Goal: Task Accomplishment & Management: Complete application form

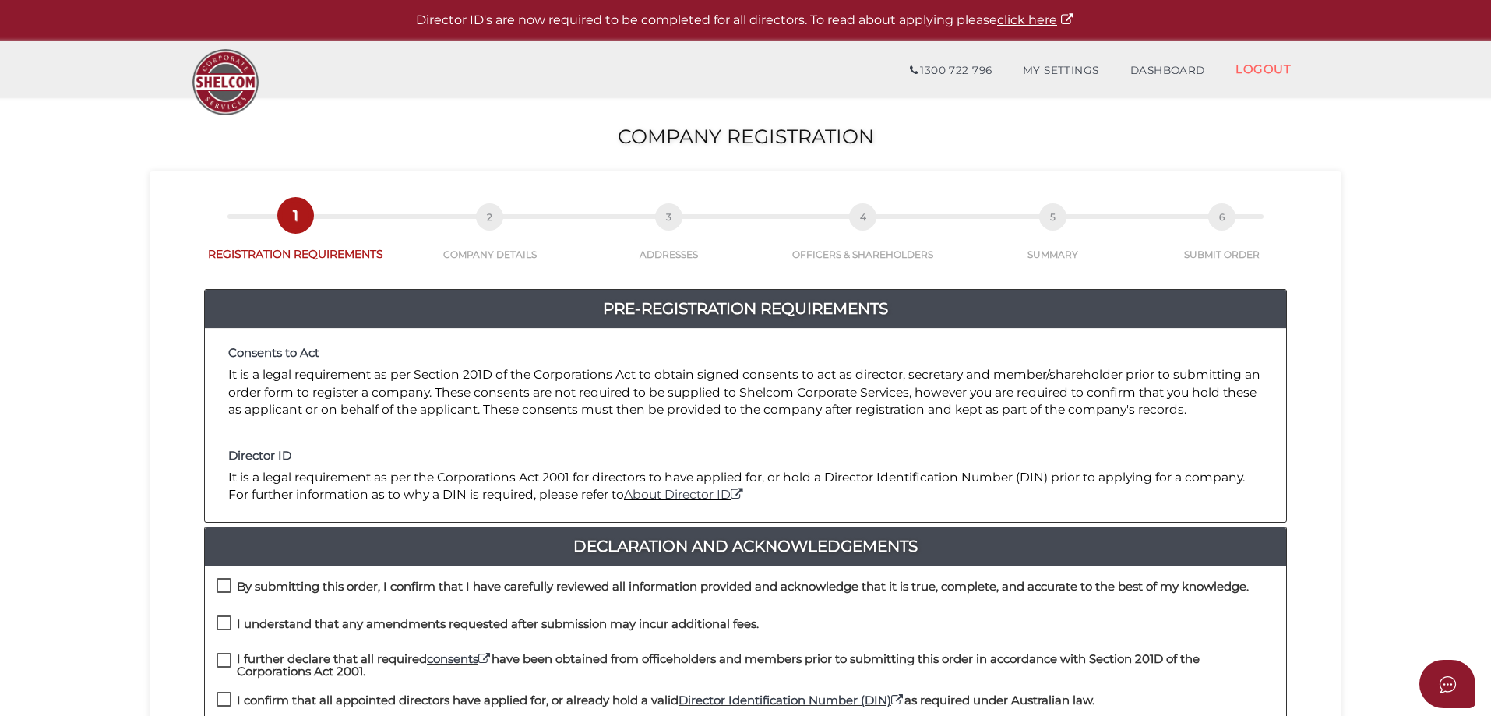
scroll to position [234, 0]
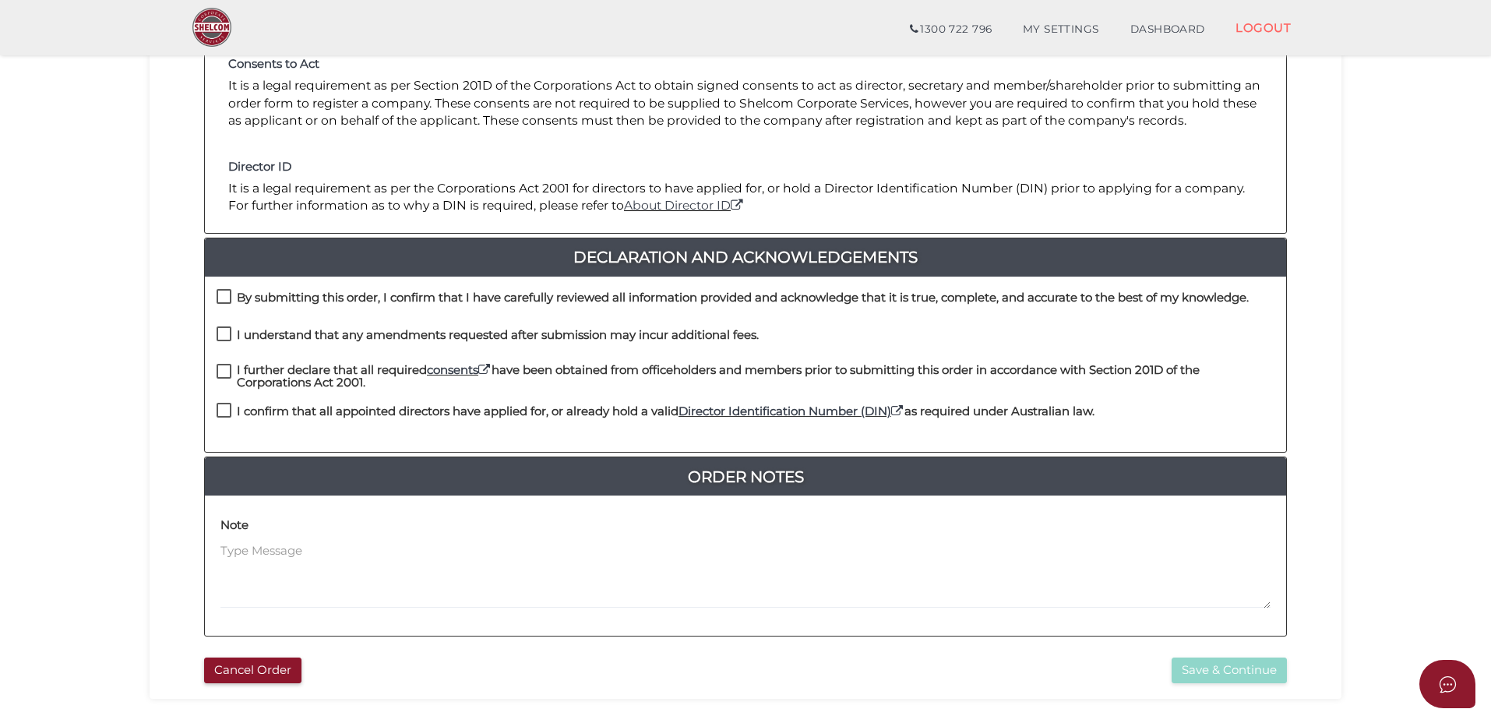
click at [227, 302] on label "By submitting this order, I confirm that I have carefully reviewed all informat…" at bounding box center [733, 300] width 1032 height 19
checkbox input "true"
click at [224, 335] on label "I understand that any amendments requested after submission may incur additiona…" at bounding box center [488, 338] width 542 height 19
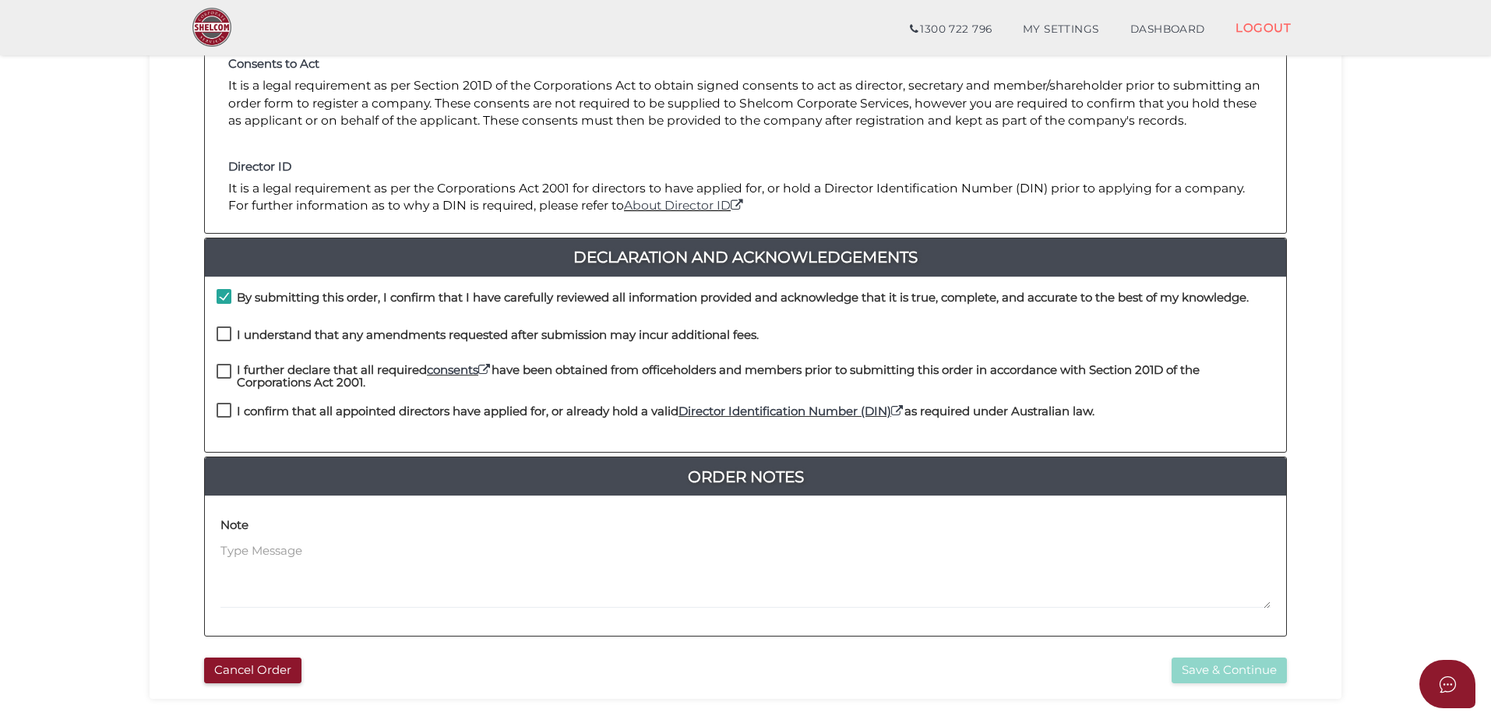
checkbox input "true"
click at [224, 372] on label "I further declare that all required consents have been obtained from officehold…" at bounding box center [746, 373] width 1058 height 19
checkbox input "true"
click at [225, 401] on div "I further declare that all required consents have been obtained from officehold…" at bounding box center [745, 384] width 1081 height 40
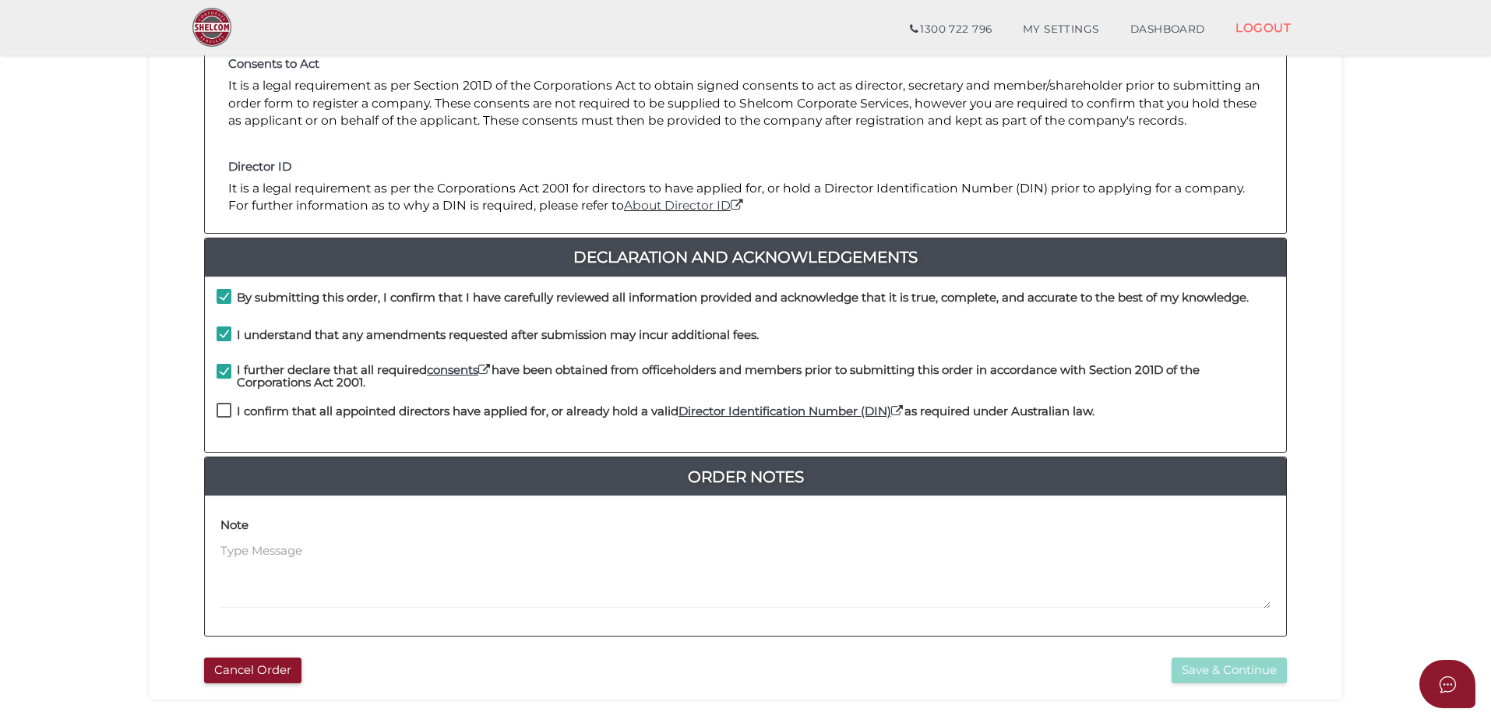
click at [227, 410] on label "I confirm that all appointed directors have applied for, or already hold a vali…" at bounding box center [656, 414] width 878 height 19
checkbox input "true"
click at [1204, 666] on button "Save & Continue" at bounding box center [1228, 670] width 115 height 26
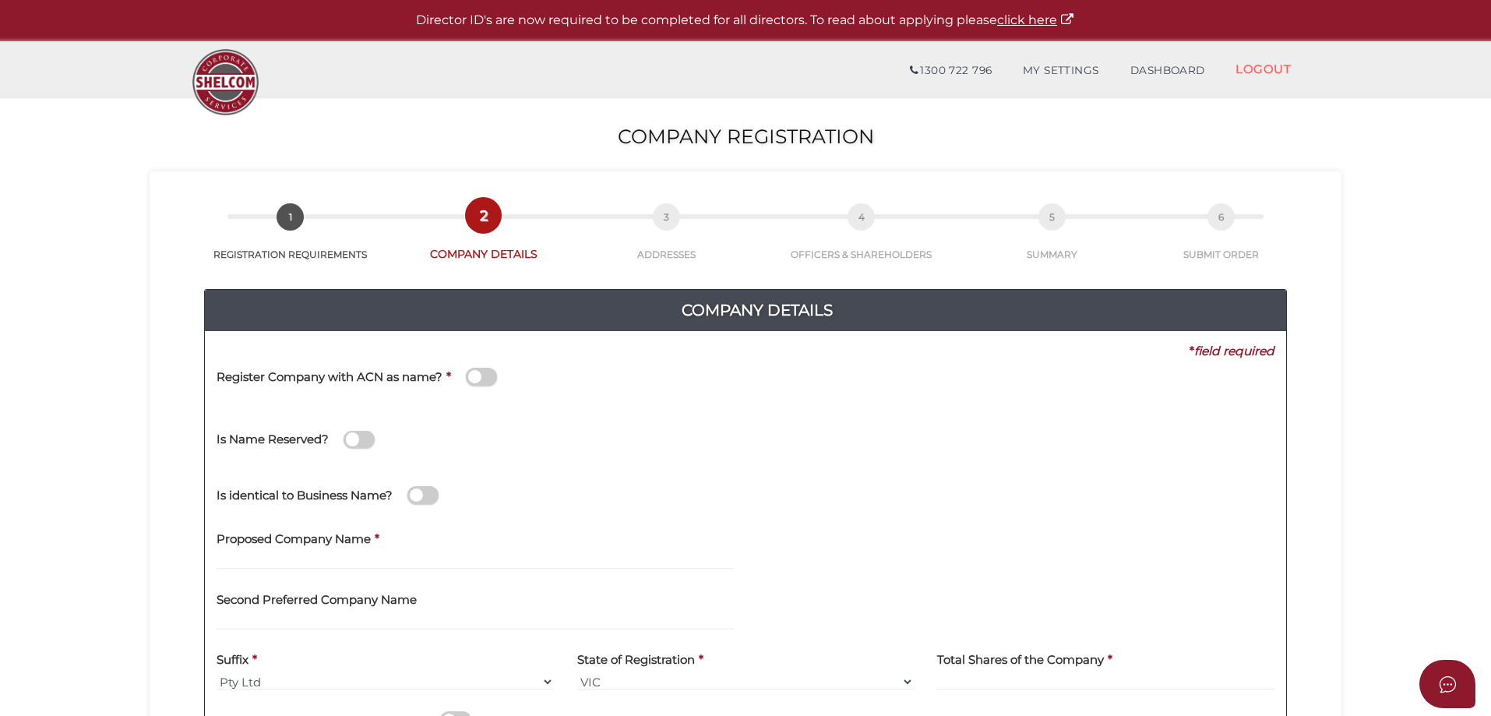
click at [430, 497] on span at bounding box center [422, 495] width 31 height 18
click at [0, 0] on input "checkbox" at bounding box center [0, 0] width 0 height 0
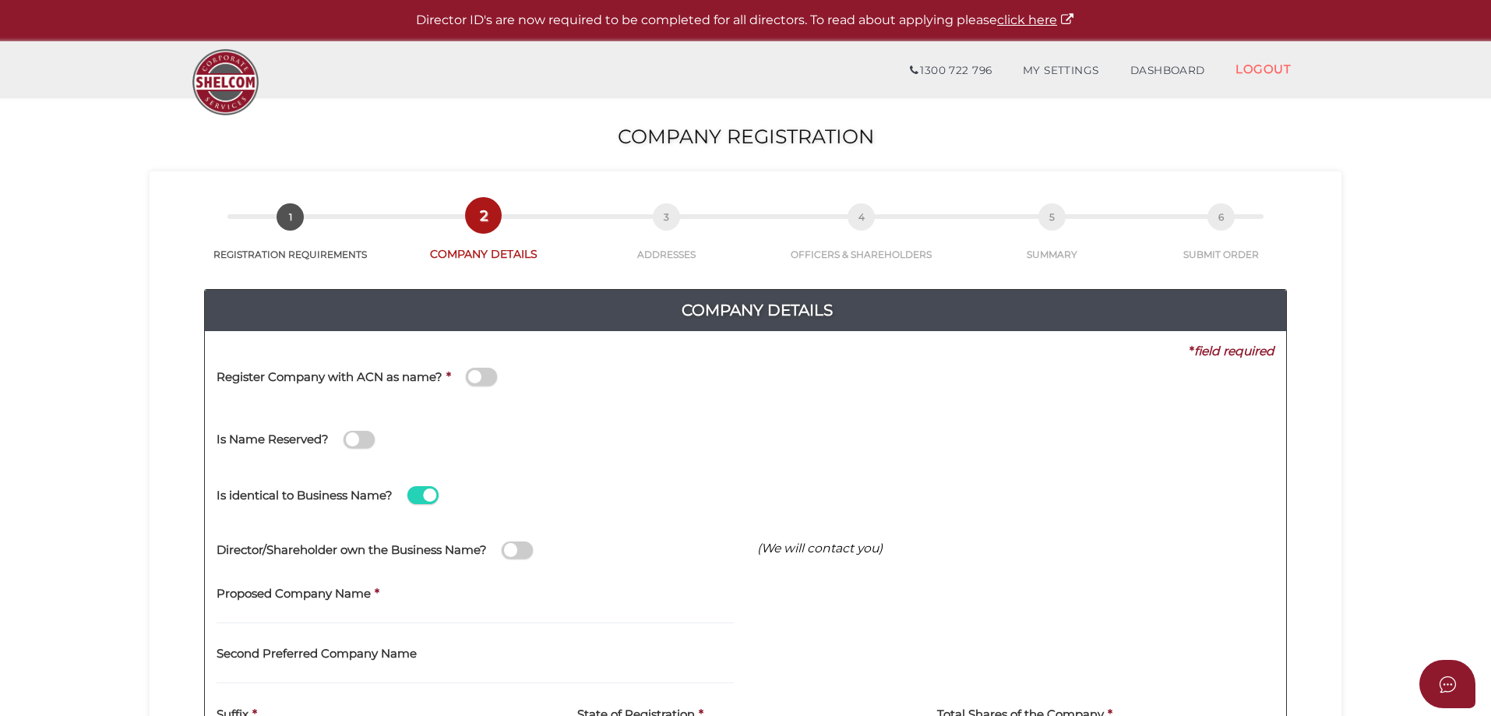
click at [418, 498] on span at bounding box center [422, 495] width 31 height 18
click at [0, 0] on input "checkbox" at bounding box center [0, 0] width 0 height 0
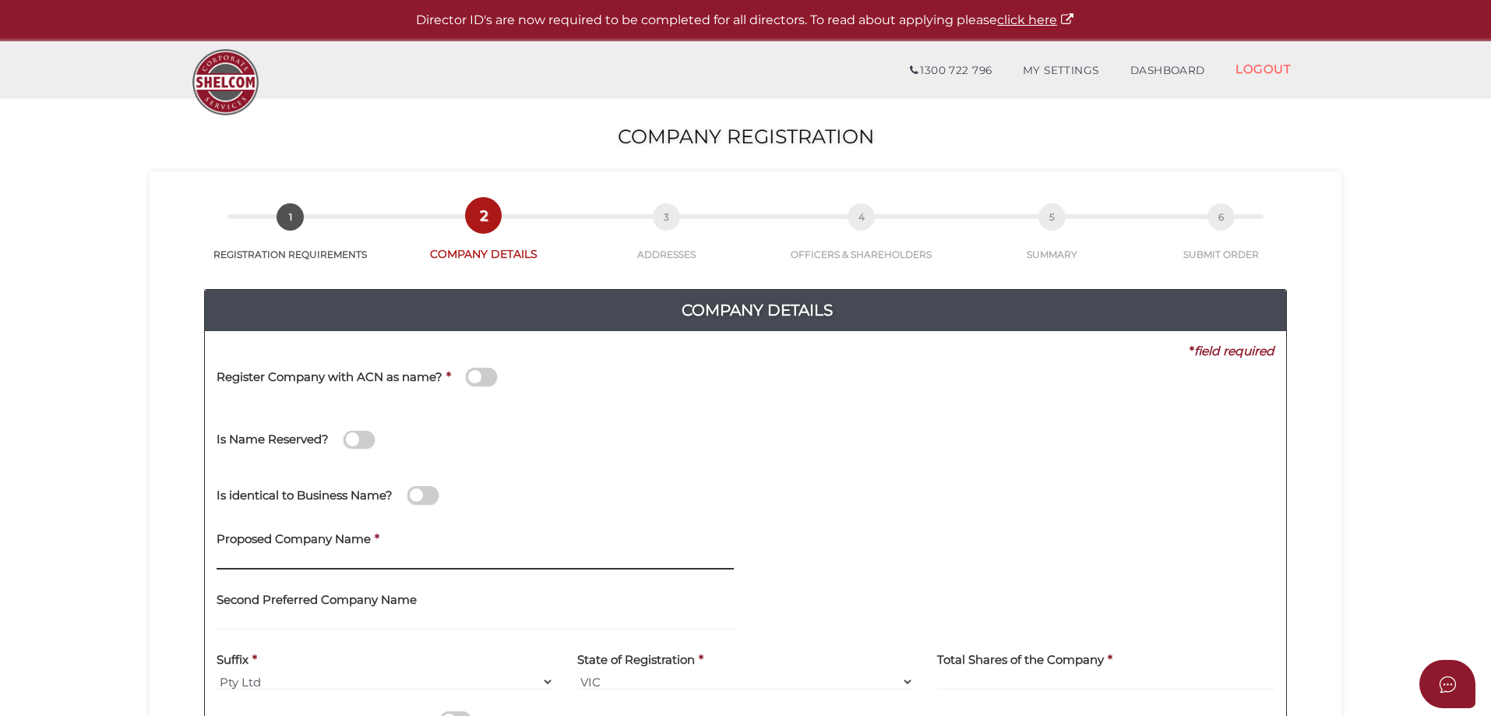
click at [320, 558] on input "text" at bounding box center [475, 560] width 517 height 17
type input "Guilden Group"
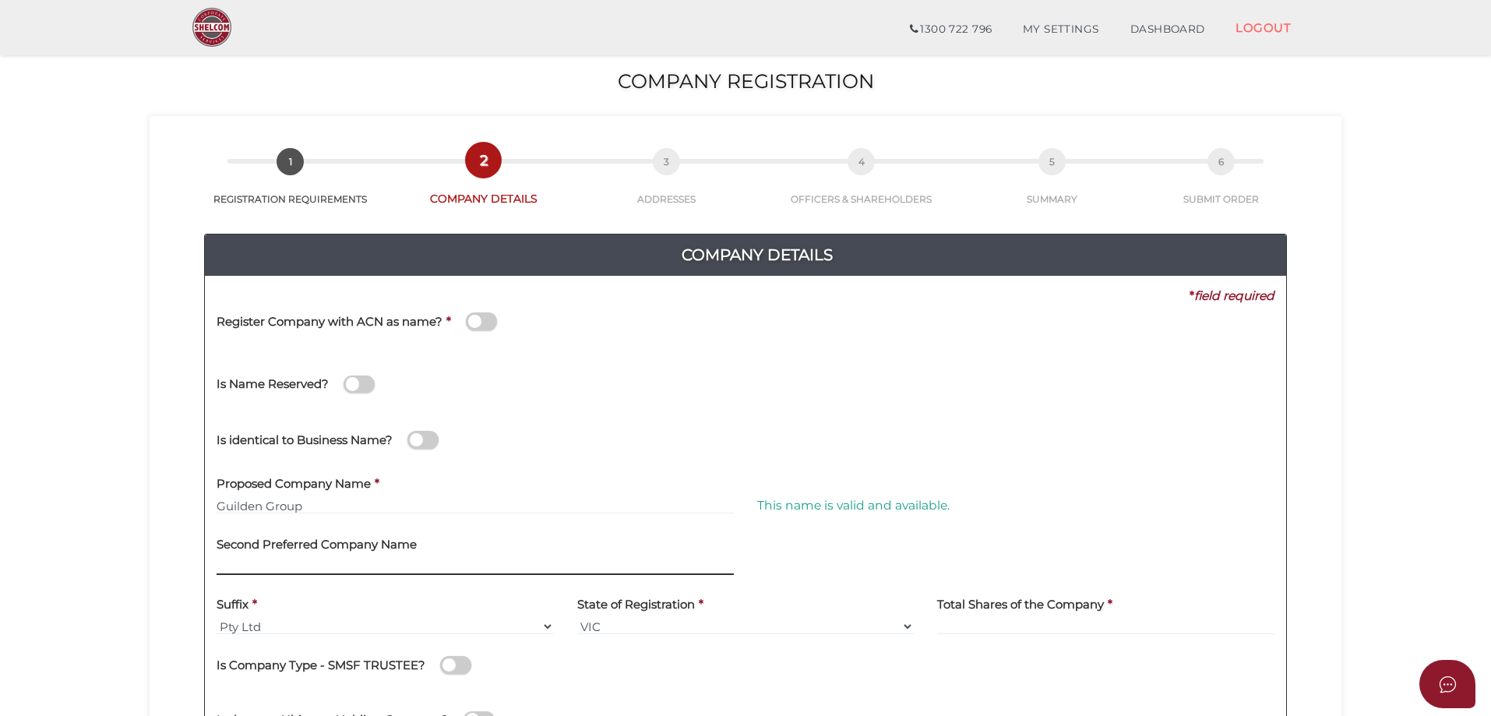
scroll to position [78, 0]
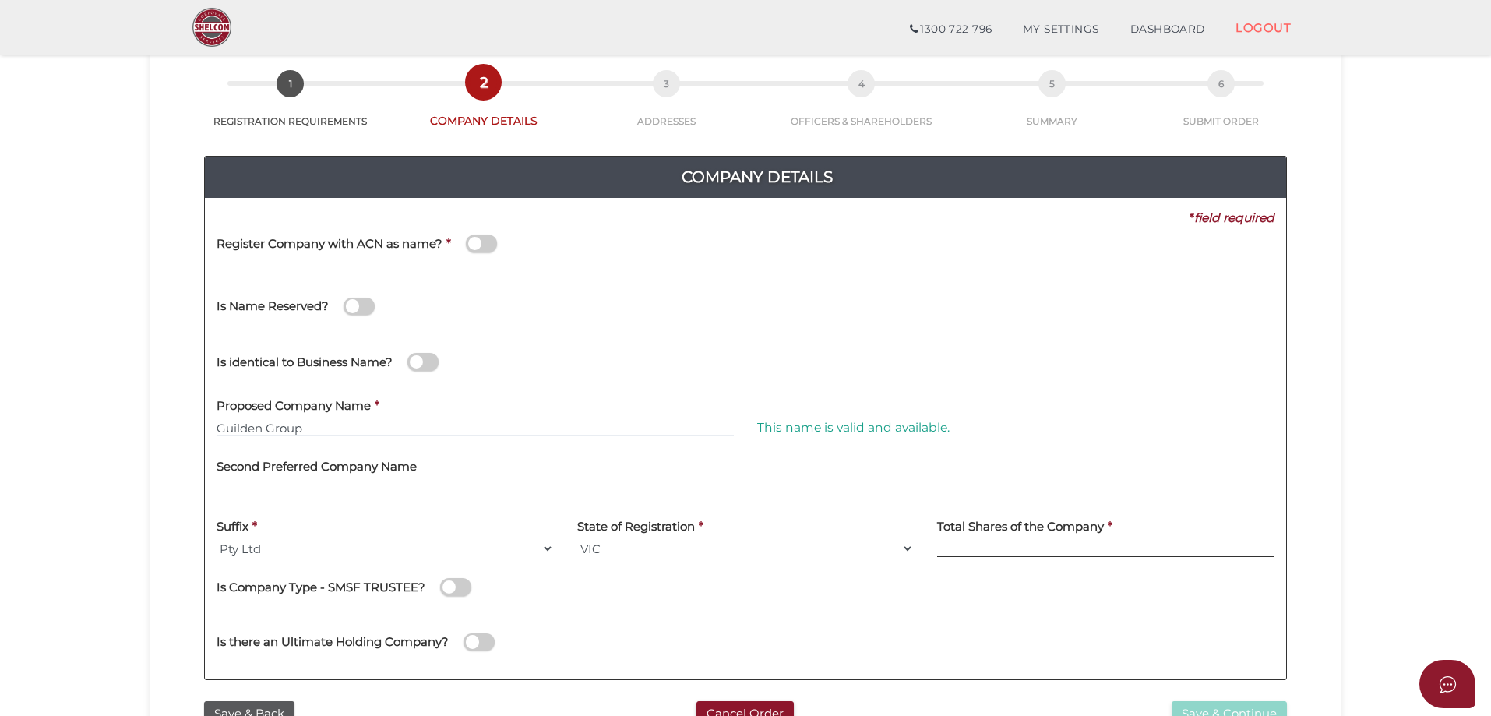
click at [1001, 551] on input at bounding box center [1105, 548] width 337 height 17
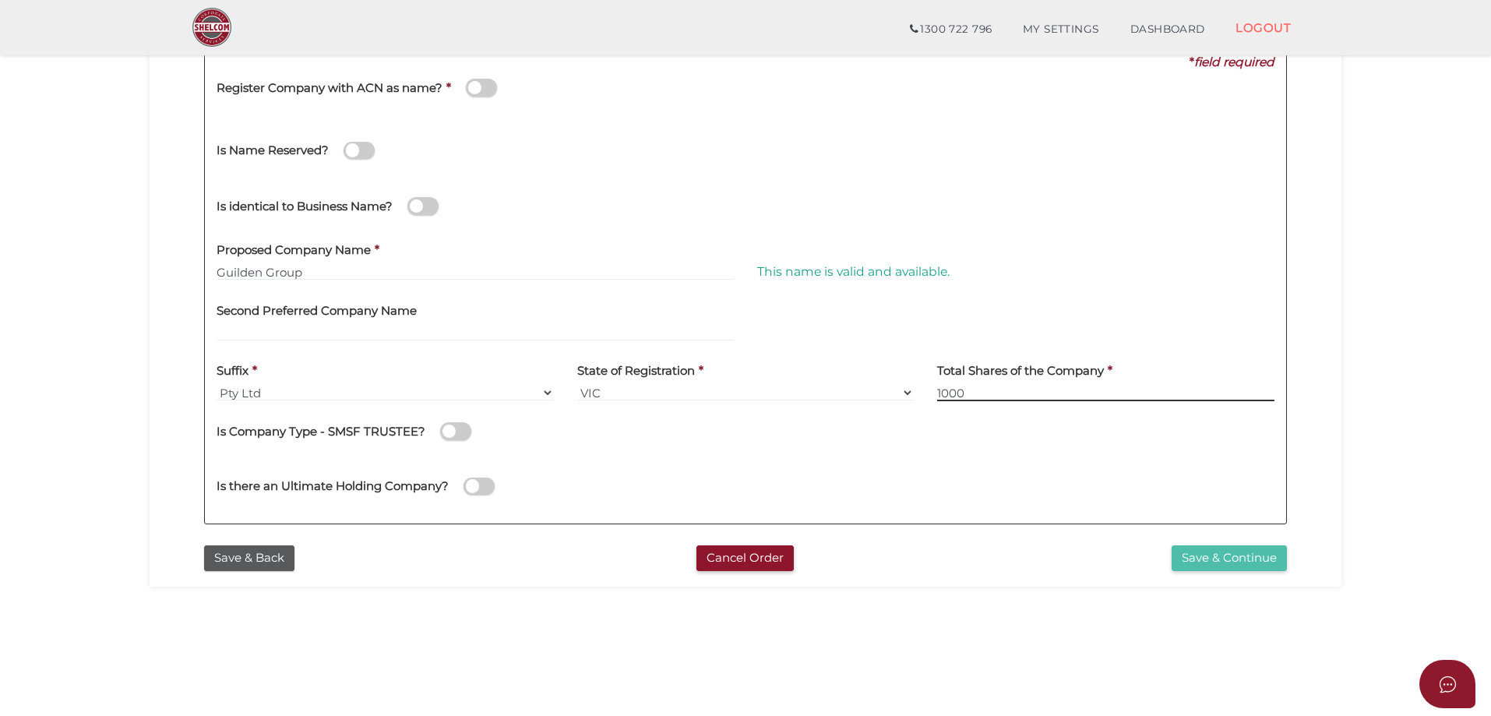
type input "1000"
click at [1252, 564] on button "Save & Continue" at bounding box center [1228, 558] width 115 height 26
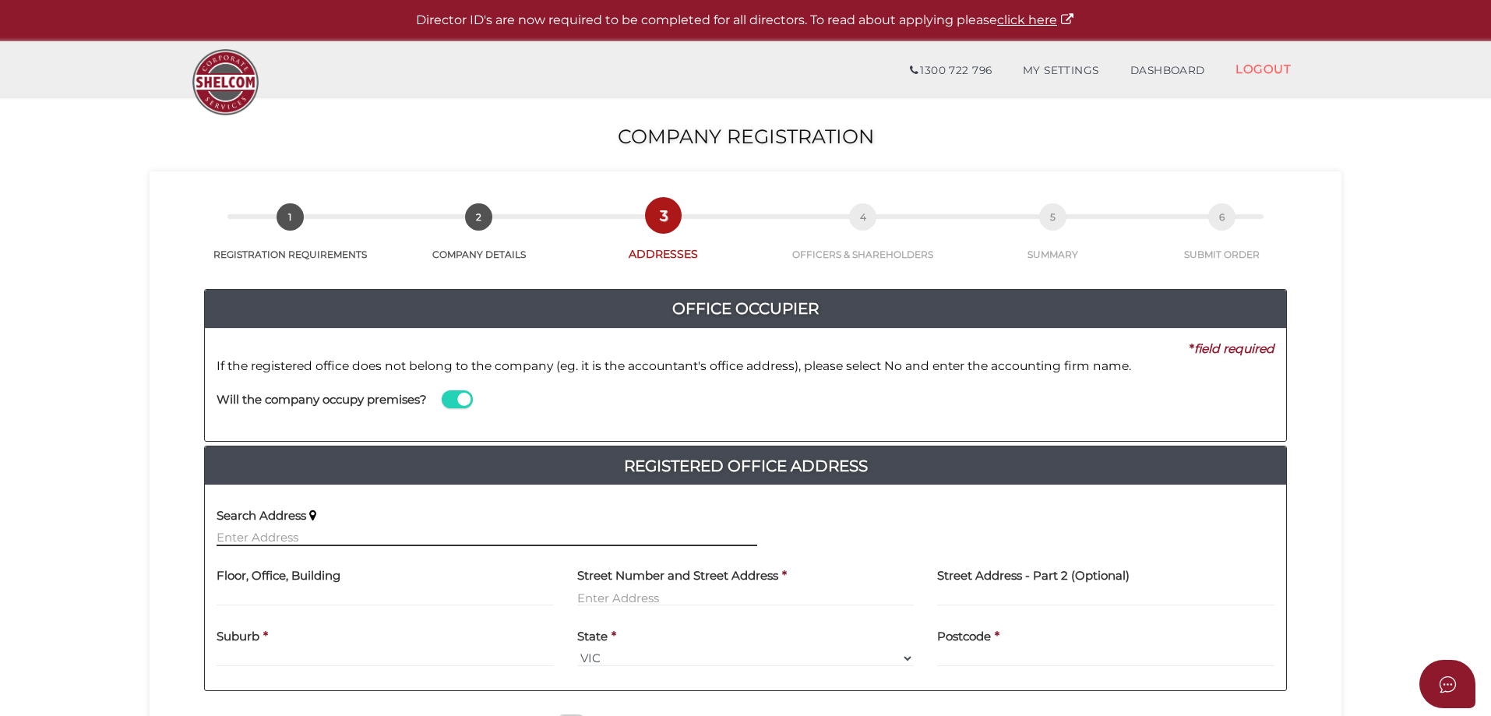
click at [347, 541] on input "text" at bounding box center [487, 537] width 541 height 17
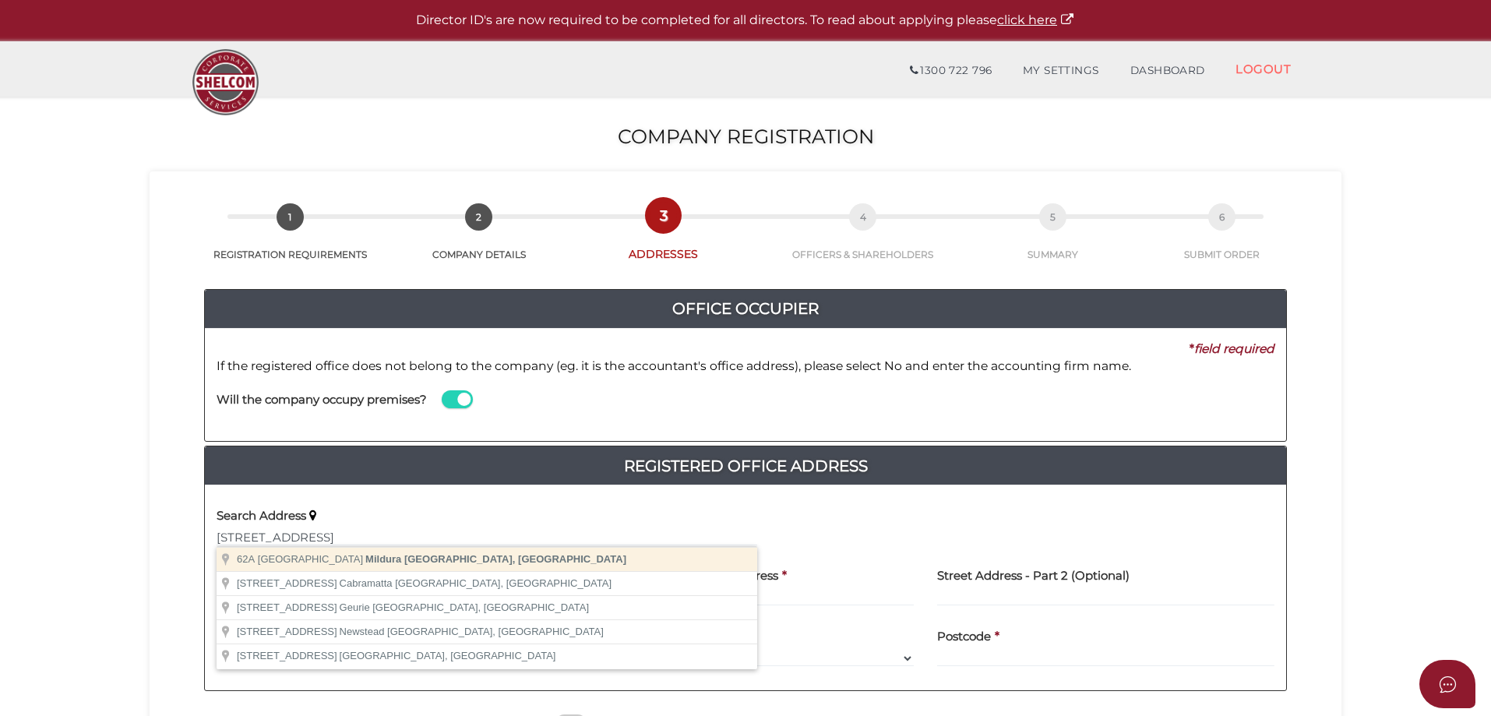
type input "[STREET_ADDRESS]"
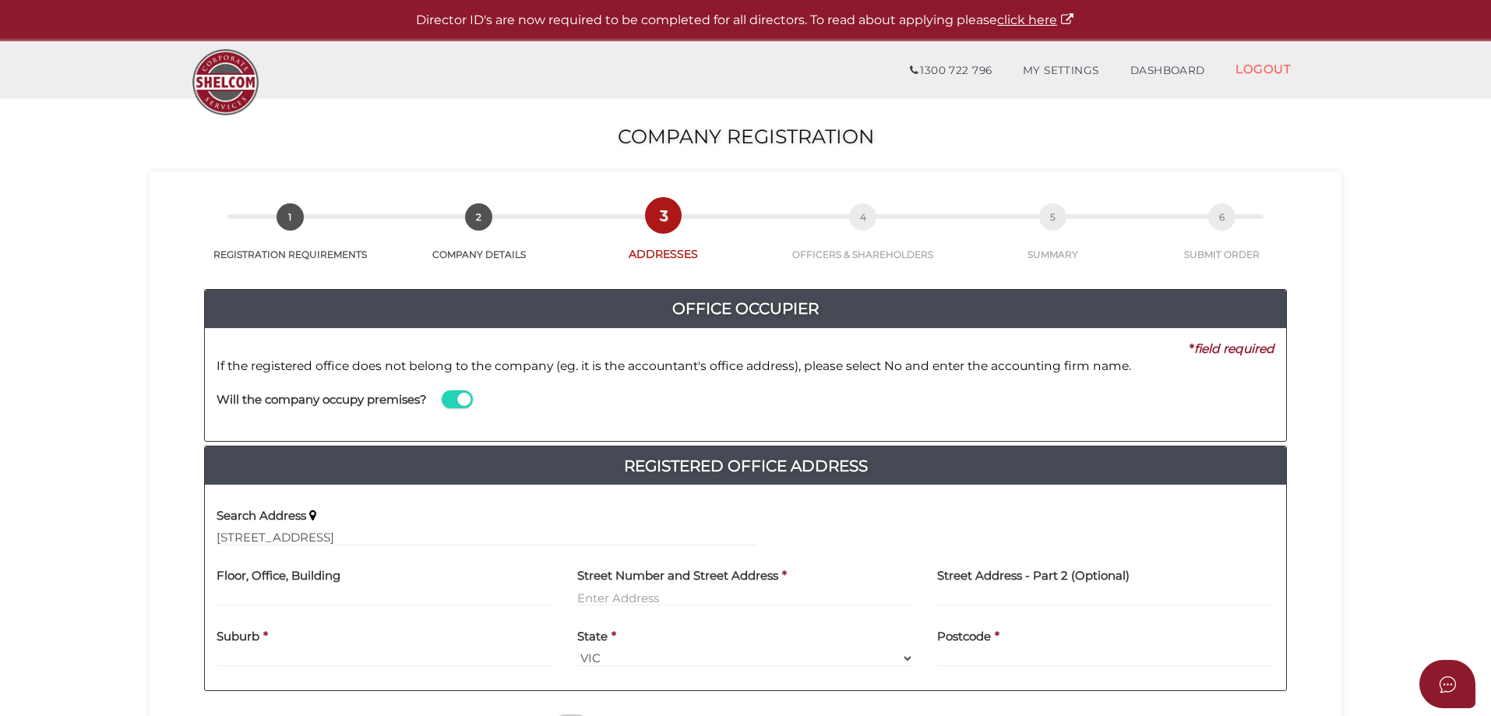
type input "[STREET_ADDRESS]"
type input "Mildura"
select select "VIC"
type input "3500"
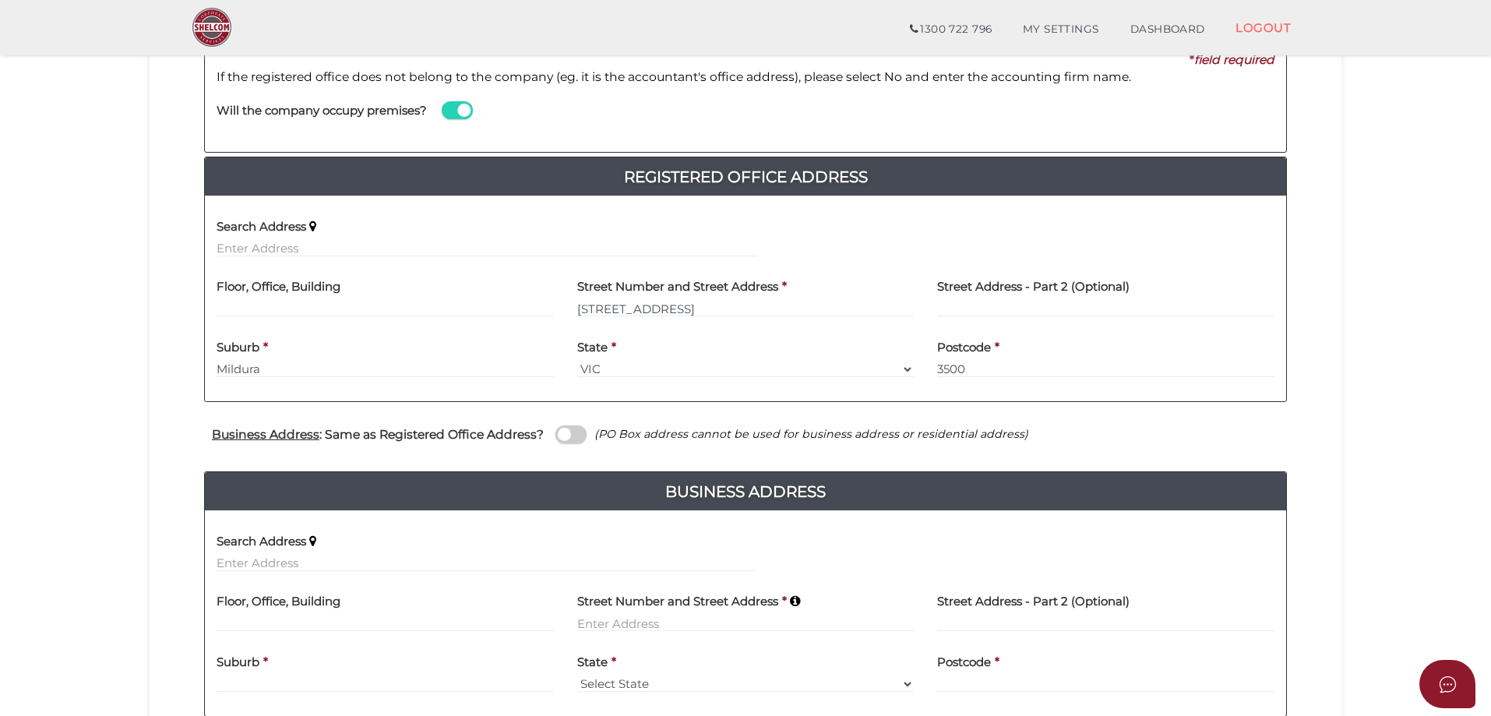
scroll to position [389, 0]
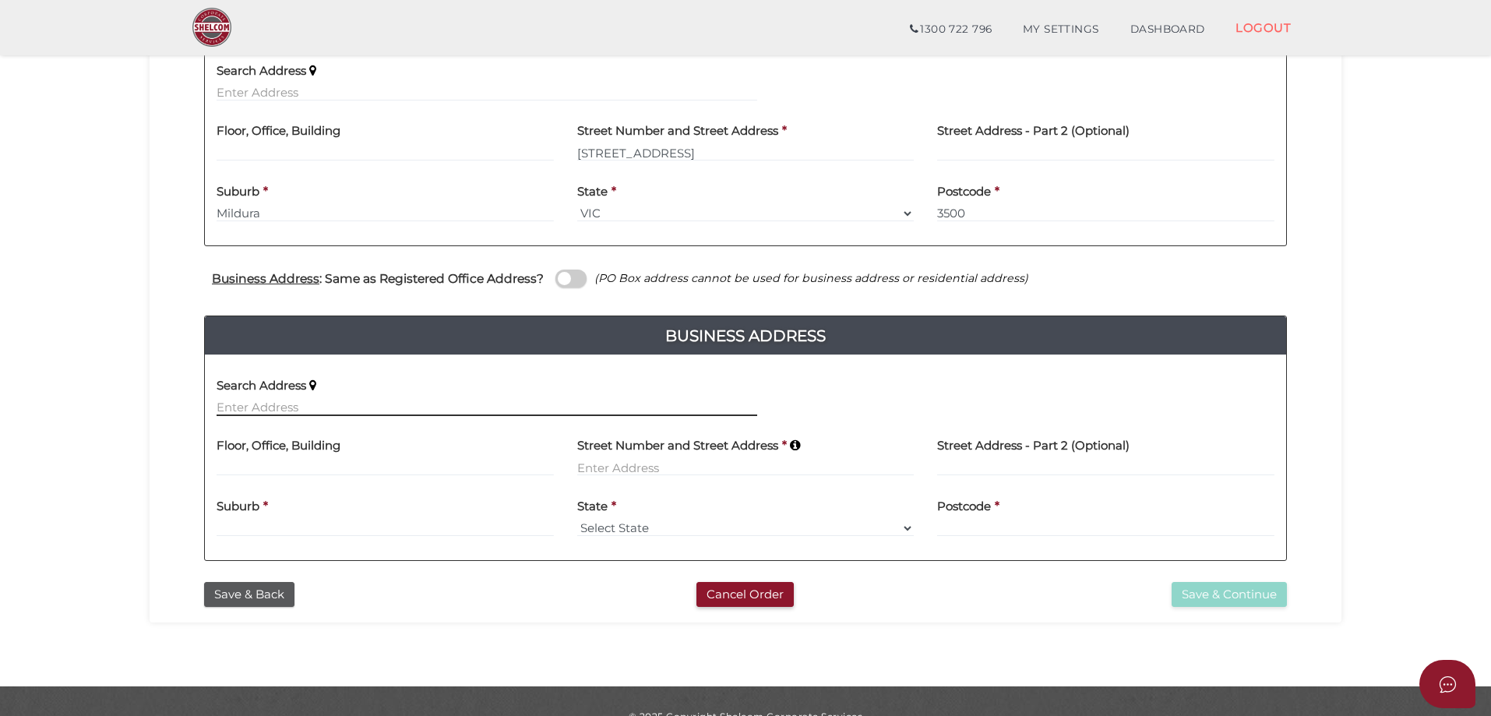
click at [355, 407] on input "text" at bounding box center [487, 407] width 541 height 17
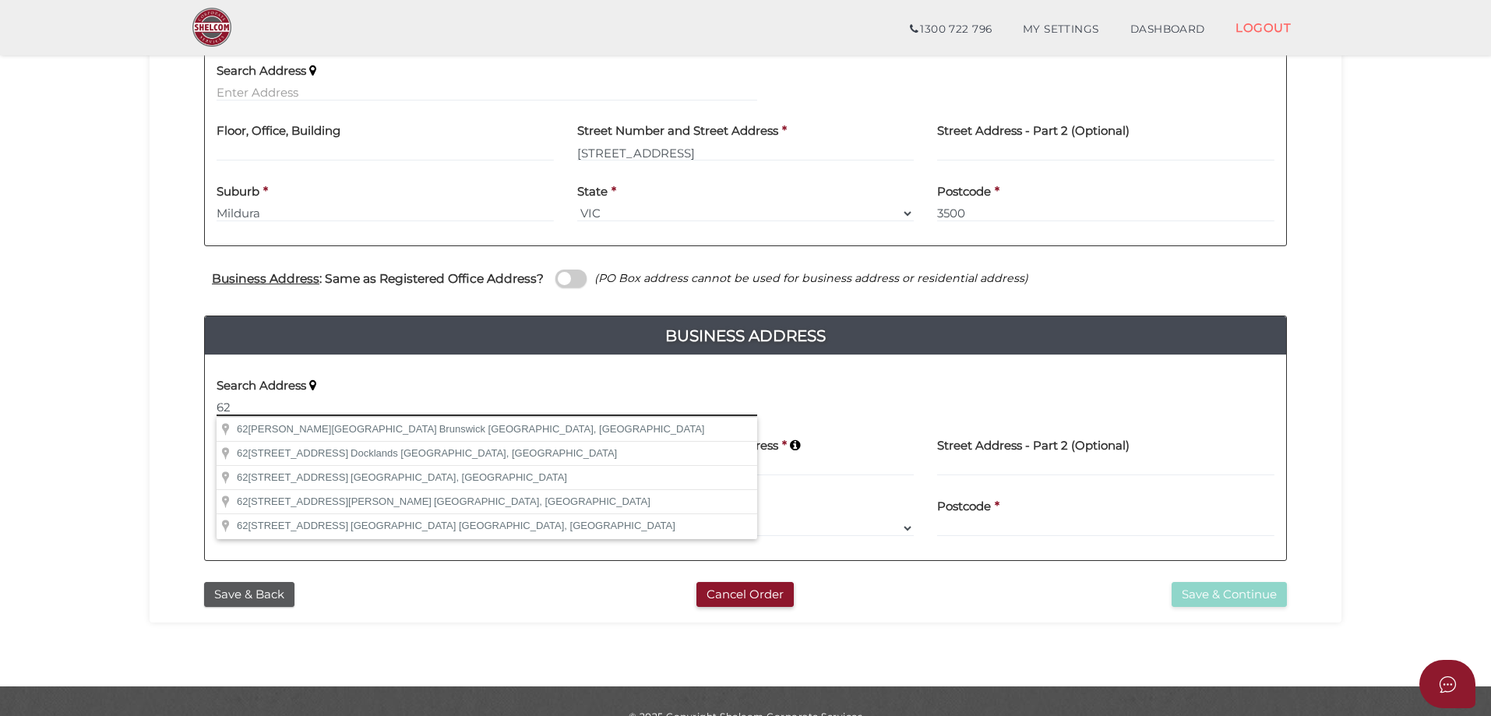
type input "62"
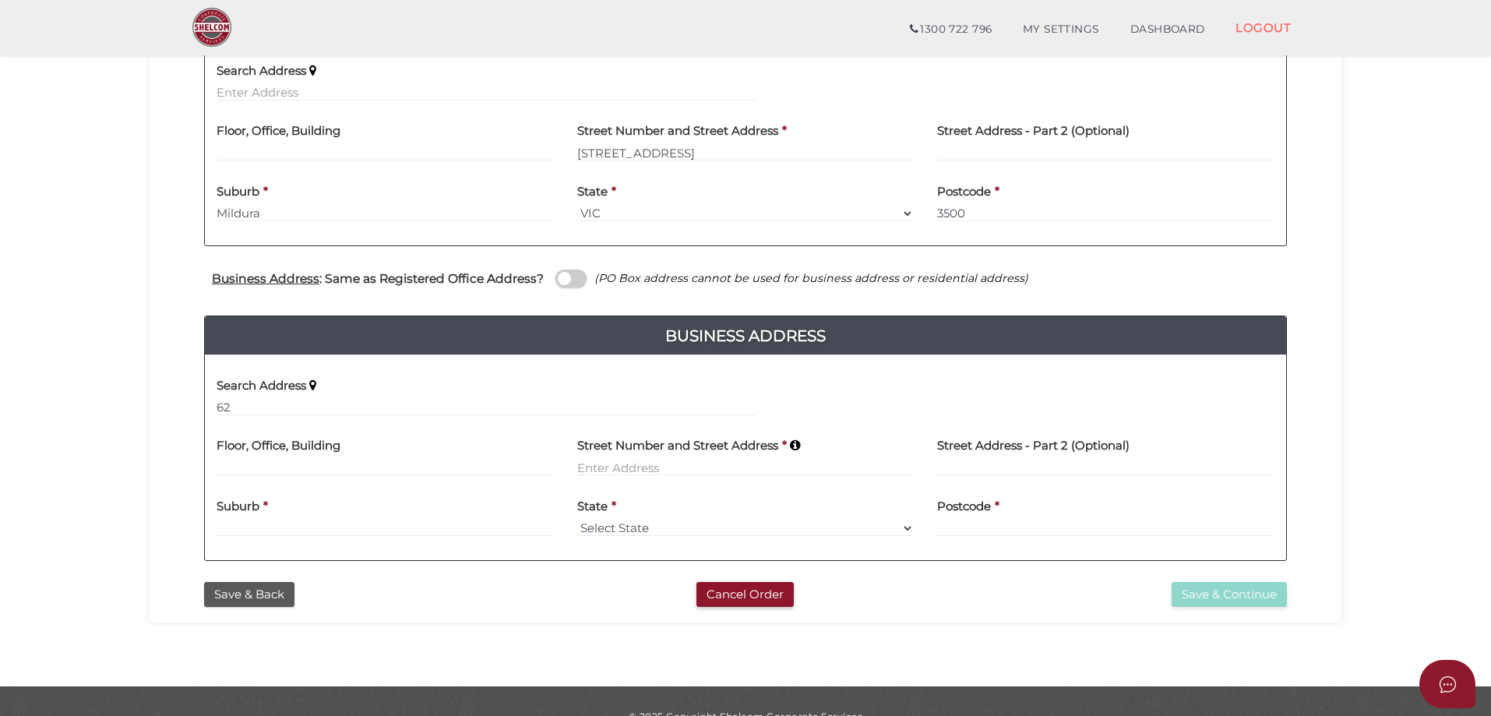
click at [573, 277] on span at bounding box center [570, 278] width 31 height 18
click at [0, 0] on input "checkbox" at bounding box center [0, 0] width 0 height 0
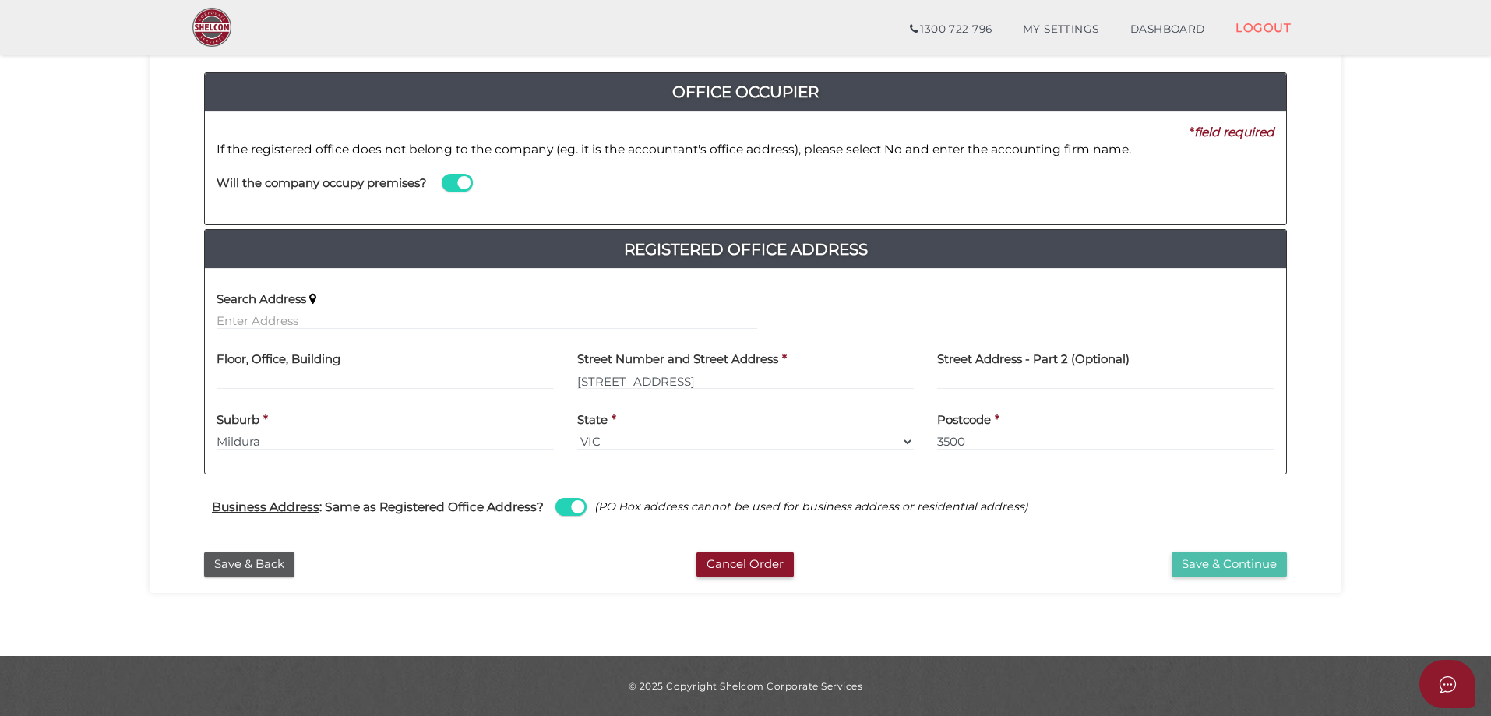
click at [1217, 556] on button "Save & Continue" at bounding box center [1228, 564] width 115 height 26
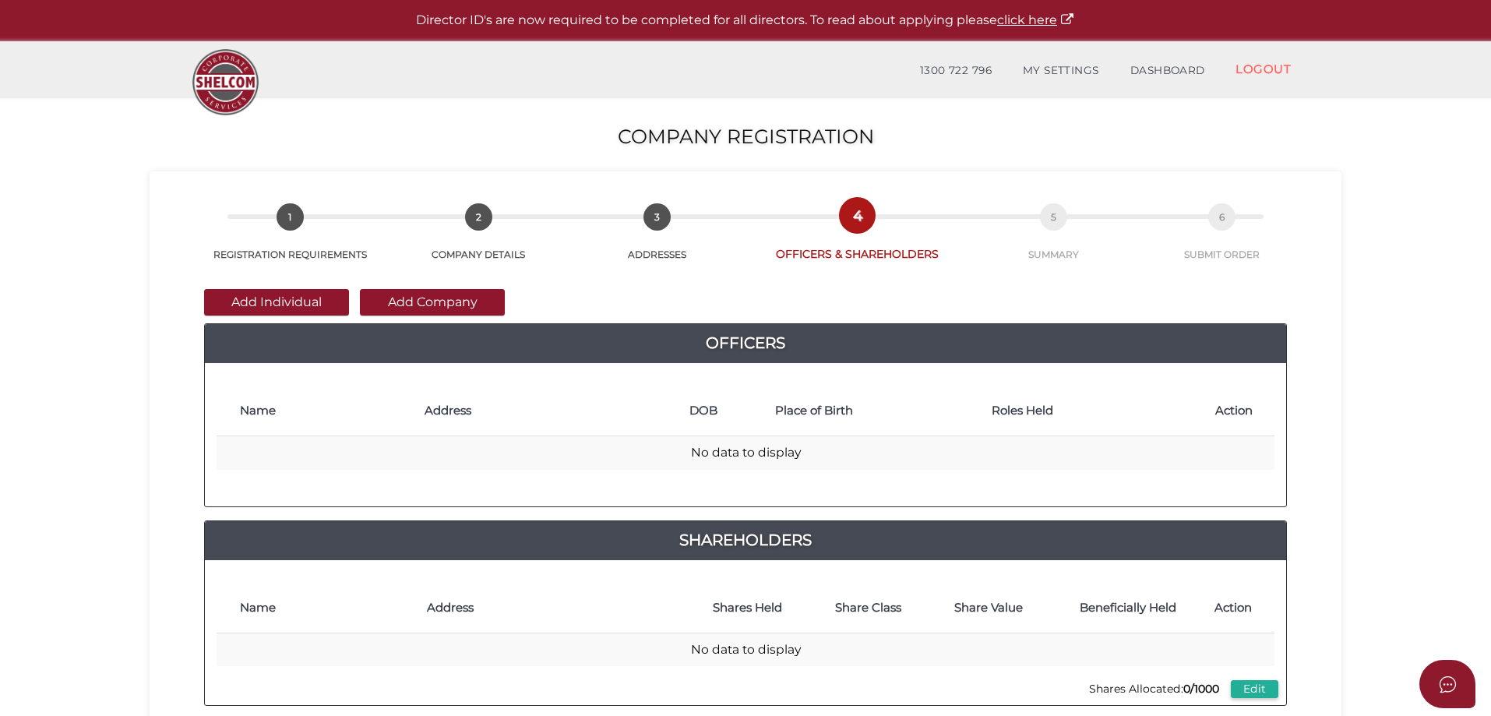
click at [260, 285] on div "Add Individual Add Company Officers 1000 4c8d0b6715ab1cbcb8cc1b2d4187ab5d 4f051…" at bounding box center [745, 491] width 1168 height 458
click at [260, 302] on button "Add Individual" at bounding box center [276, 302] width 145 height 26
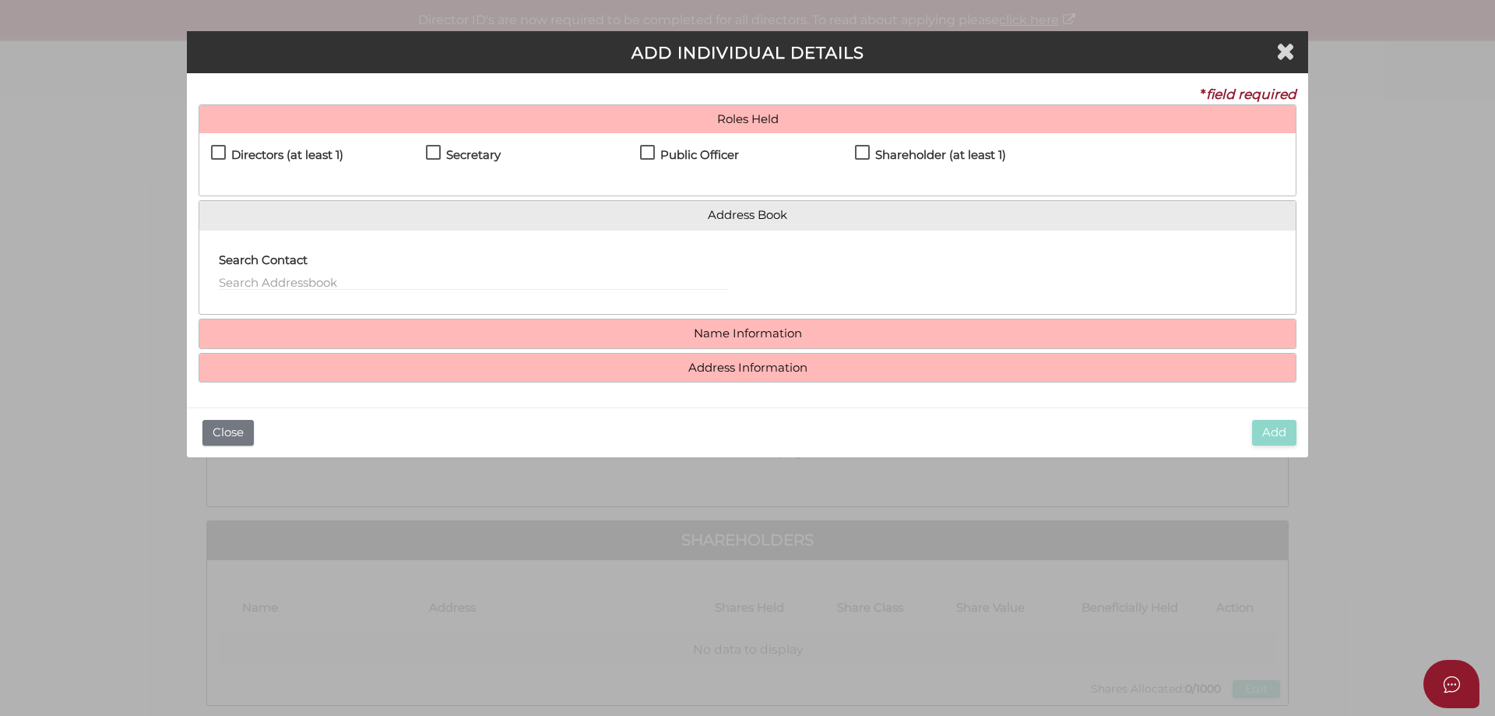
click at [220, 154] on label "Directors (at least 1)" at bounding box center [277, 158] width 132 height 19
checkbox input "true"
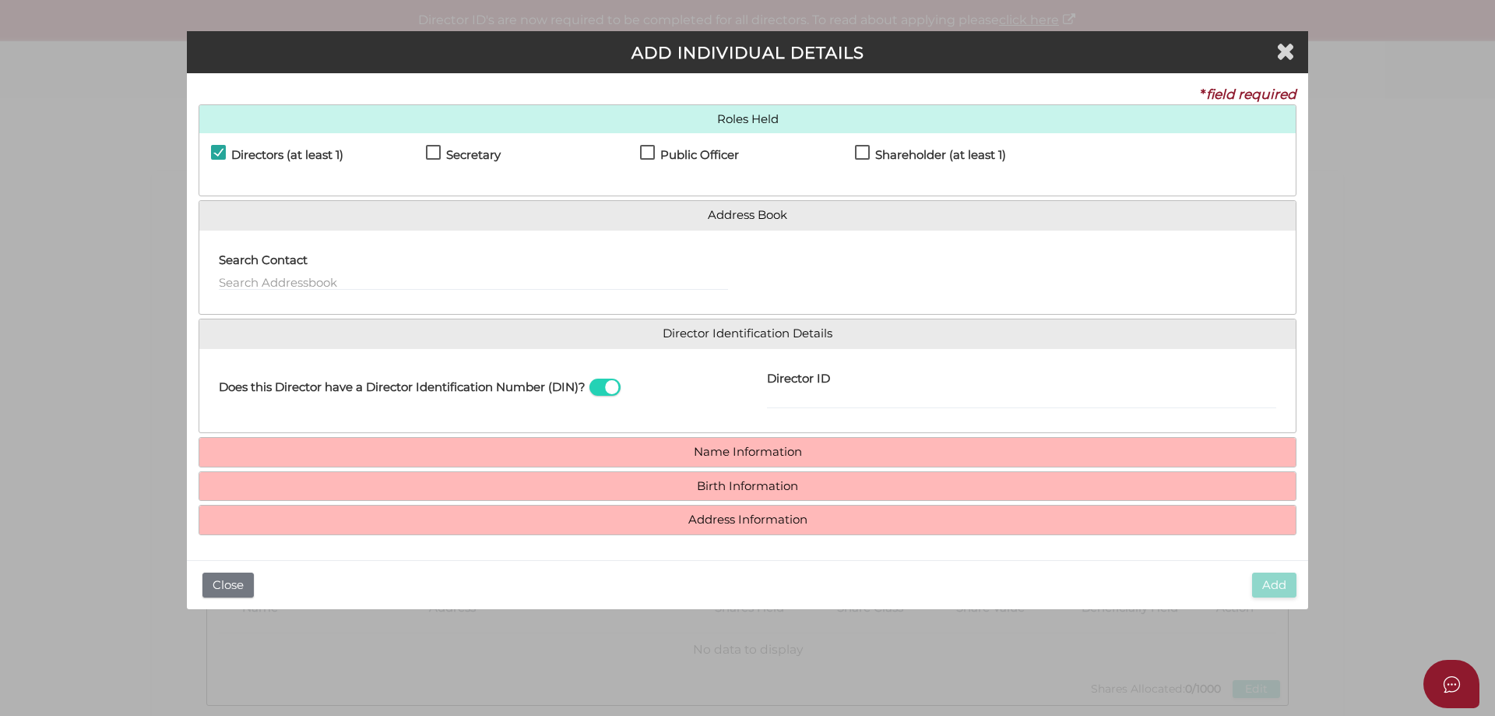
click at [431, 151] on label "Secretary" at bounding box center [463, 158] width 75 height 19
checkbox input "true"
click at [655, 150] on label "Public Officer" at bounding box center [689, 158] width 99 height 19
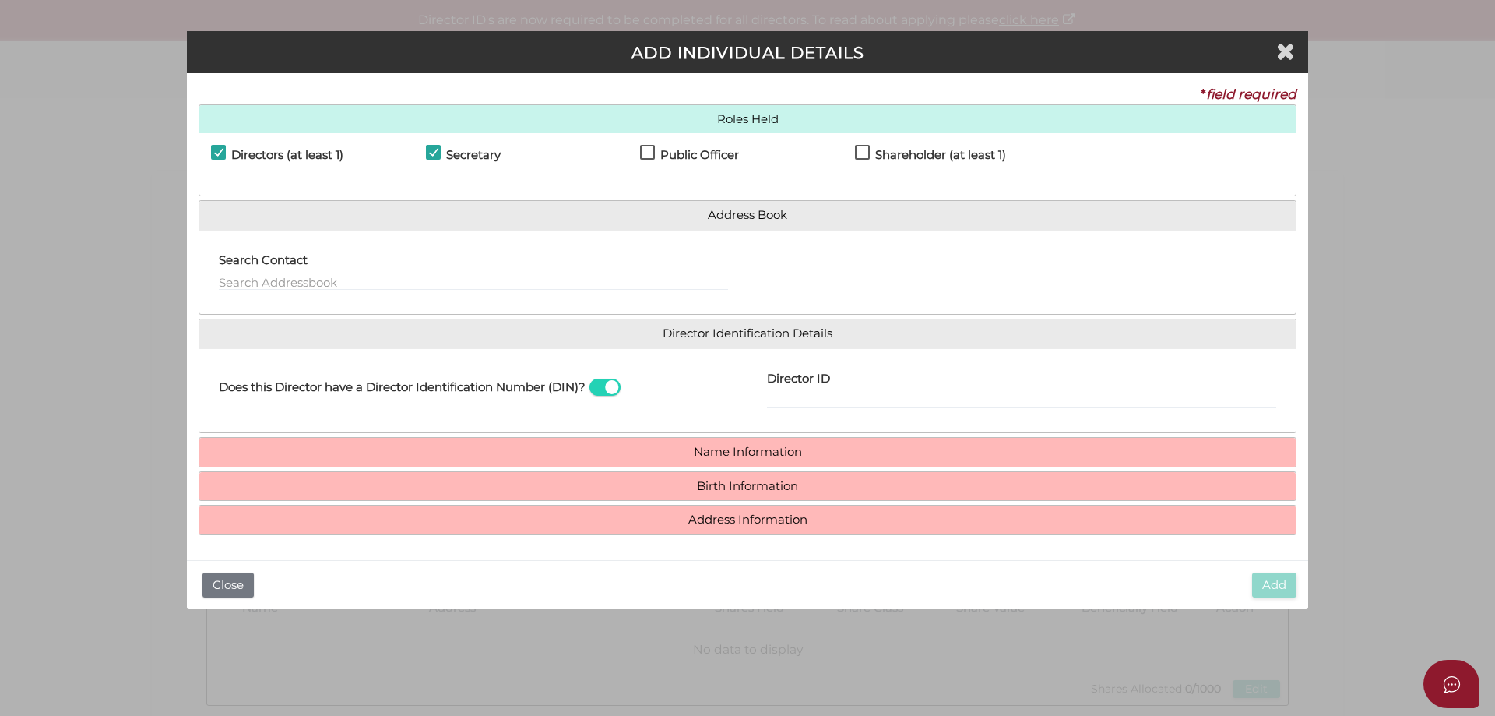
checkbox input "true"
click at [861, 149] on label "Shareholder (at least 1)" at bounding box center [930, 158] width 151 height 19
checkbox input "true"
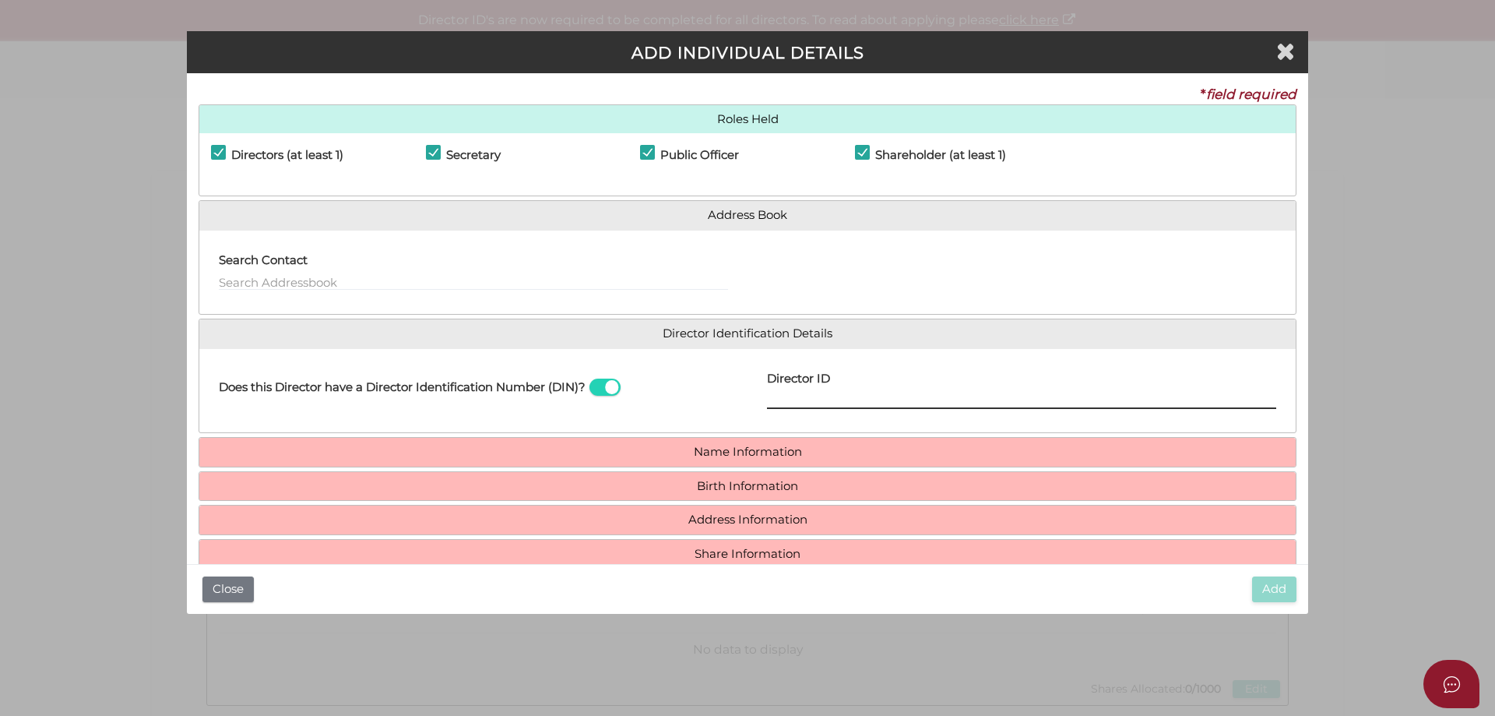
click at [808, 404] on input "Director ID" at bounding box center [1021, 400] width 509 height 17
click at [790, 395] on input "Director ID" at bounding box center [1021, 400] width 509 height 17
type input "036604002914743"
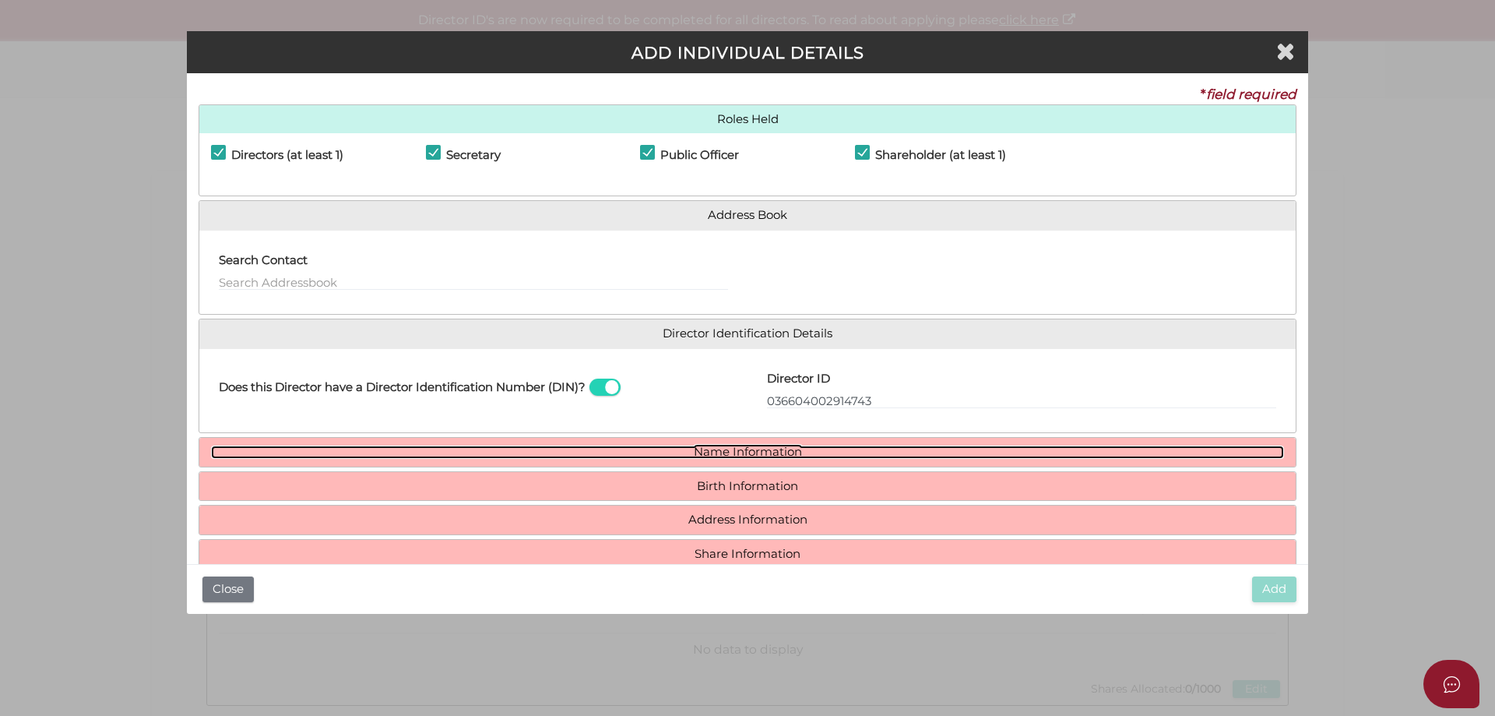
click at [773, 446] on link "Name Information" at bounding box center [747, 452] width 1073 height 13
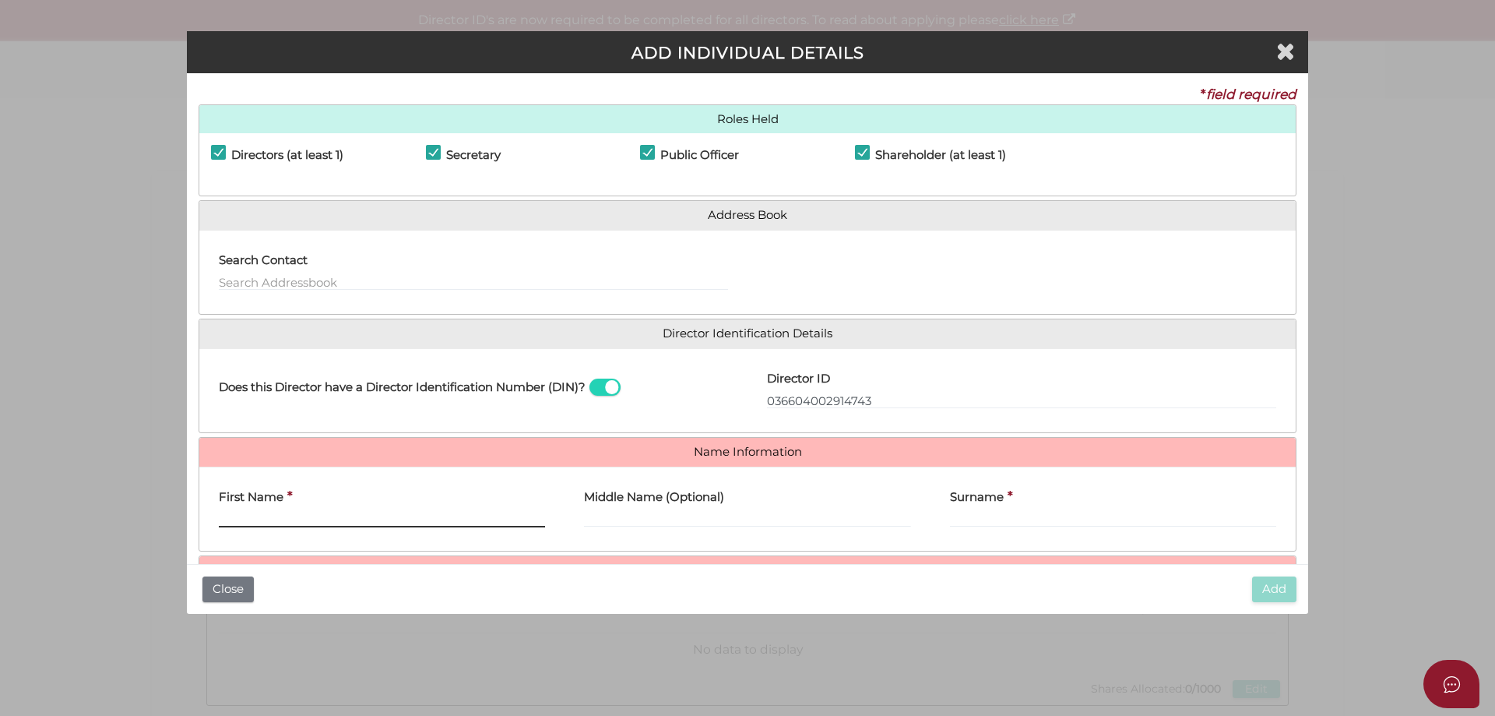
click at [325, 523] on input "First Name" at bounding box center [382, 518] width 326 height 17
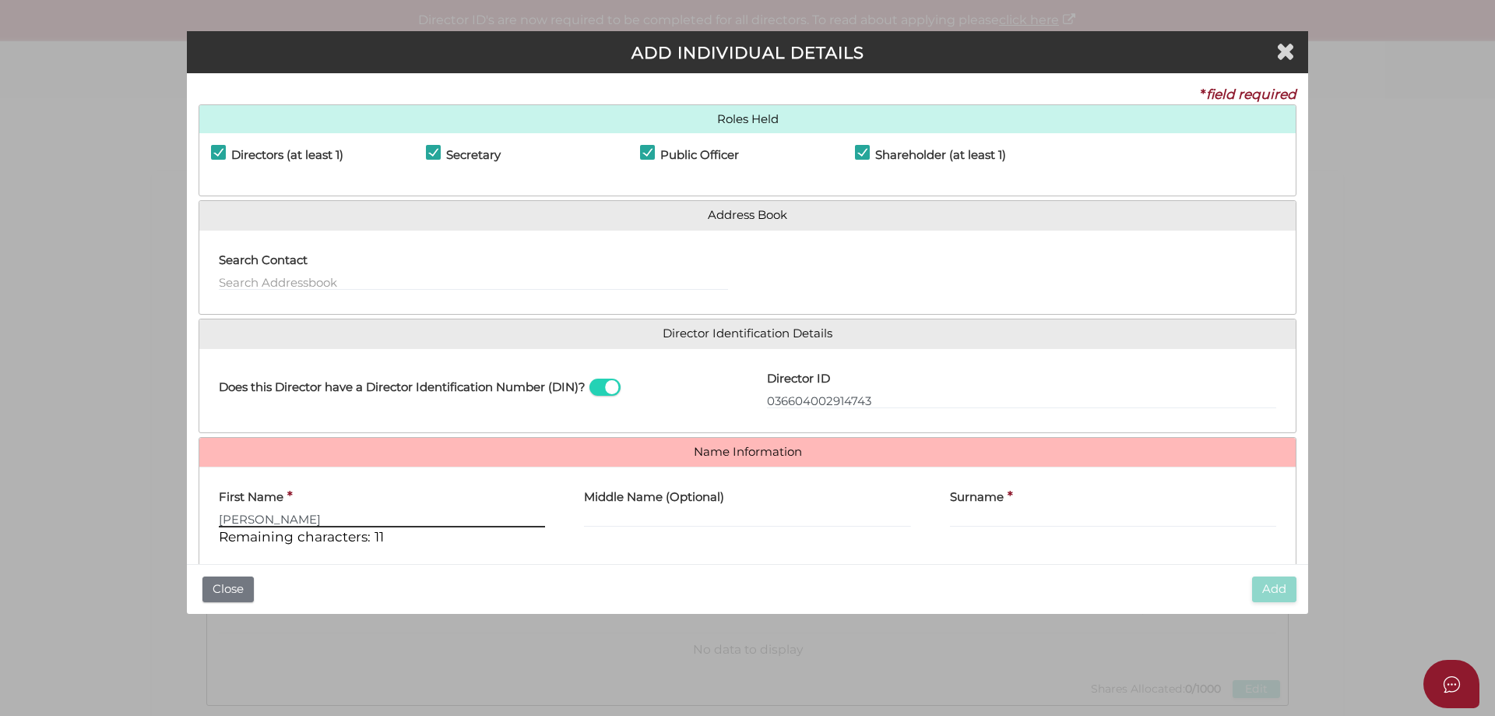
type input "Shashank"
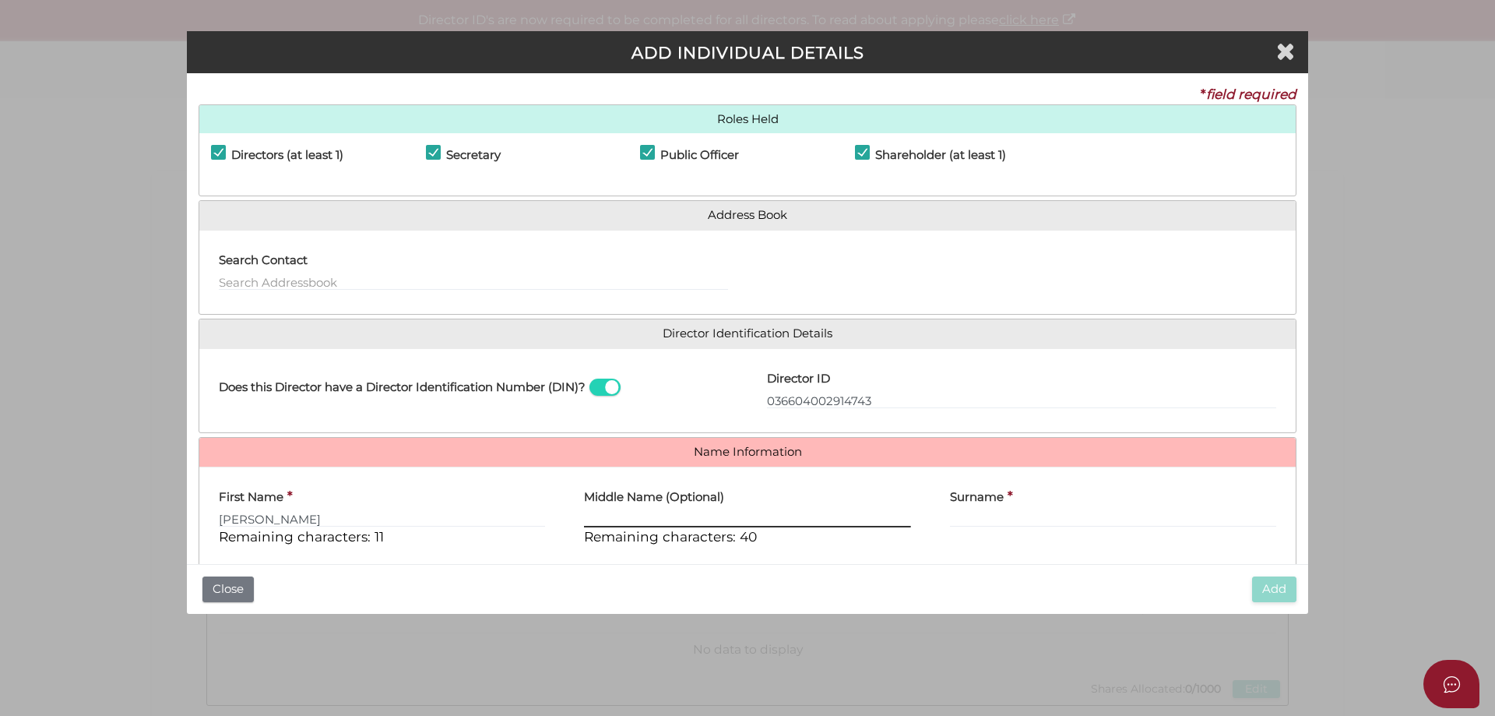
type input "H"
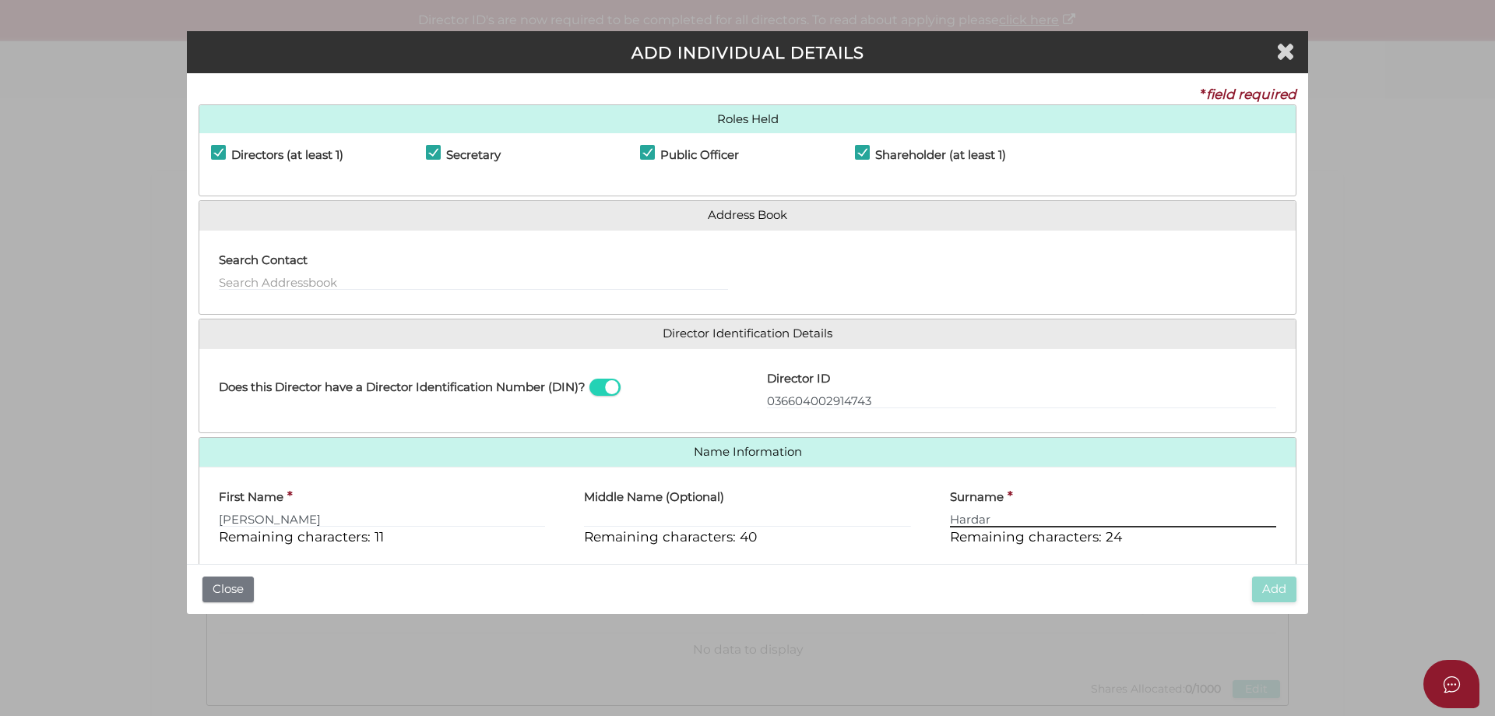
scroll to position [133, 0]
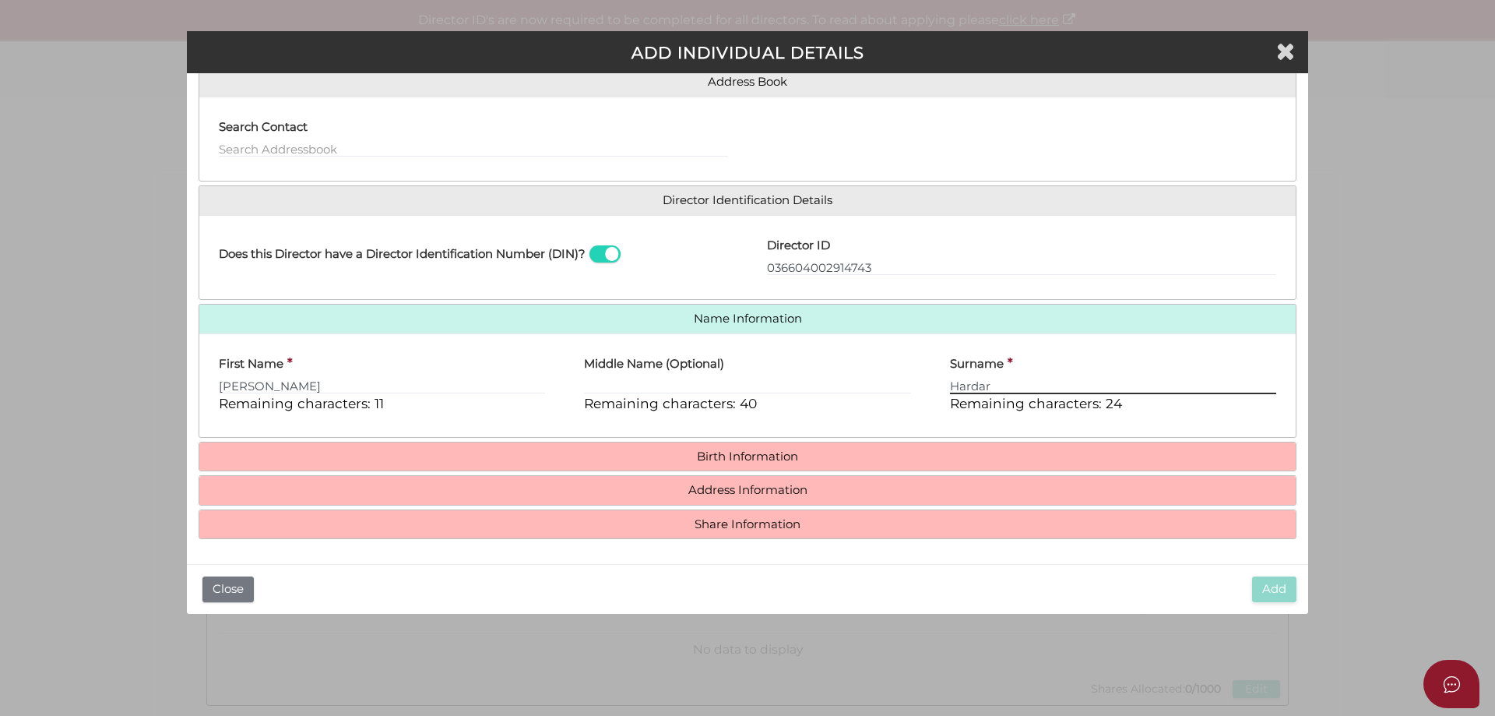
type input "Hardar"
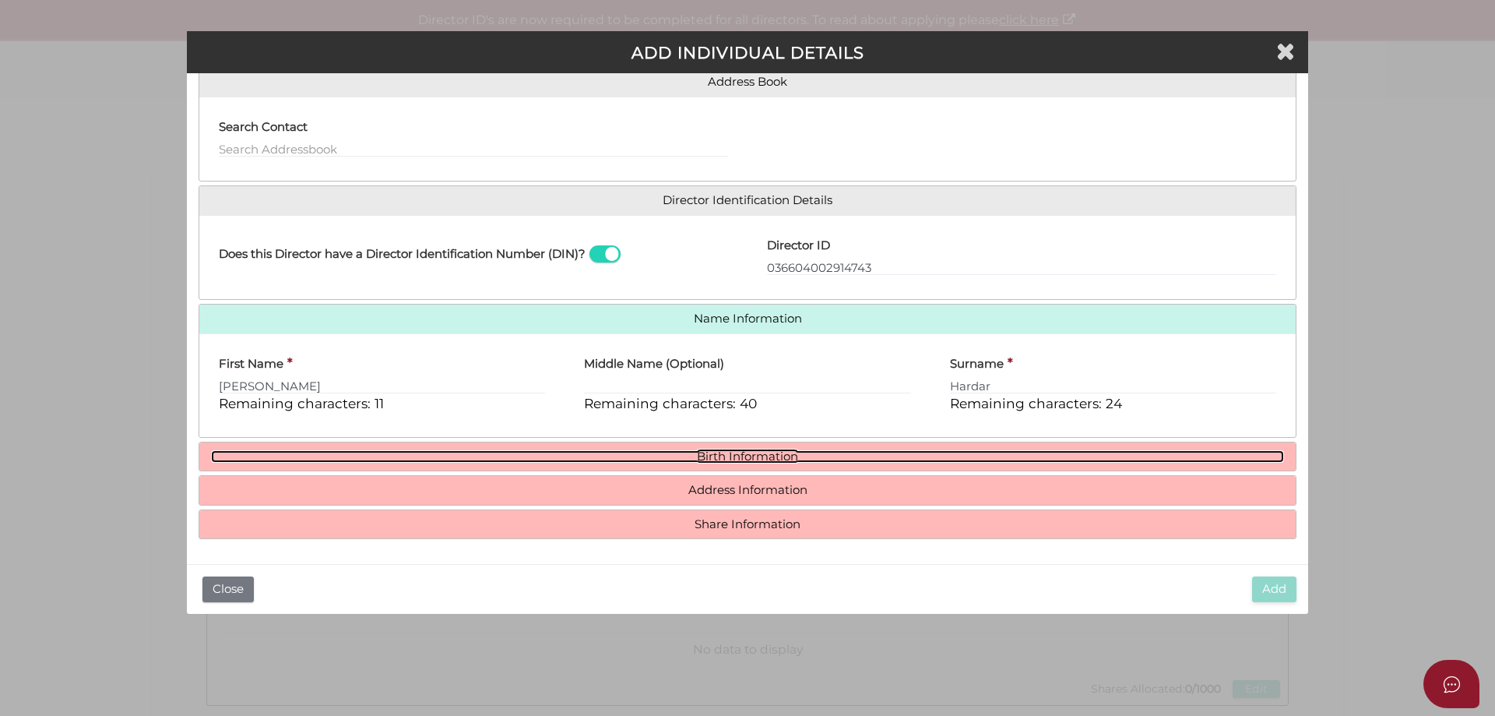
click at [772, 457] on link "Birth Information" at bounding box center [747, 456] width 1073 height 13
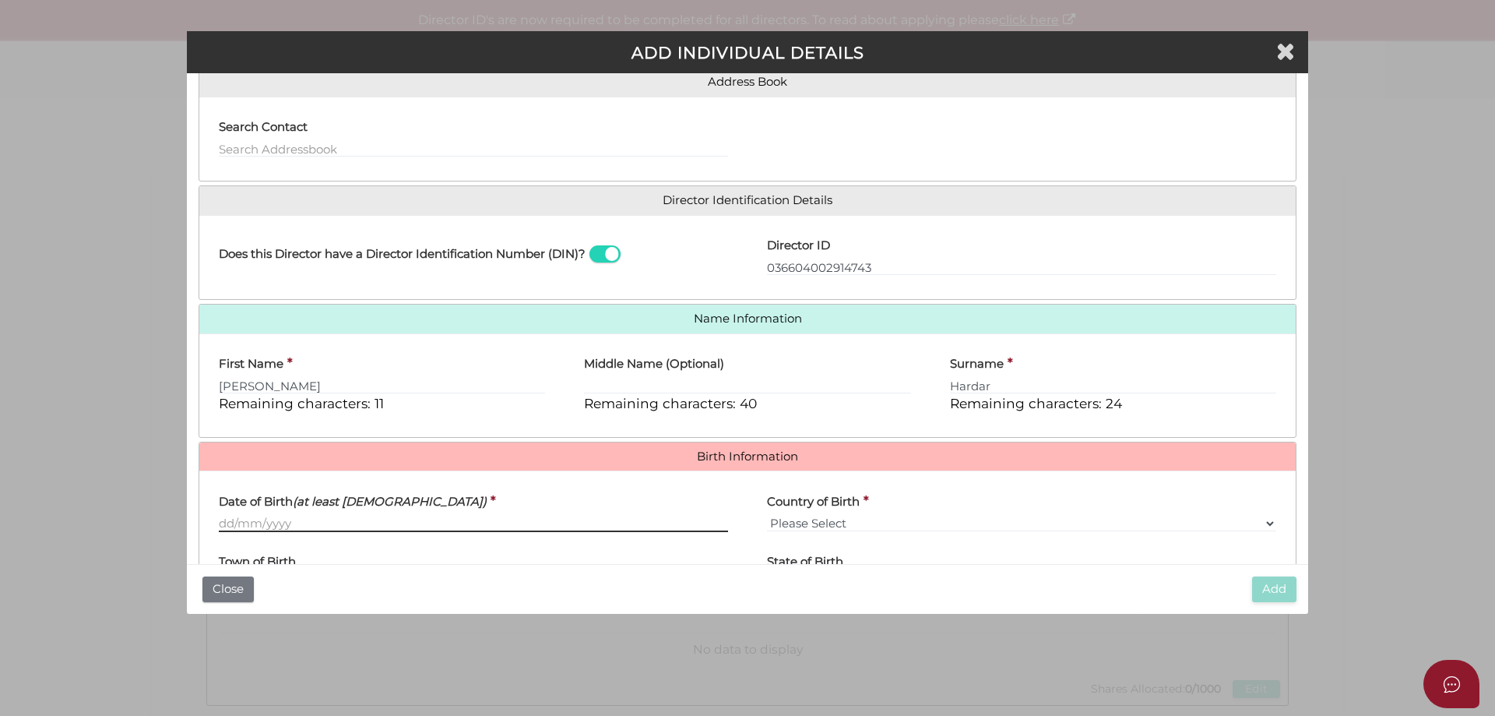
click at [222, 520] on input "Date of Birth (at least 18 years old)" at bounding box center [473, 523] width 509 height 17
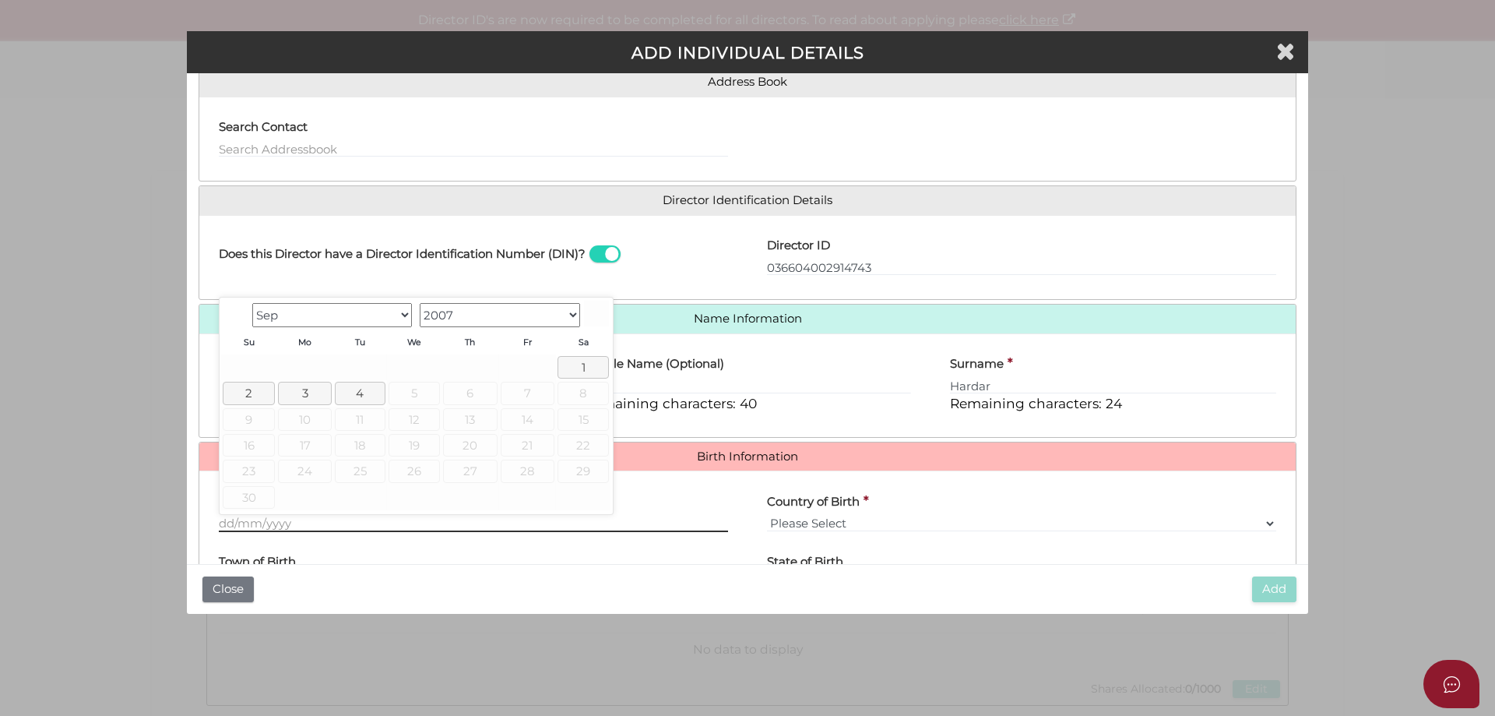
click at [238, 523] on input "Date of Birth (at least 18 years old)" at bounding box center [473, 523] width 509 height 17
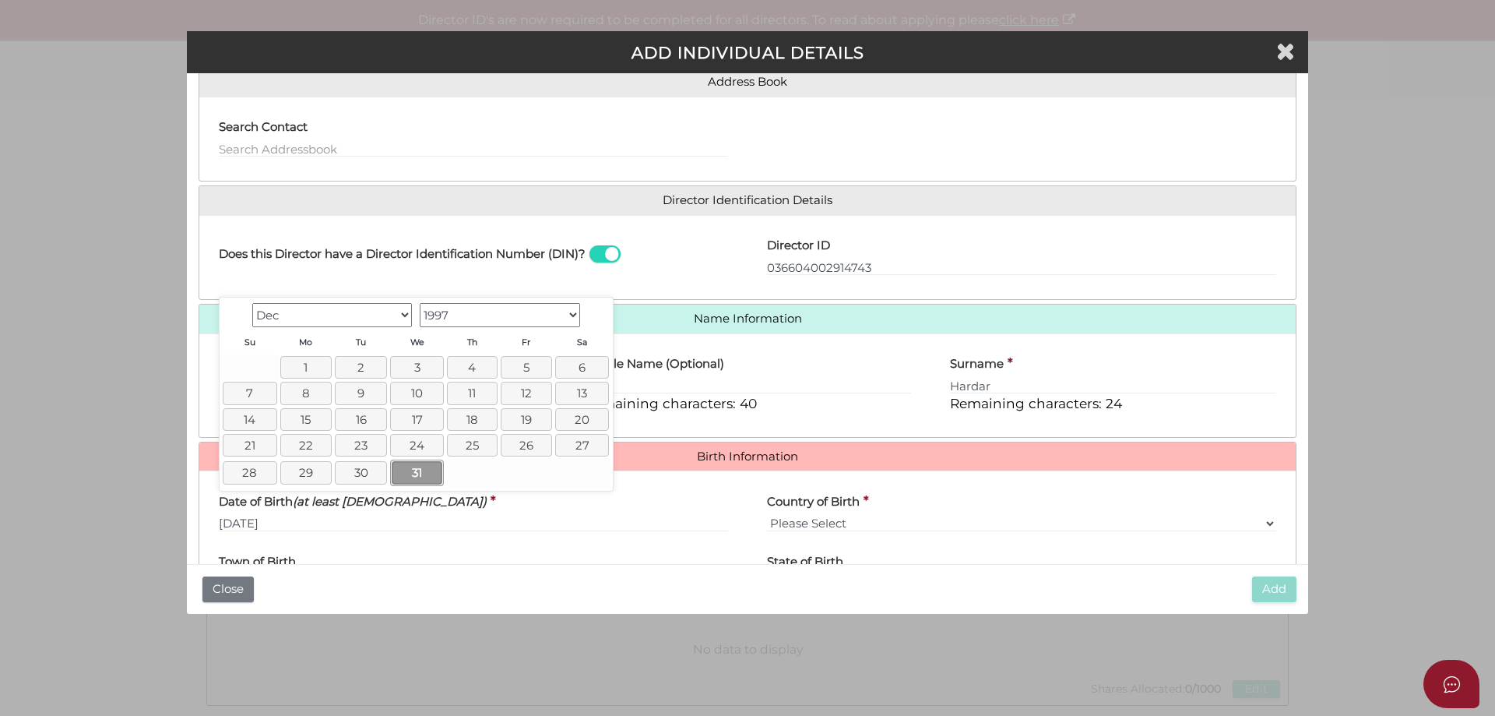
click at [428, 472] on link "31" at bounding box center [417, 473] width 54 height 26
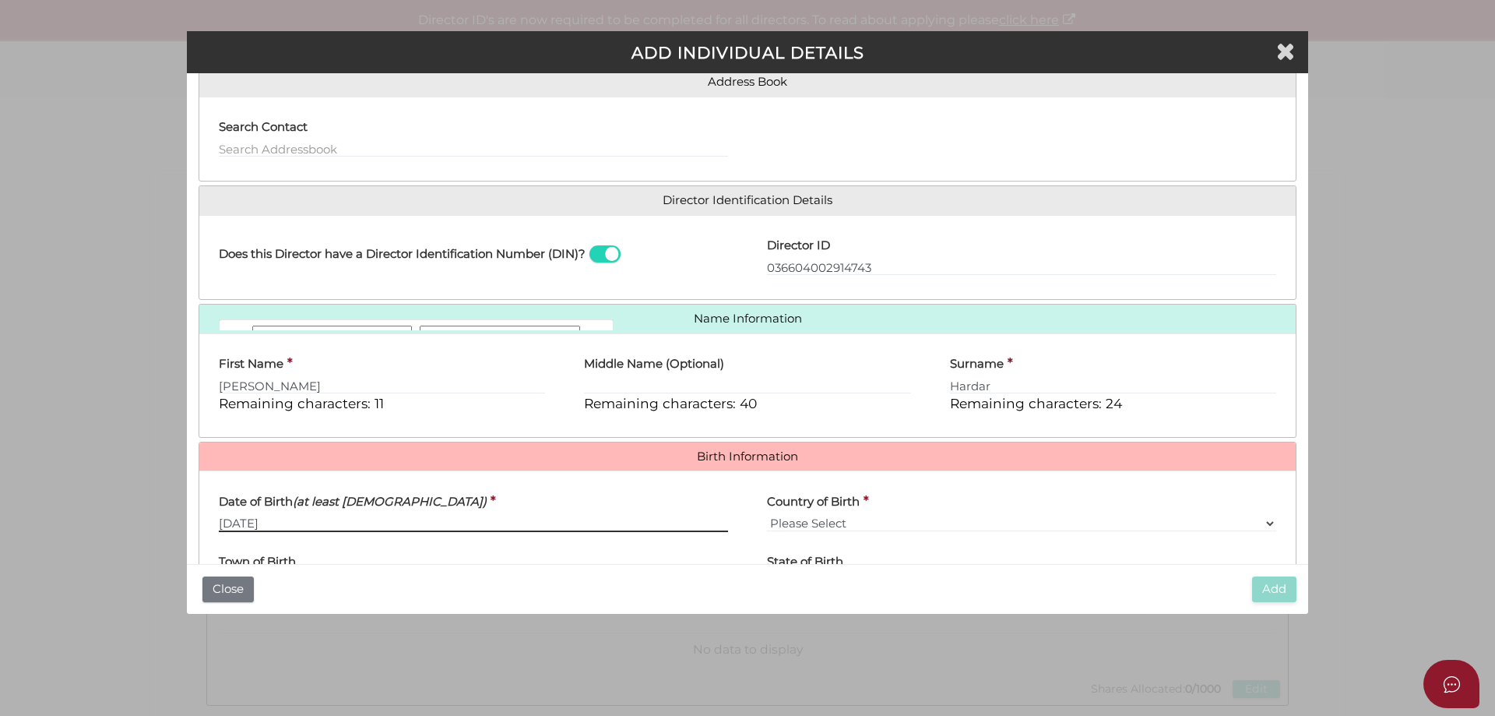
click at [301, 520] on input "31/12/1997" at bounding box center [473, 523] width 509 height 17
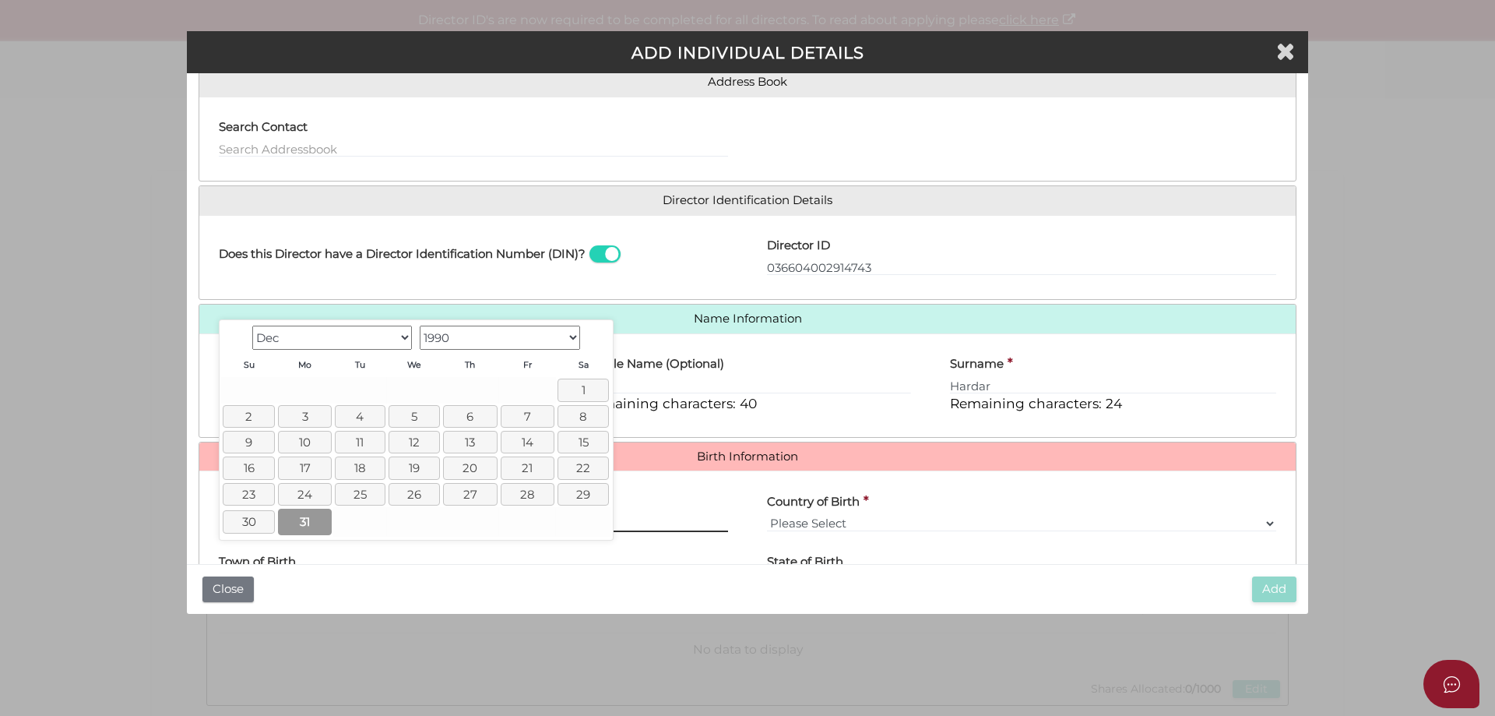
type input "[DATE]"
click at [308, 520] on link "31" at bounding box center [305, 522] width 54 height 26
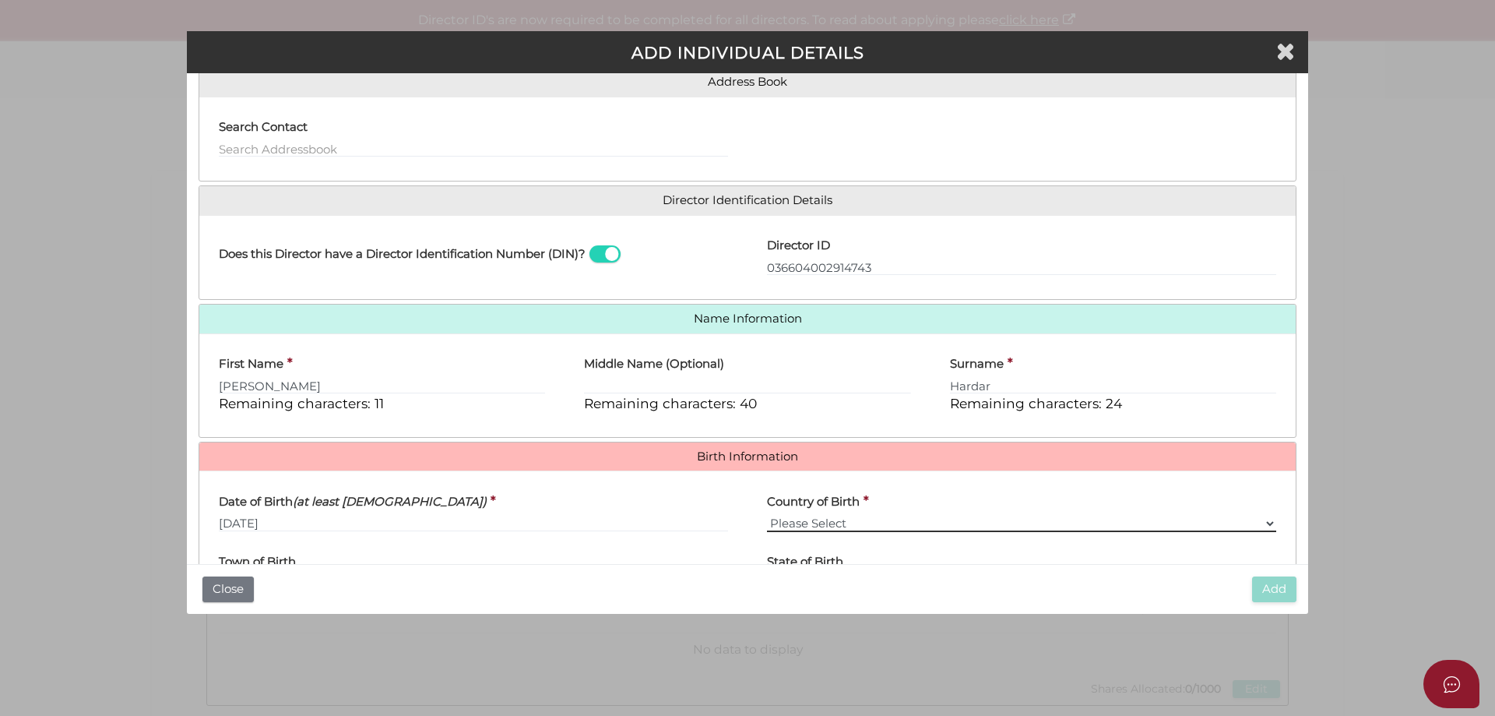
click at [834, 519] on select "Please Select v Australia Afghanistan Albania Algeria American Samoa Andorra An…" at bounding box center [1021, 523] width 509 height 17
select select "[GEOGRAPHIC_DATA]"
click at [767, 515] on select "Please Select v Australia Afghanistan Albania Algeria American Samoa Andorra An…" at bounding box center [1021, 523] width 509 height 17
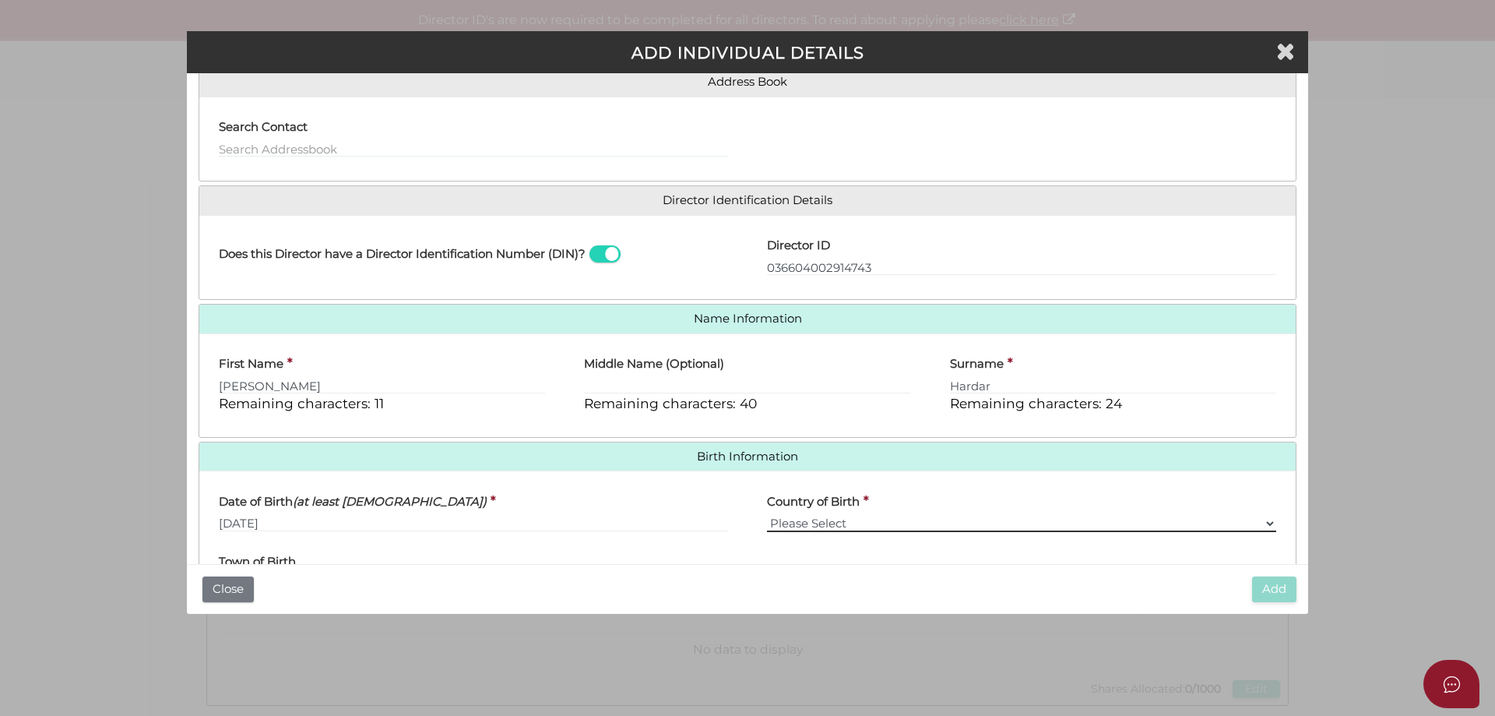
scroll to position [278, 0]
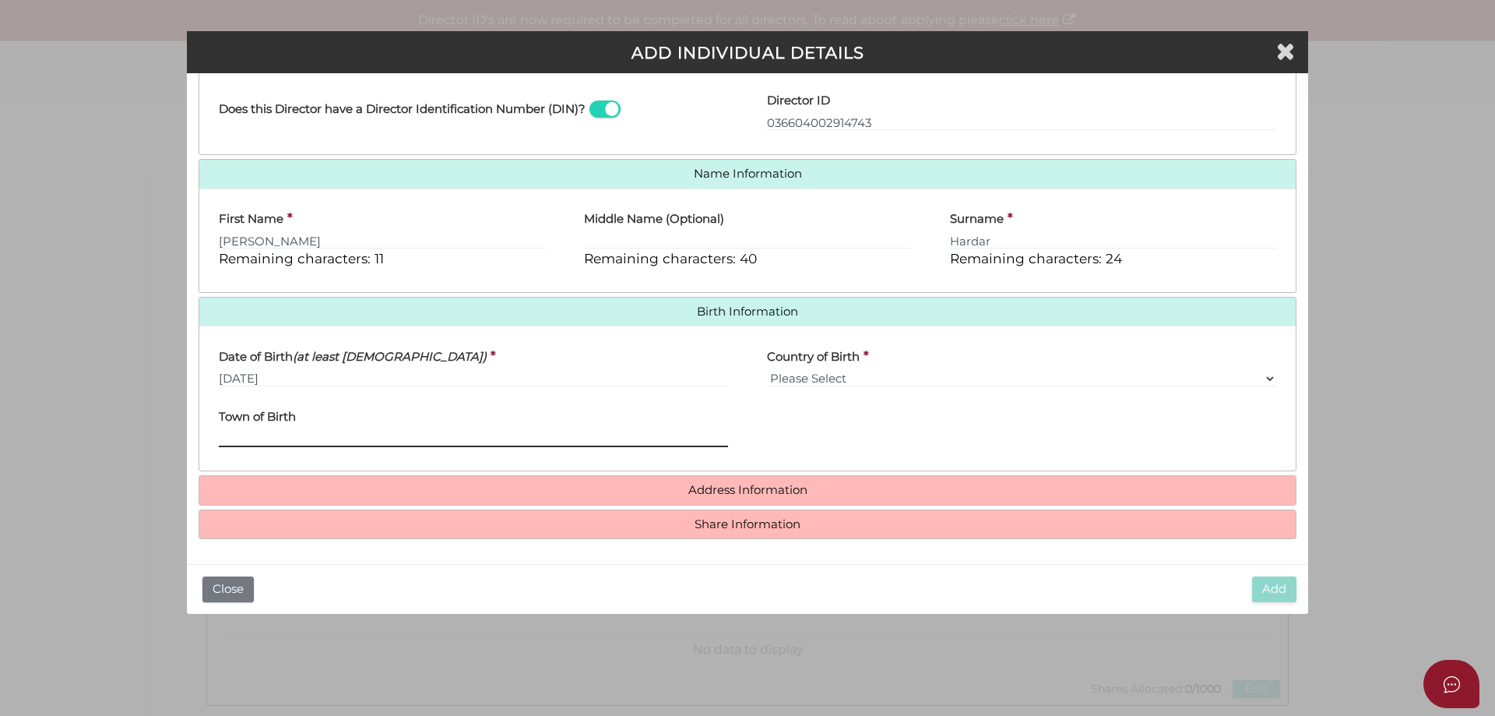
click at [238, 432] on input "Town of Birth" at bounding box center [473, 438] width 509 height 17
type input "Raichur"
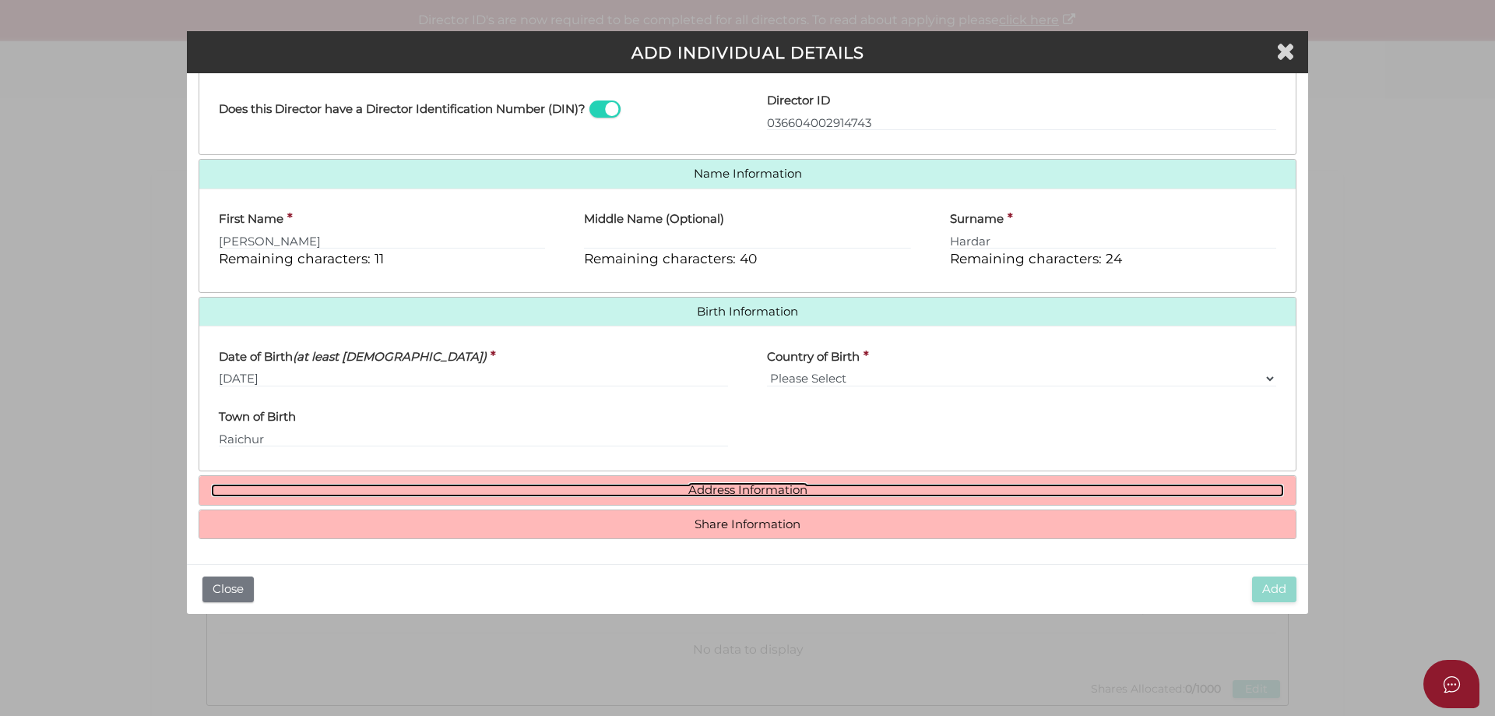
click at [713, 494] on link "Address Information" at bounding box center [747, 490] width 1073 height 13
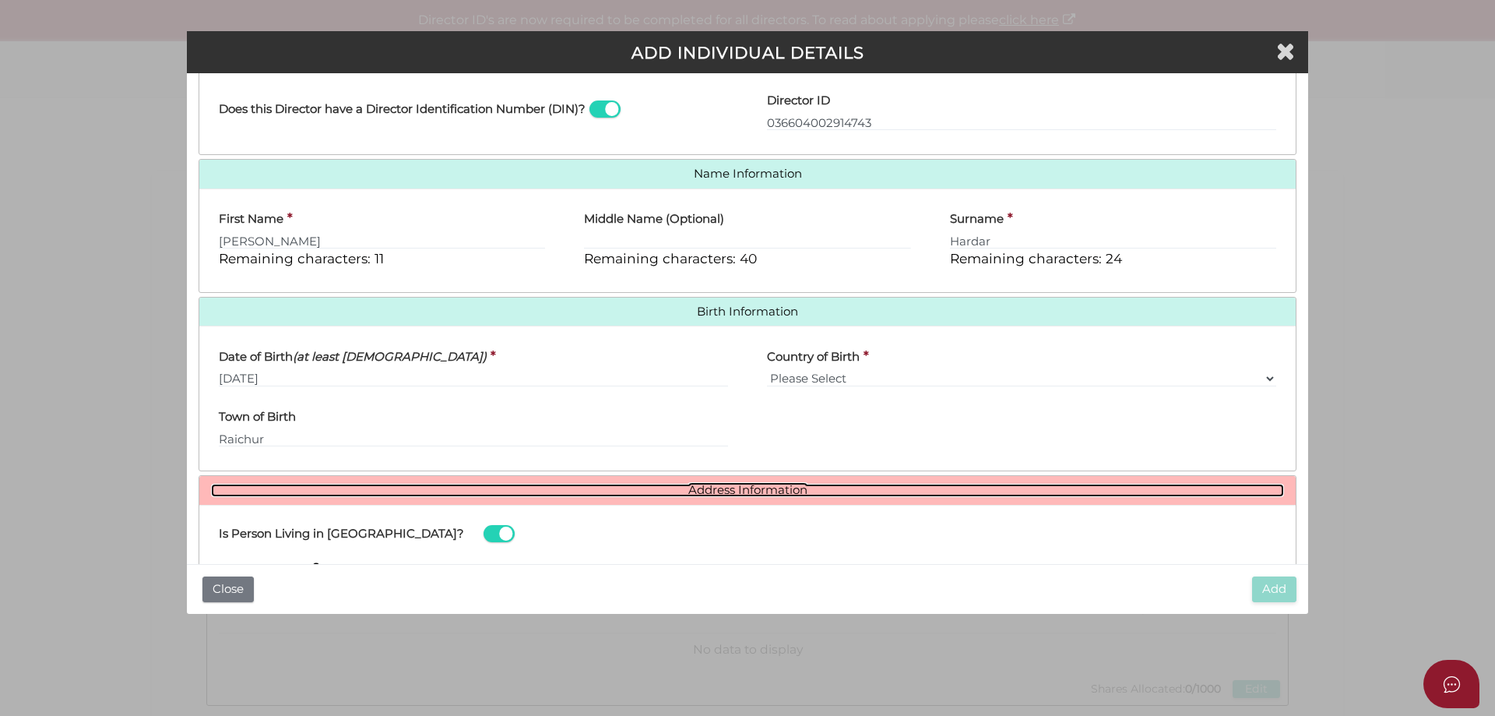
scroll to position [434, 0]
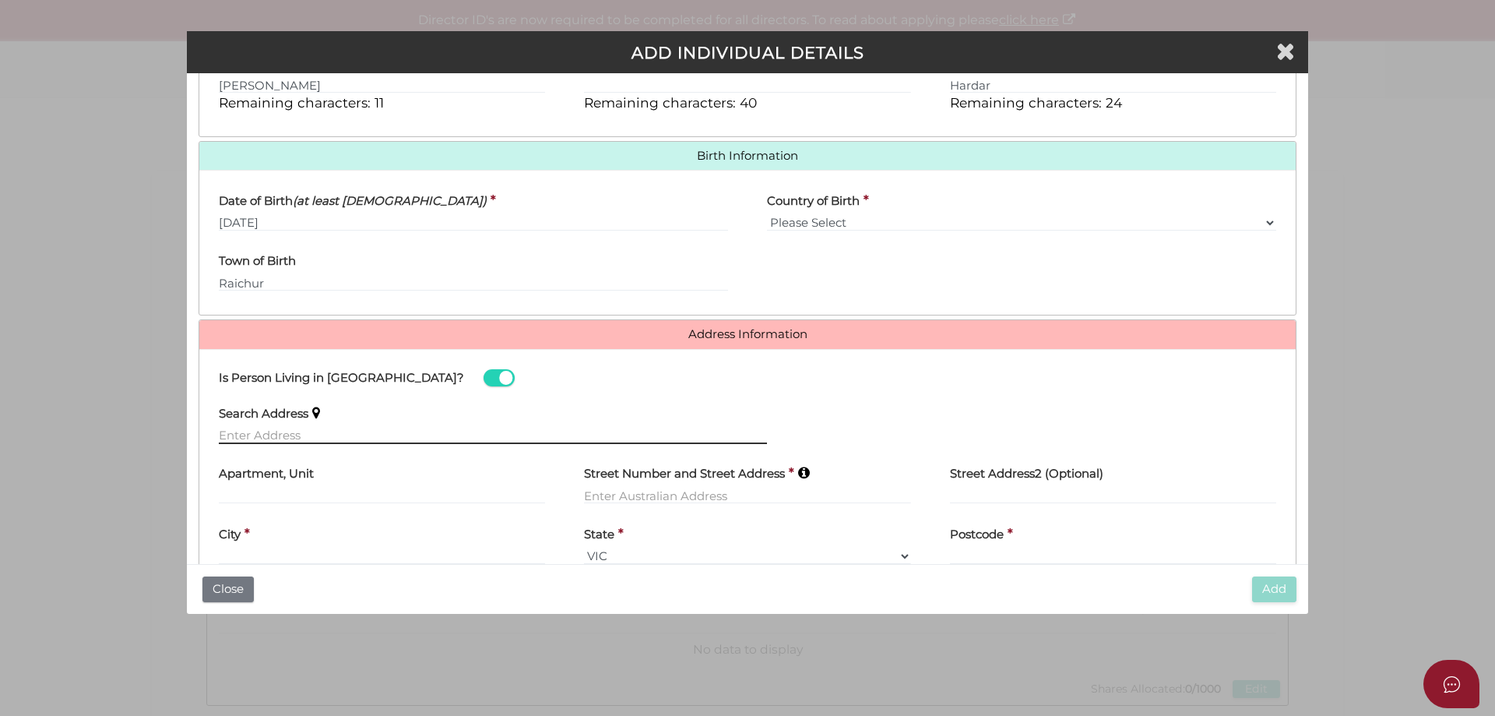
click at [248, 433] on input "text" at bounding box center [493, 435] width 548 height 17
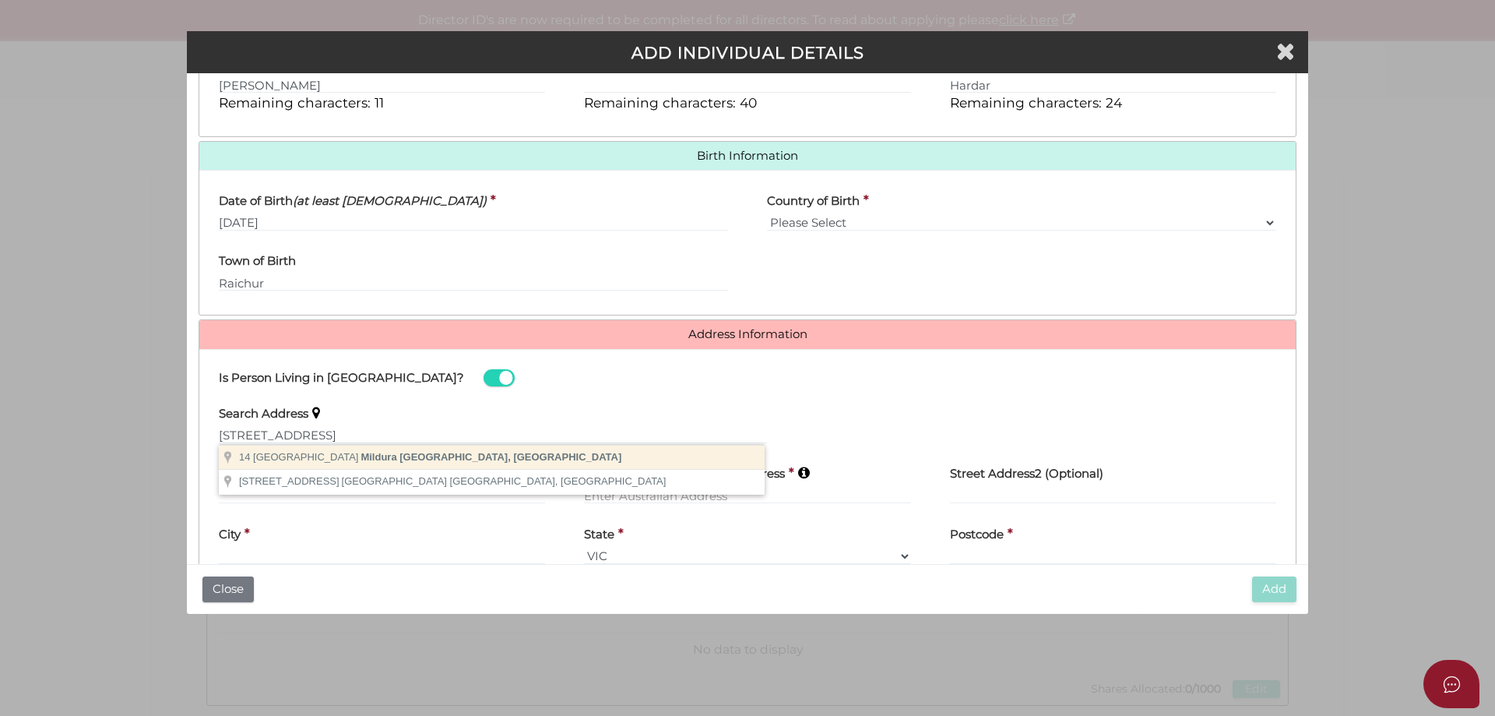
type input "14 Midtown Drive, Mildura VIC, Australia"
type input "14 Midtown Drive"
type input "Mildura"
select select "VIC"
type input "3500"
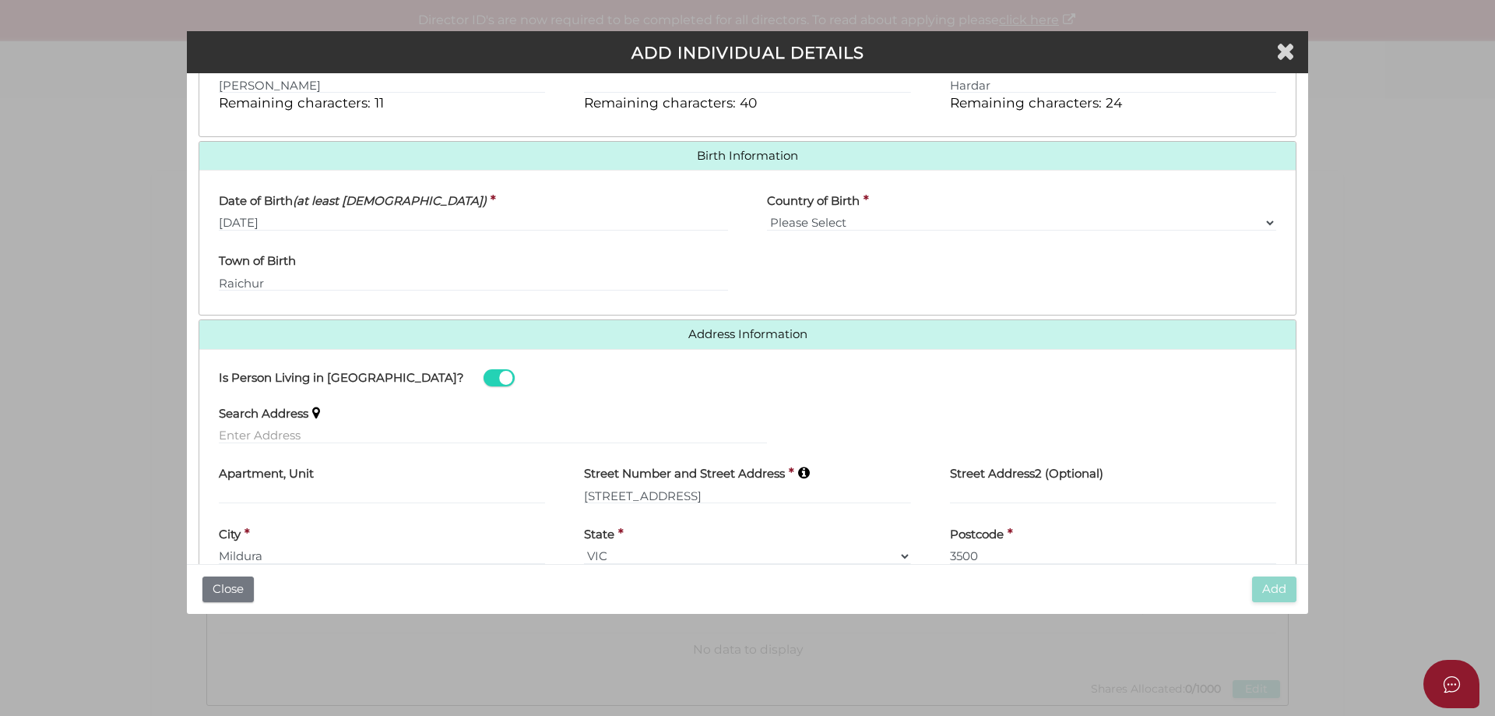
scroll to position [517, 0]
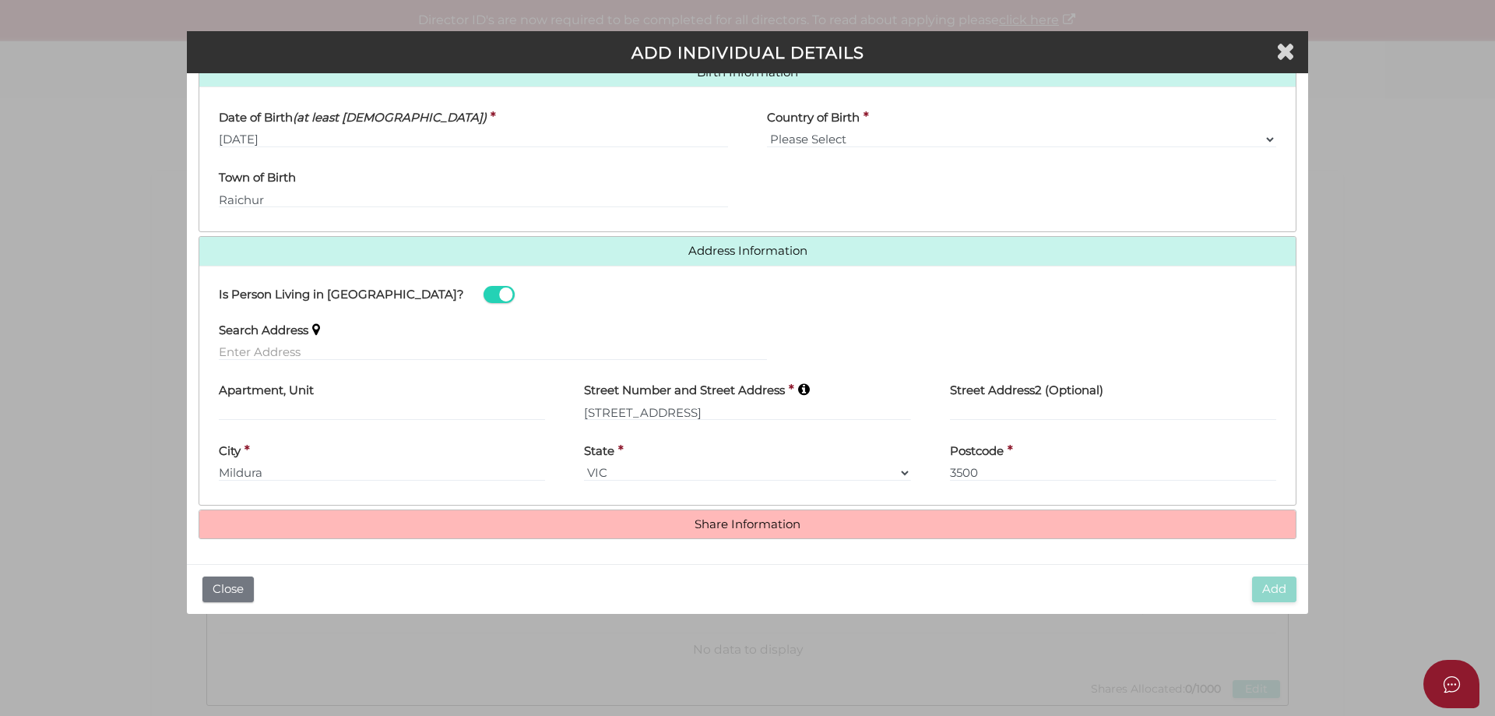
click at [762, 531] on h4 "Share Information" at bounding box center [747, 524] width 1097 height 29
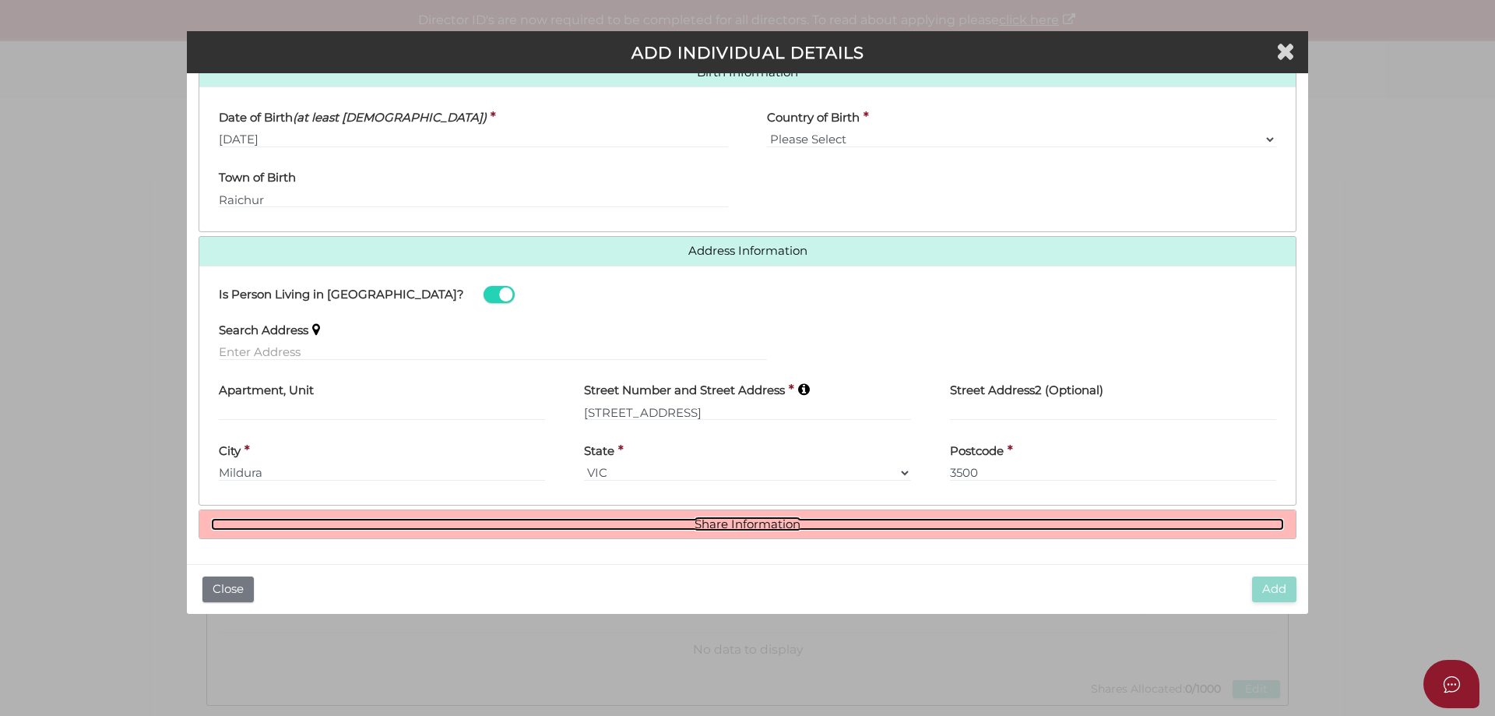
click at [766, 522] on link "Share Information" at bounding box center [747, 524] width 1073 height 13
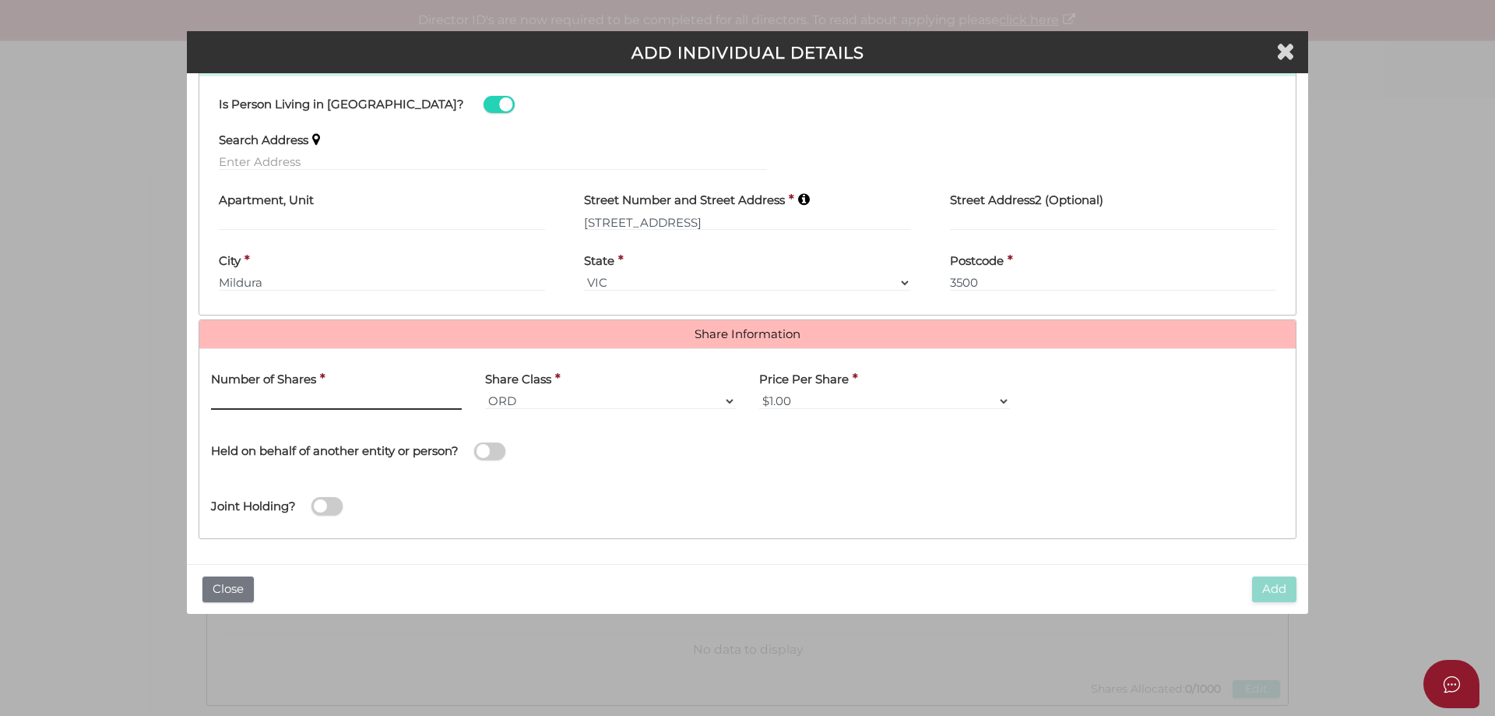
click at [240, 400] on input "text" at bounding box center [336, 401] width 251 height 17
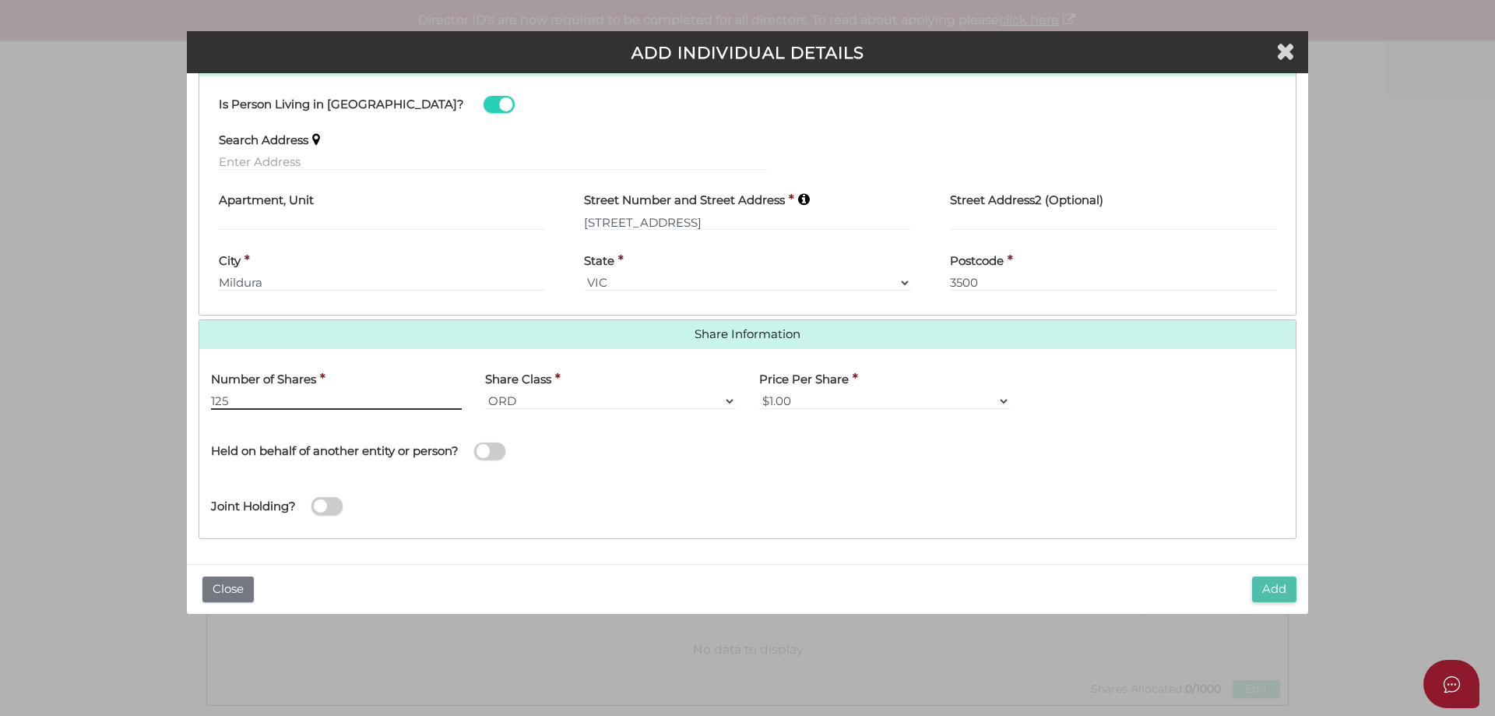
type input "125"
click at [1272, 594] on button "Add" at bounding box center [1274, 589] width 44 height 26
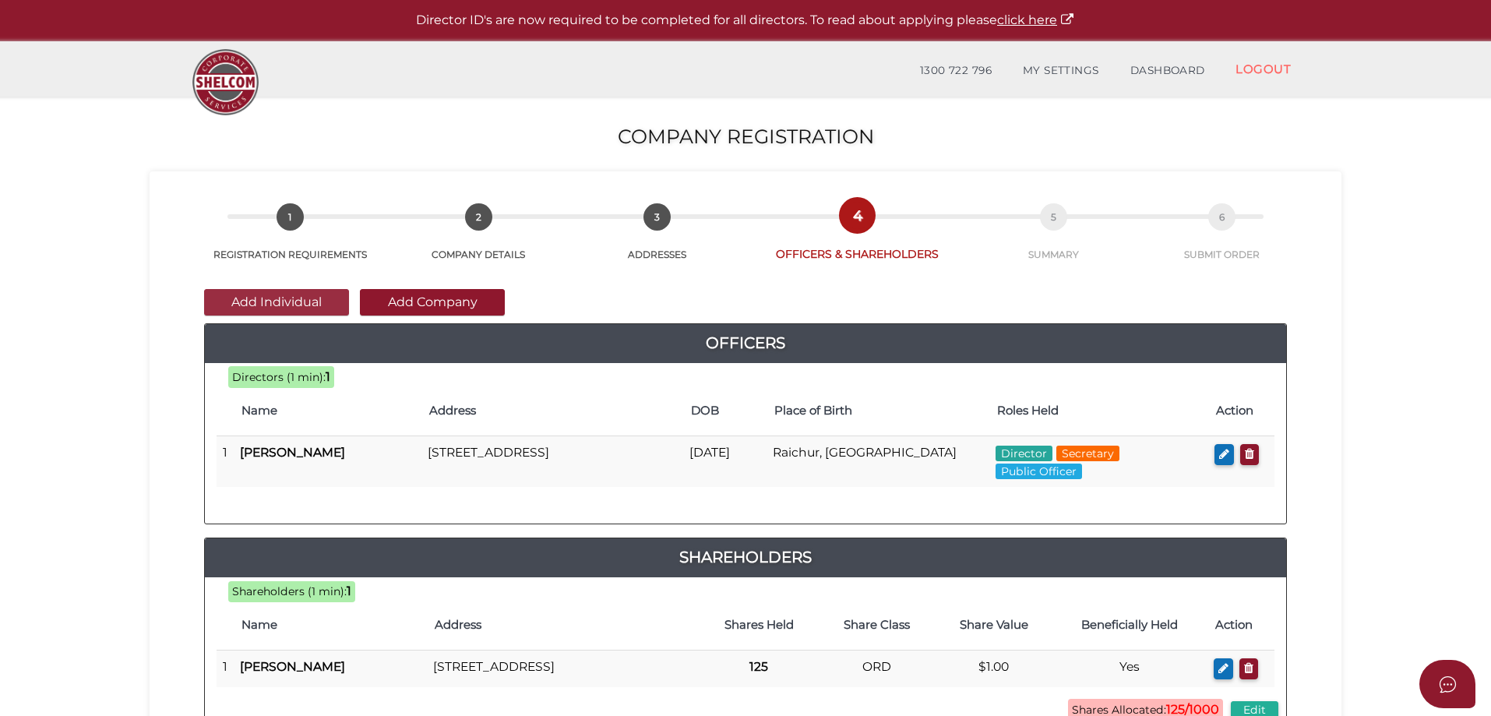
click at [298, 306] on button "Add Individual" at bounding box center [276, 302] width 145 height 26
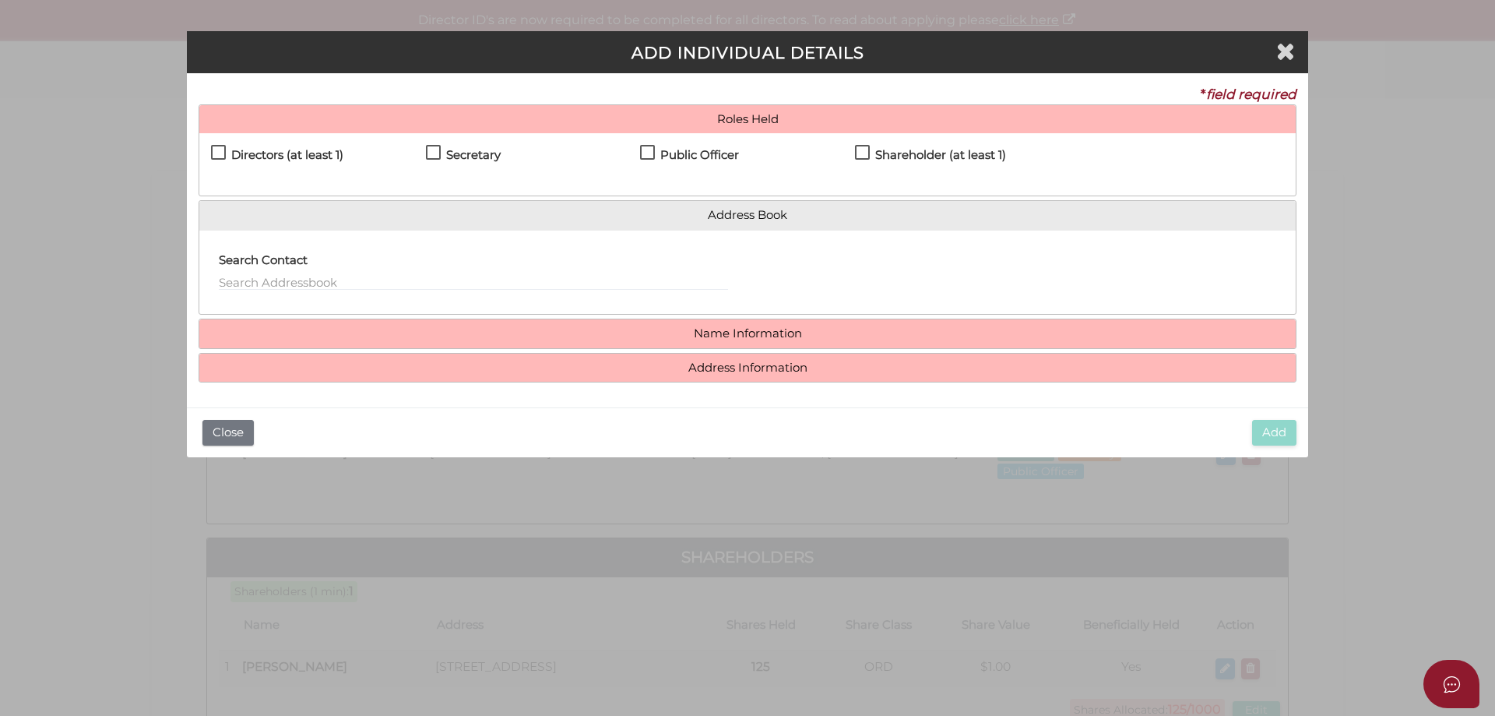
click at [220, 151] on label "Directors (at least 1)" at bounding box center [277, 158] width 132 height 19
checkbox input "true"
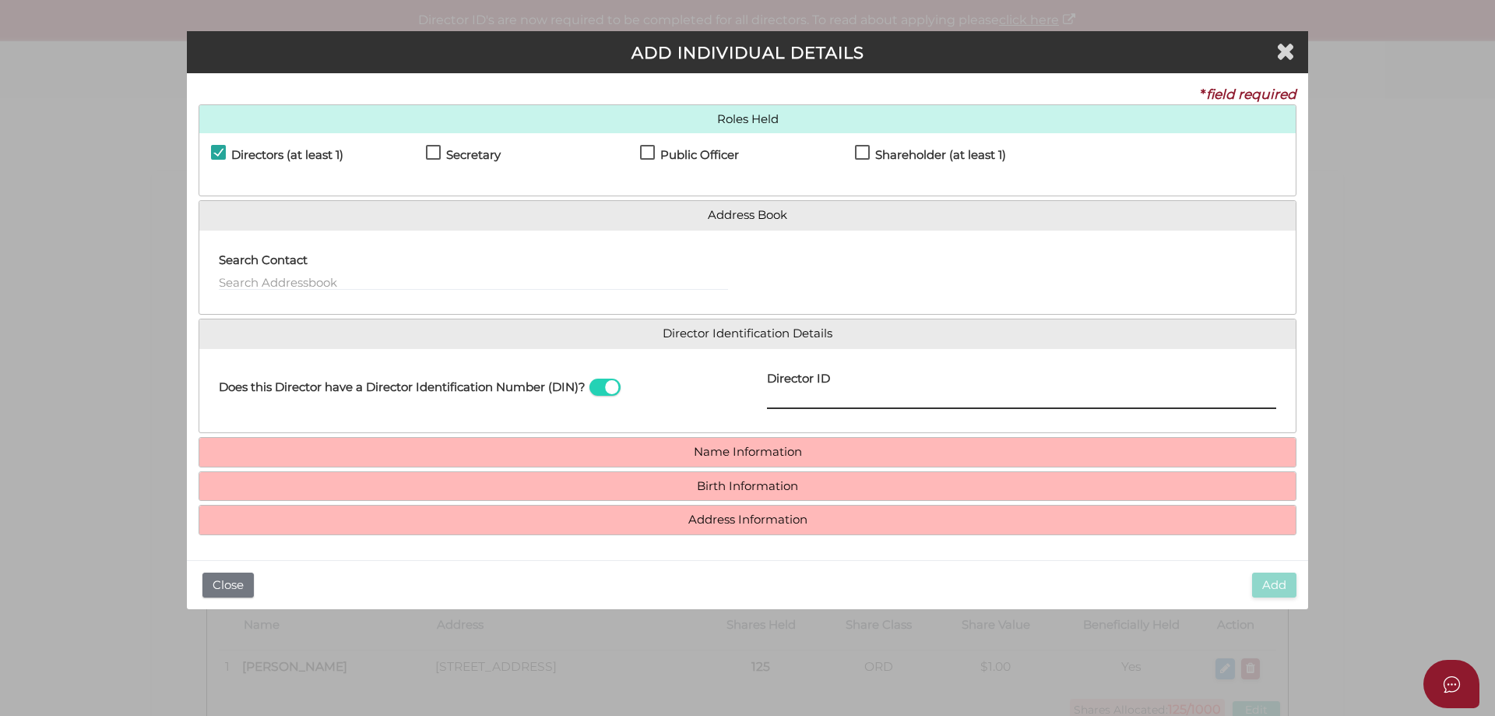
click at [770, 395] on input "Director ID" at bounding box center [1021, 400] width 509 height 17
type input "036701726186723"
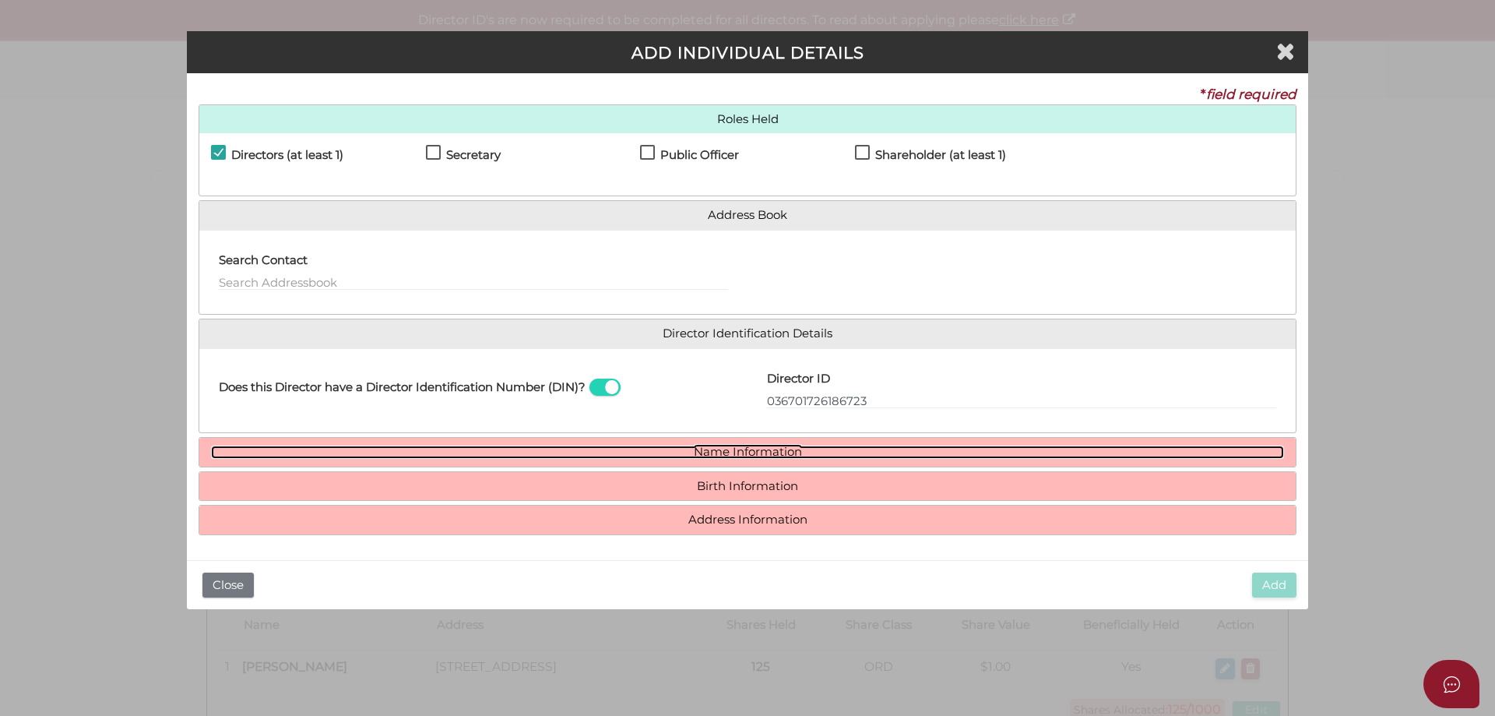
click at [765, 456] on link "Name Information" at bounding box center [747, 452] width 1073 height 13
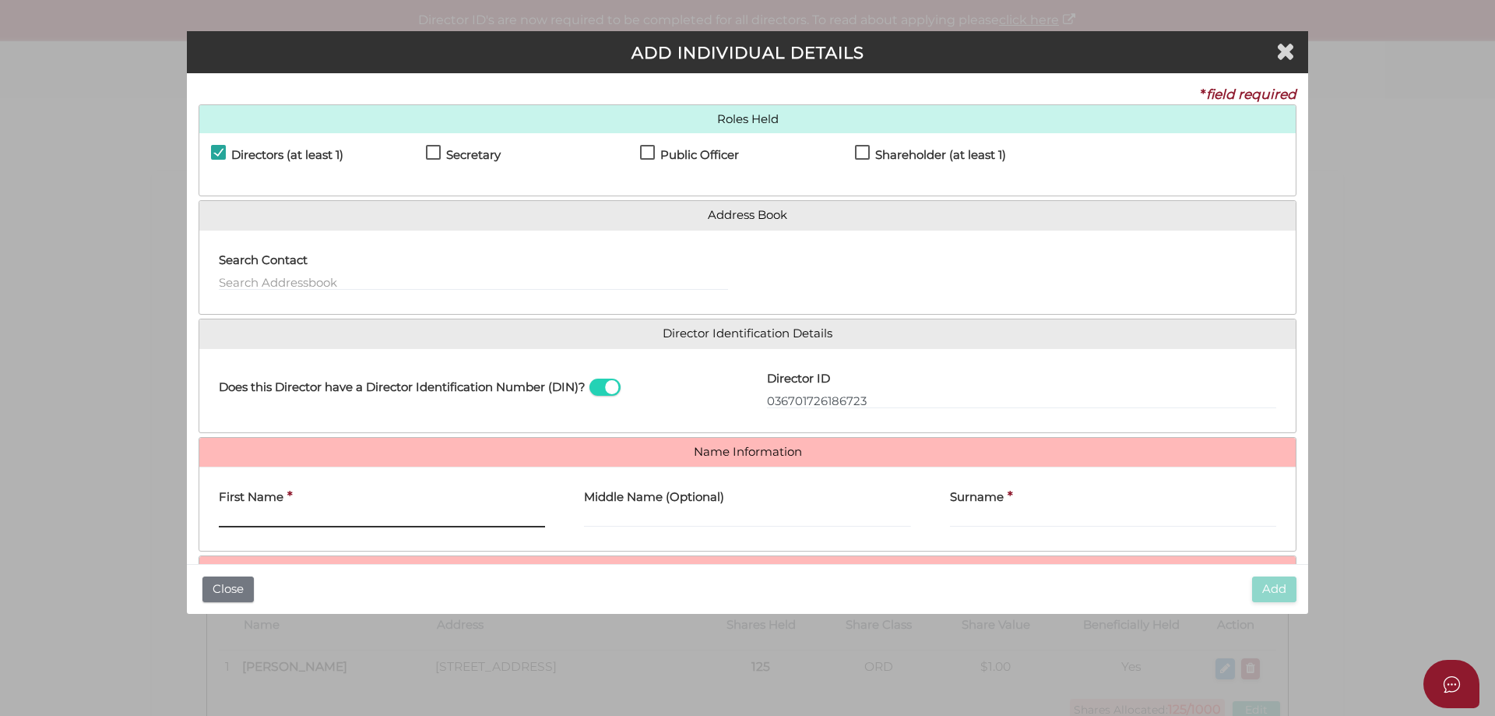
click at [301, 515] on input "First Name" at bounding box center [382, 518] width 326 height 17
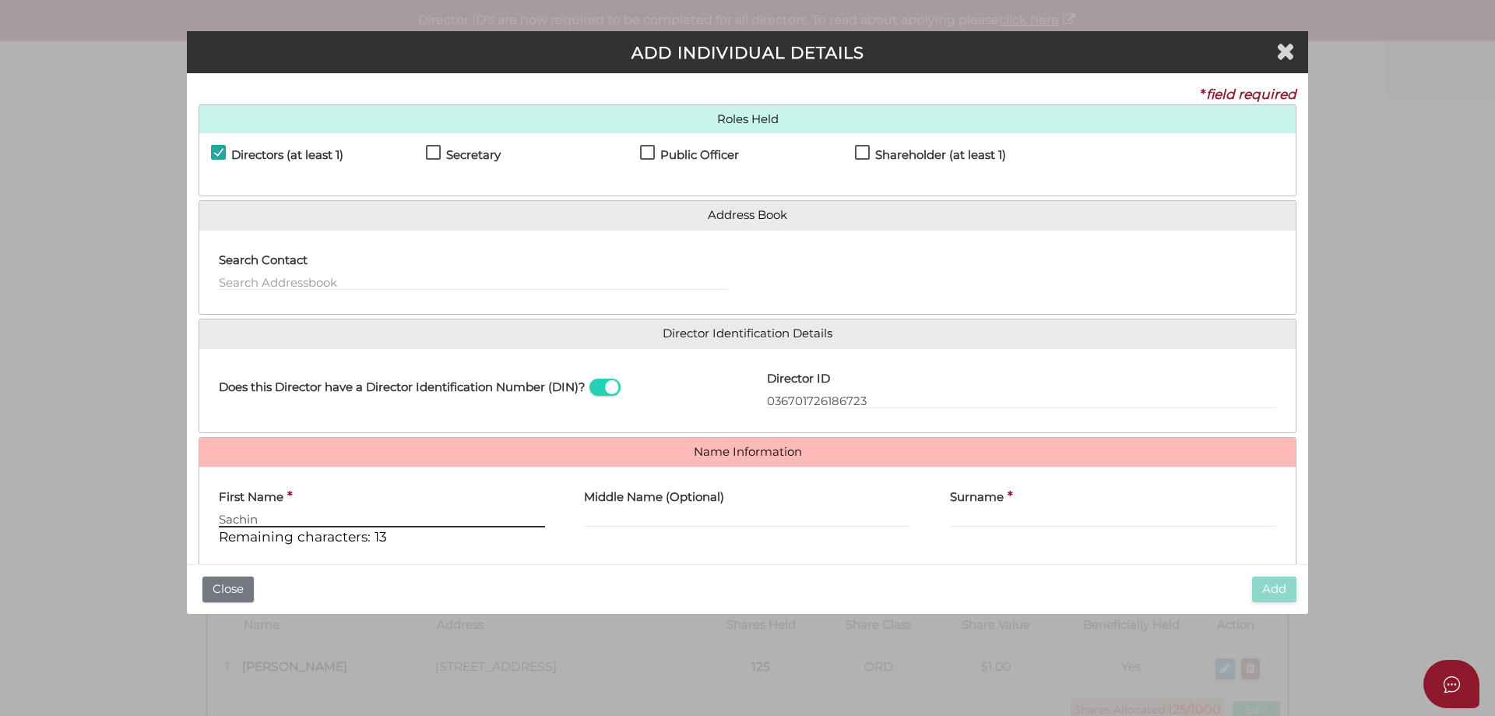
type input "Sachin"
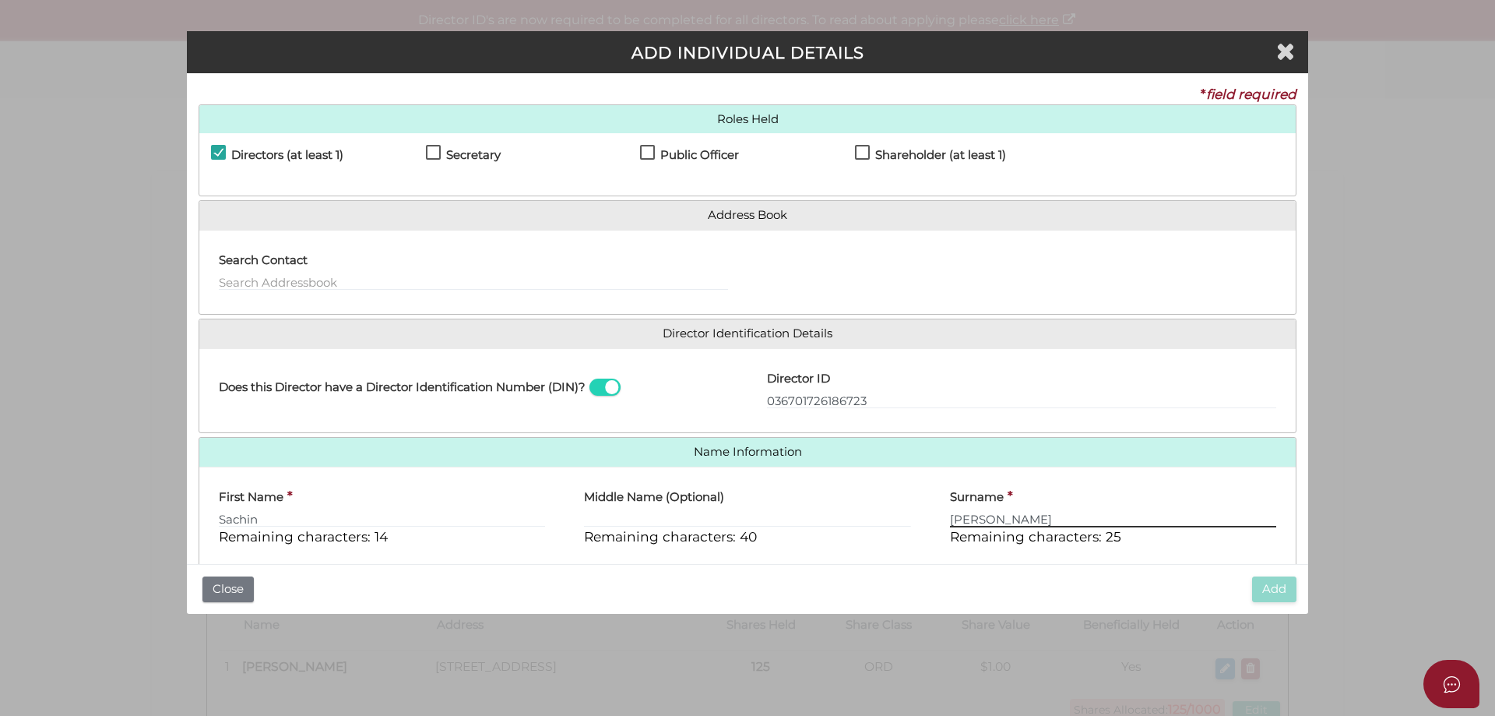
scroll to position [100, 0]
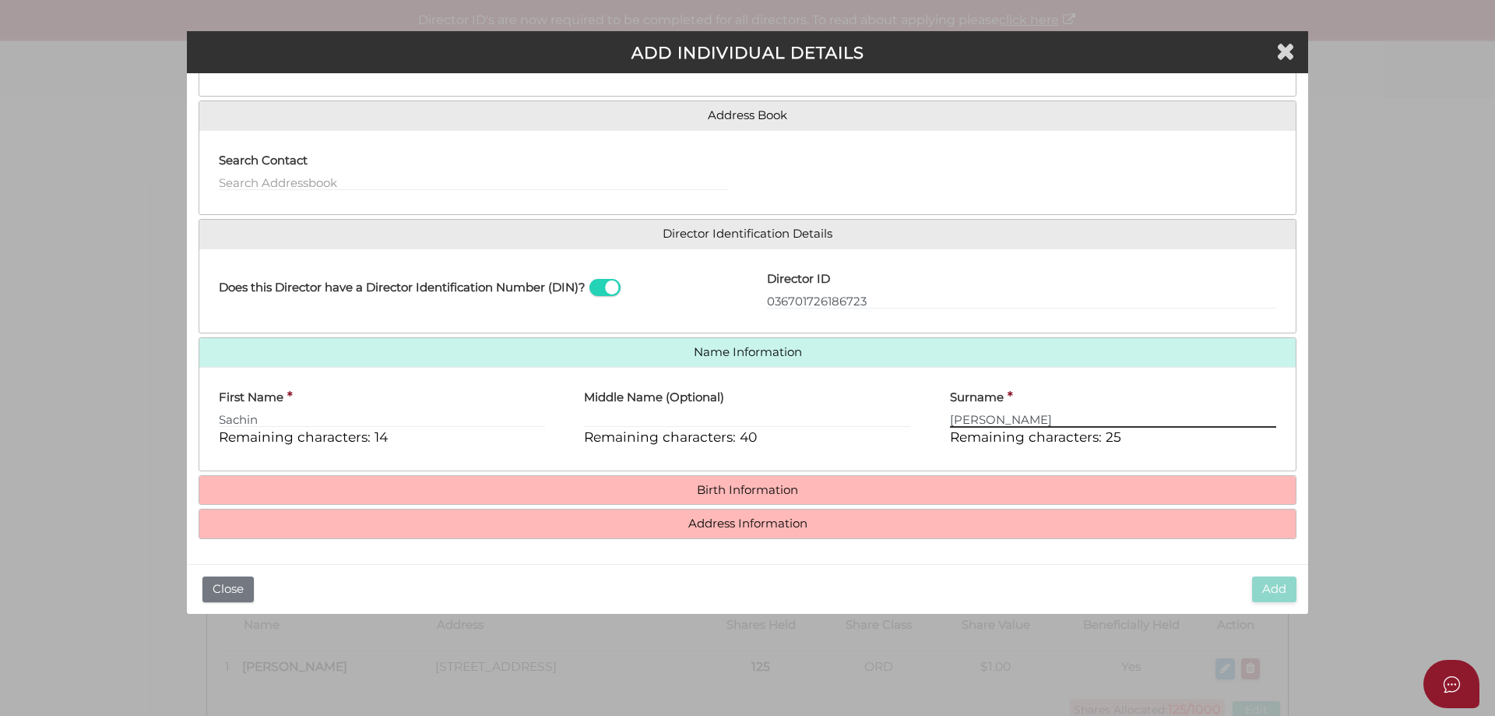
type input "Gupta"
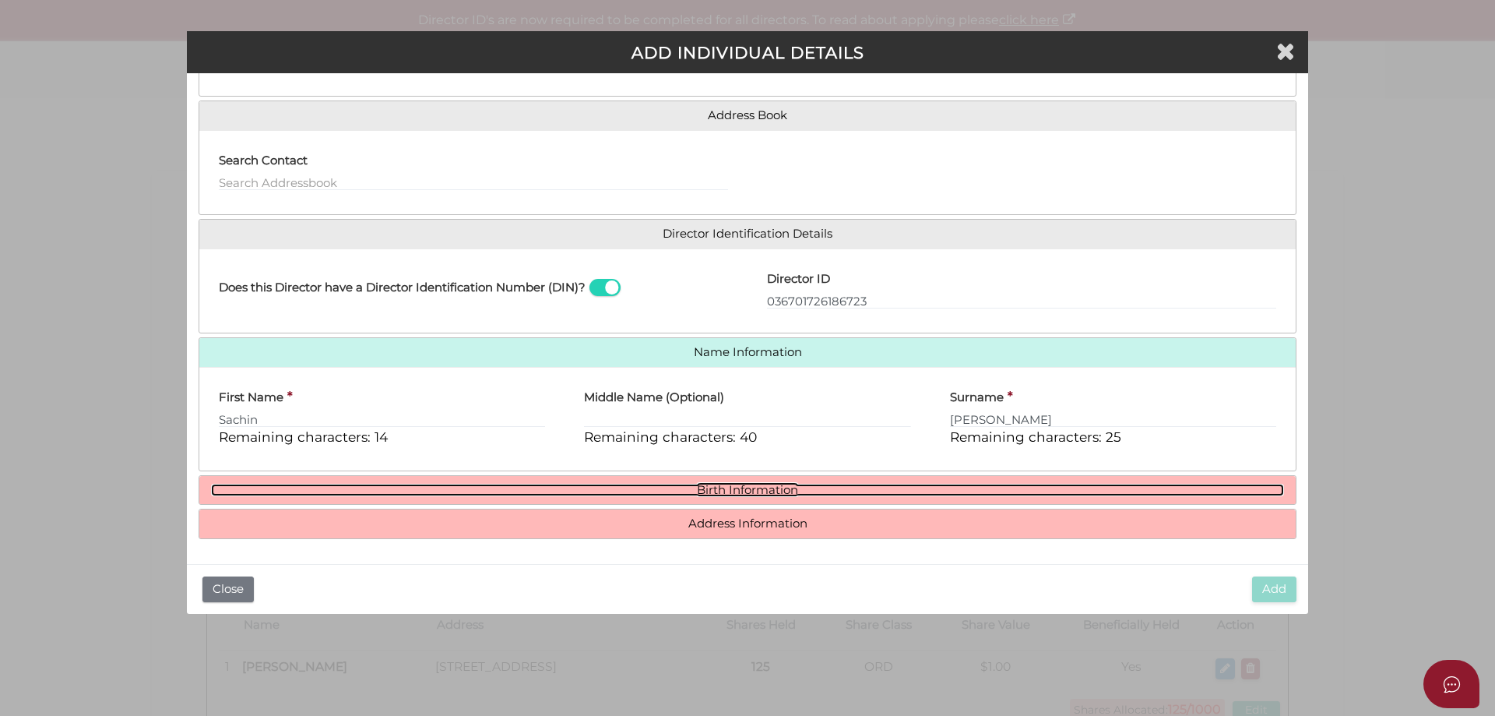
click at [745, 485] on link "Birth Information" at bounding box center [747, 490] width 1073 height 13
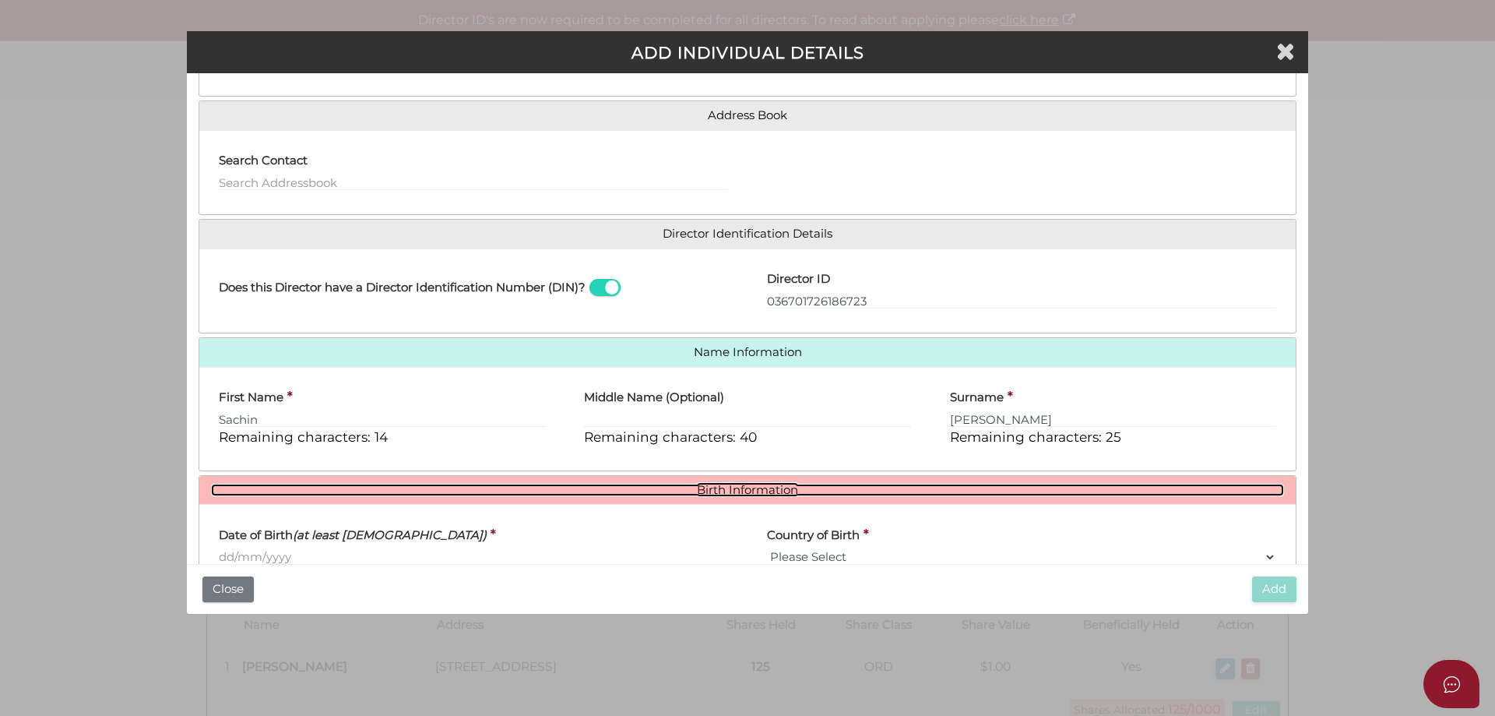
scroll to position [245, 0]
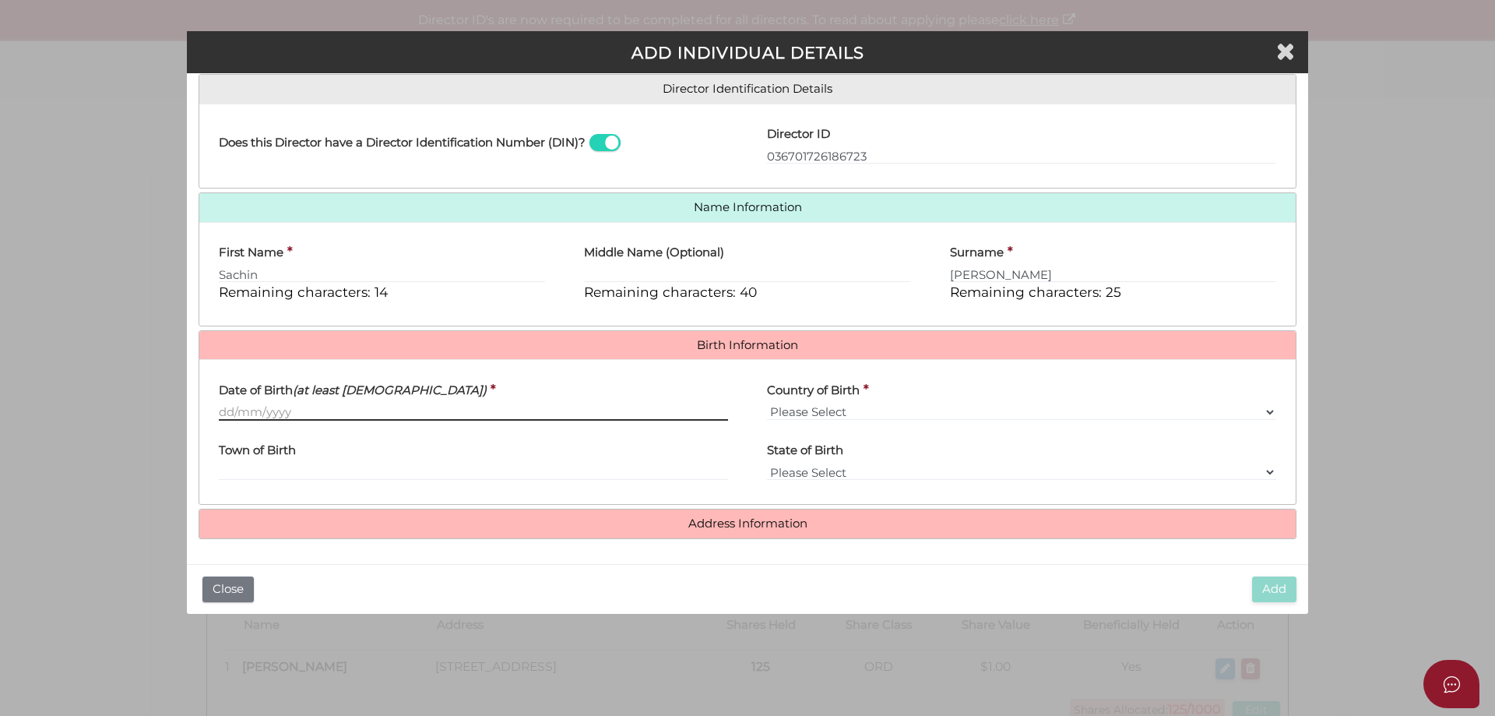
click at [227, 410] on input "Date of Birth (at least 18 years old)" at bounding box center [473, 411] width 509 height 17
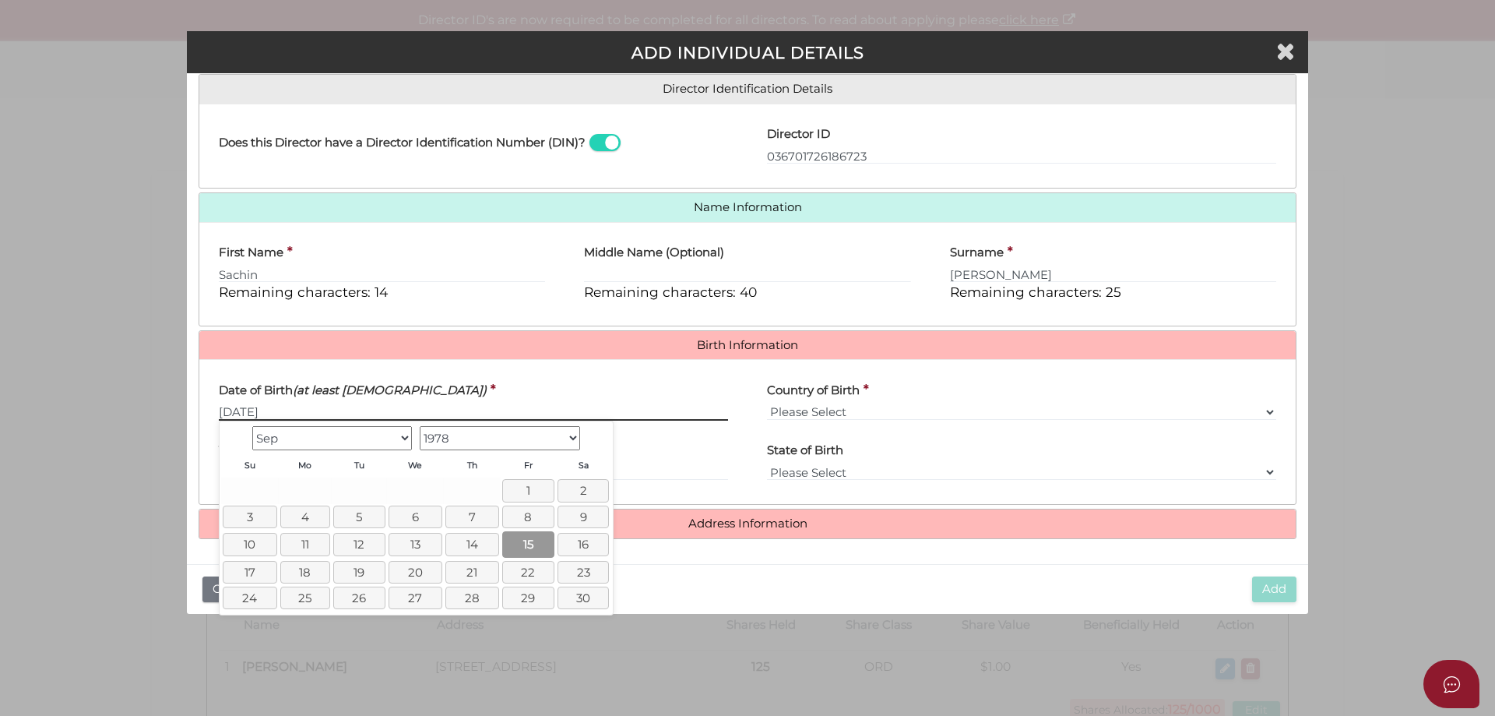
type input "15/09/1978"
click at [534, 536] on link "15" at bounding box center [528, 544] width 52 height 26
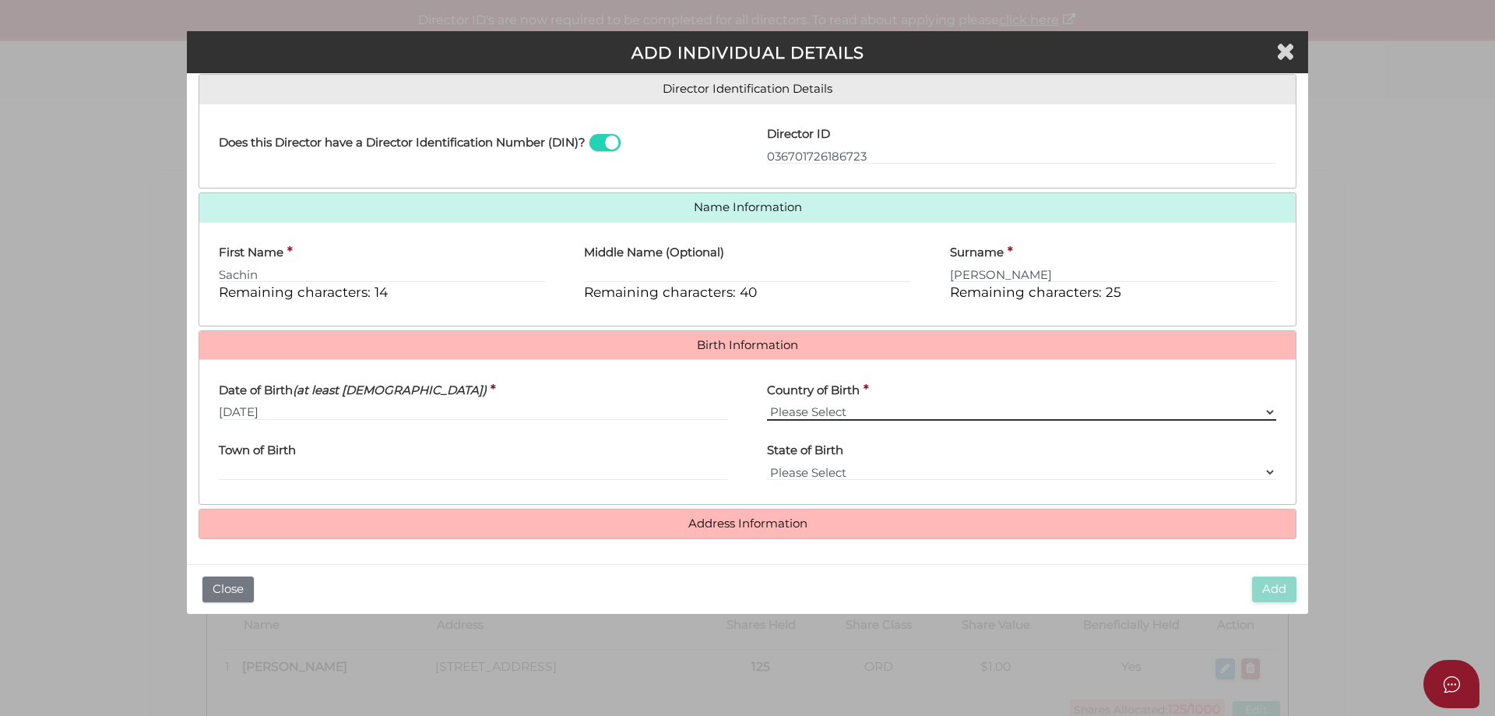
click at [798, 409] on select "Please Select v Australia Afghanistan Albania Algeria American Samoa Andorra An…" at bounding box center [1021, 411] width 509 height 17
select select "[GEOGRAPHIC_DATA]"
click at [767, 403] on select "Please Select v Australia Afghanistan Albania Algeria American Samoa Andorra An…" at bounding box center [1021, 411] width 509 height 17
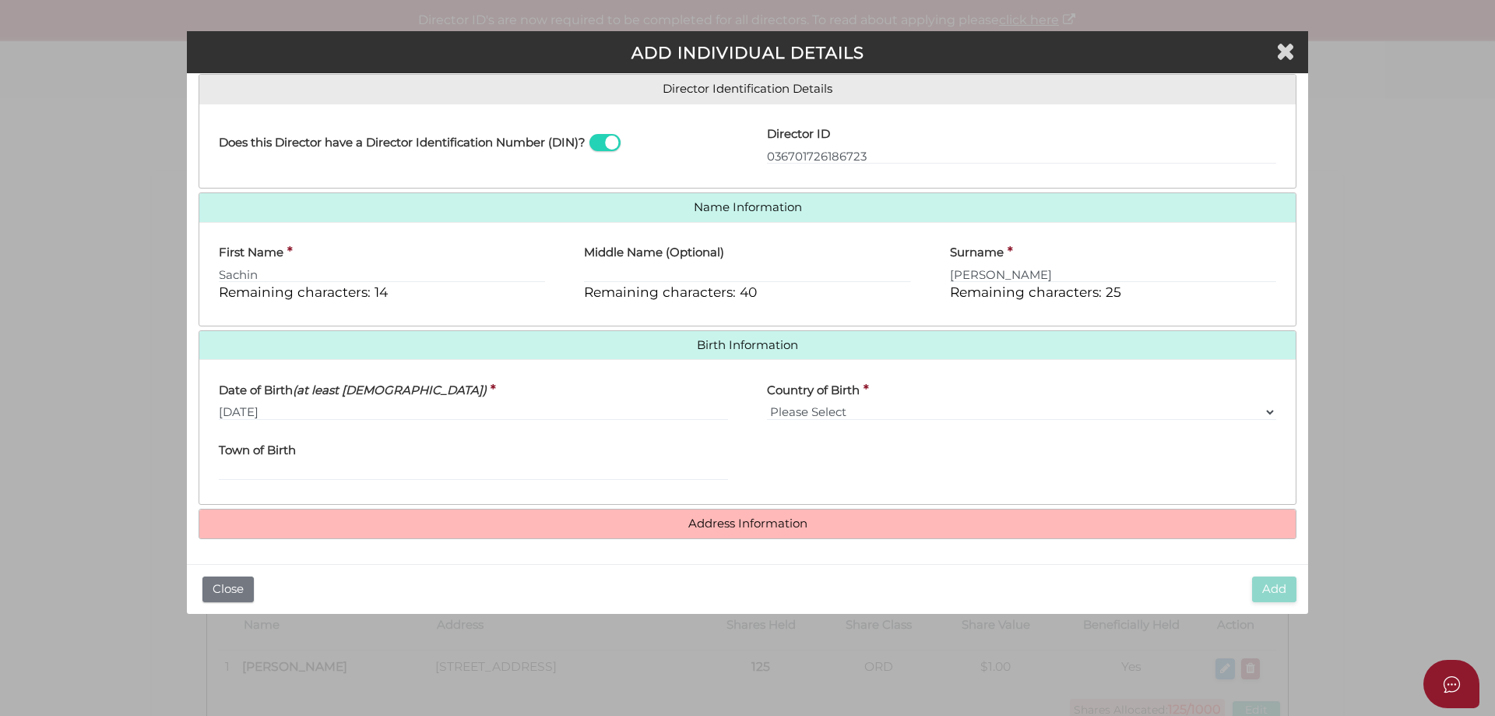
click at [261, 459] on label "Town of Birth" at bounding box center [257, 448] width 77 height 32
click at [261, 463] on input "Town of Birth" at bounding box center [473, 471] width 509 height 17
click at [253, 471] on input "Town of Birth" at bounding box center [473, 471] width 509 height 17
type input "Jalandhar"
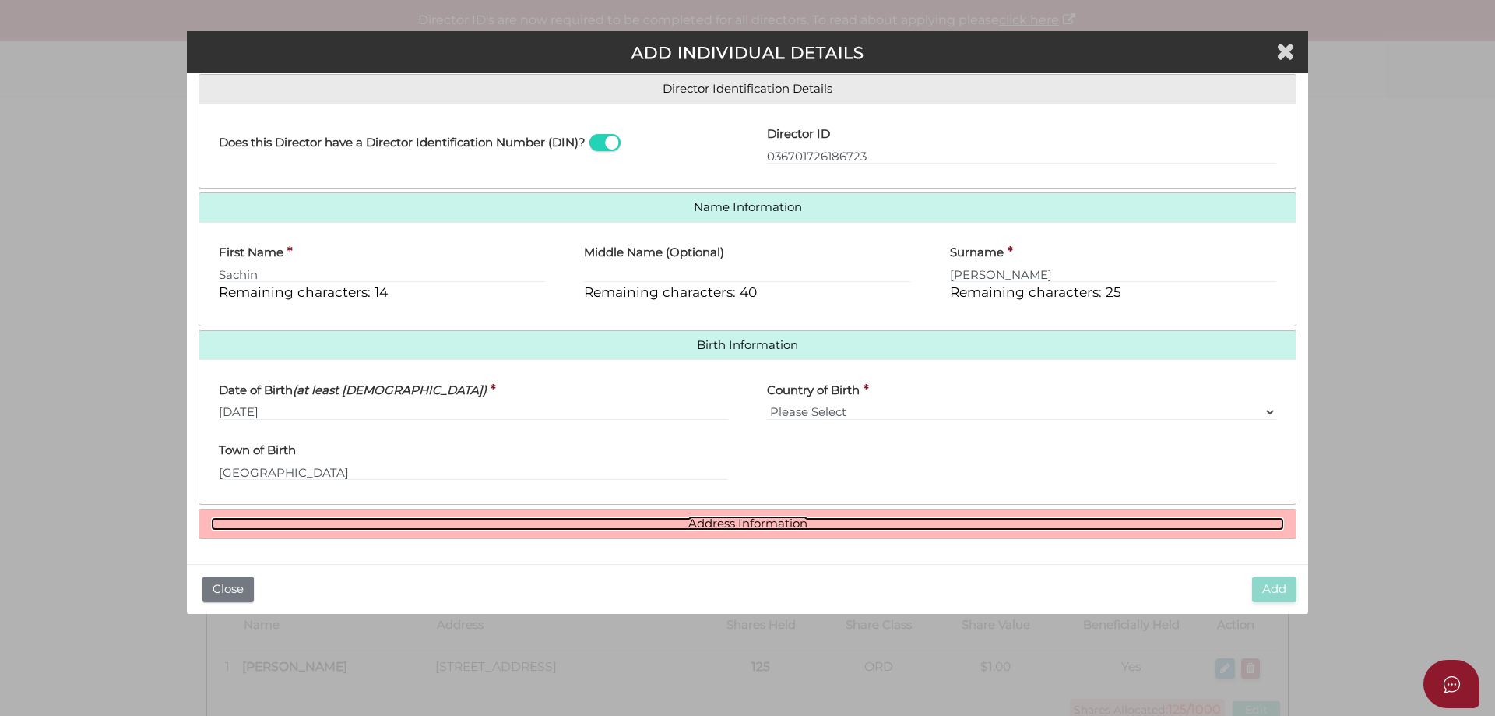
click at [781, 524] on link "Address Information" at bounding box center [747, 523] width 1073 height 13
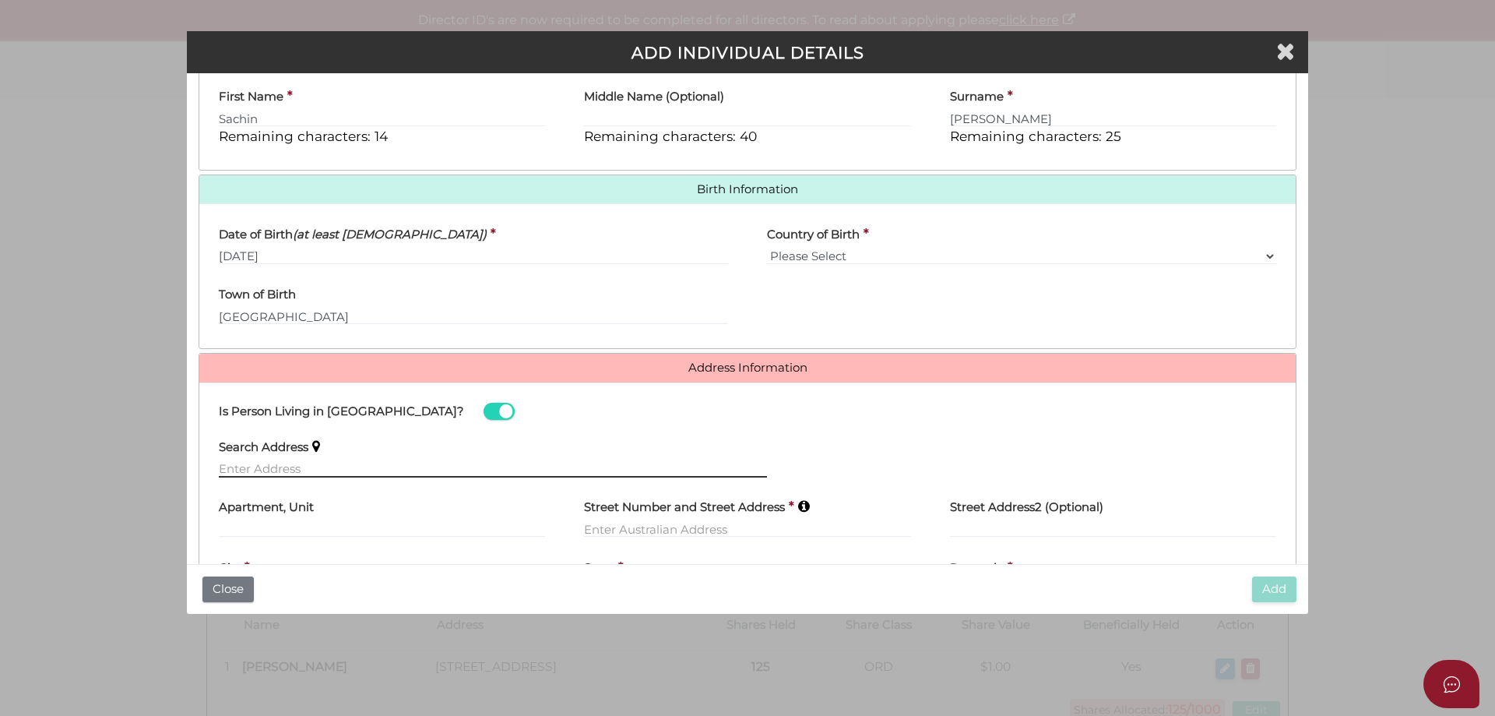
click at [246, 470] on input "text" at bounding box center [493, 468] width 548 height 17
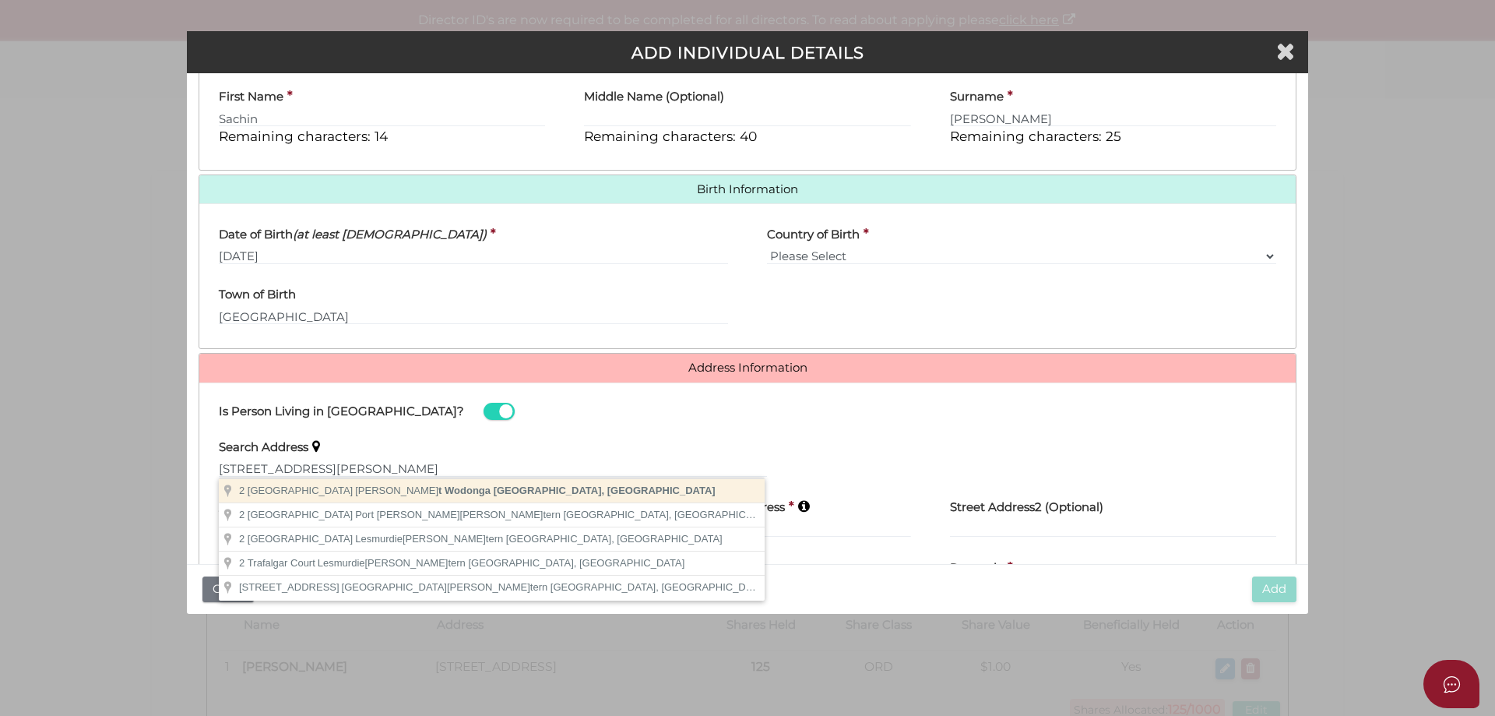
type input "2 Trafalgar Street, West Wodonga VIC, Australia"
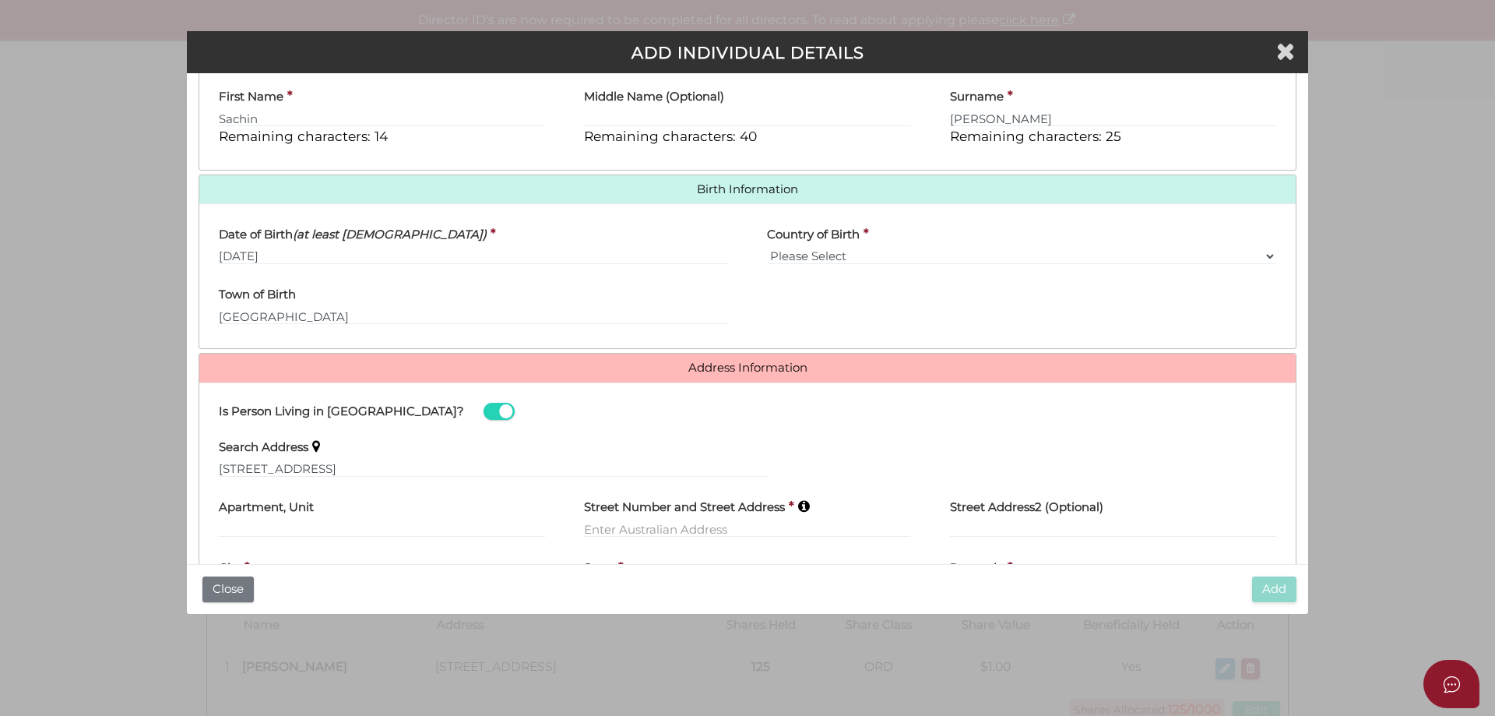
type input "2 Trafalgar Street"
type input "West Wodonga"
select select "VIC"
type input "3690"
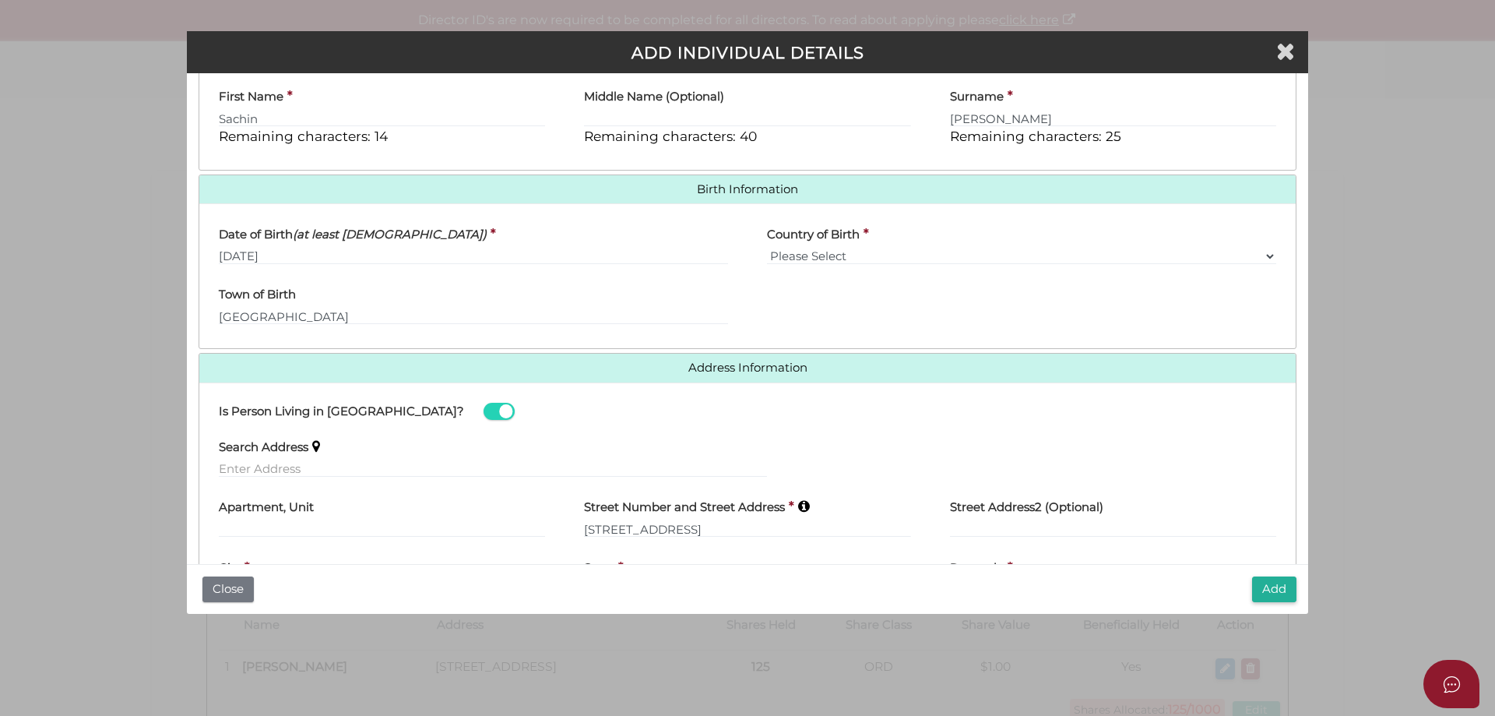
scroll to position [484, 0]
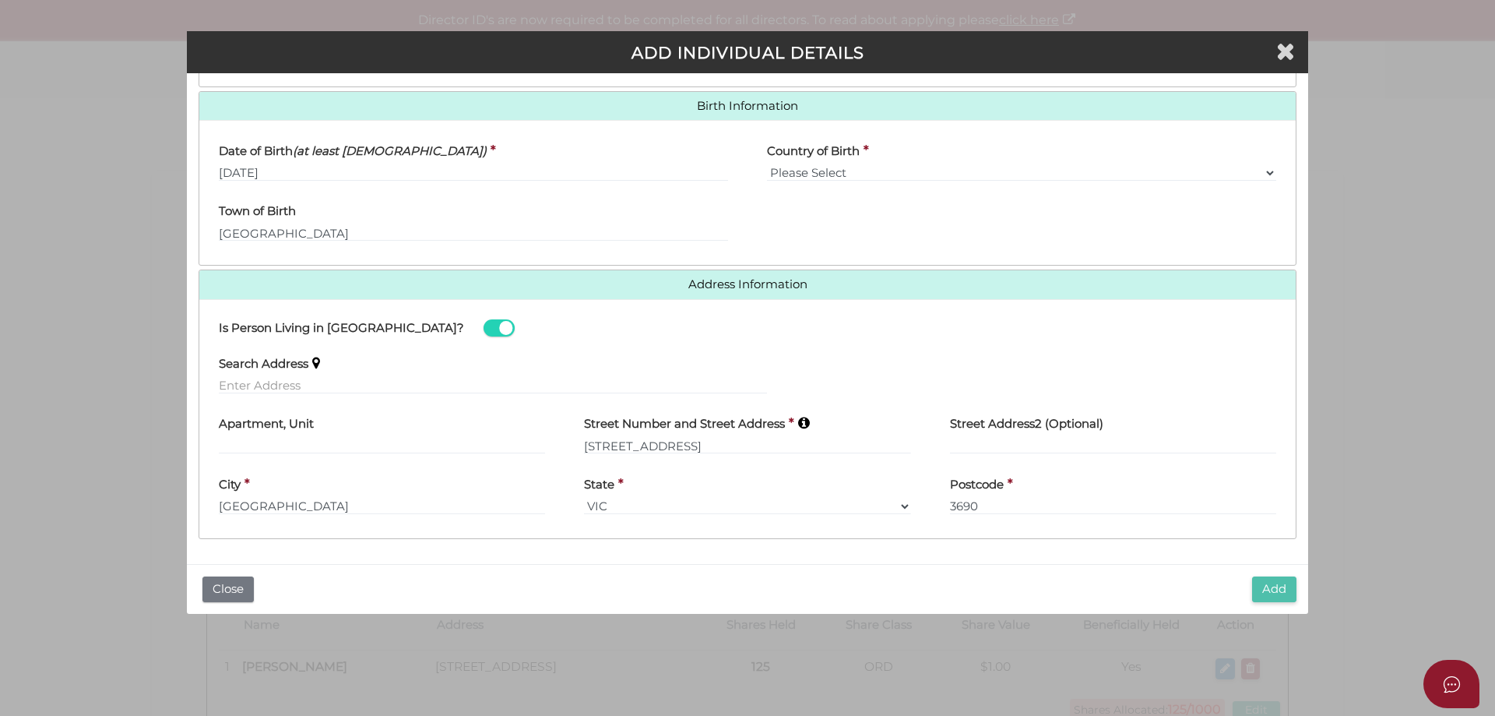
click at [1264, 592] on button "Add" at bounding box center [1274, 589] width 44 height 26
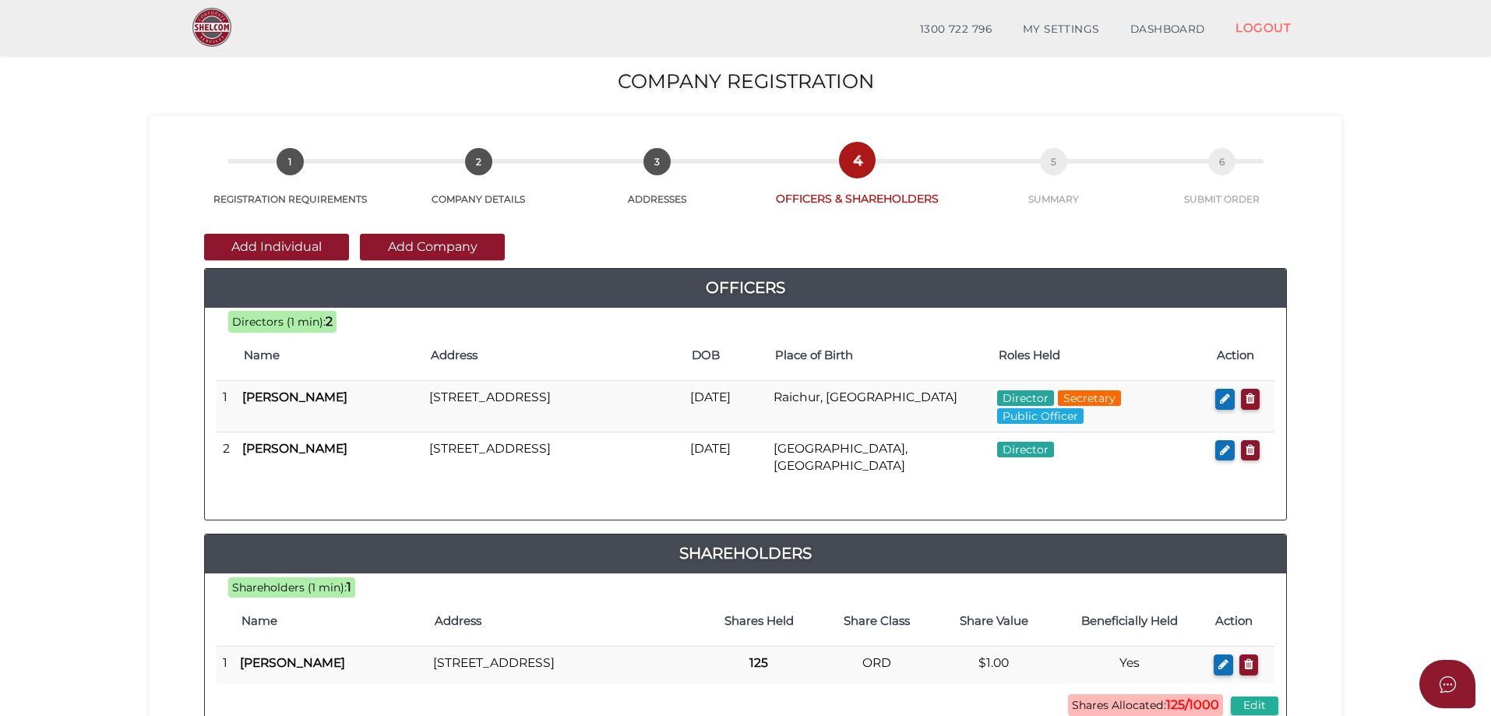
scroll to position [156, 0]
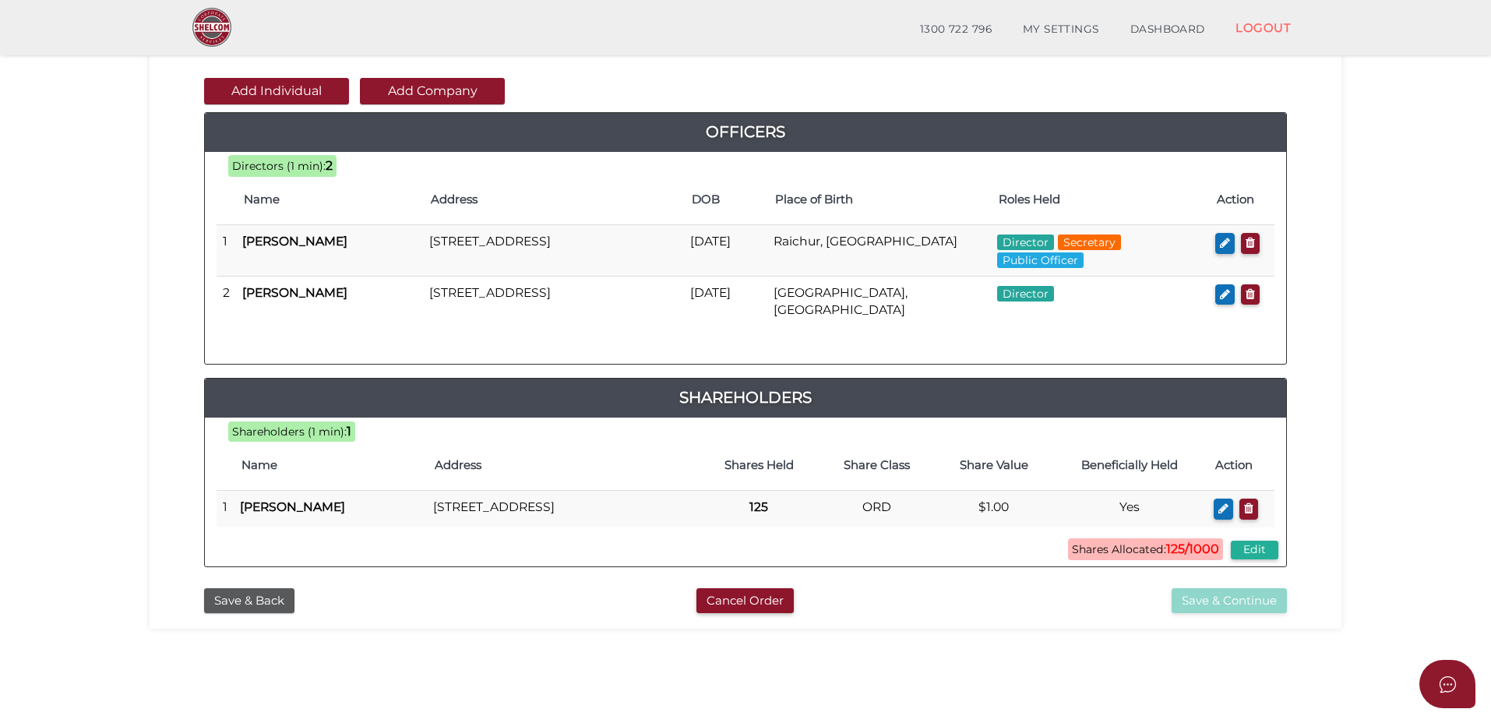
click at [1223, 297] on icon "button" at bounding box center [1225, 294] width 10 height 12
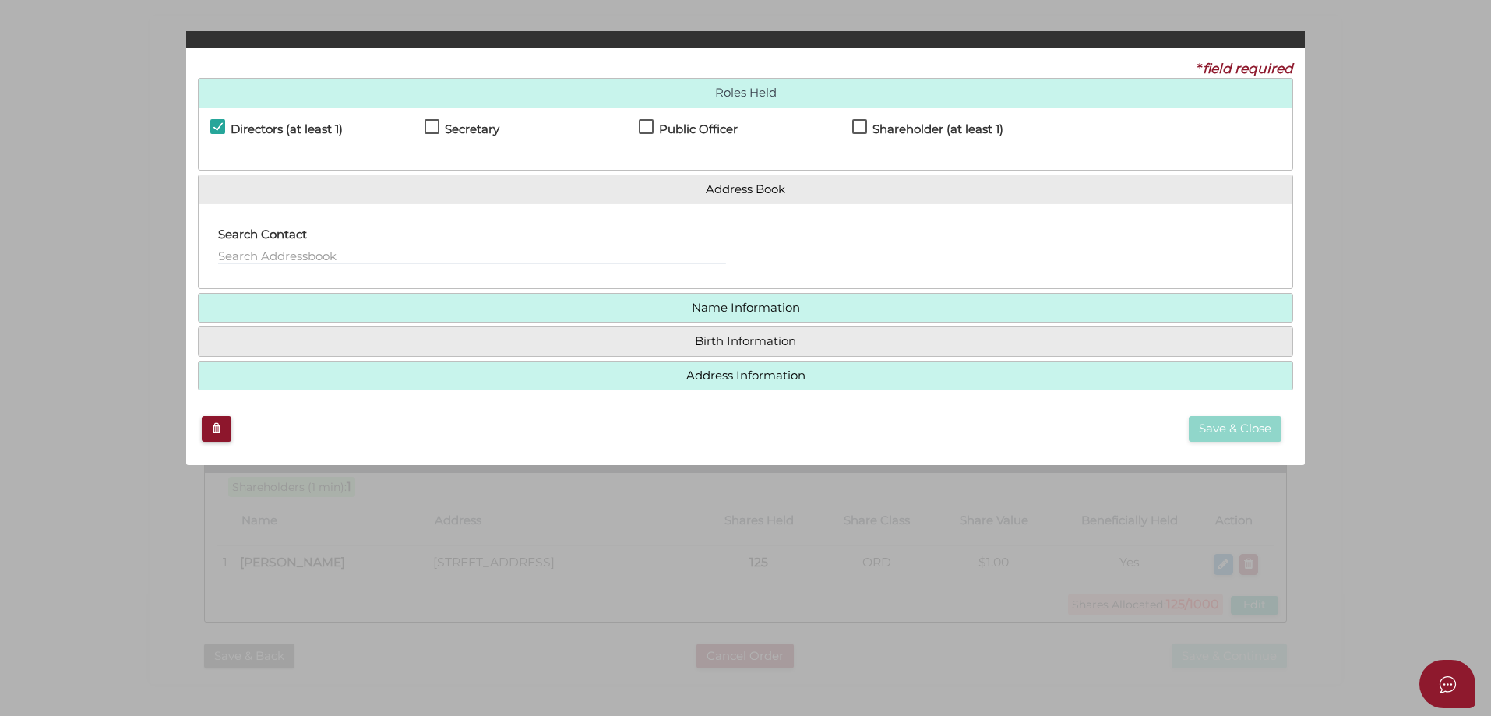
checkbox input "true"
type input "36701726186723"
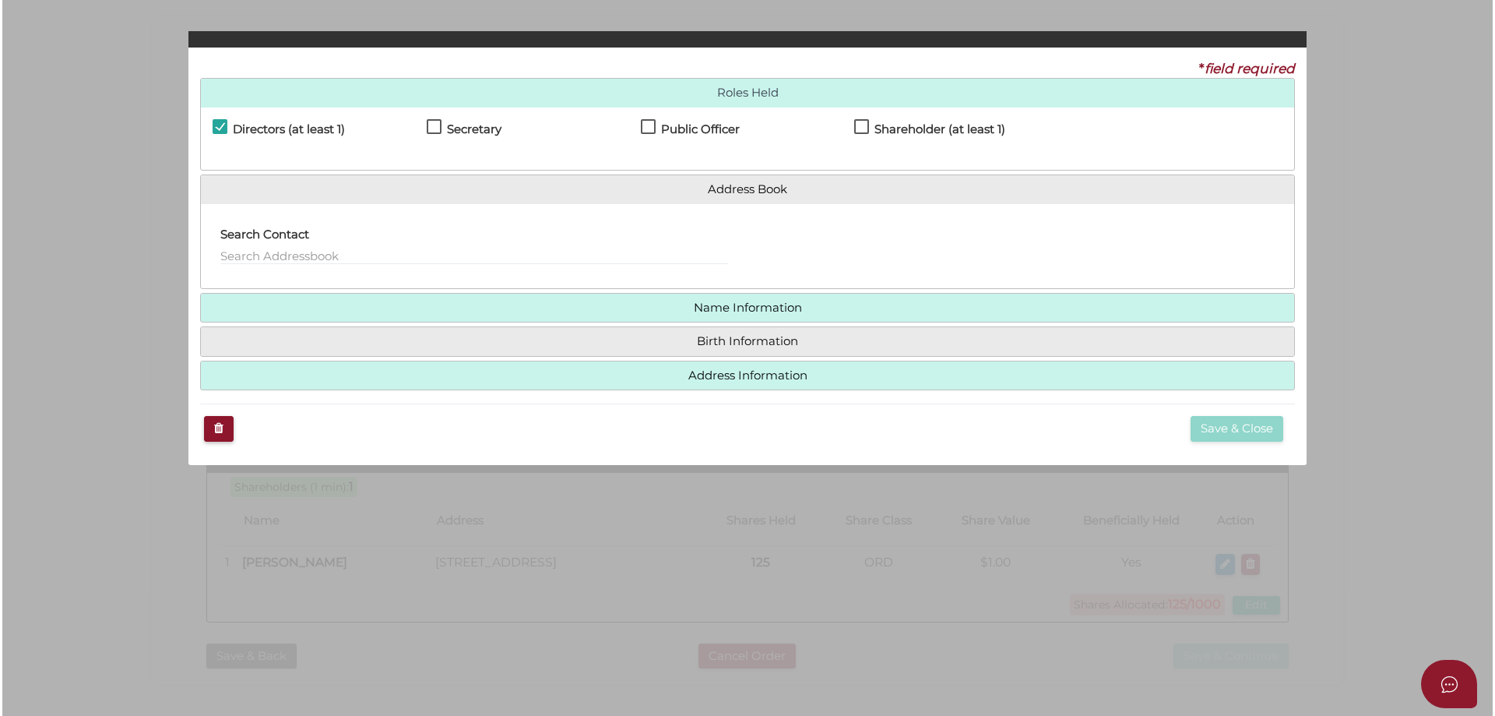
scroll to position [0, 0]
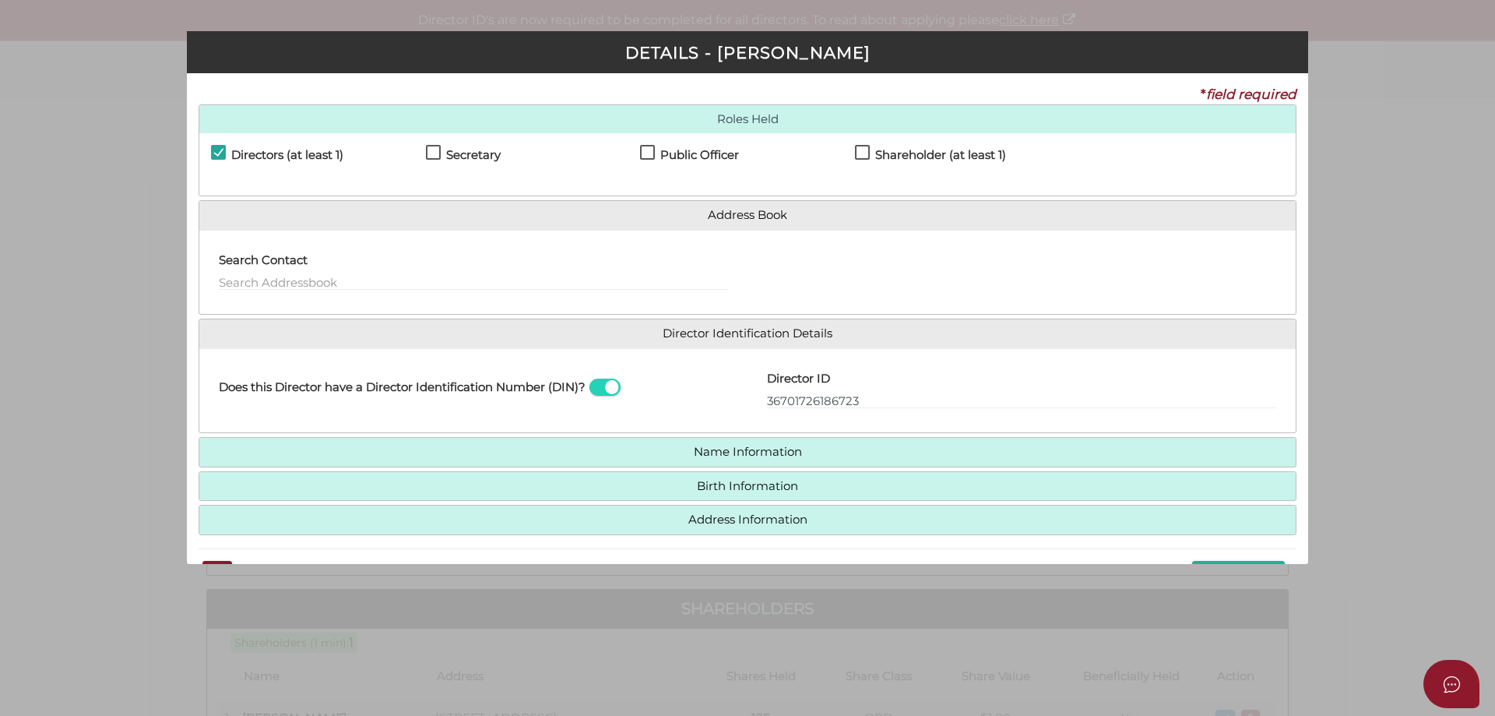
click at [857, 155] on label "Shareholder (at least 1)" at bounding box center [930, 158] width 151 height 19
checkbox input "true"
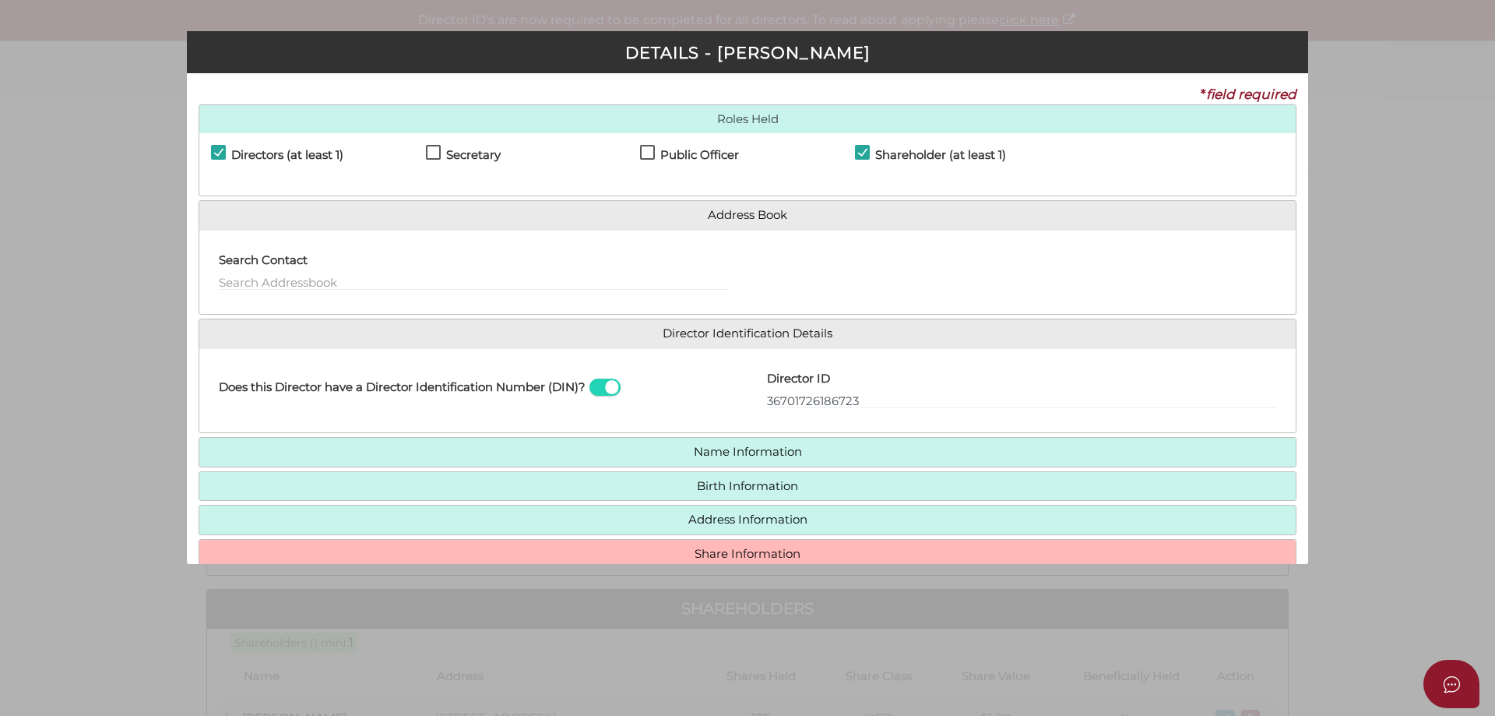
scroll to position [79, 0]
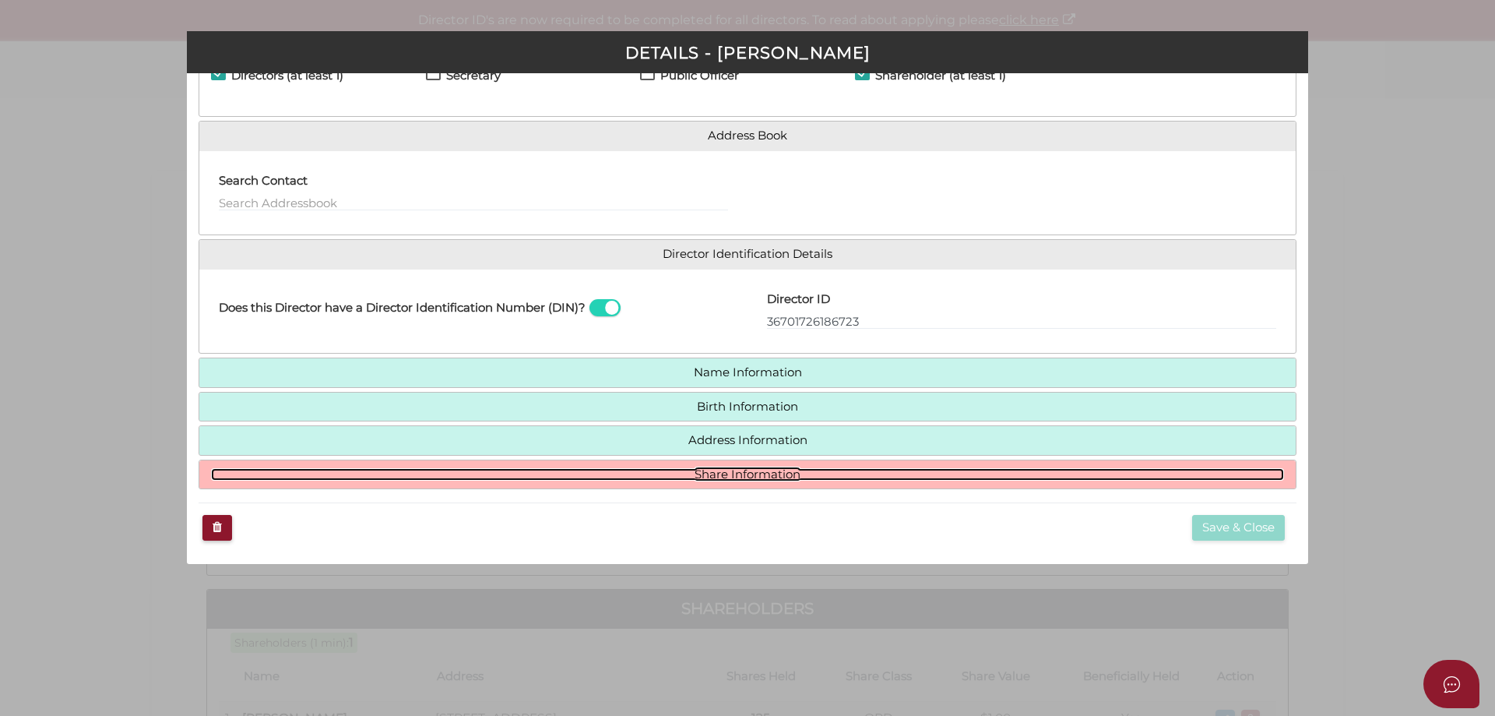
click at [734, 476] on link "Share Information" at bounding box center [747, 474] width 1073 height 13
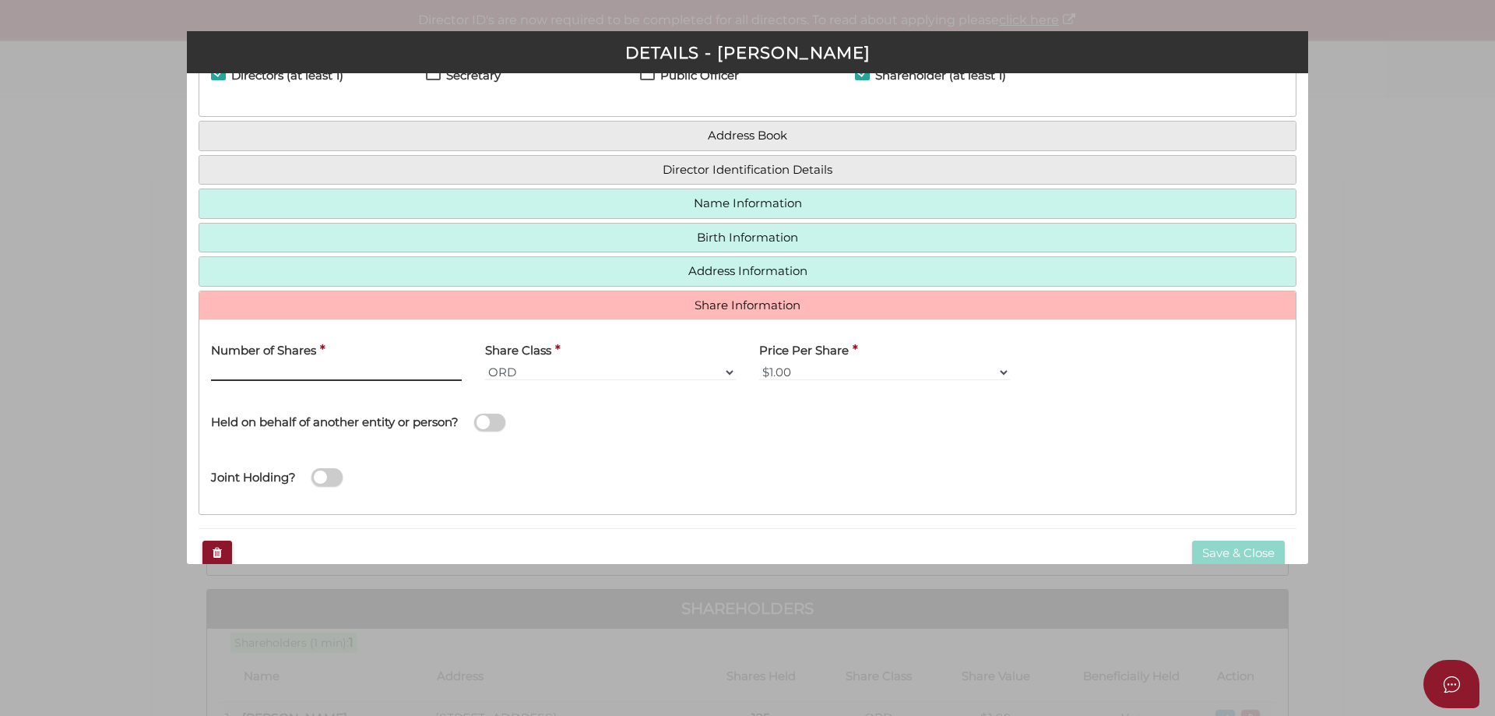
click at [215, 371] on input "Number of Shares" at bounding box center [336, 372] width 251 height 17
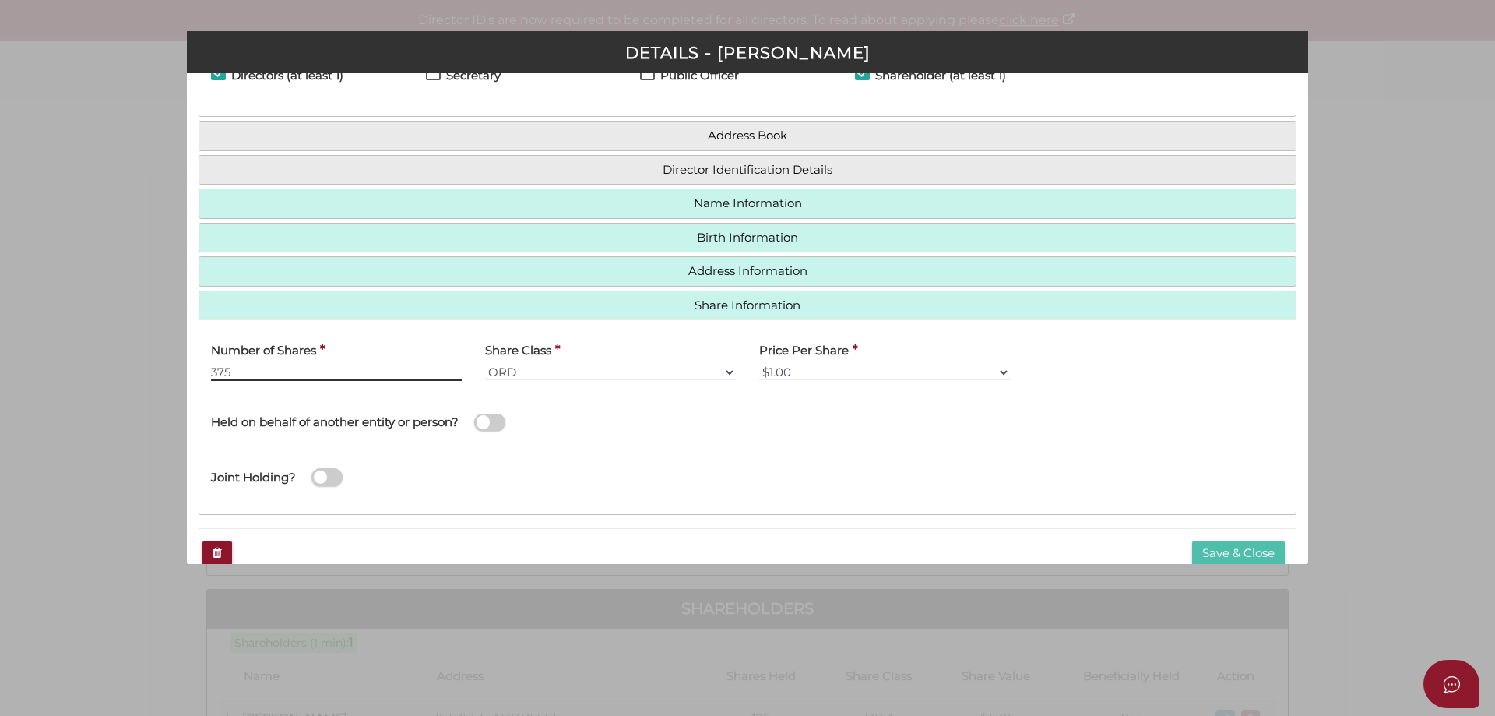
type input "375"
click at [1258, 555] on button "Save & Close" at bounding box center [1238, 554] width 93 height 26
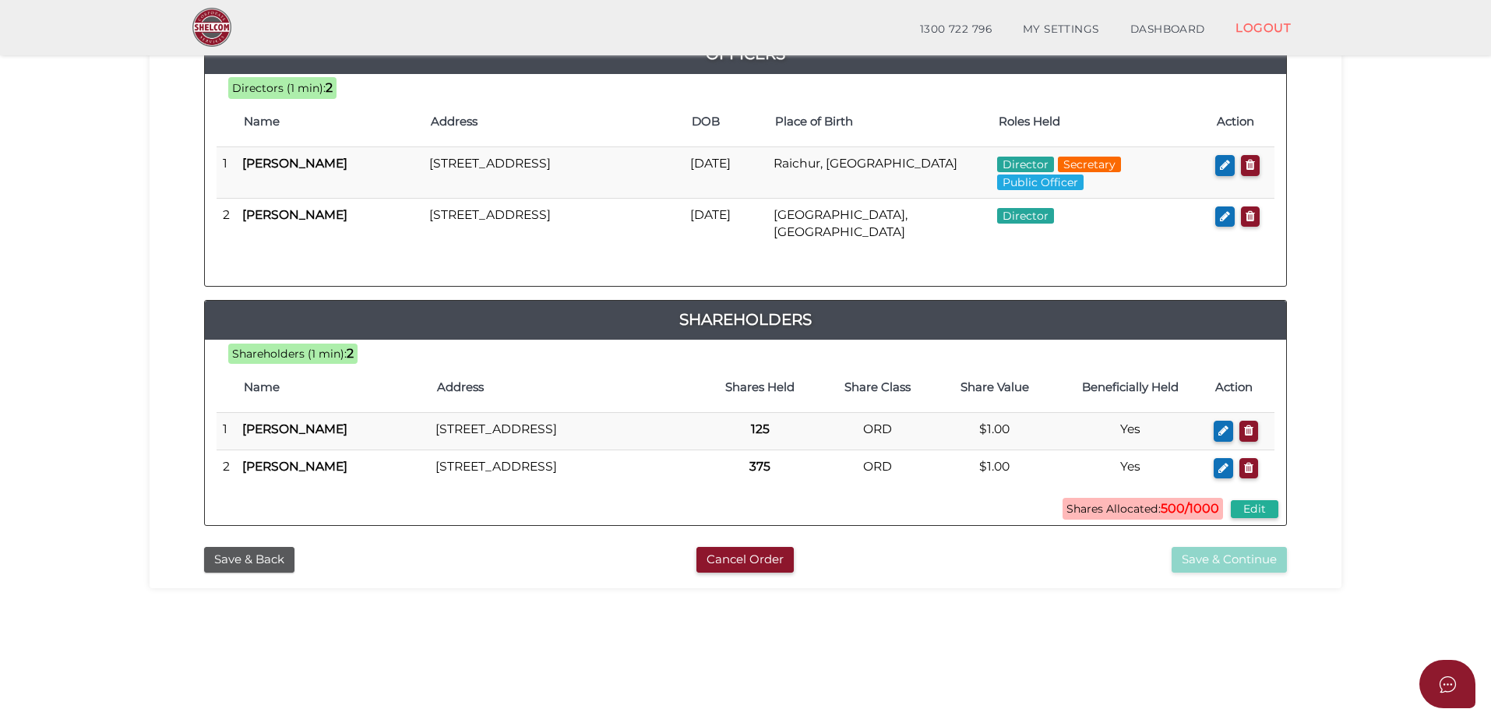
scroll to position [78, 0]
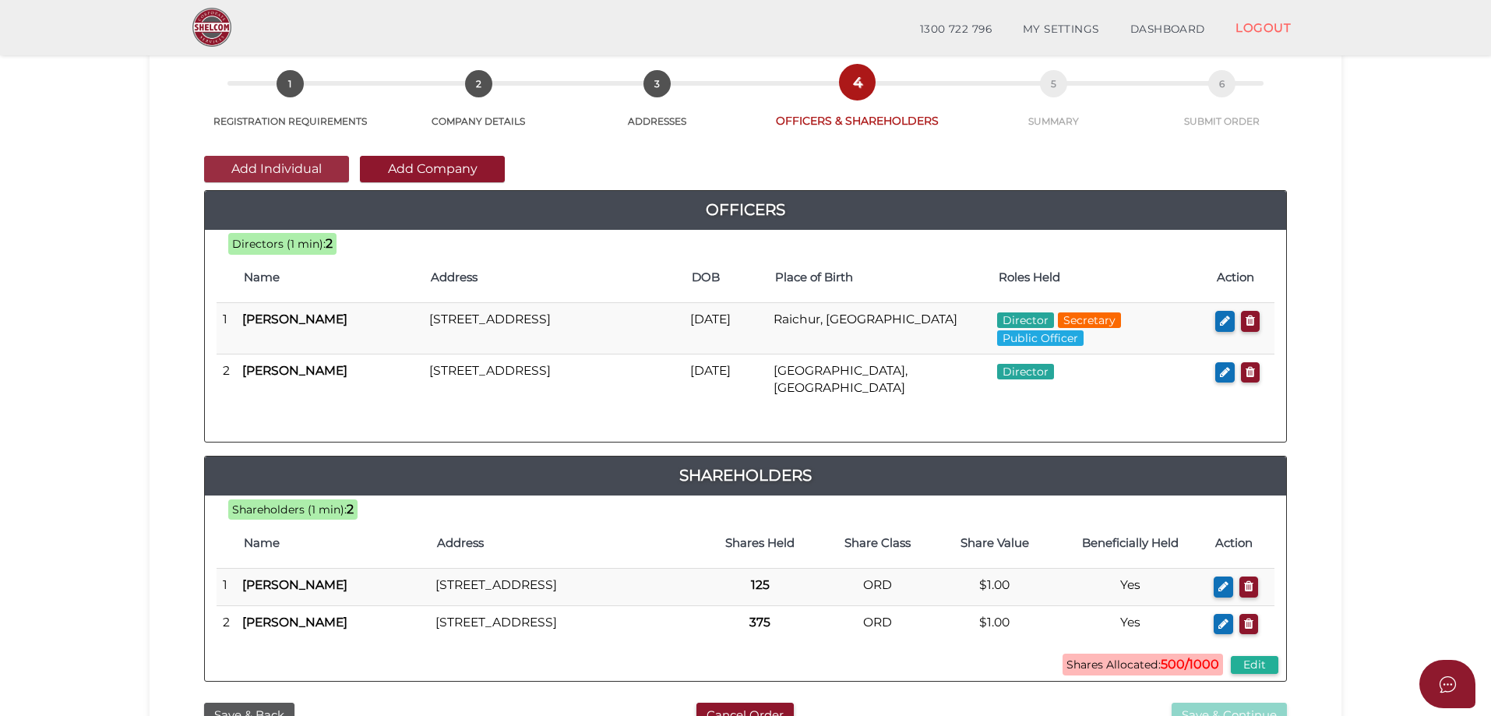
click at [264, 167] on button "Add Individual" at bounding box center [276, 169] width 145 height 26
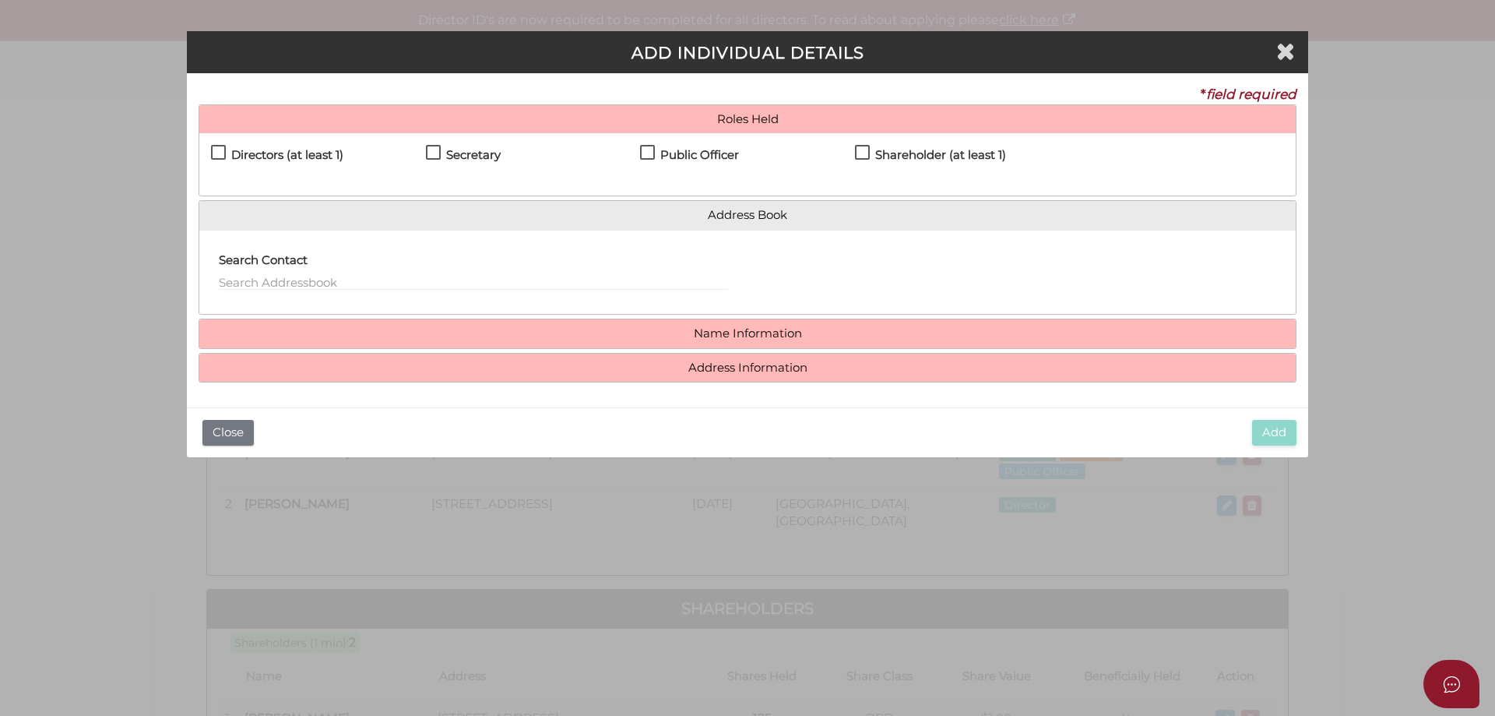
click at [858, 153] on label "Shareholder (at least 1)" at bounding box center [930, 158] width 151 height 19
checkbox input "true"
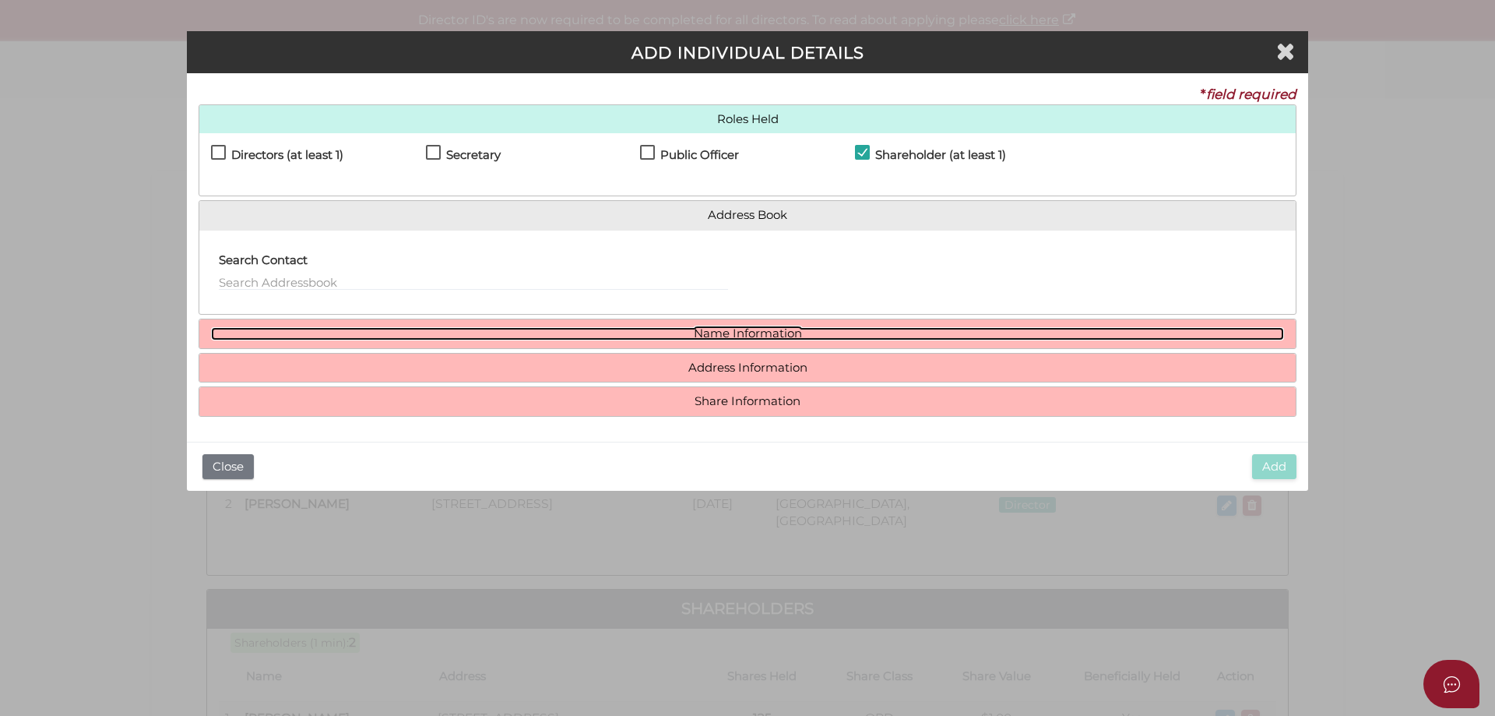
click at [728, 331] on link "Name Information" at bounding box center [747, 333] width 1073 height 13
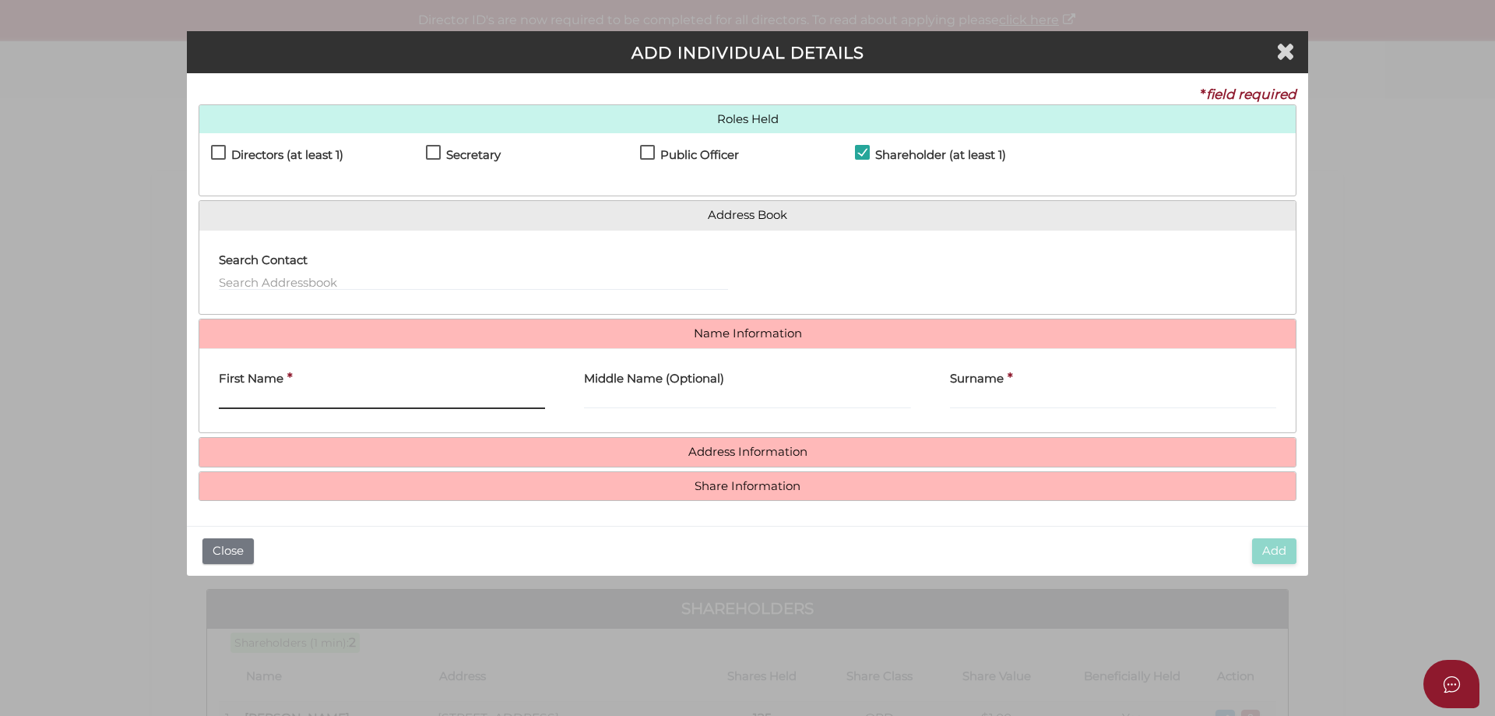
click at [308, 403] on input "First Name" at bounding box center [382, 400] width 326 height 17
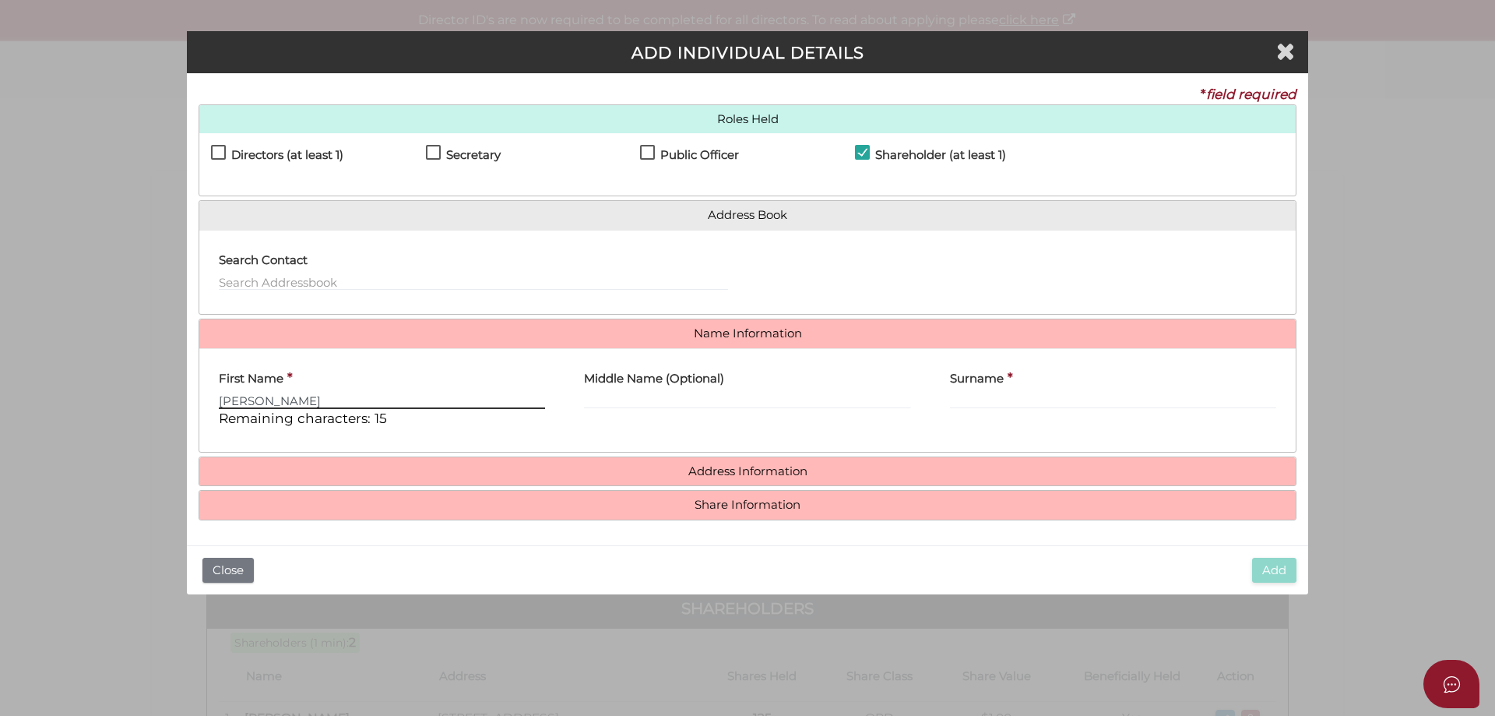
type input "[PERSON_NAME]"
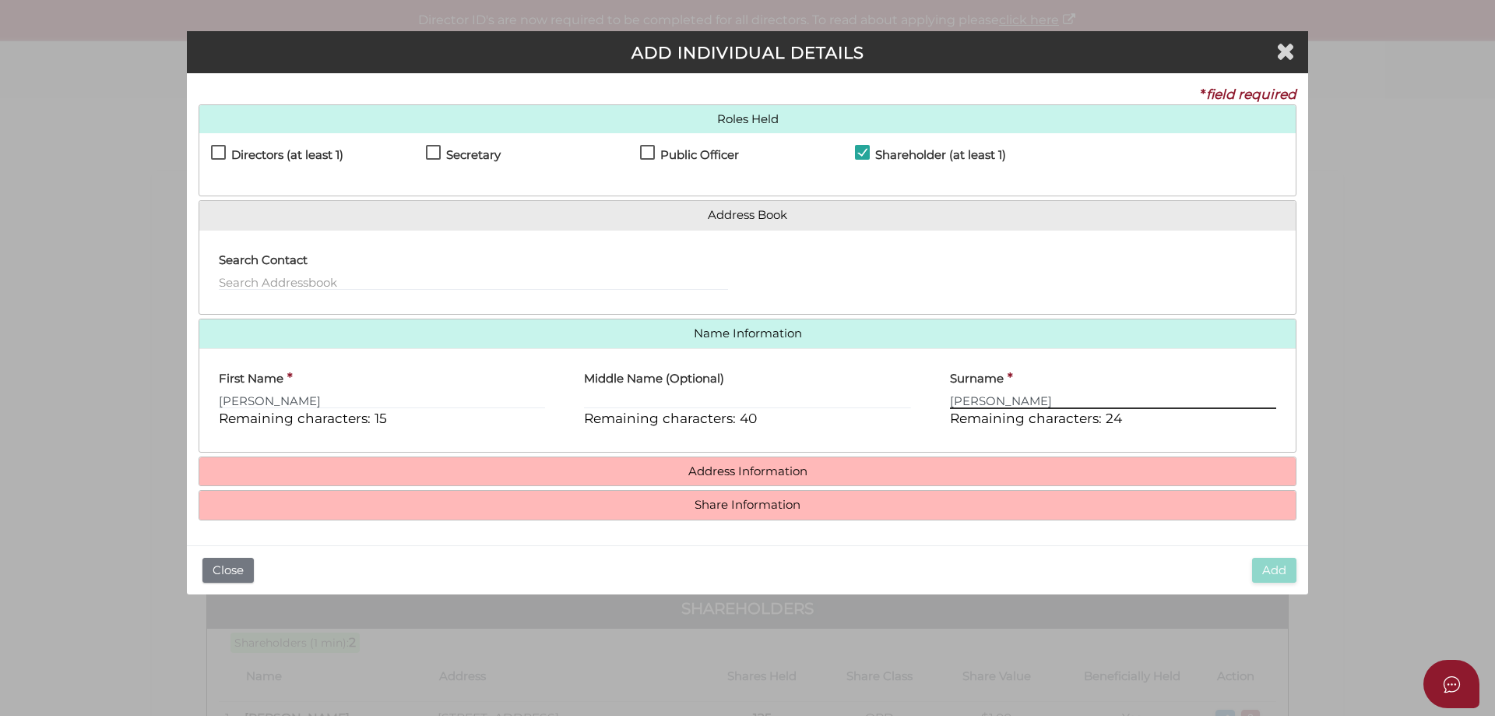
type input "[PERSON_NAME]"
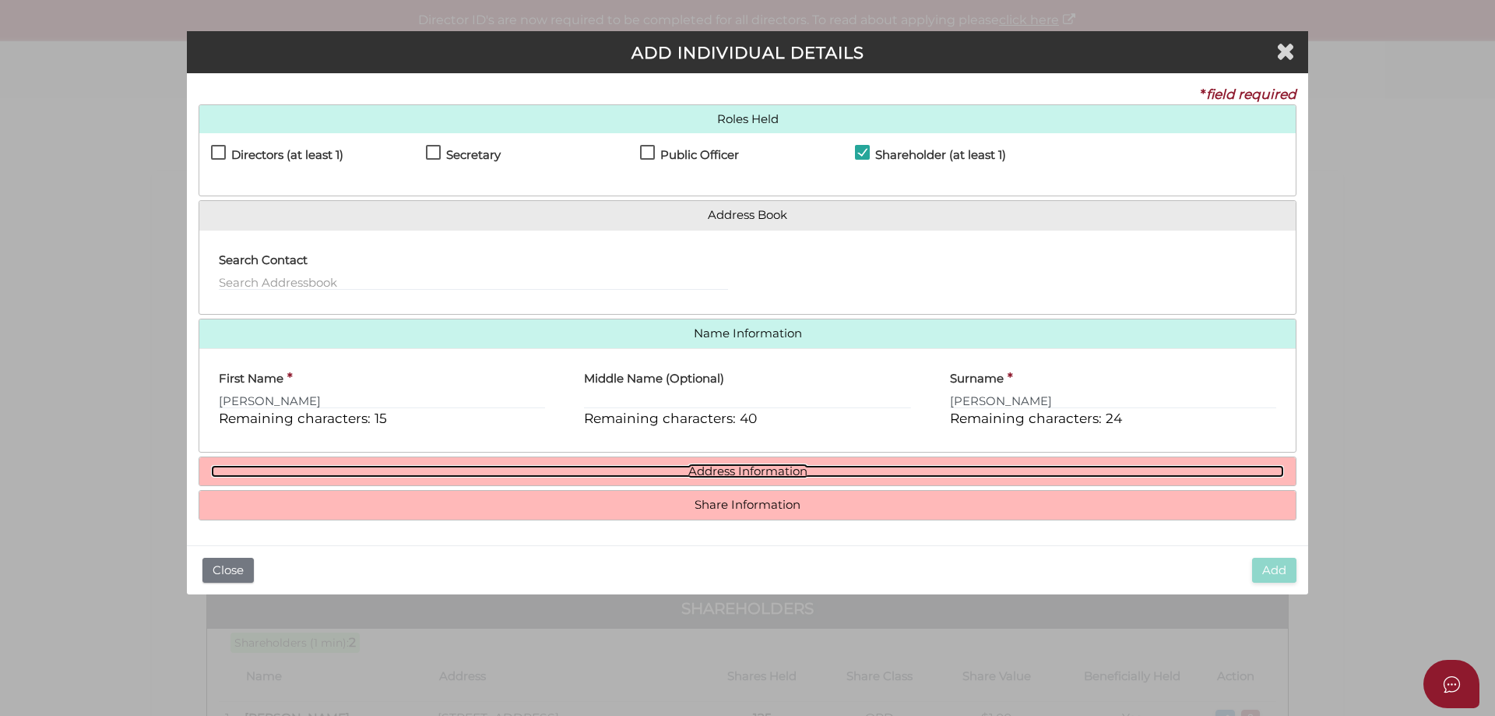
click at [724, 471] on link "Address Information" at bounding box center [747, 471] width 1073 height 13
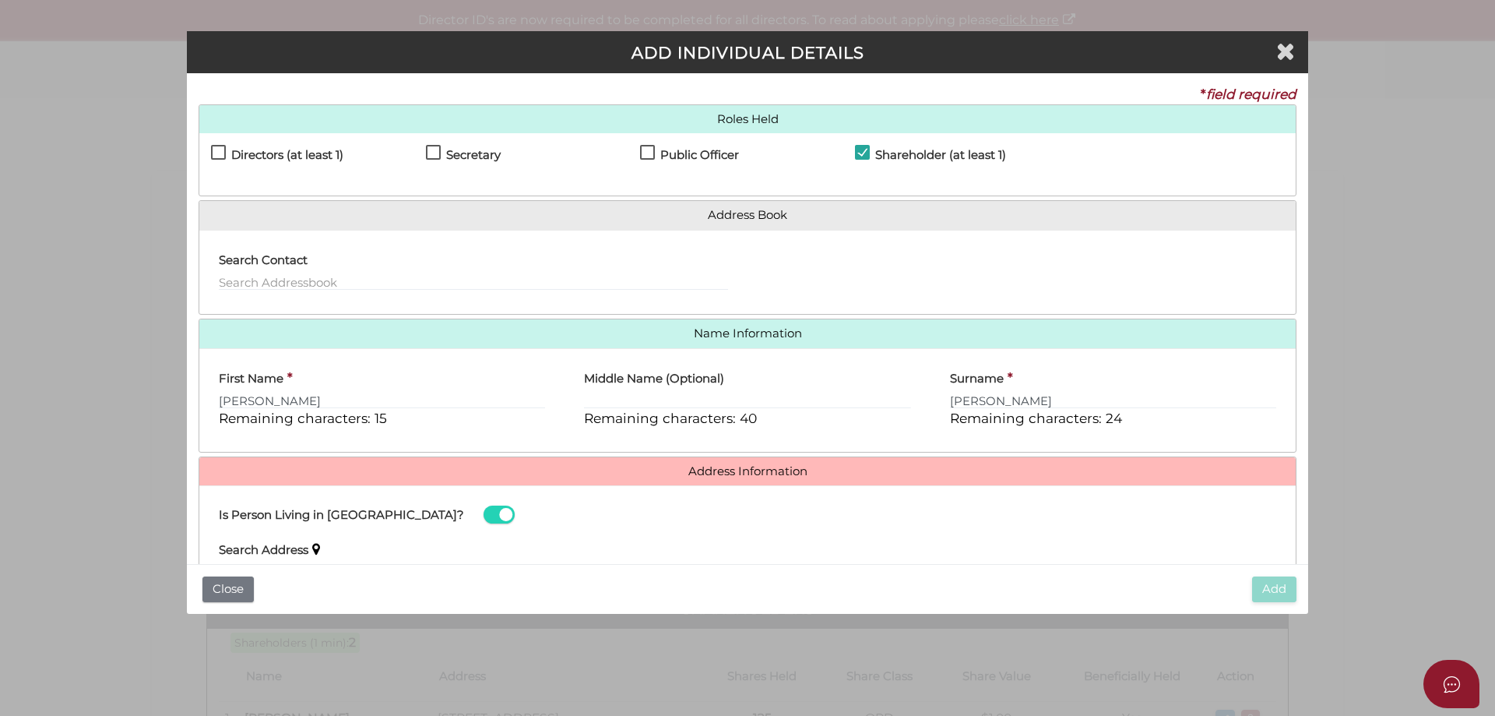
scroll to position [78, 0]
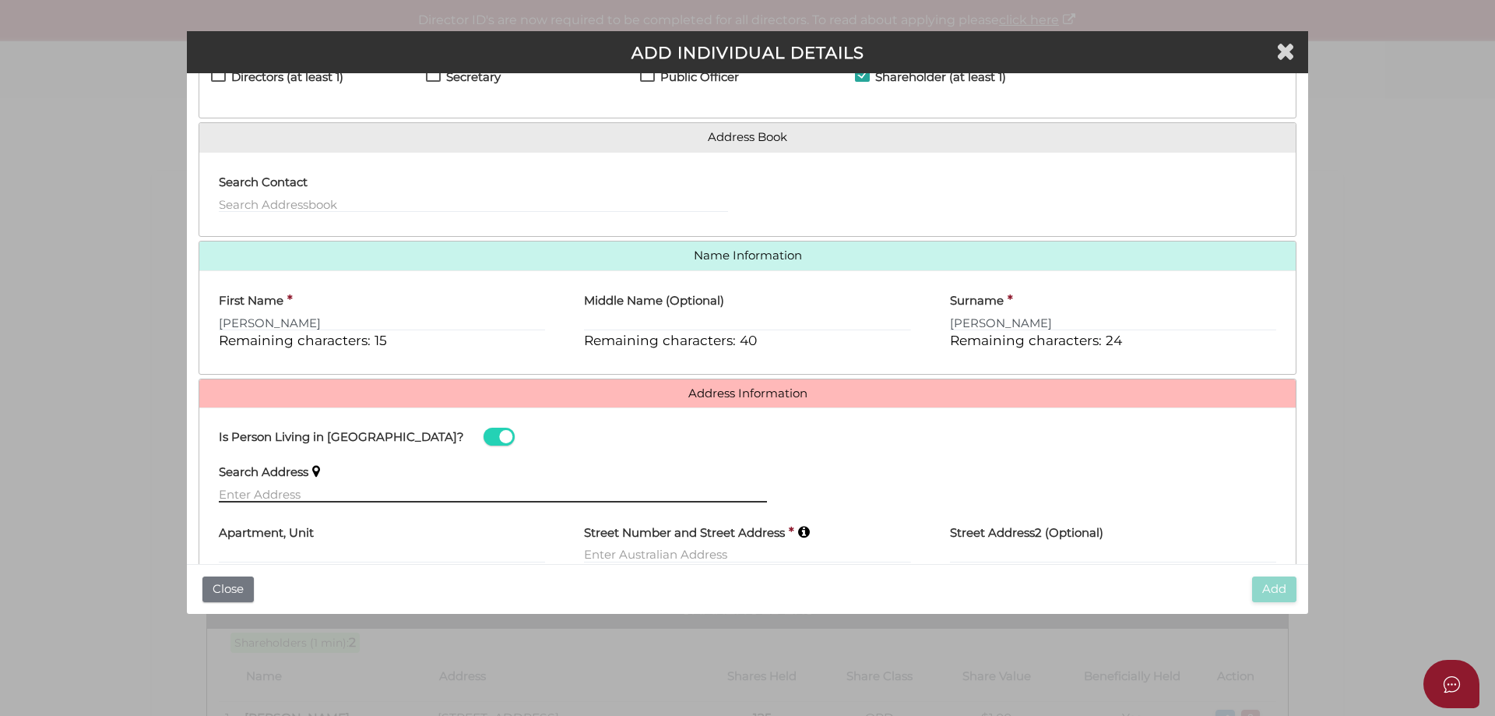
click at [220, 487] on input "text" at bounding box center [493, 493] width 548 height 17
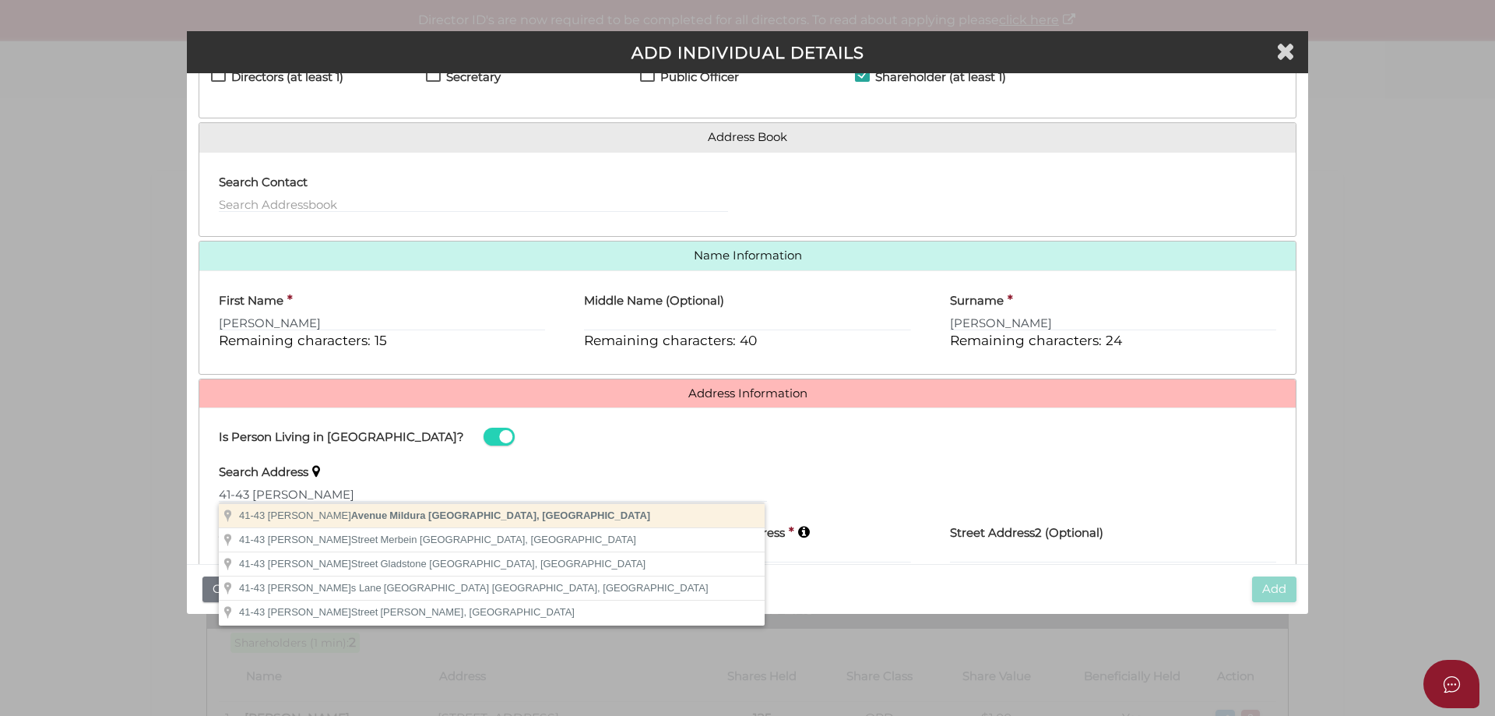
type input "[STREET_ADDRESS]"
type input "Mildura"
select select "VIC"
type input "3500"
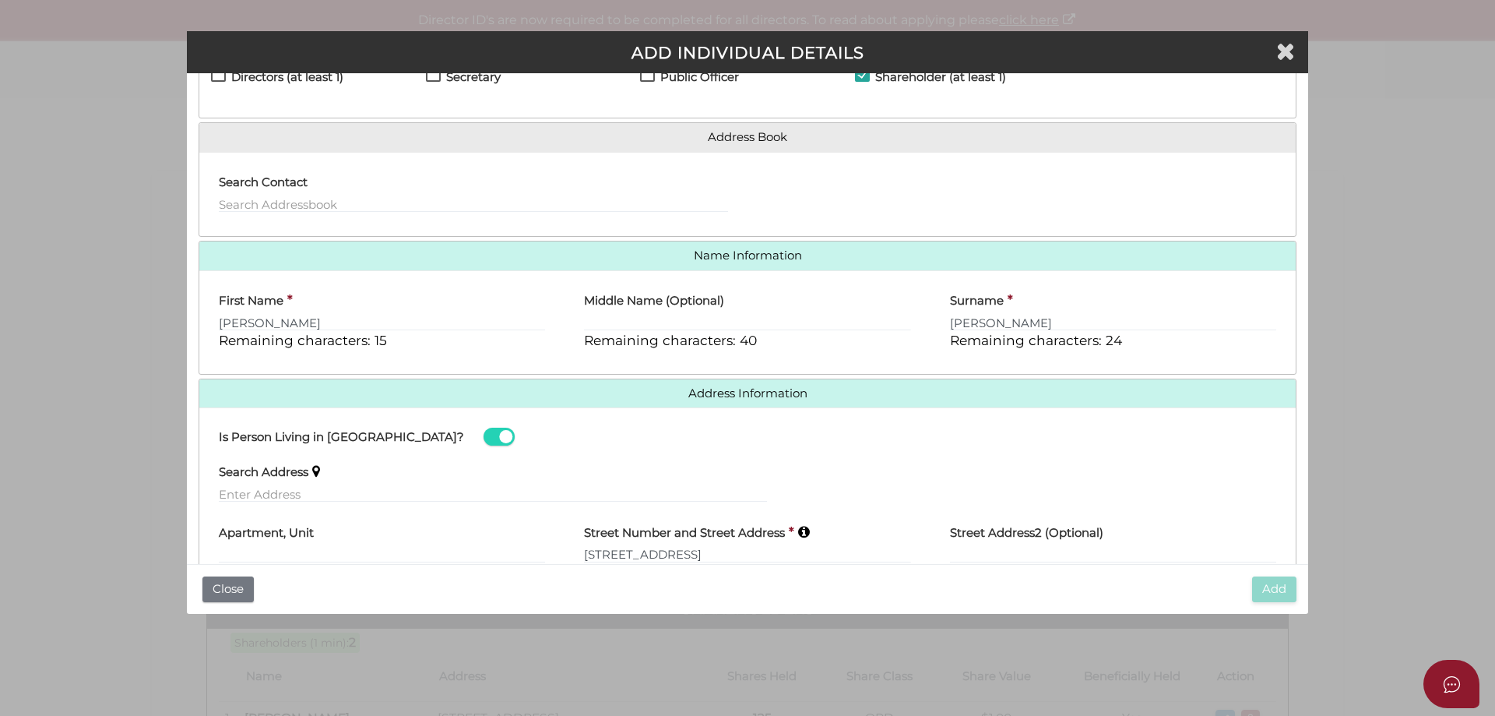
scroll to position [220, 0]
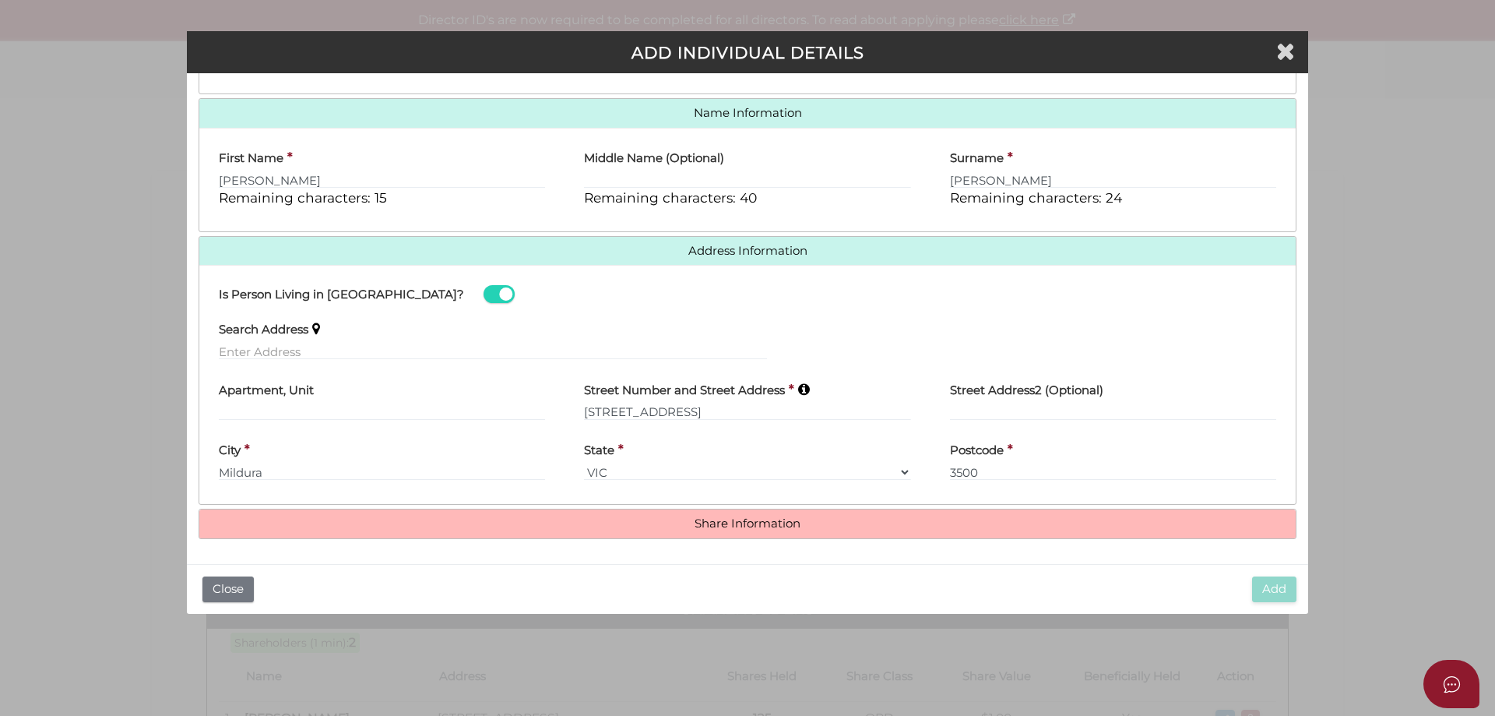
click at [242, 341] on label "Search Address" at bounding box center [264, 328] width 90 height 32
click at [245, 350] on input "text" at bounding box center [493, 351] width 548 height 17
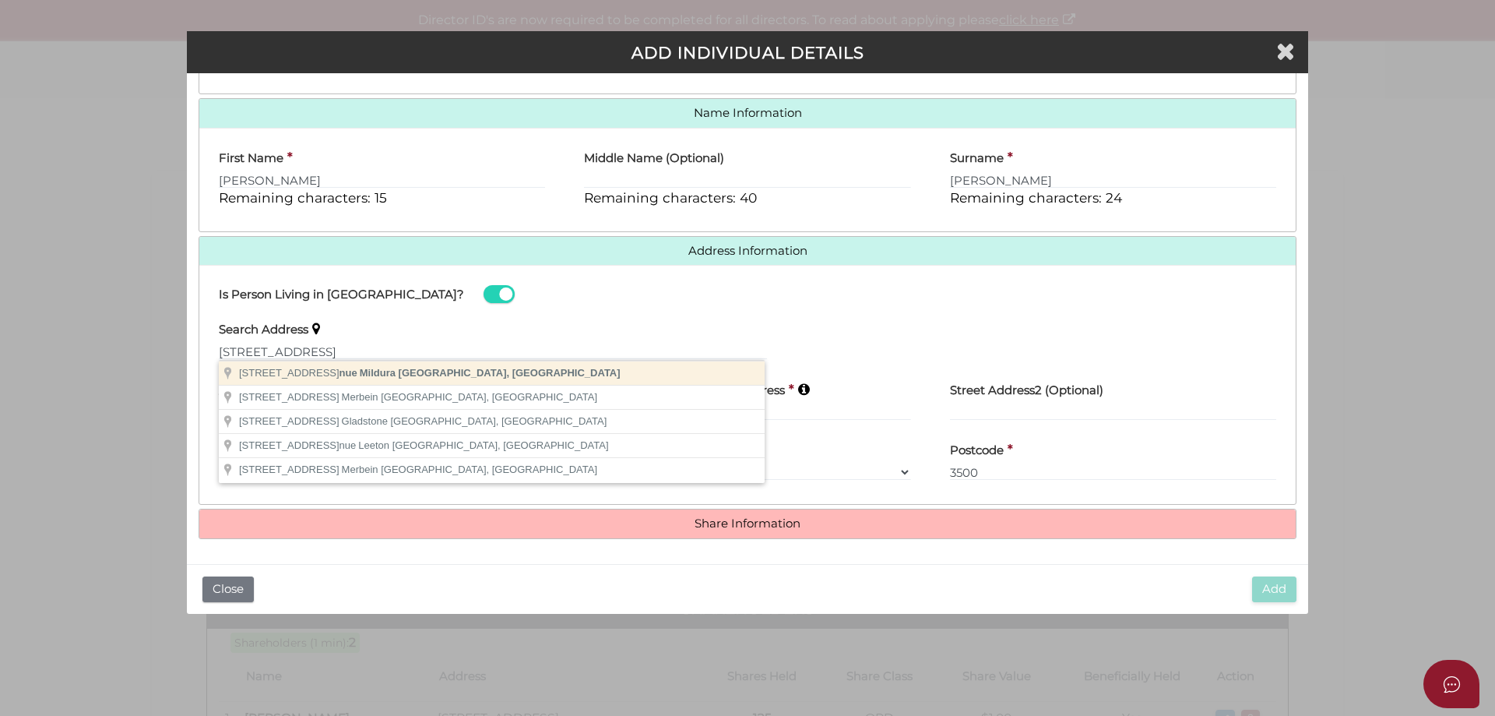
type input "[STREET_ADDRESS]"
type input "Mildura"
select select "VIC"
type input "3500"
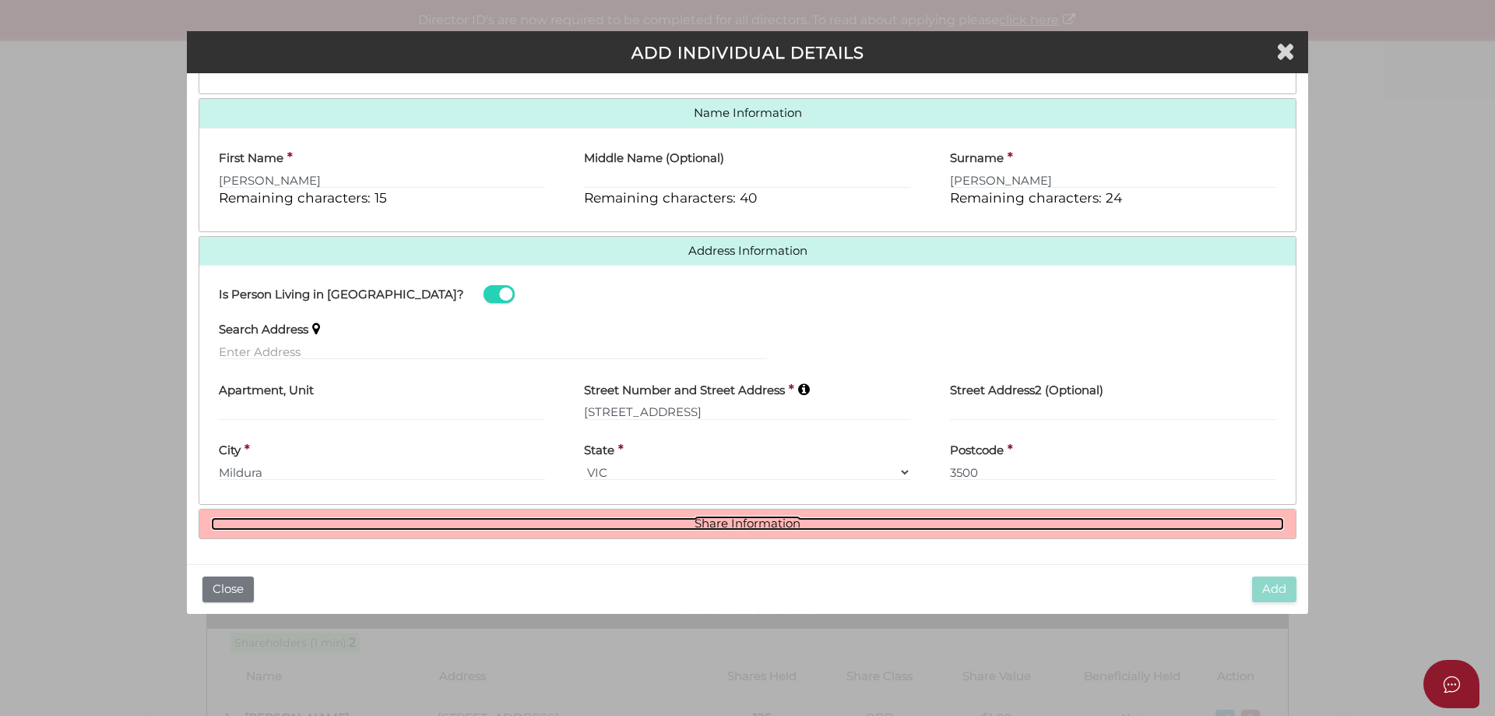
click at [639, 522] on link "Share Information" at bounding box center [747, 523] width 1073 height 13
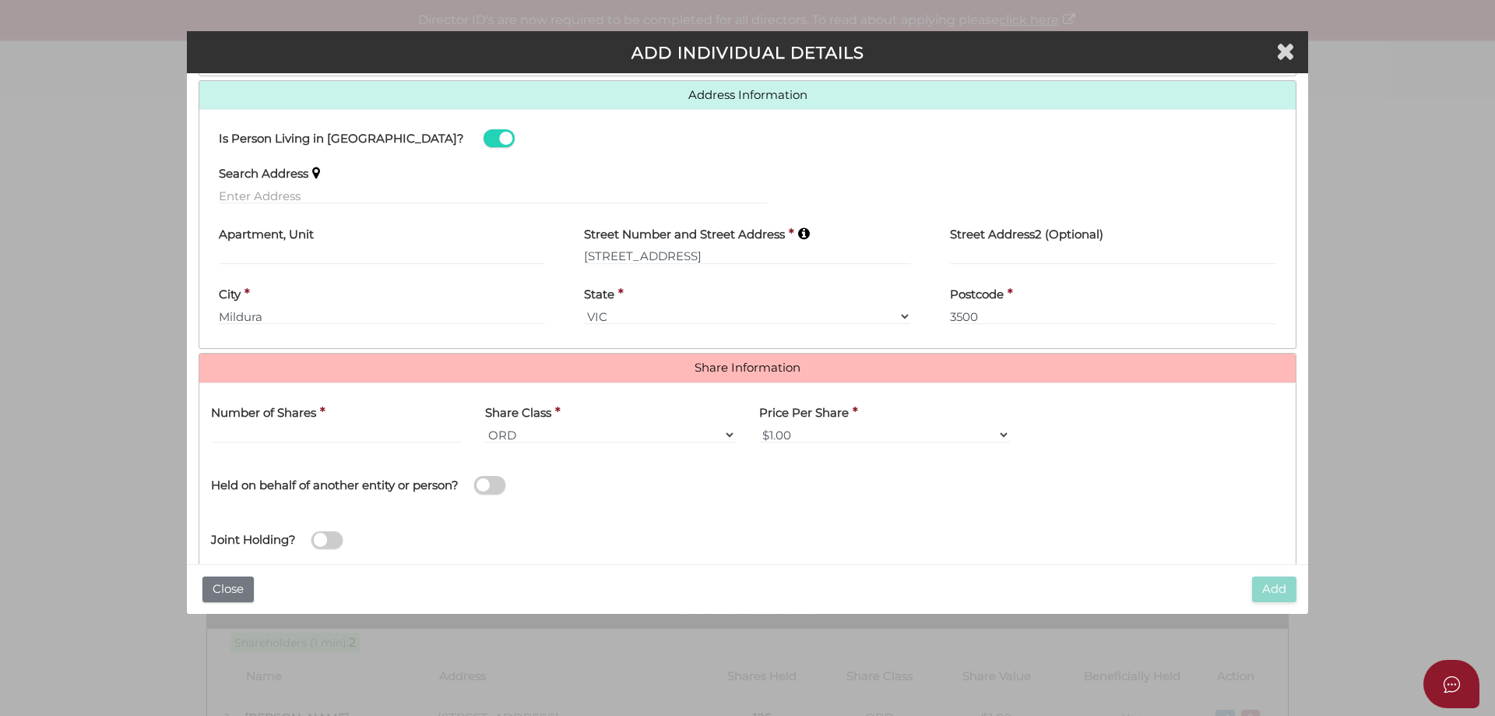
click at [265, 425] on label "Number of Shares" at bounding box center [263, 411] width 105 height 32
click at [265, 428] on input "text" at bounding box center [336, 434] width 251 height 17
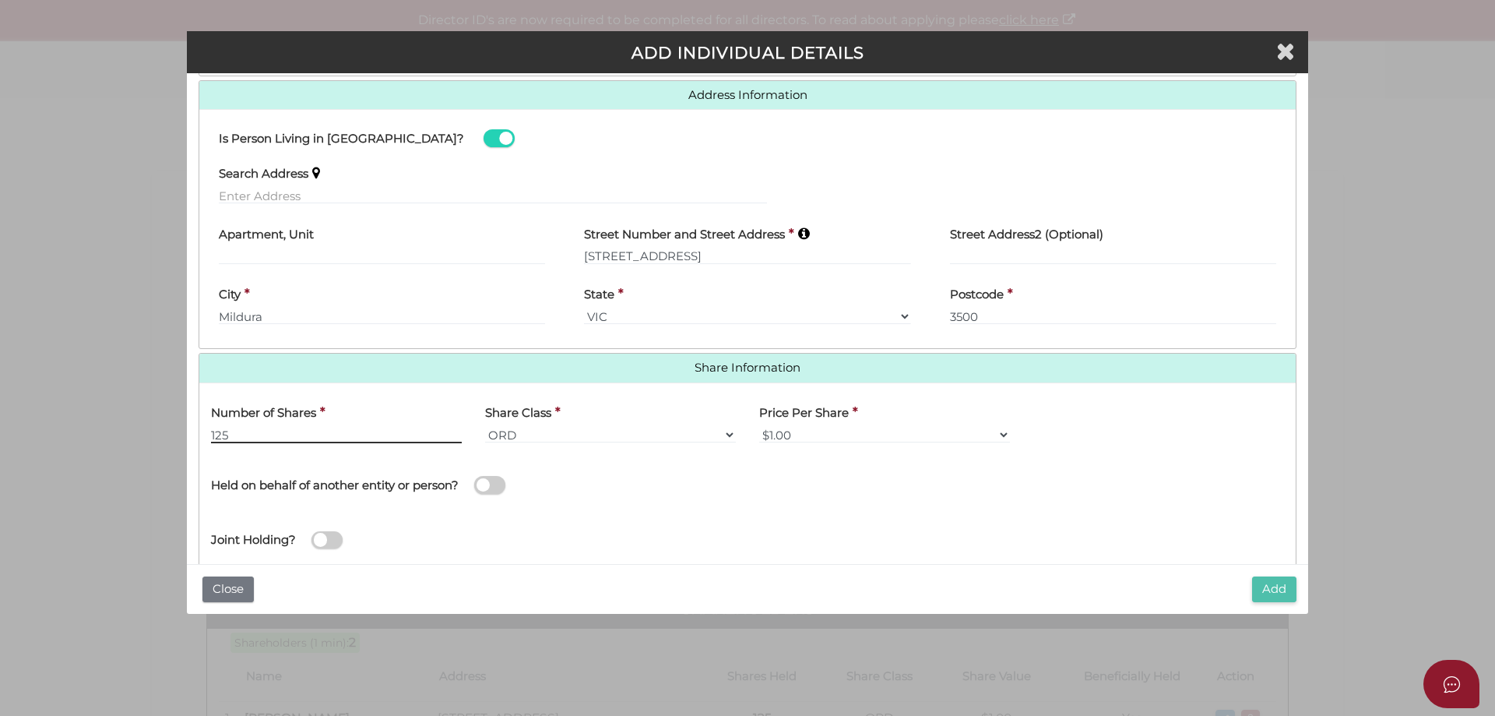
type input "125"
click at [1266, 586] on button "Add" at bounding box center [1274, 589] width 44 height 26
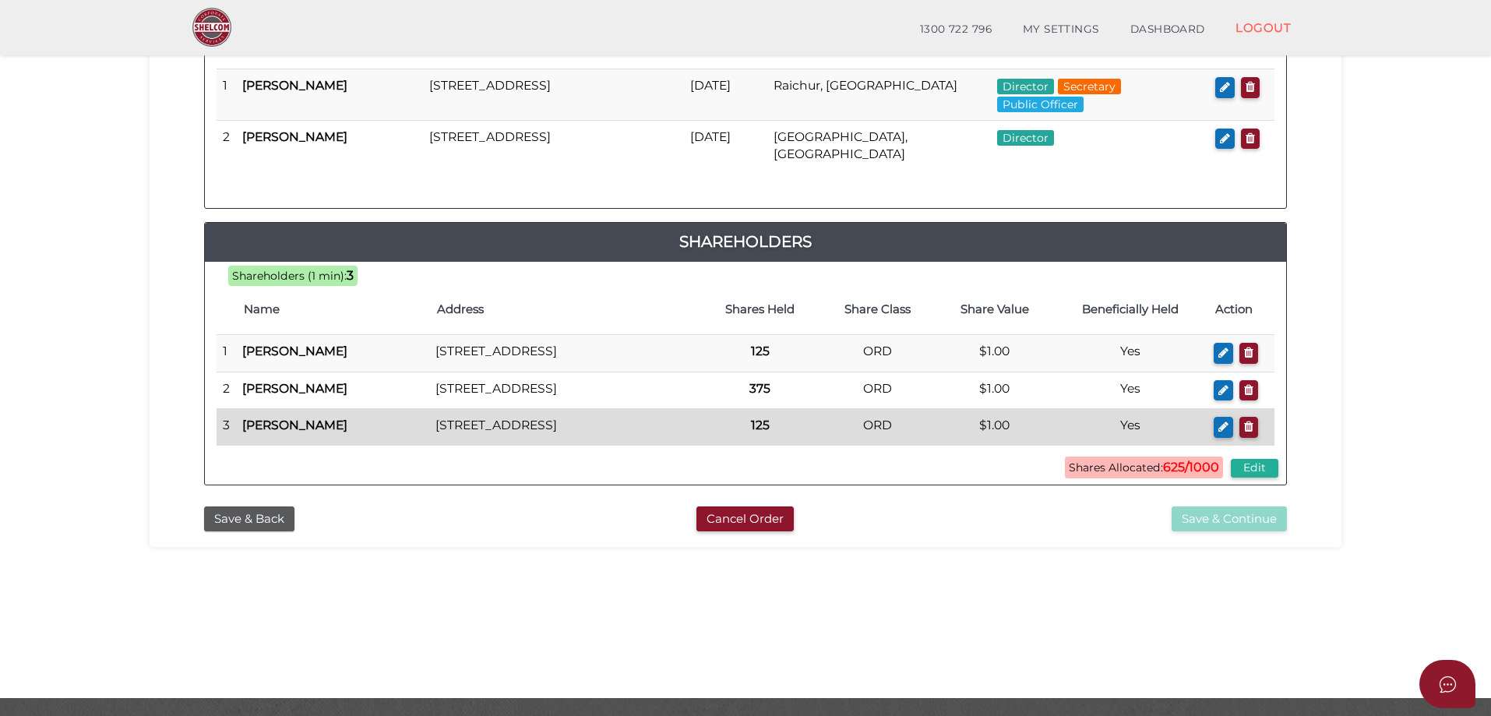
scroll to position [78, 0]
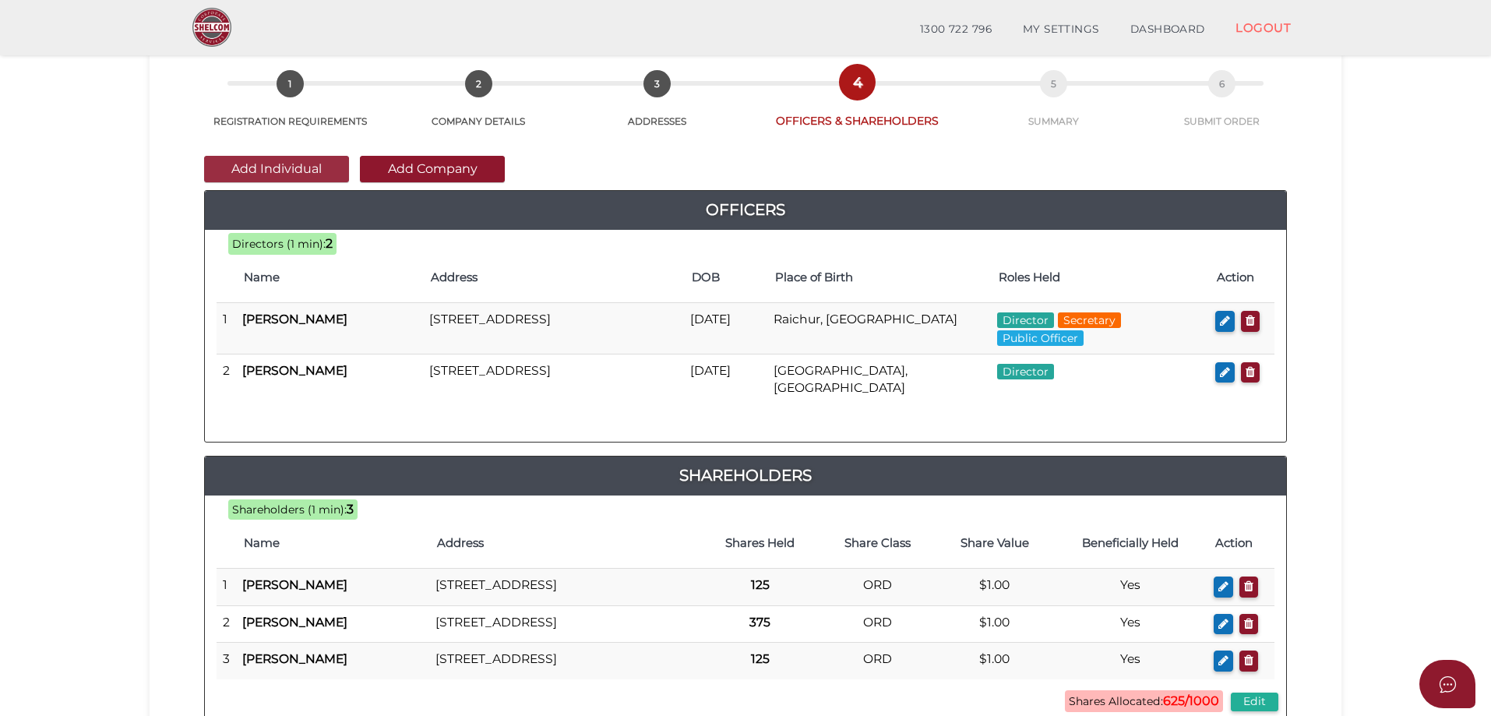
click at [250, 171] on button "Add Individual" at bounding box center [276, 169] width 145 height 26
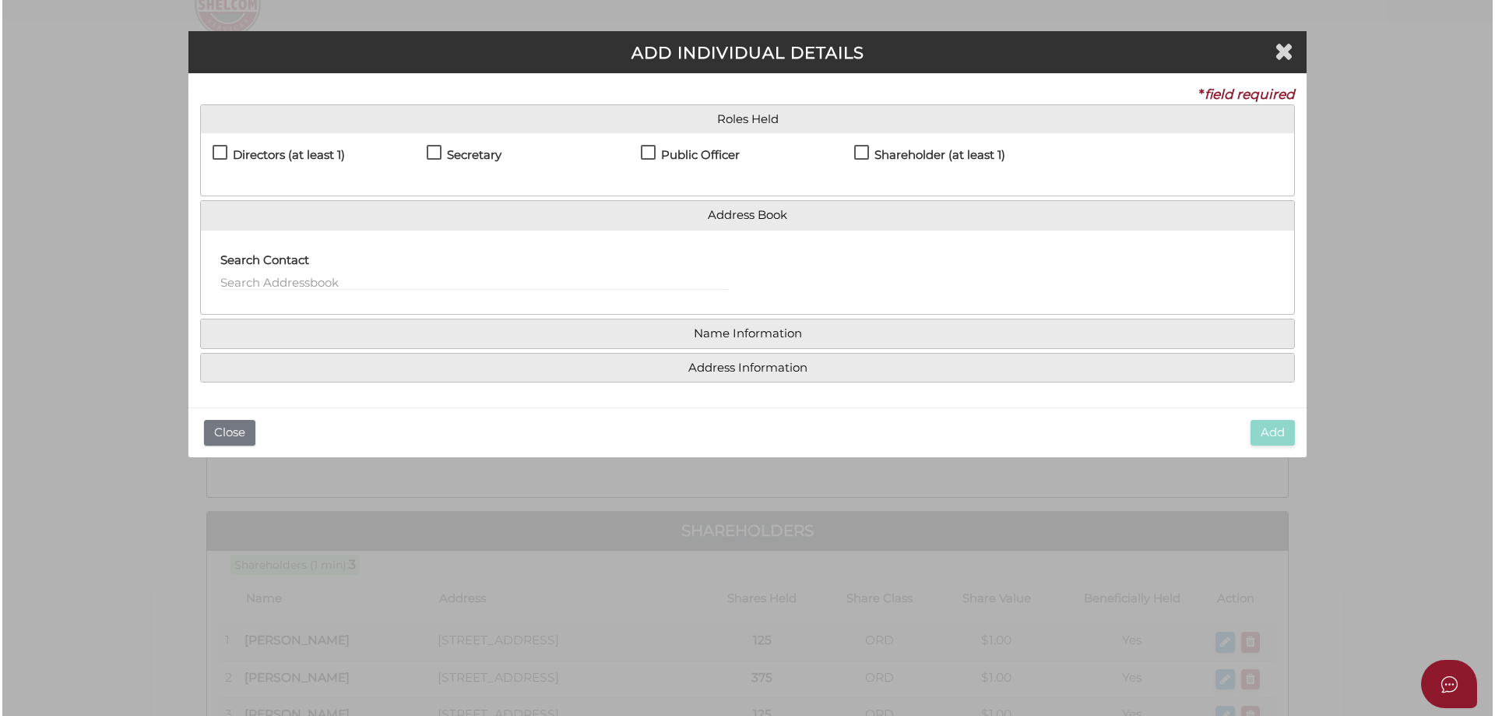
scroll to position [0, 0]
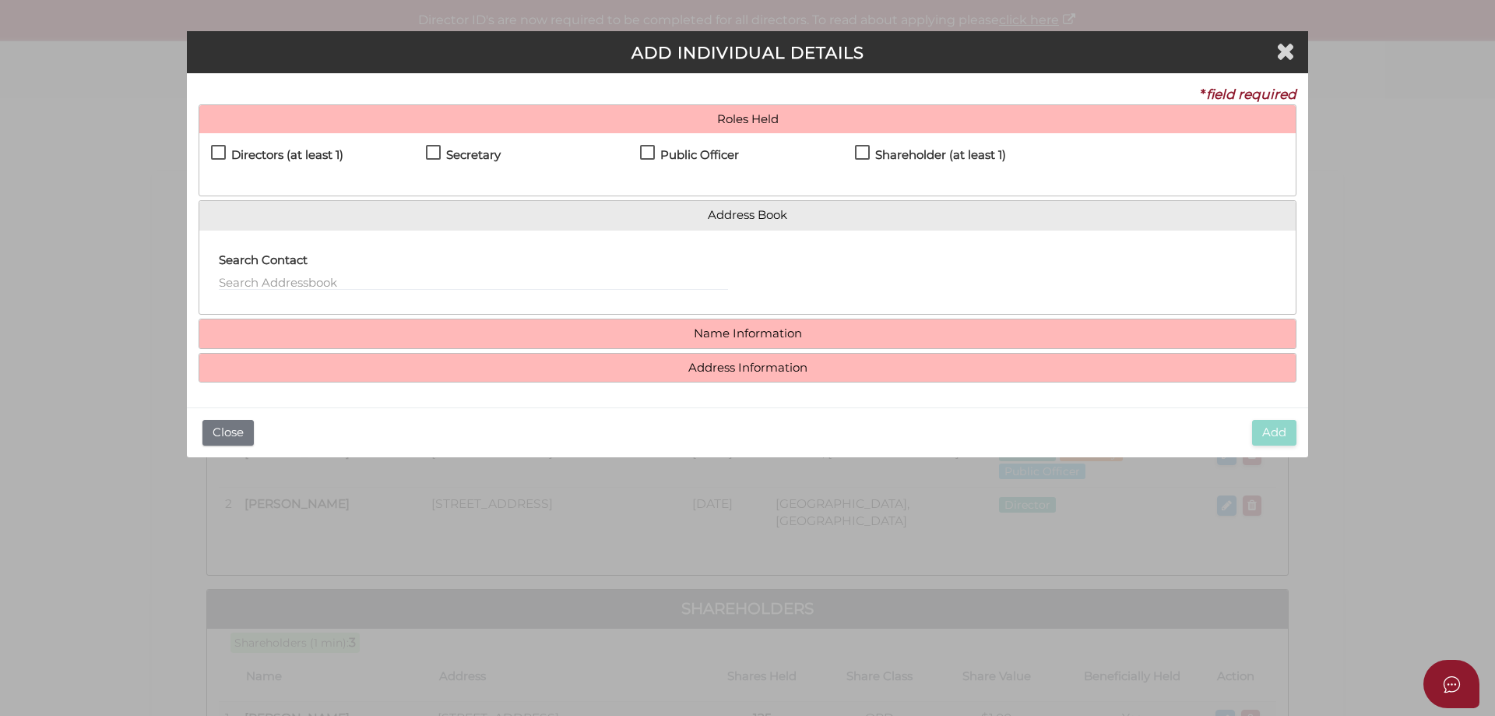
click at [862, 157] on label "Shareholder (at least 1)" at bounding box center [930, 158] width 151 height 19
checkbox input "true"
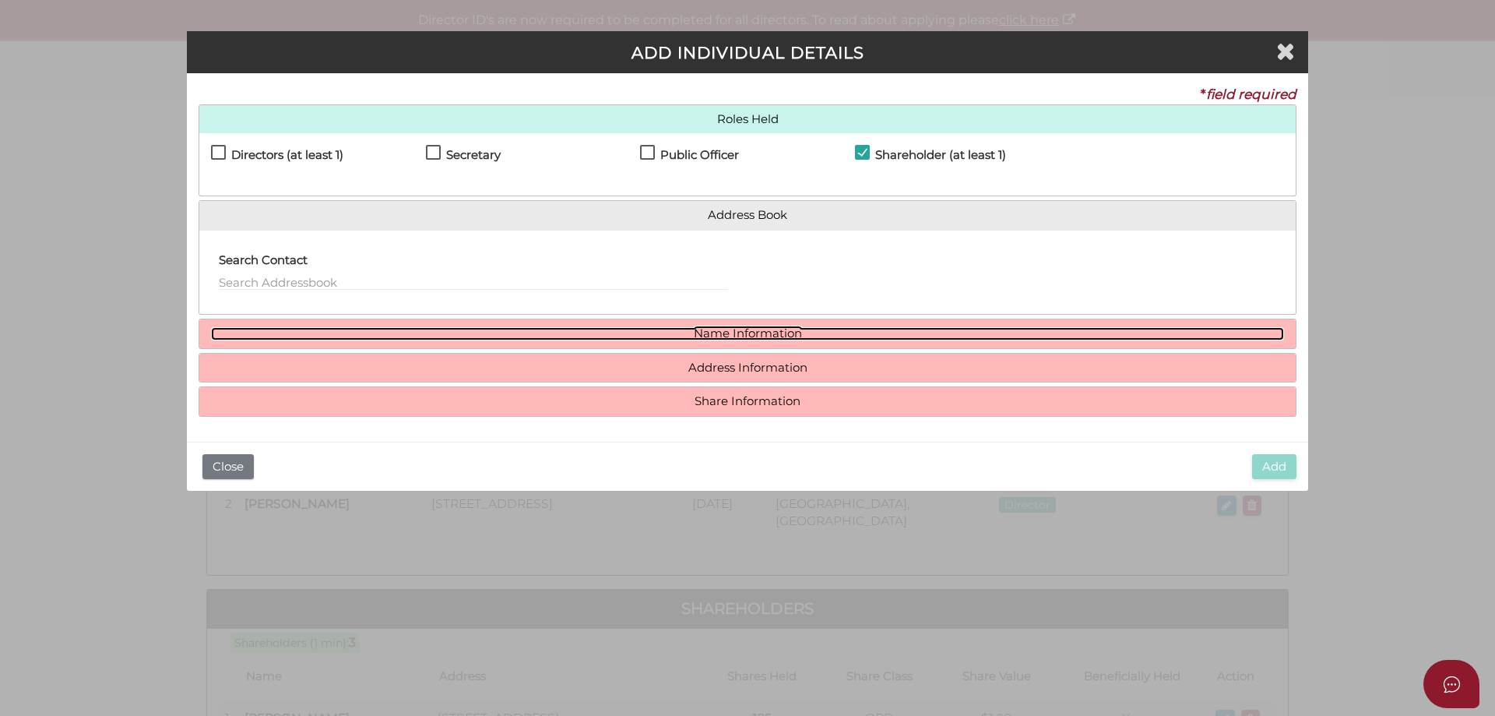
click at [706, 333] on link "Name Information" at bounding box center [747, 333] width 1073 height 13
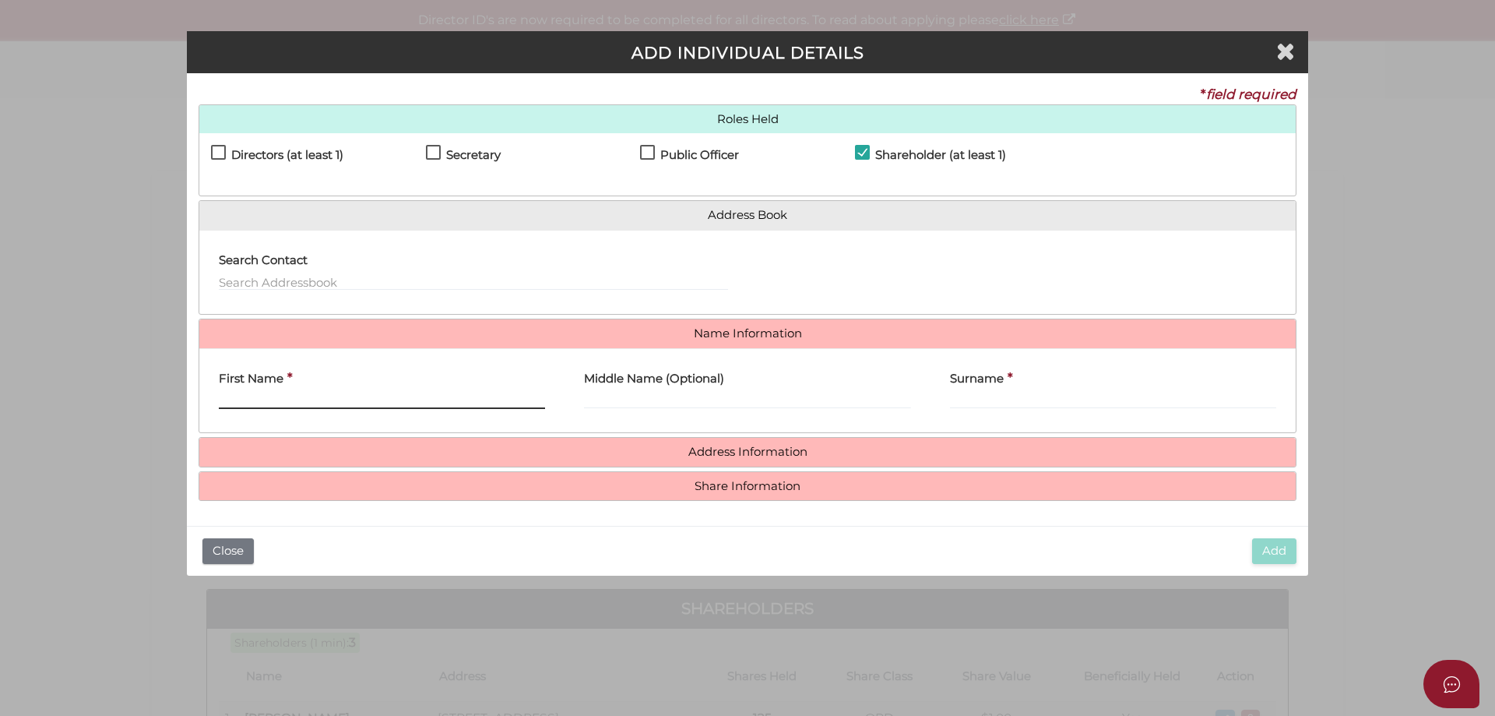
click at [339, 398] on input "First Name" at bounding box center [382, 400] width 326 height 17
click at [274, 401] on input "First Name" at bounding box center [382, 400] width 326 height 17
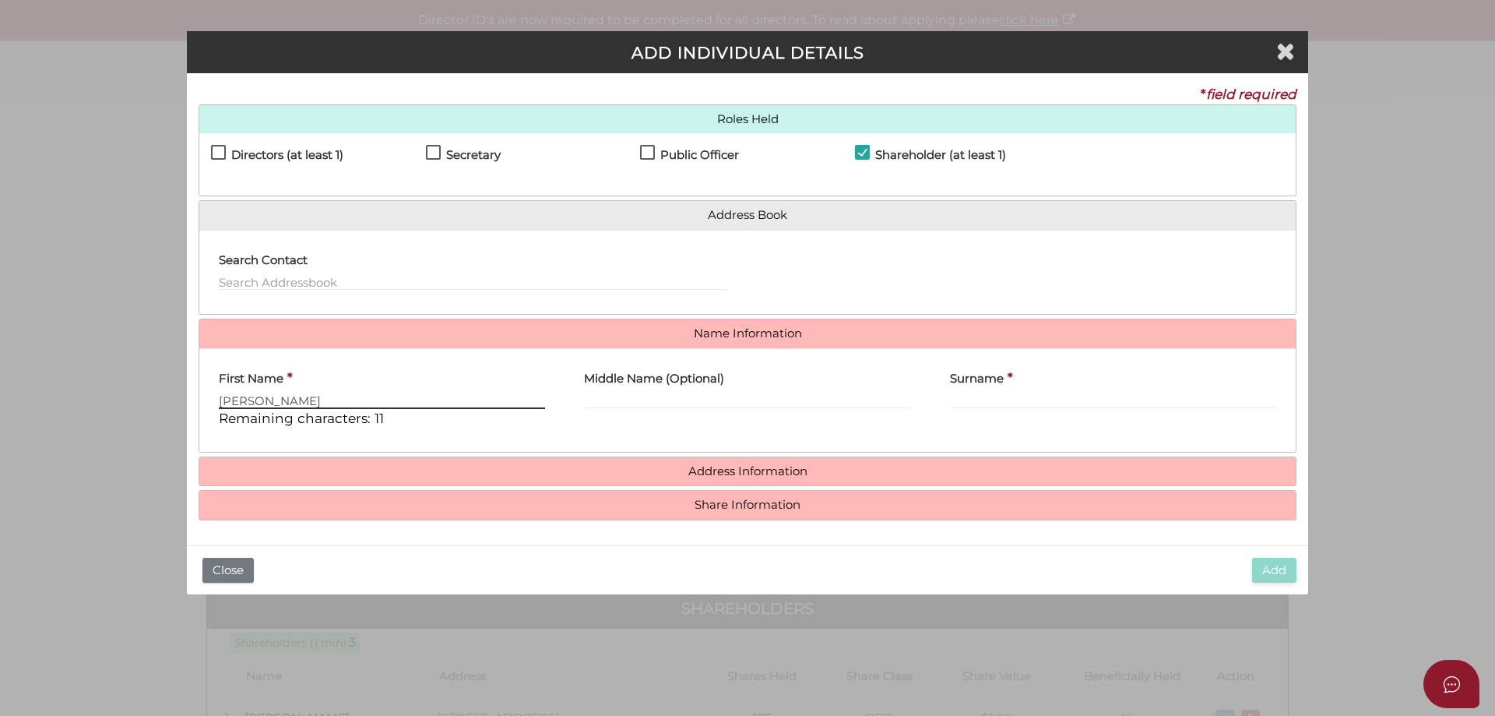
type input "Baljinder"
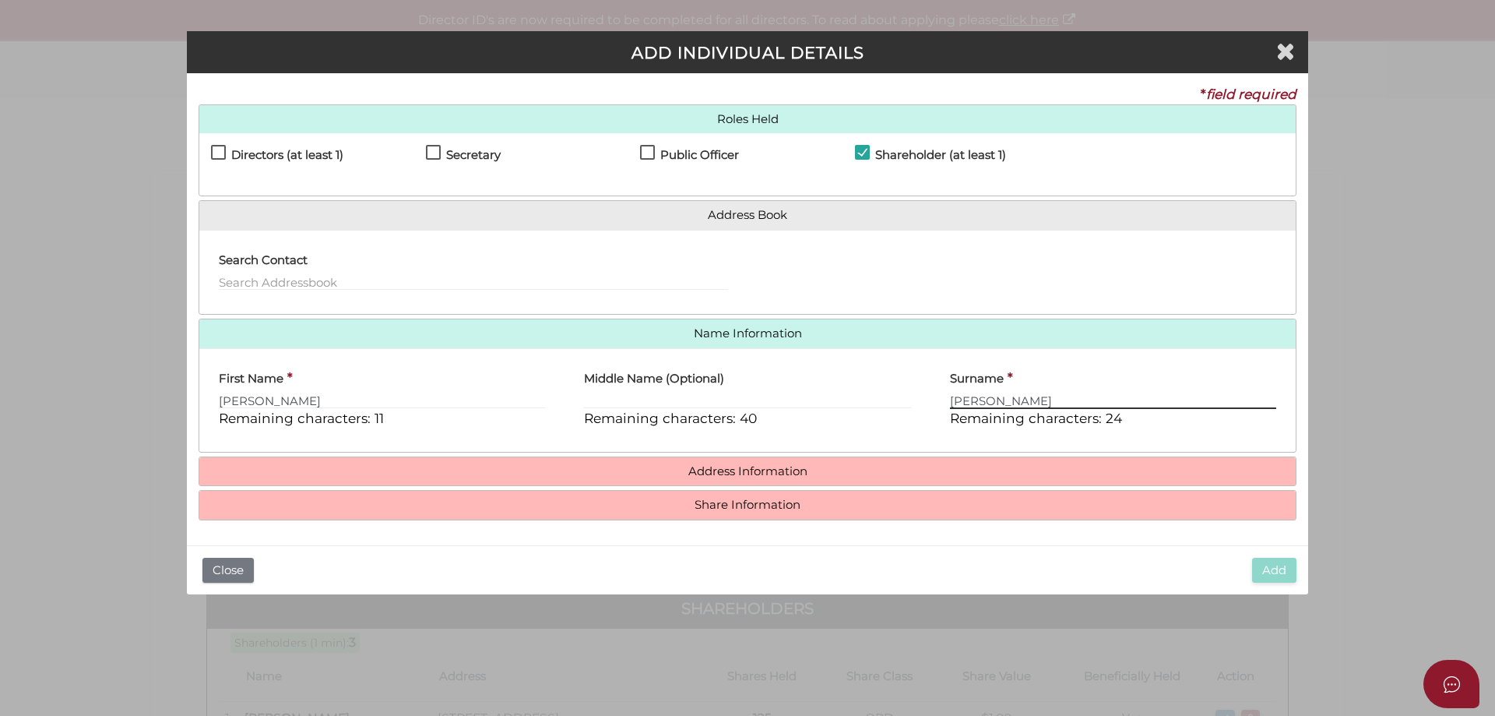
type input "Sandhu"
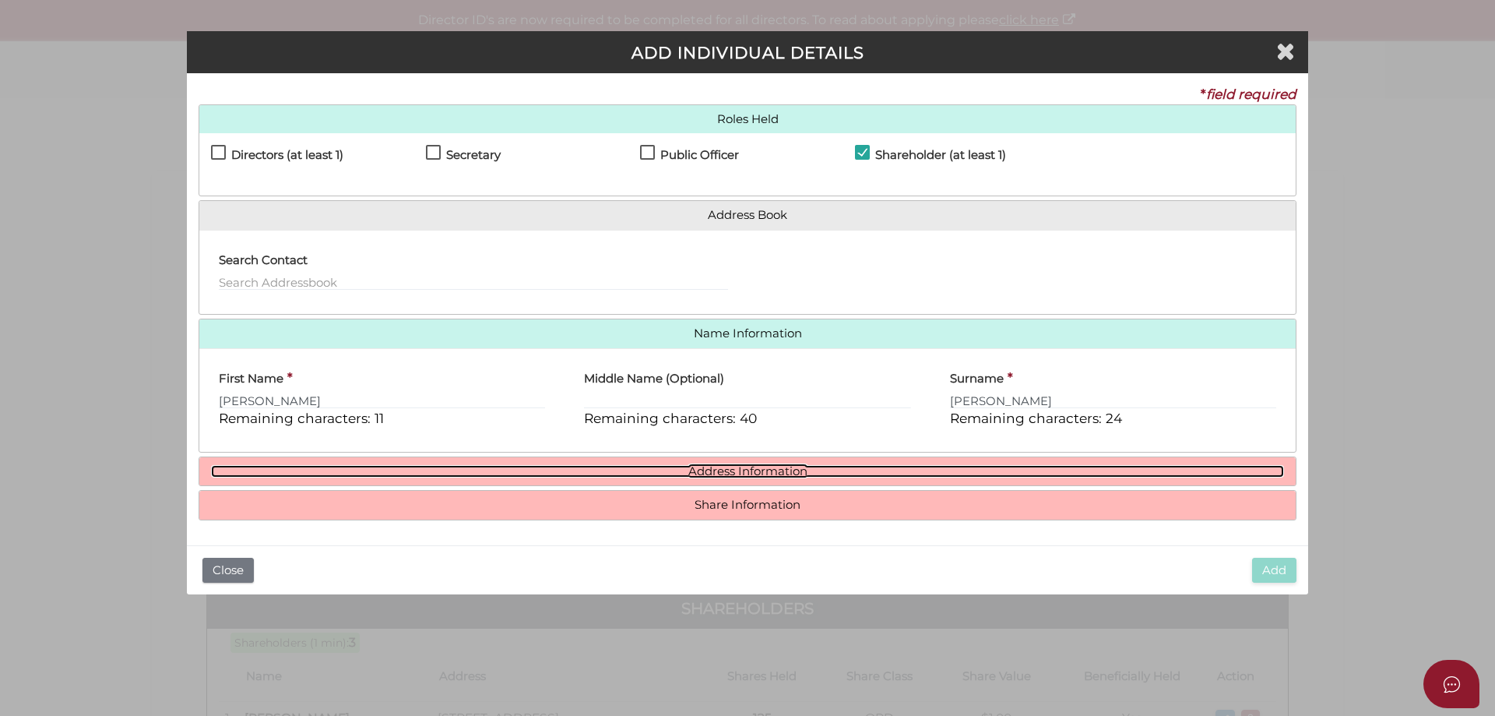
click at [724, 477] on link "Address Information" at bounding box center [747, 471] width 1073 height 13
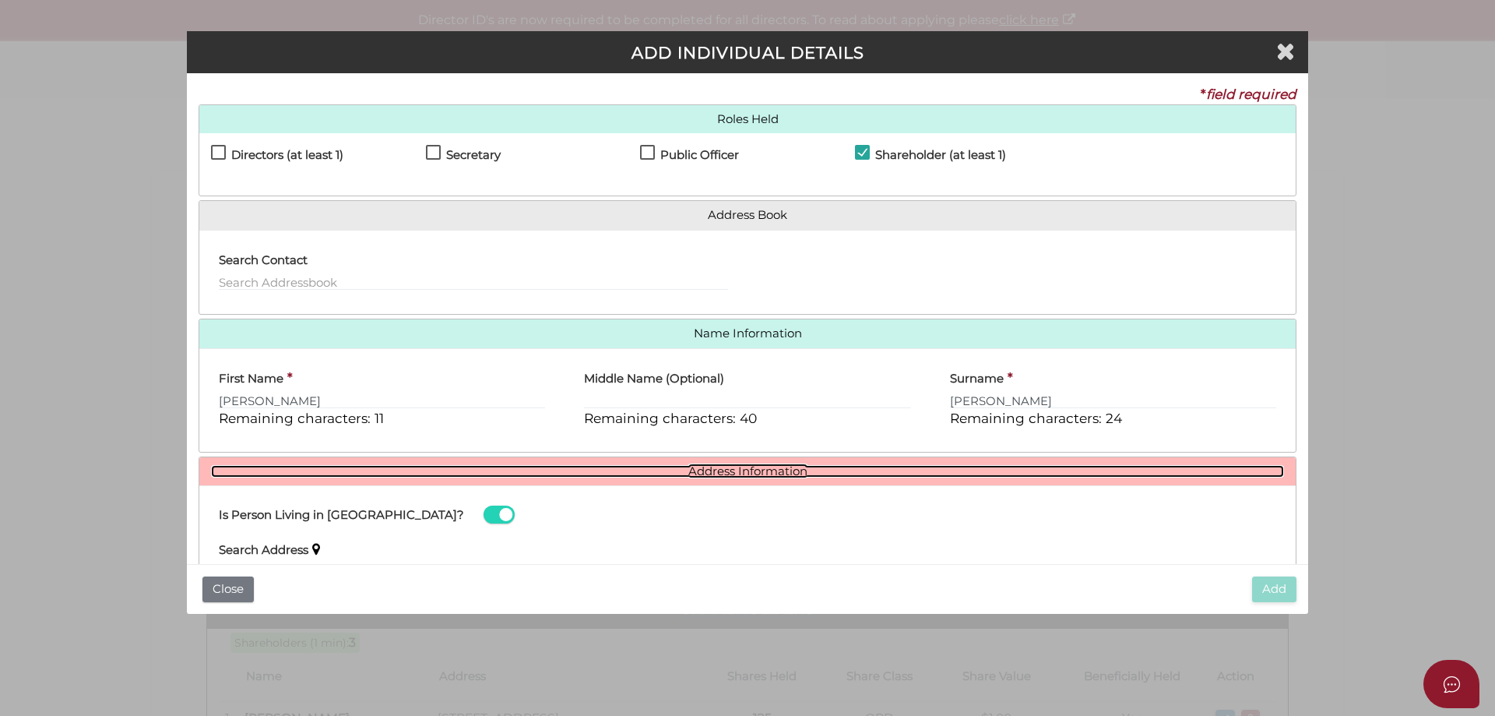
scroll to position [220, 0]
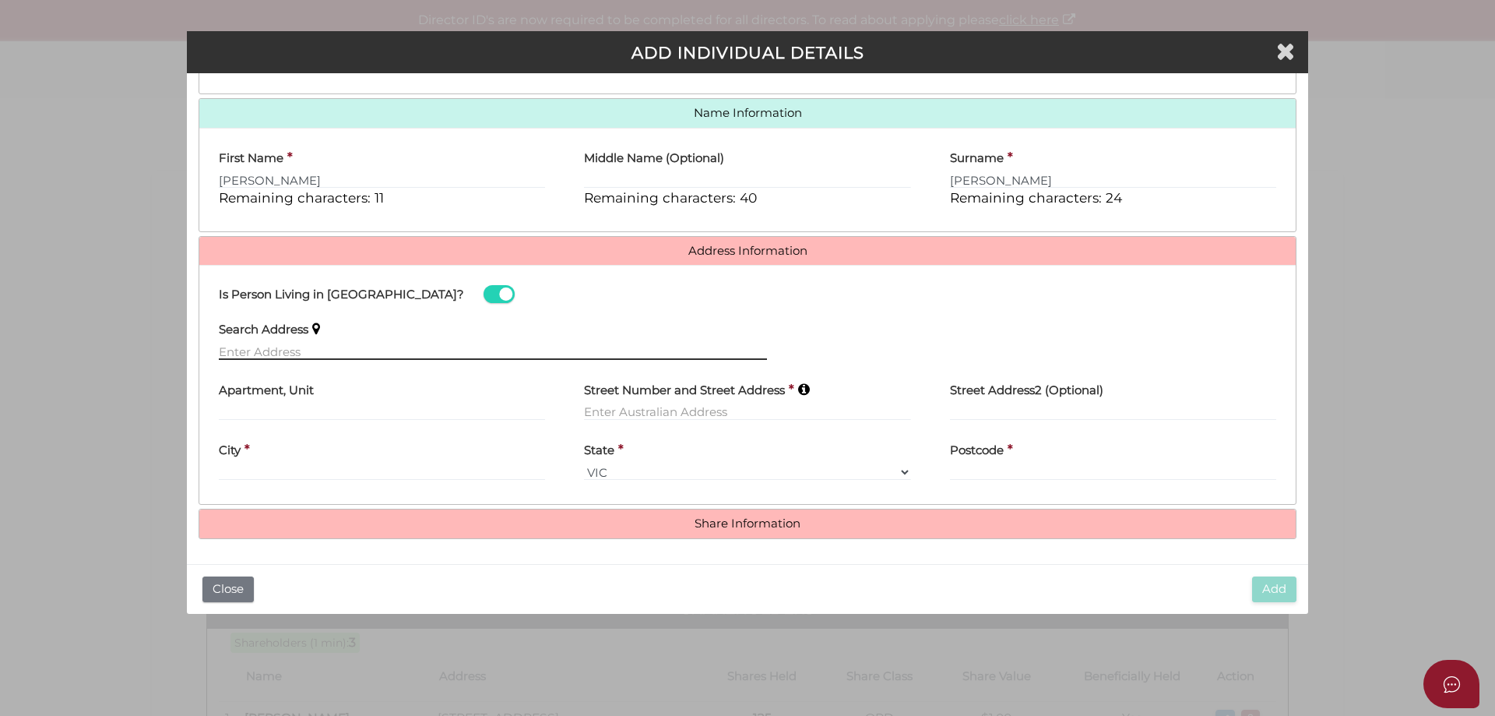
click at [239, 356] on input "text" at bounding box center [493, 351] width 548 height 17
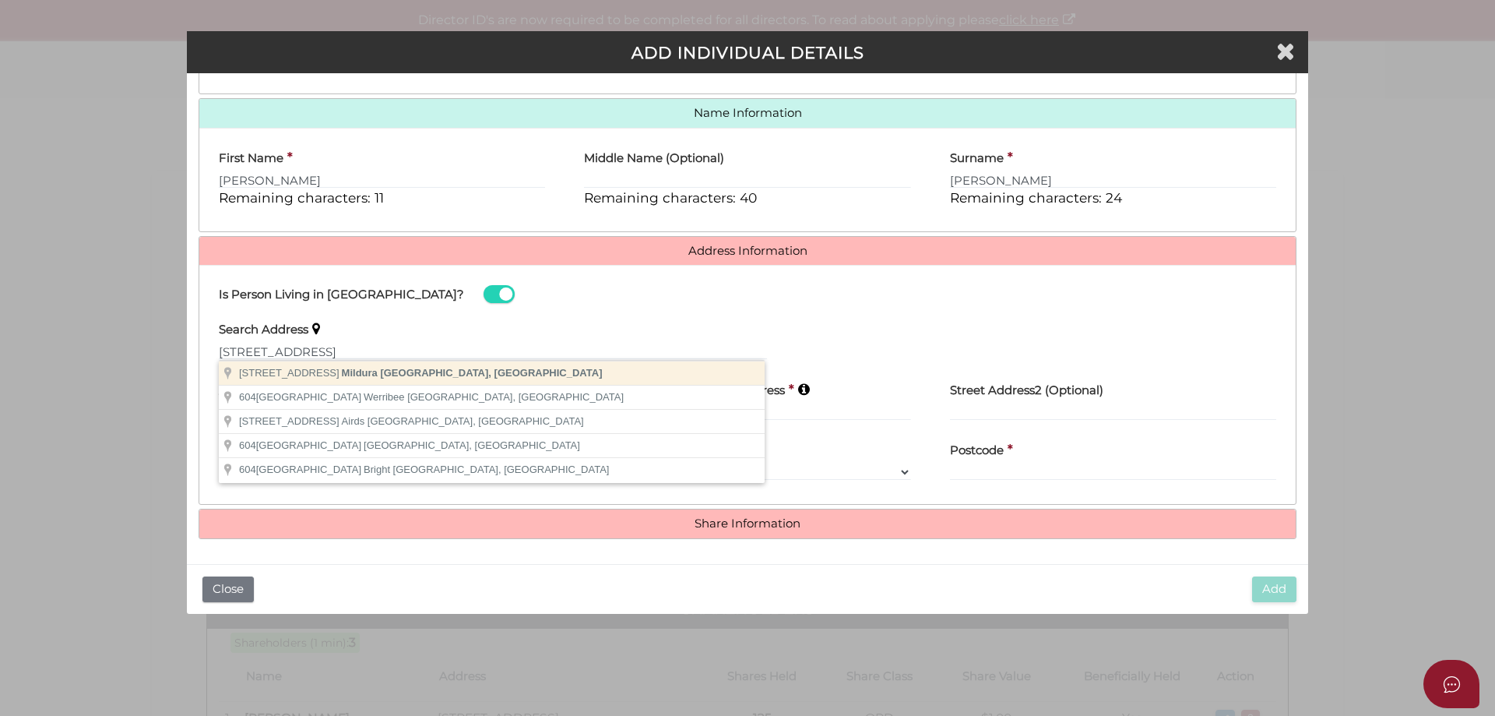
type input "604 Riverside Avenue, Mildura VIC, Australia"
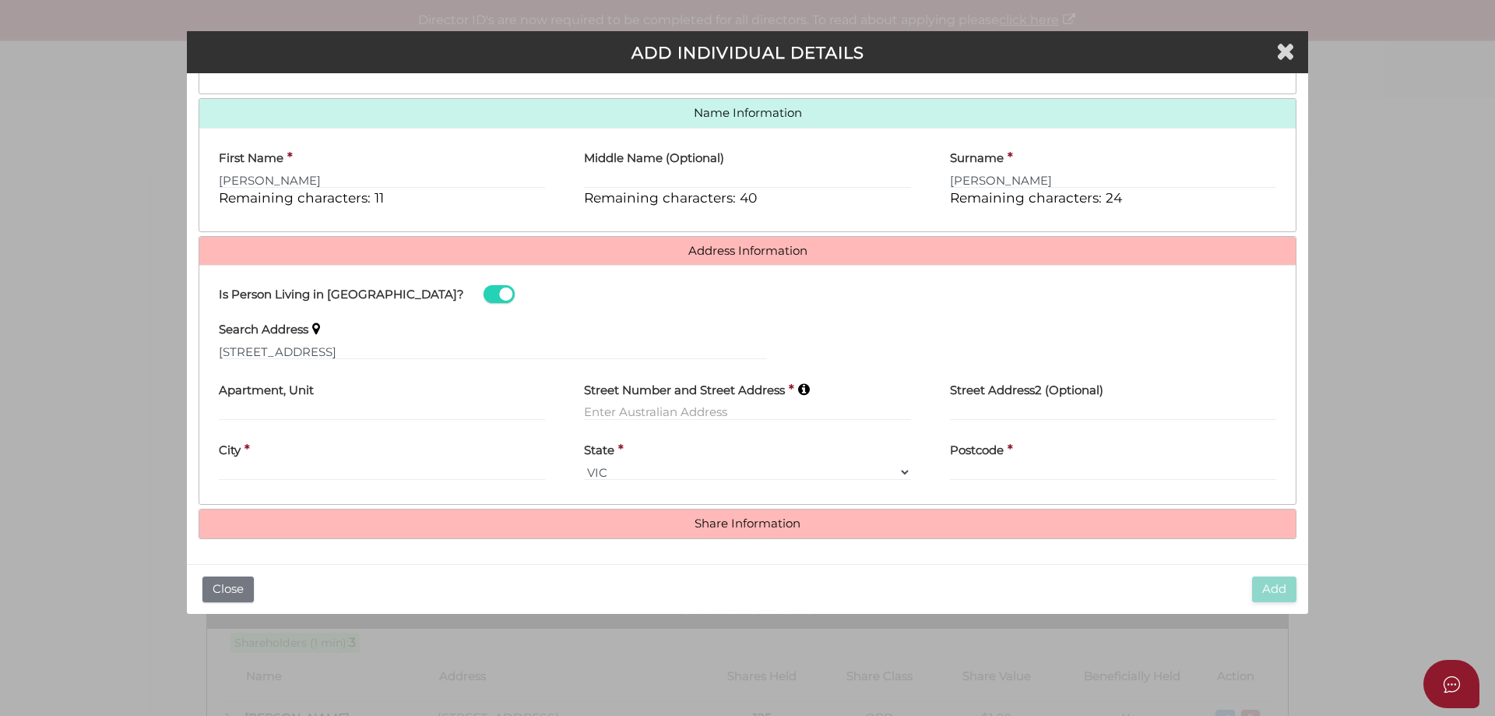
drag, startPoint x: 294, startPoint y: 373, endPoint x: 306, endPoint y: 369, distance: 12.3
type input "604 Riverside Avenue"
type input "Mildura"
select select "VIC"
type input "3500"
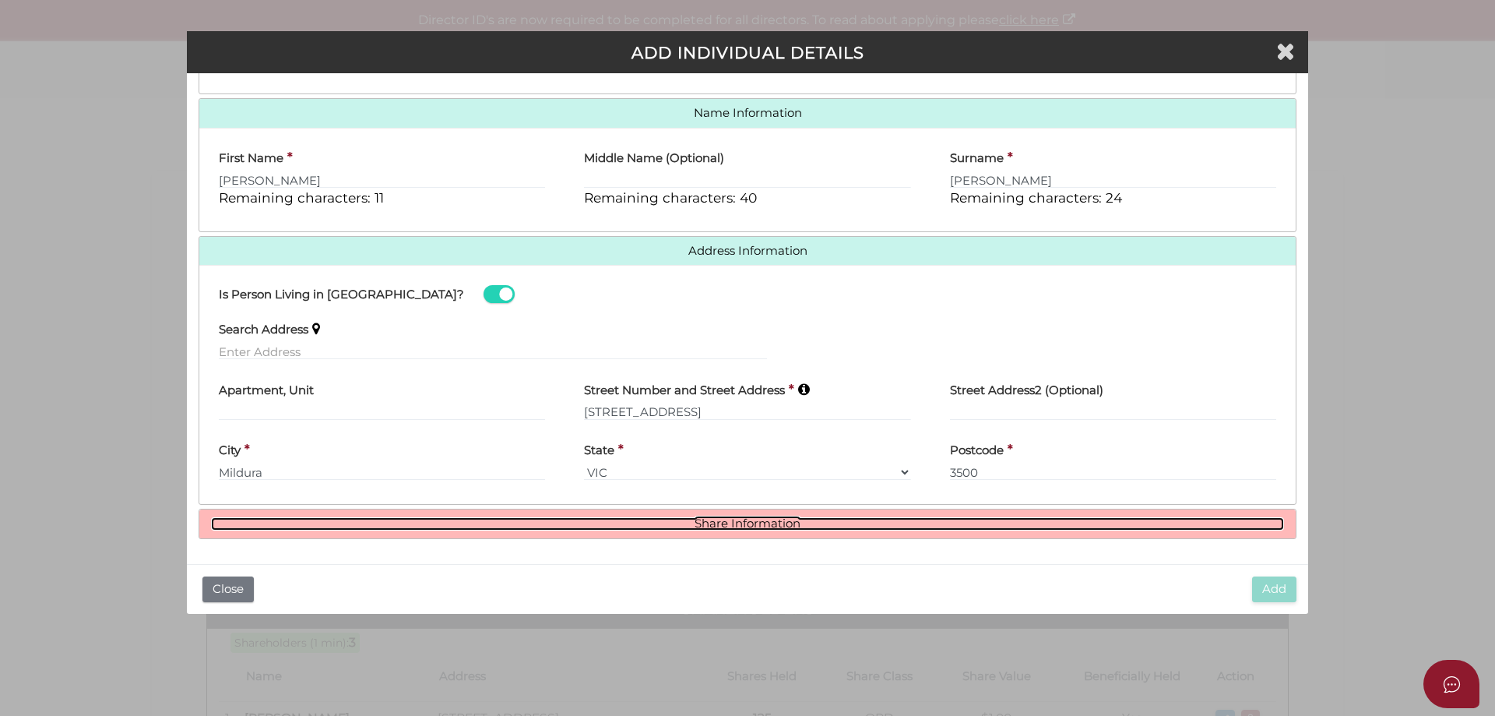
click at [789, 520] on link "Share Information" at bounding box center [747, 523] width 1073 height 13
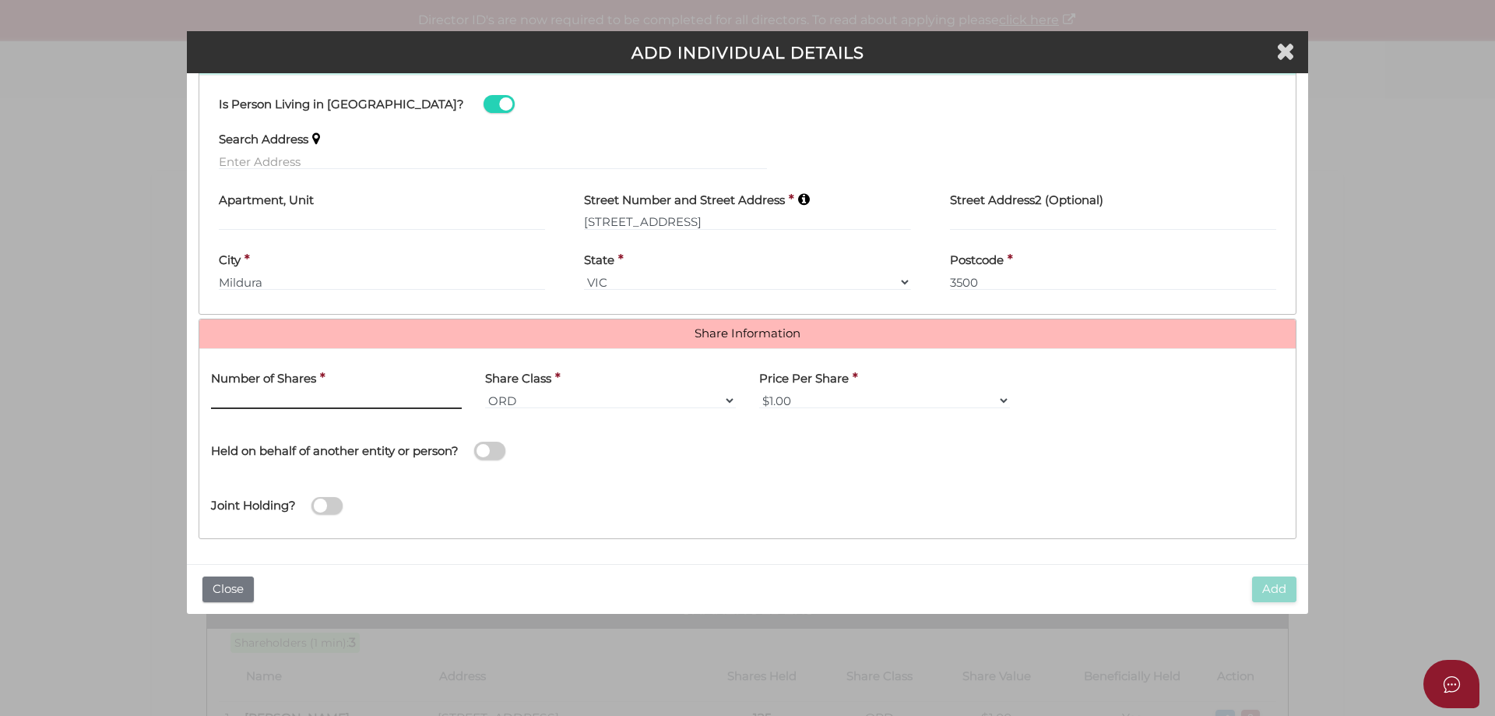
click at [308, 404] on input "text" at bounding box center [336, 400] width 251 height 17
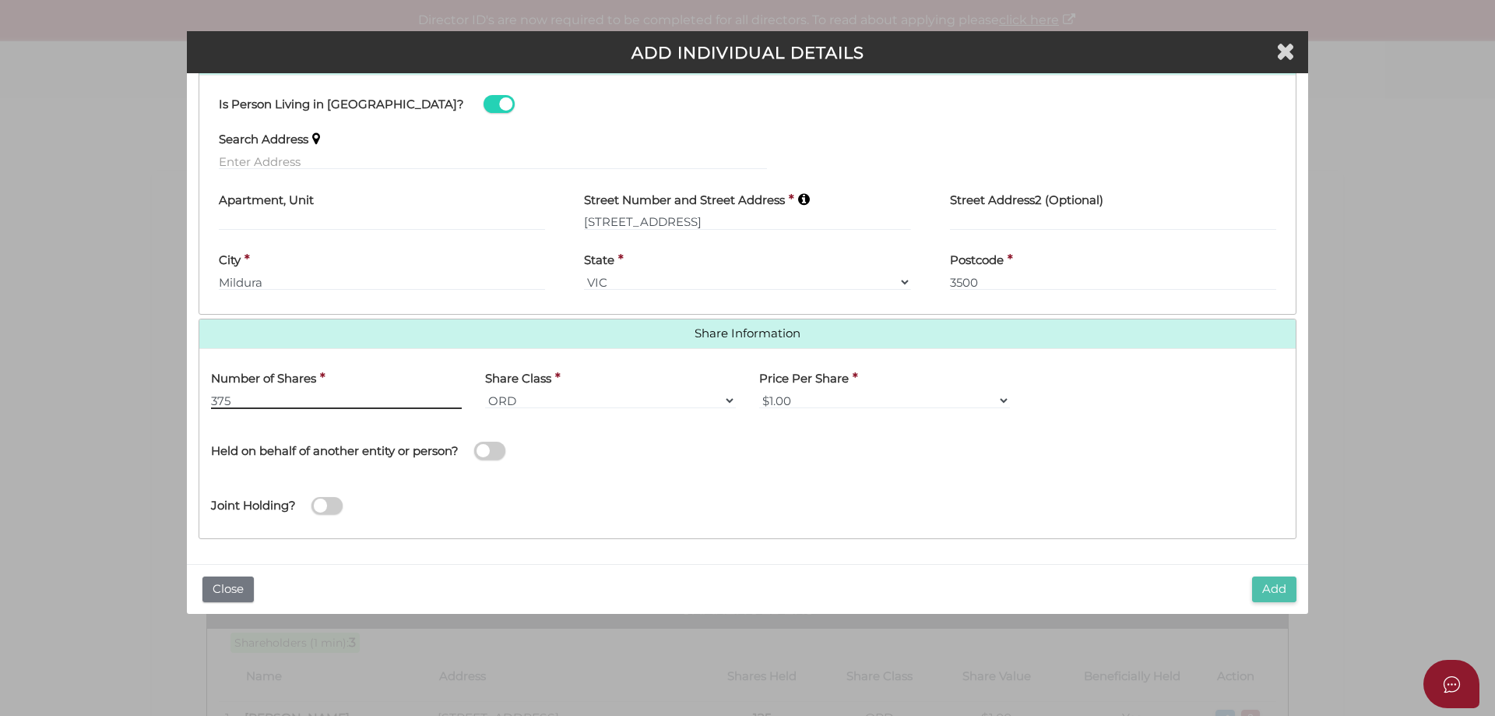
type input "375"
click at [1262, 586] on button "Add" at bounding box center [1274, 589] width 44 height 26
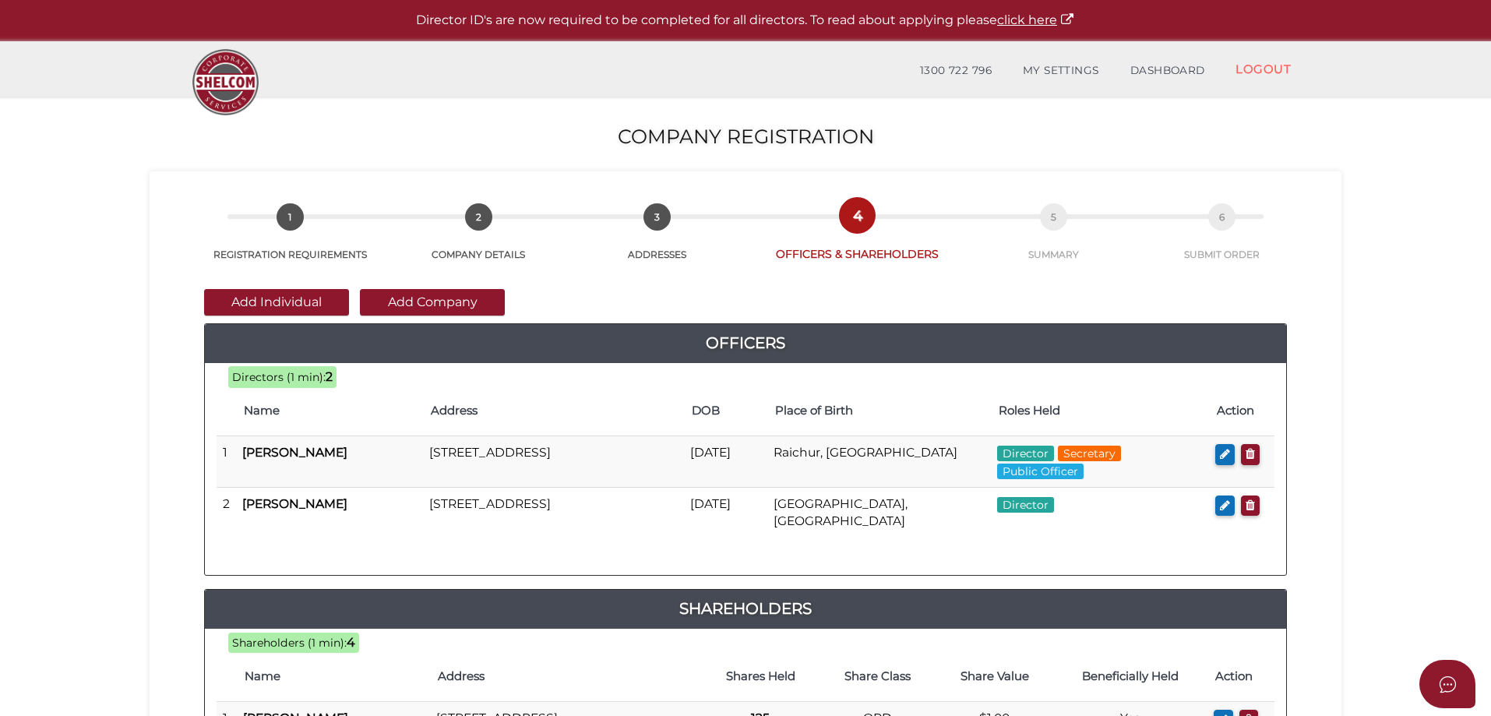
scroll to position [312, 0]
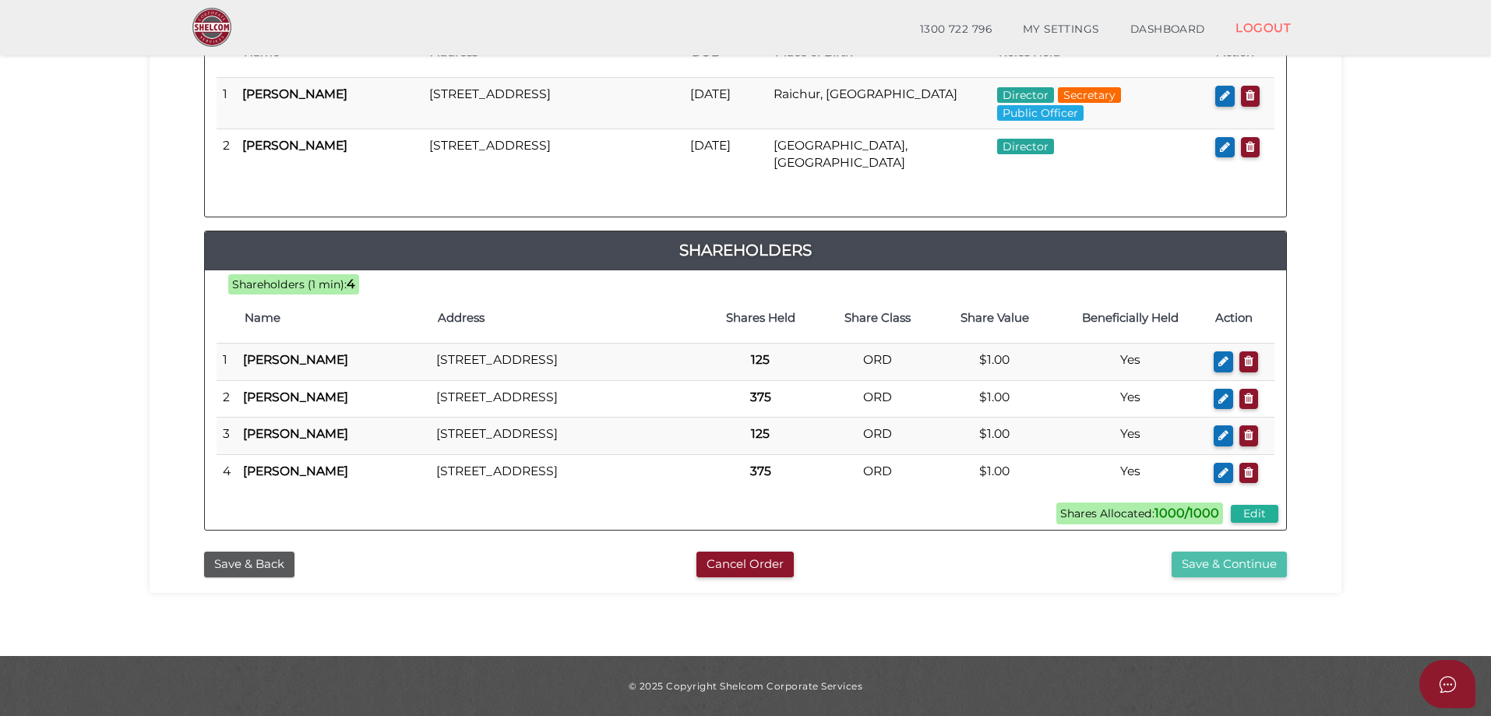
click at [1231, 577] on button "Save & Continue" at bounding box center [1228, 564] width 115 height 26
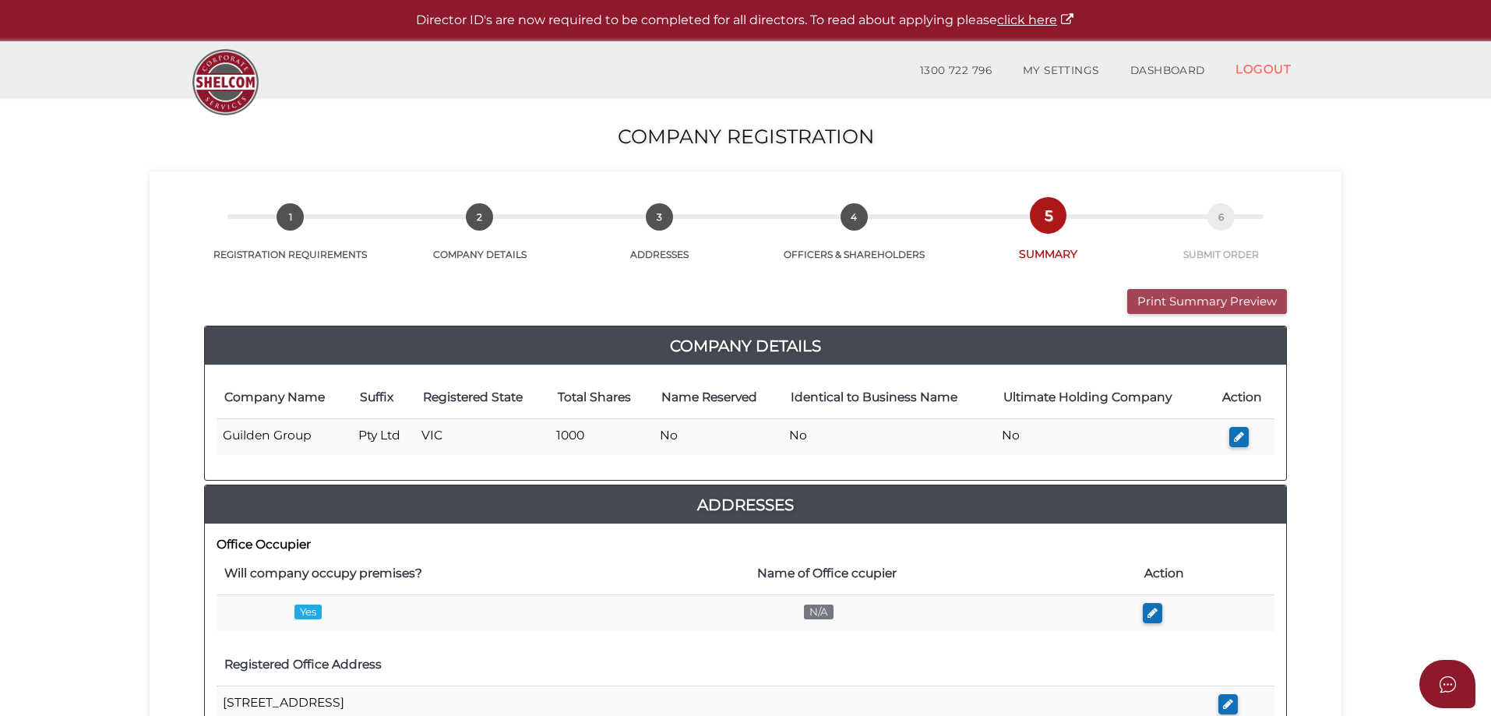
click at [1168, 299] on button "Print Summary Preview" at bounding box center [1207, 302] width 160 height 26
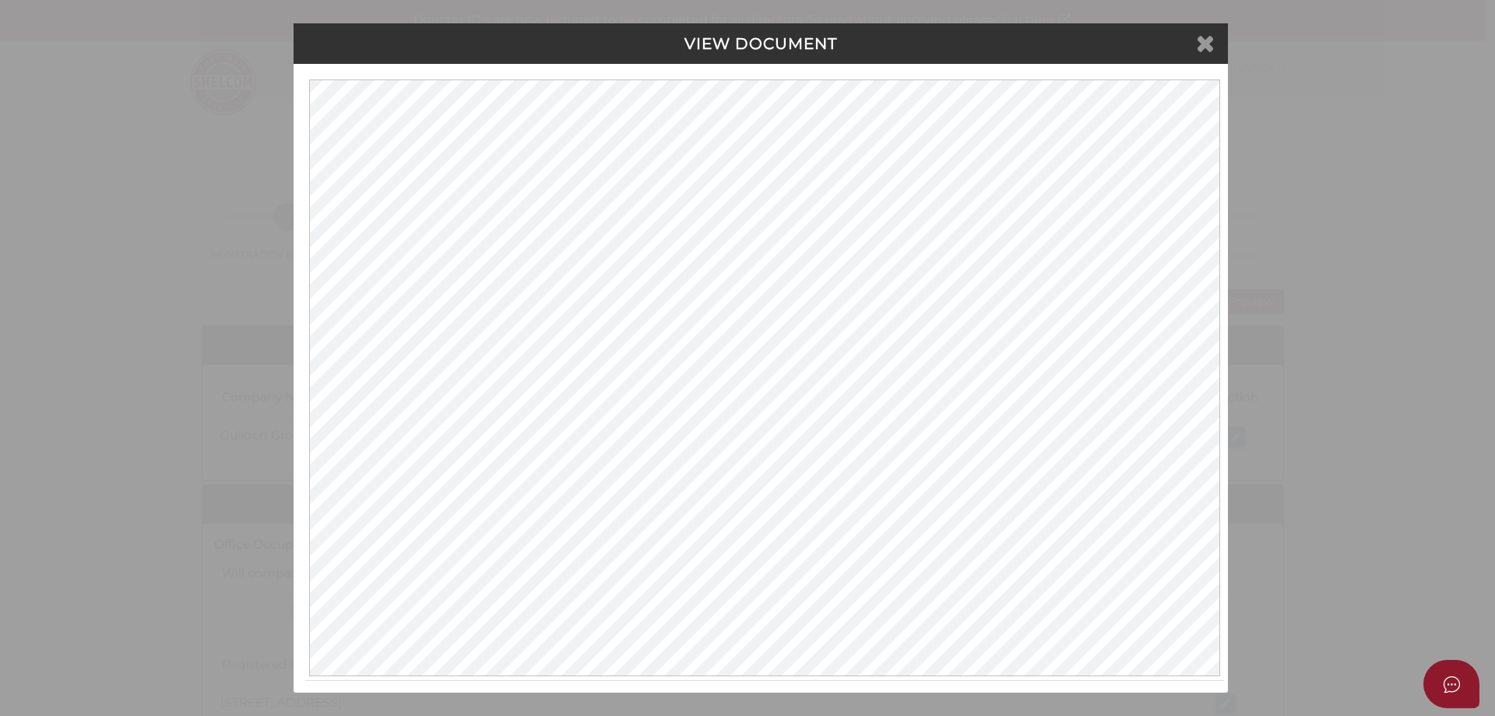
click at [1208, 41] on icon at bounding box center [1205, 42] width 19 height 23
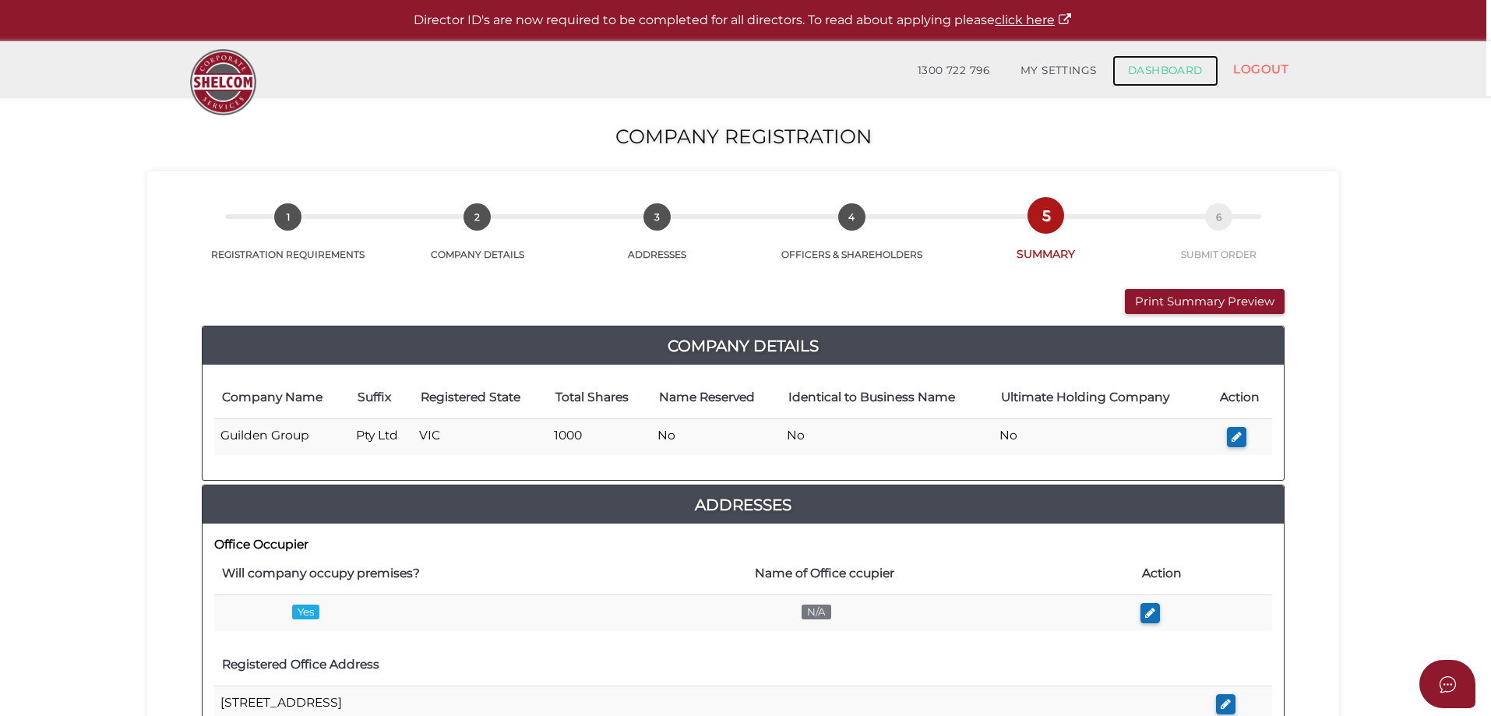
click at [1163, 76] on link "DASHBOARD" at bounding box center [1165, 70] width 106 height 31
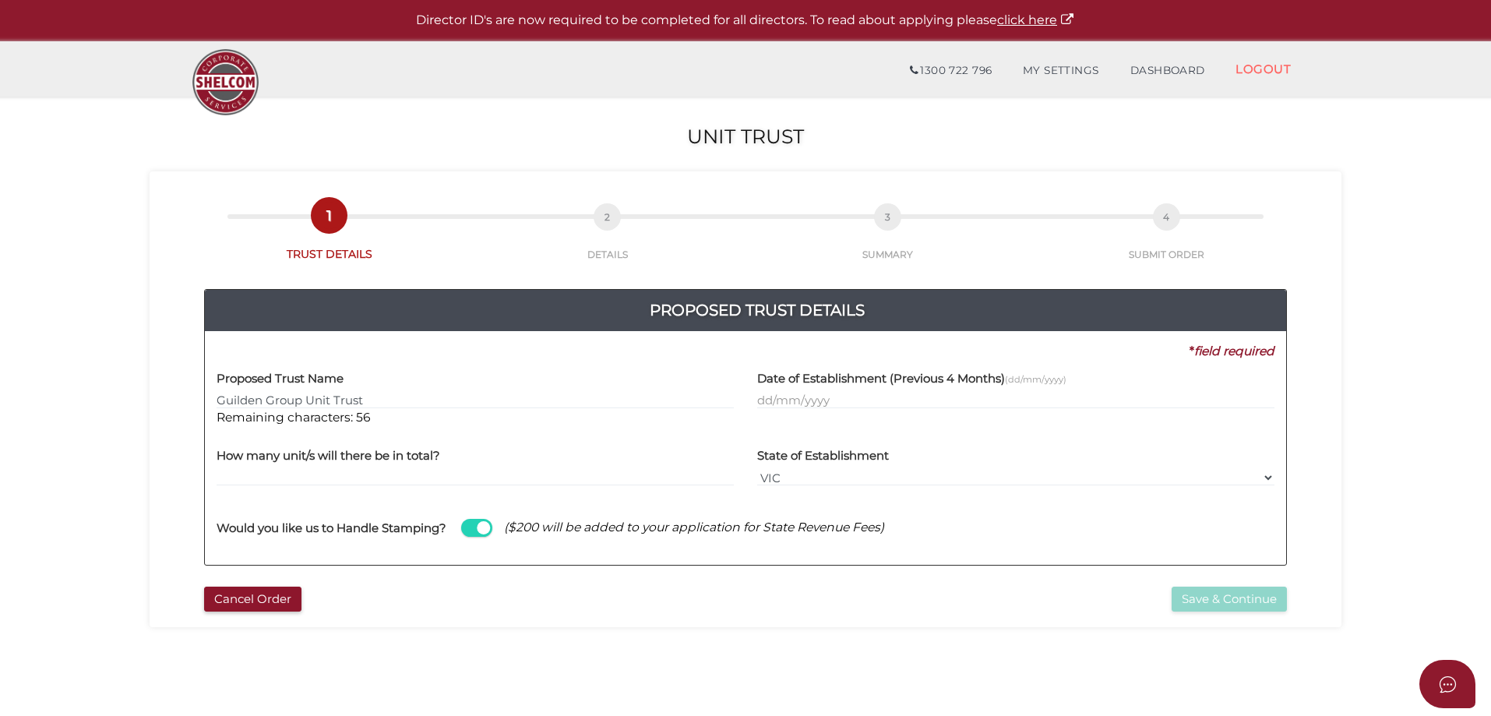
type input "Guilden Group Unit Trust"
click at [762, 400] on input "text" at bounding box center [1015, 400] width 517 height 17
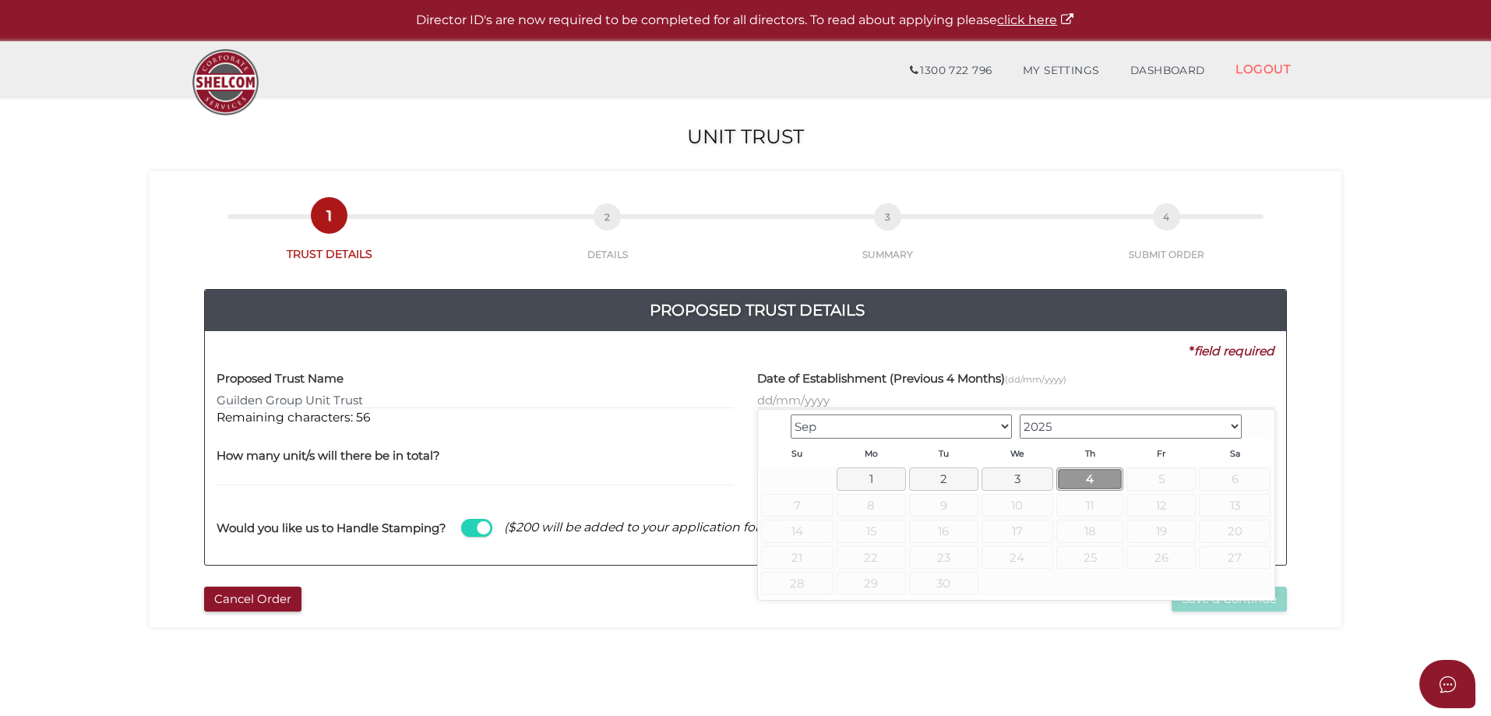
click at [1085, 474] on link "4" at bounding box center [1089, 478] width 67 height 23
type input "[DATE]"
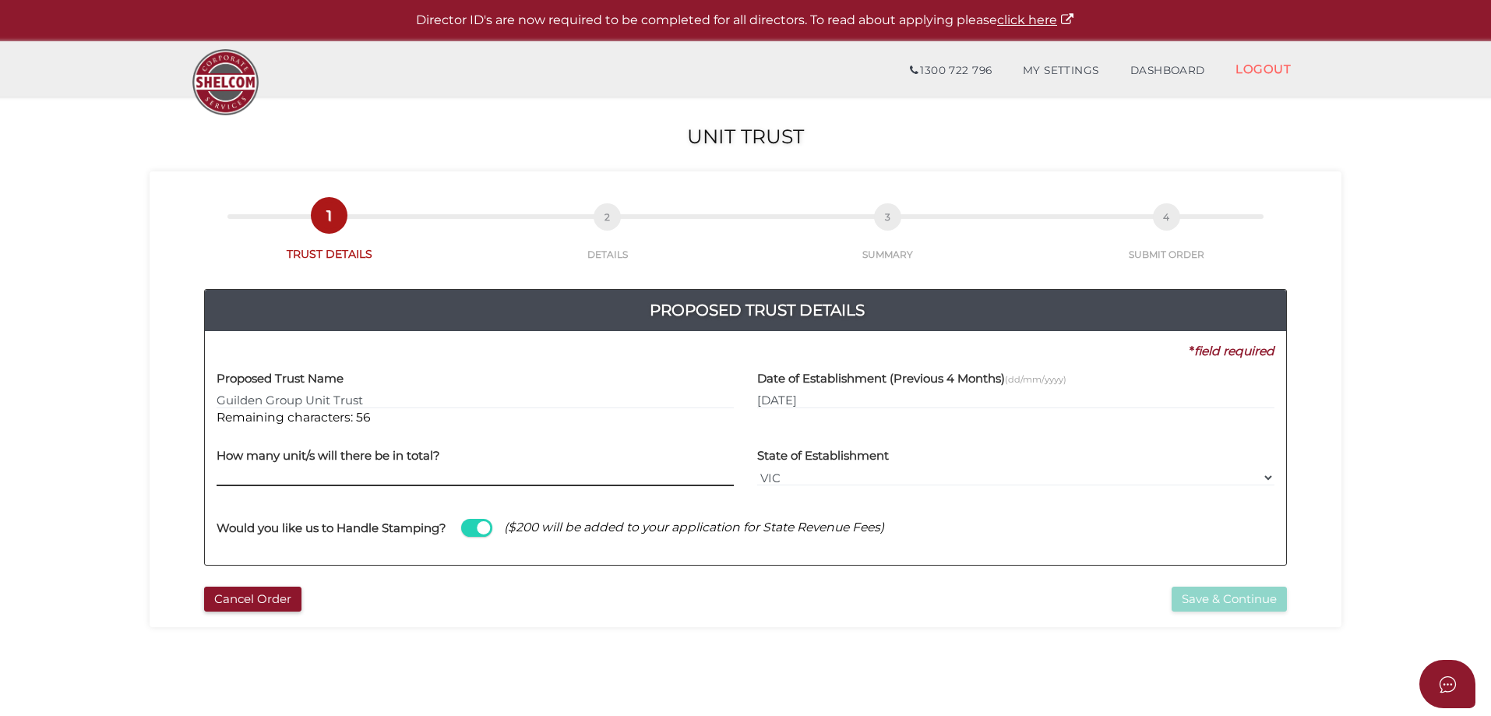
click at [227, 475] on input "text" at bounding box center [475, 477] width 517 height 17
type input "1000"
click at [1223, 594] on button "Save & Continue" at bounding box center [1228, 600] width 115 height 26
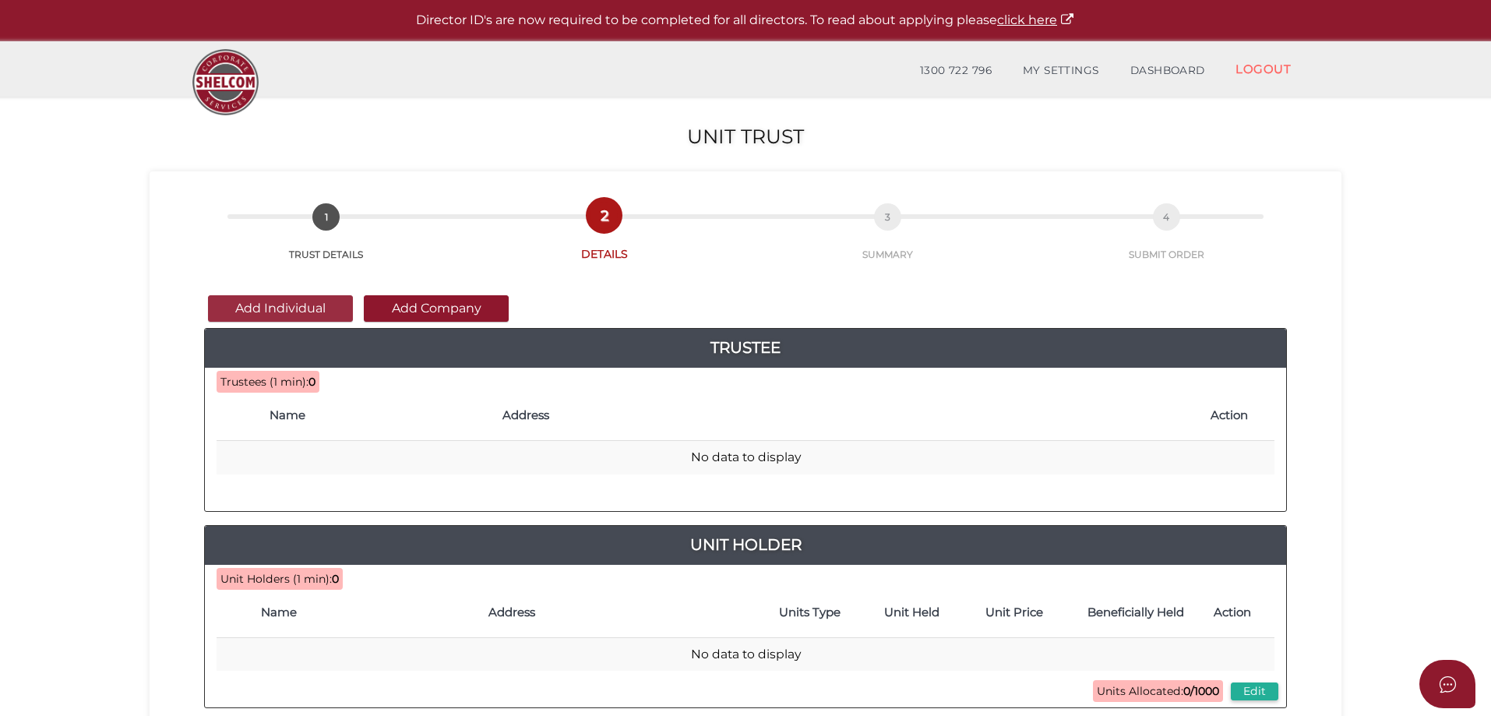
click at [273, 311] on button "Add Individual" at bounding box center [280, 308] width 145 height 26
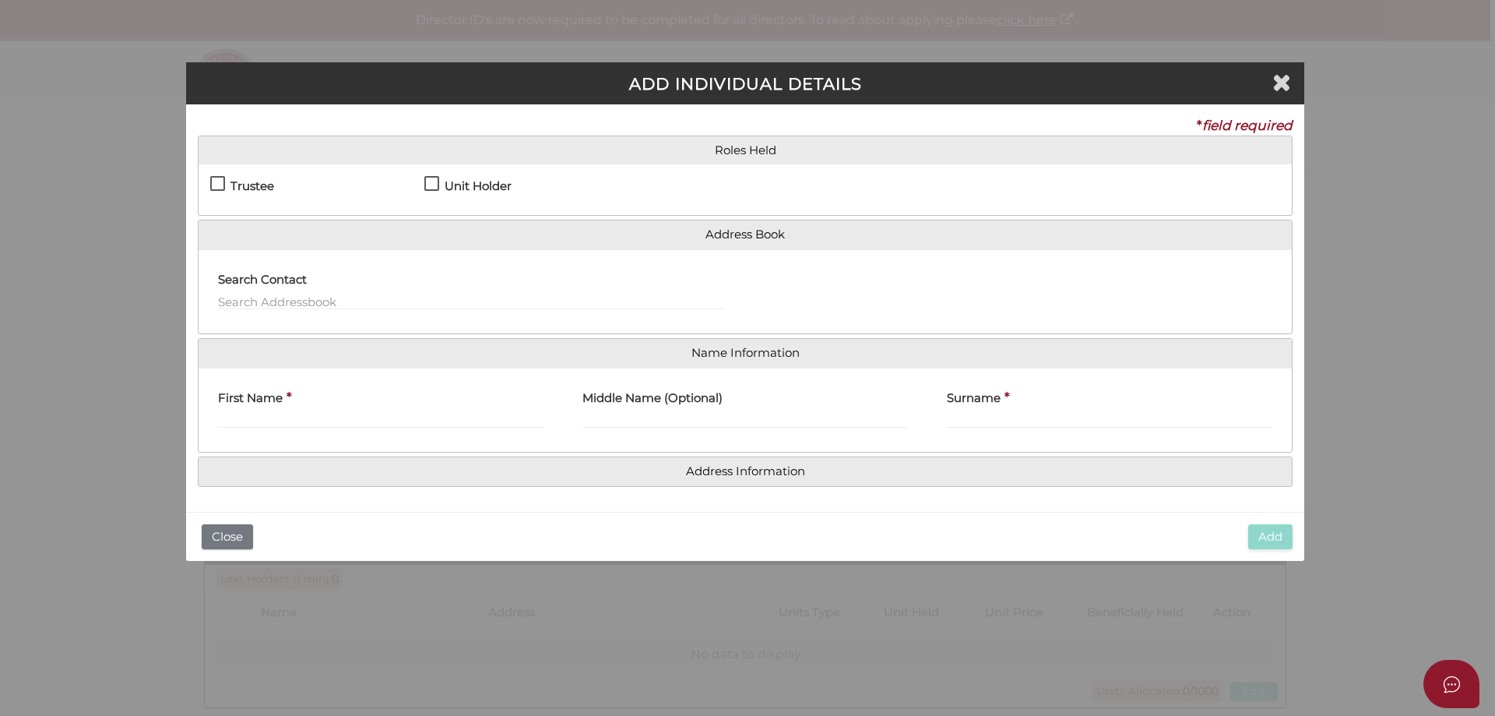
click at [213, 183] on label "Trustee" at bounding box center [242, 189] width 64 height 19
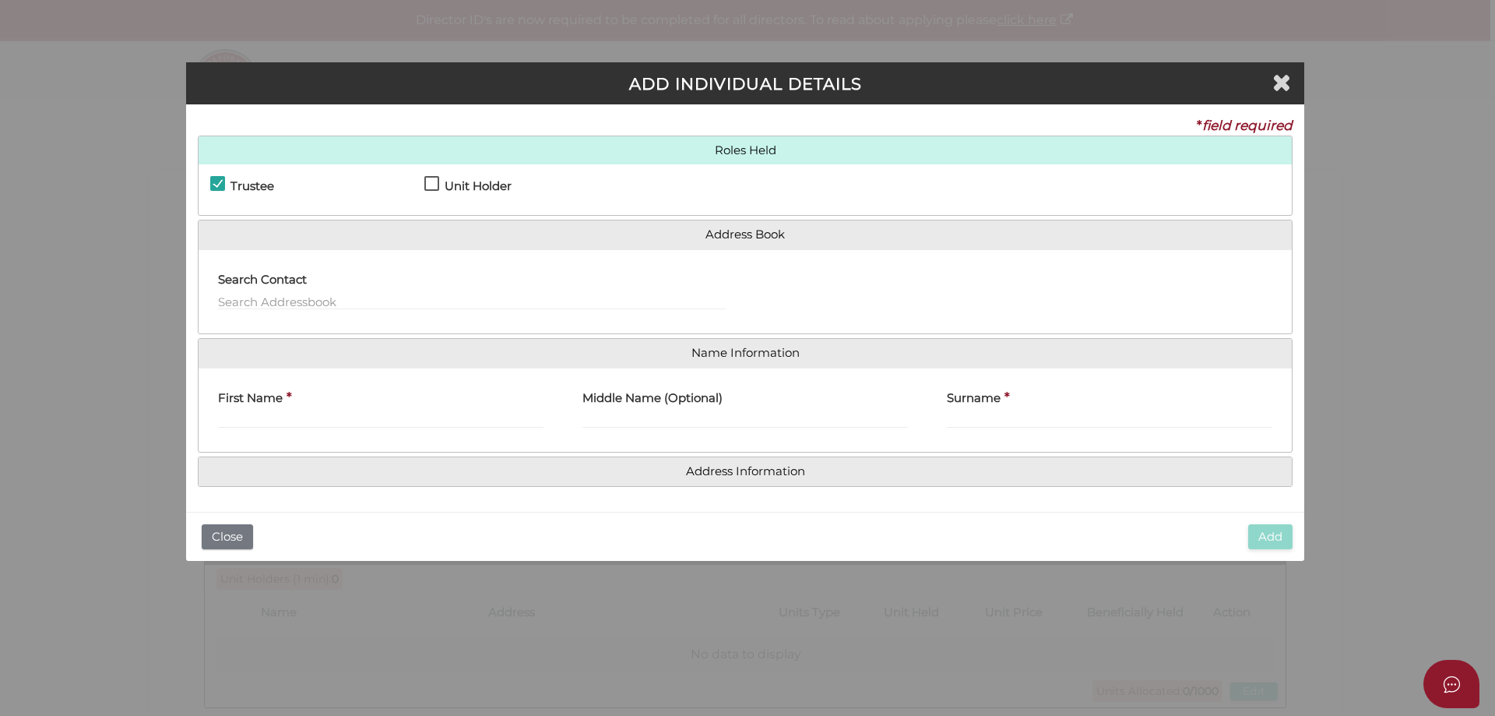
click at [213, 183] on label "Trustee" at bounding box center [242, 189] width 64 height 19
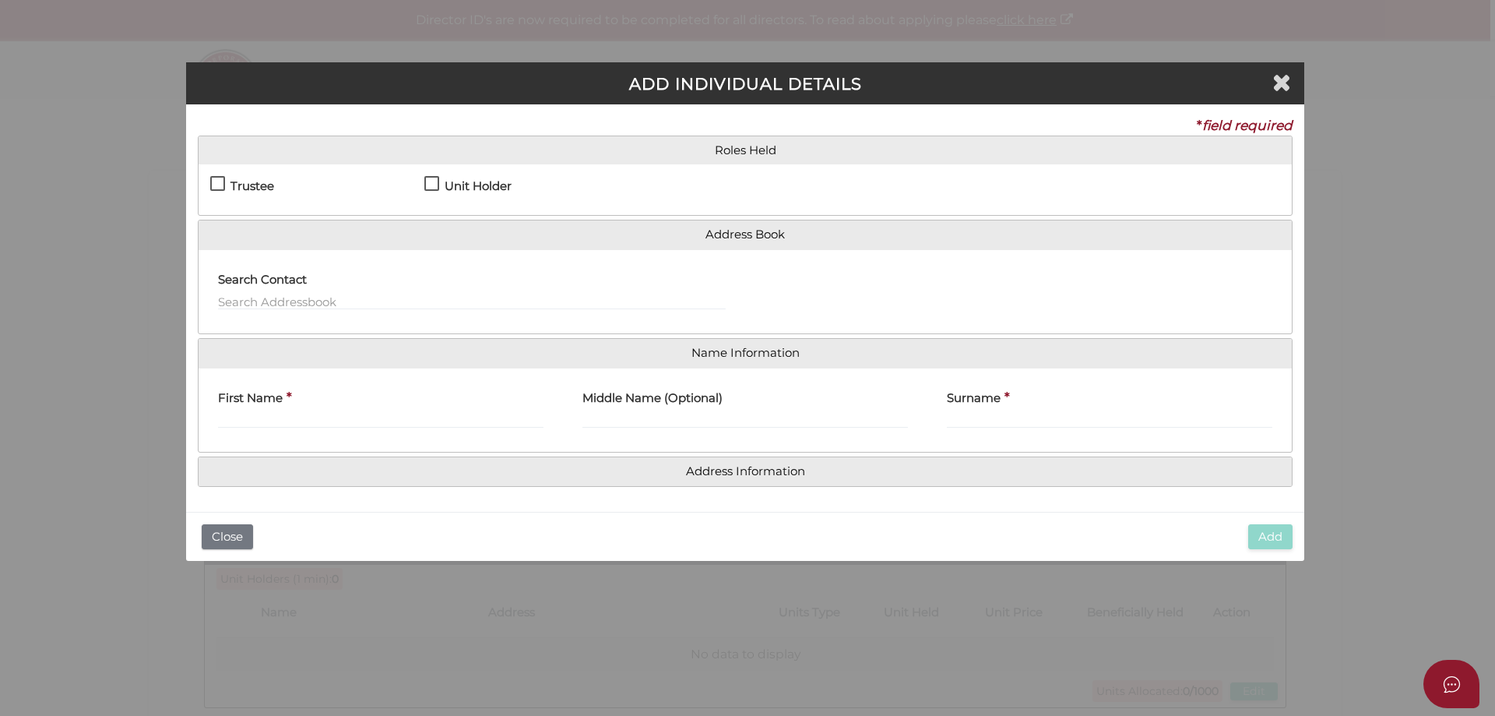
click at [216, 188] on label "Trustee" at bounding box center [242, 189] width 64 height 19
checkbox input "true"
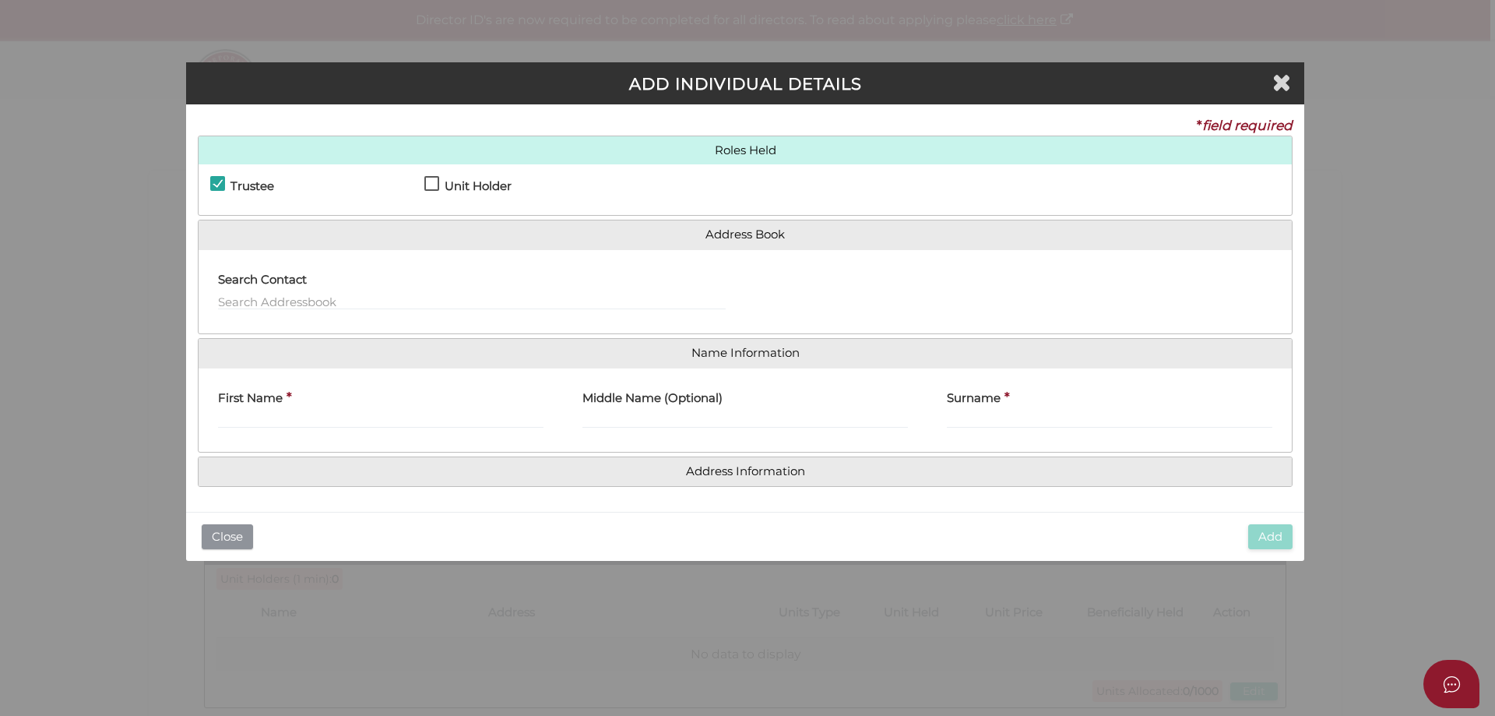
click at [234, 534] on button "Close" at bounding box center [227, 537] width 51 height 26
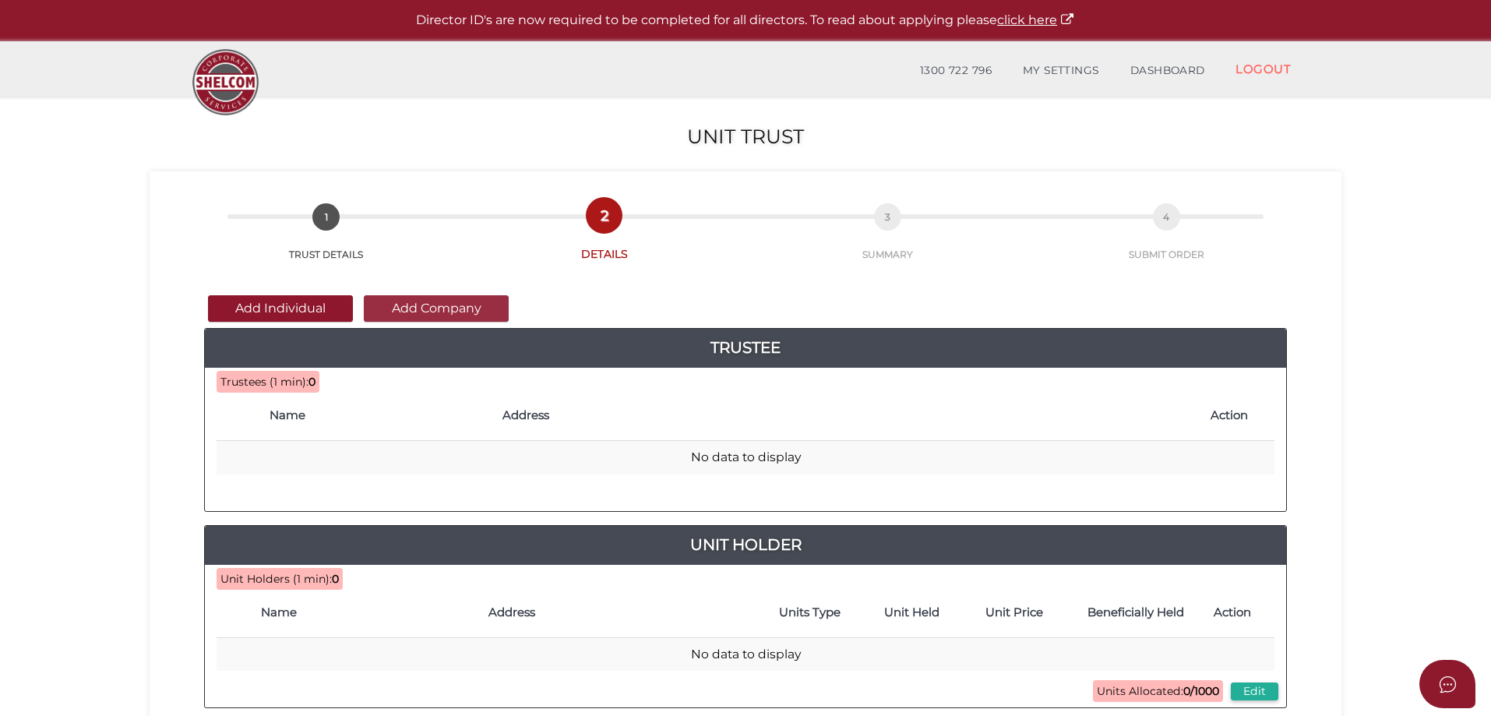
click at [398, 312] on button "Add Company" at bounding box center [436, 308] width 145 height 26
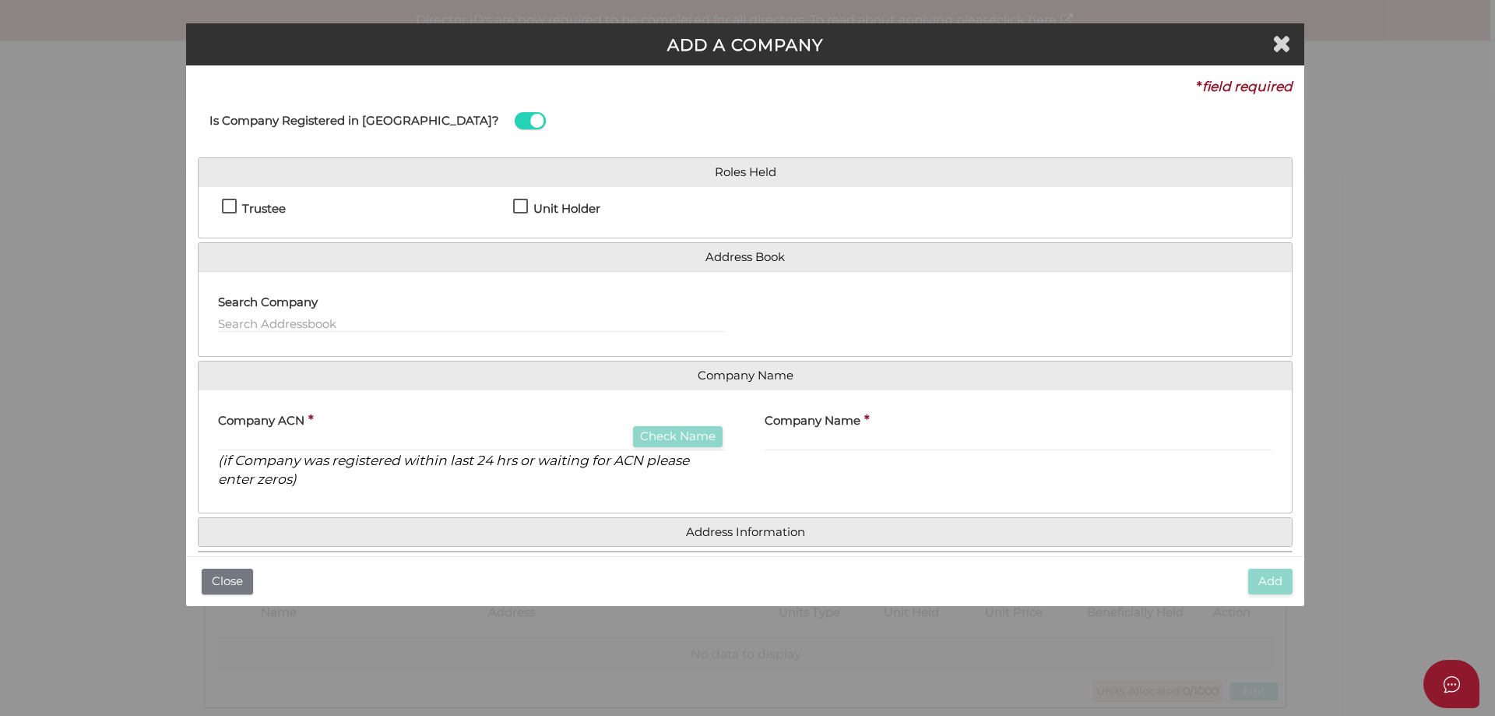
click at [233, 207] on label "Trustee" at bounding box center [254, 212] width 64 height 19
checkbox input "true"
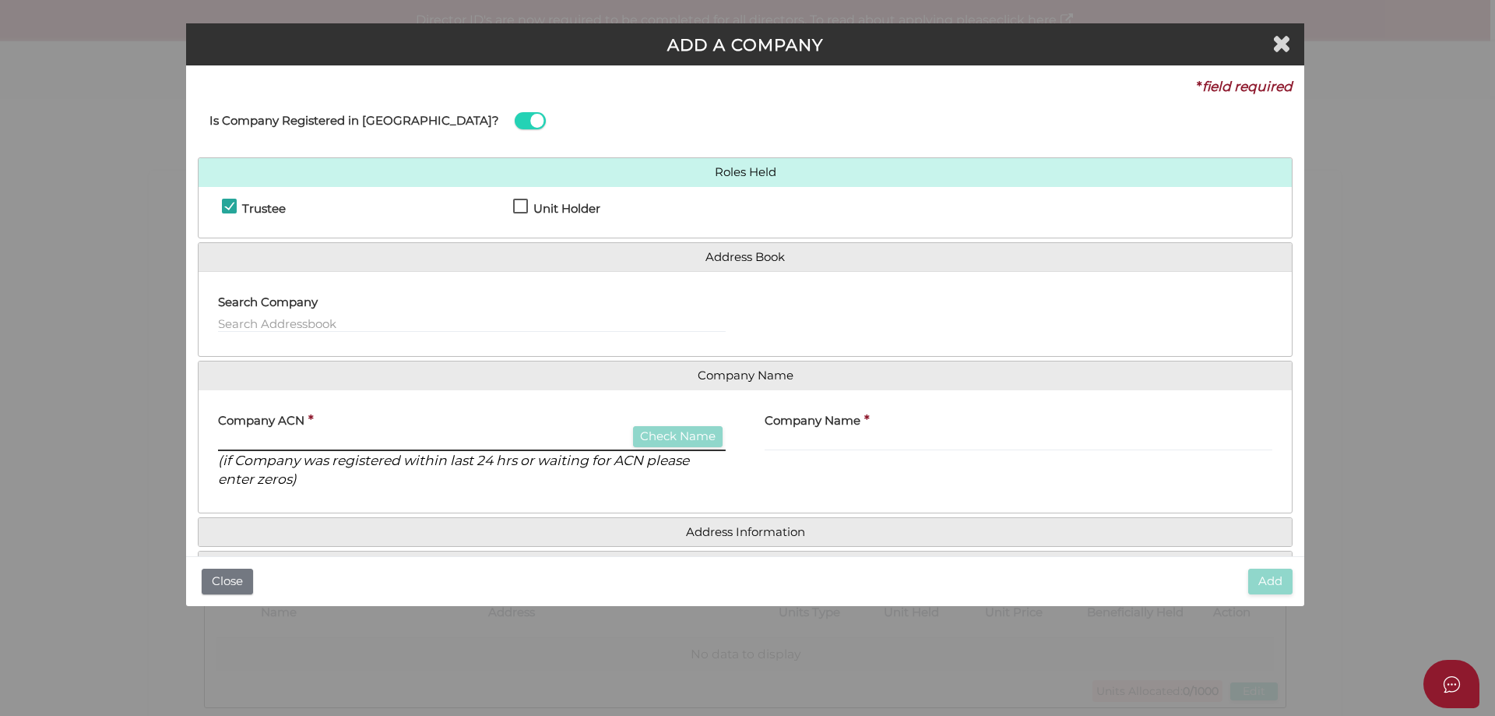
click at [333, 438] on input "text" at bounding box center [472, 442] width 508 height 17
drag, startPoint x: 734, startPoint y: 442, endPoint x: 756, endPoint y: 440, distance: 21.9
click at [740, 441] on div "Company ACN * Check Name (if Company was registered within last 24 hrs or waiti…" at bounding box center [472, 451] width 547 height 99
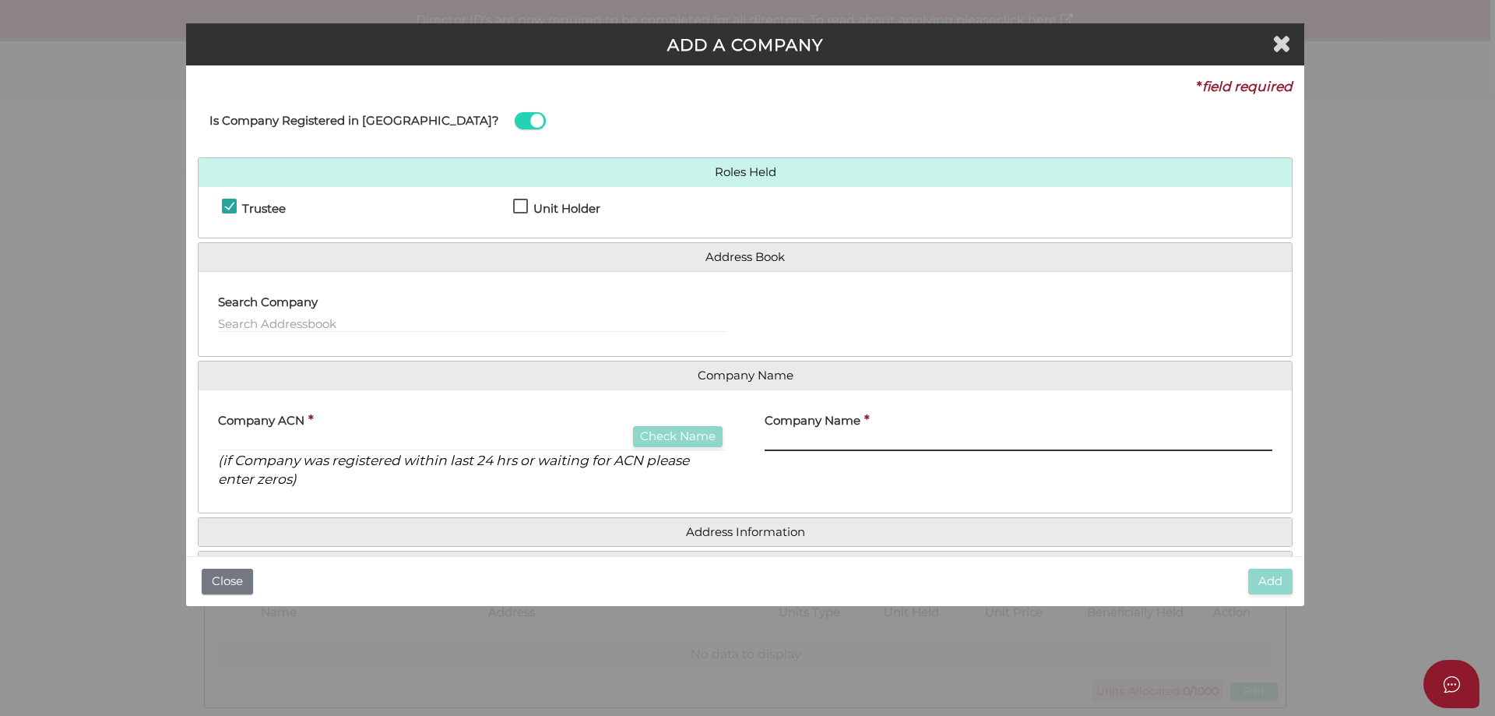
click at [830, 439] on input "text" at bounding box center [1019, 442] width 508 height 17
type input "Guilden Group Pty Ltd"
drag, startPoint x: 807, startPoint y: 519, endPoint x: 803, endPoint y: 528, distance: 10.1
click at [806, 519] on h4 "Address Information" at bounding box center [746, 532] width 1094 height 29
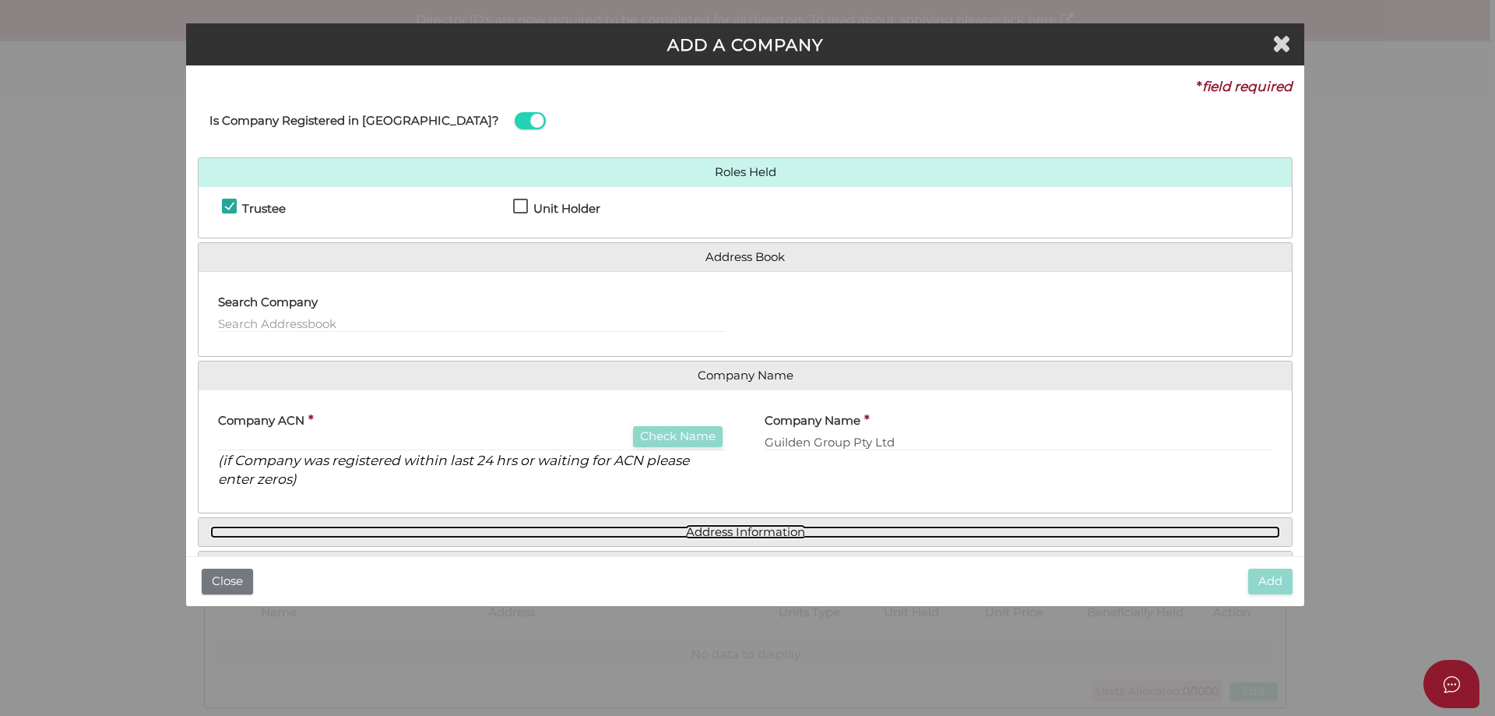
click at [802, 529] on link "Address Information" at bounding box center [745, 532] width 1070 height 13
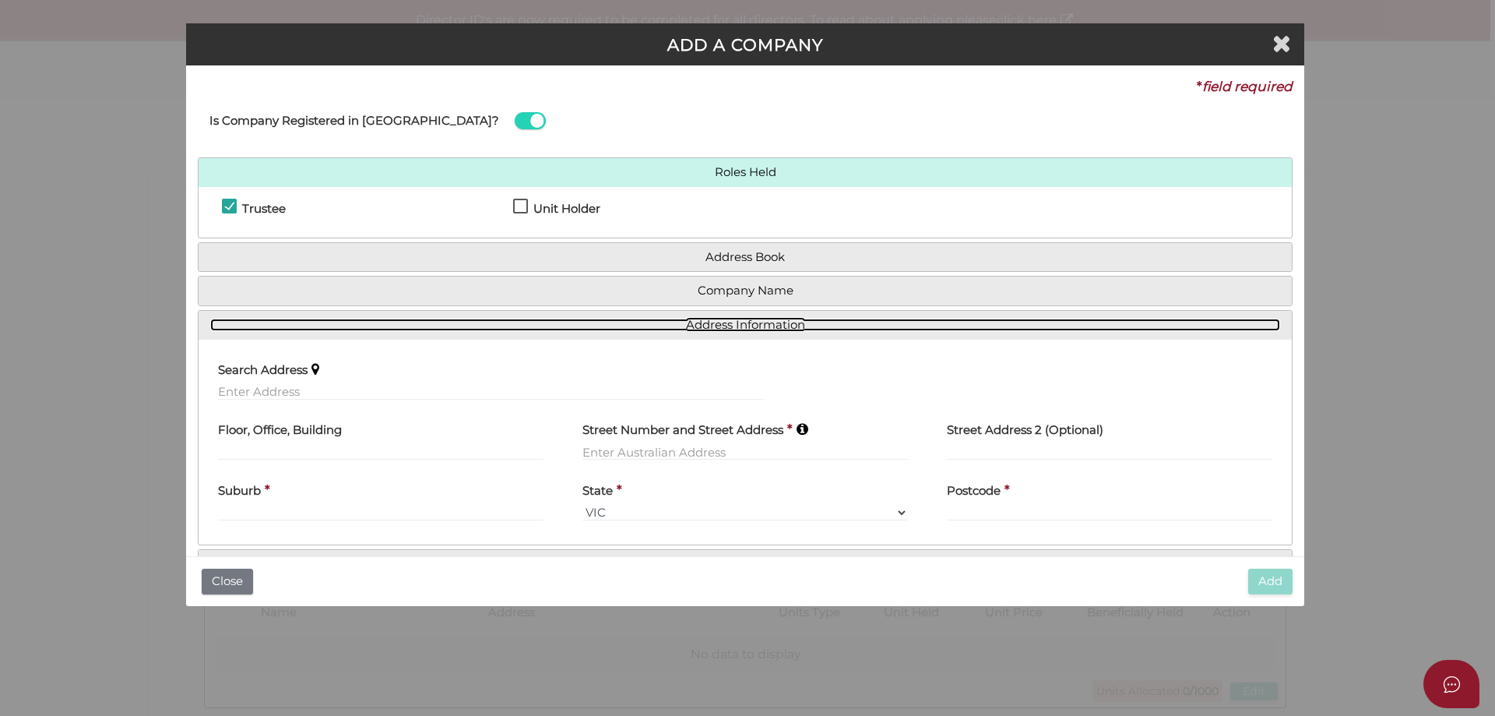
scroll to position [48, 0]
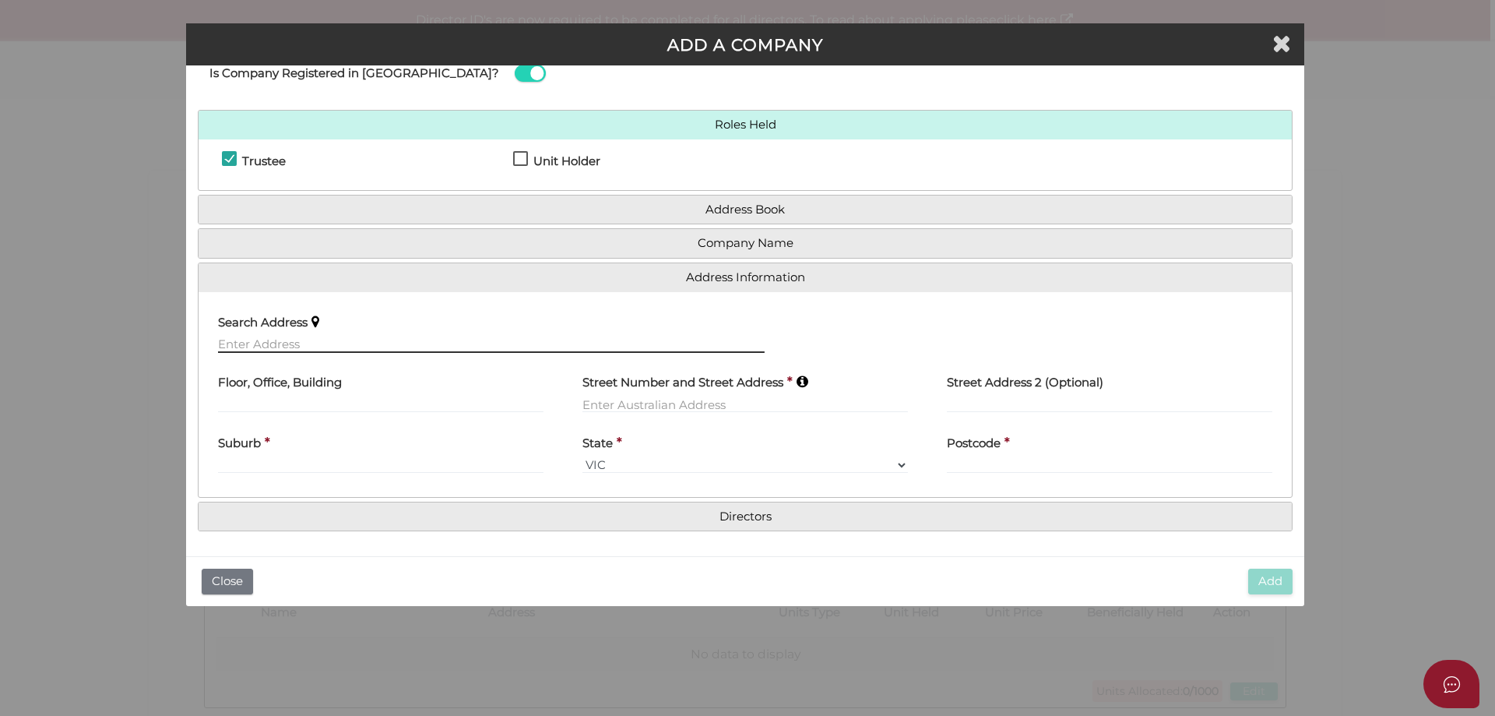
click at [277, 343] on input "text" at bounding box center [491, 344] width 547 height 17
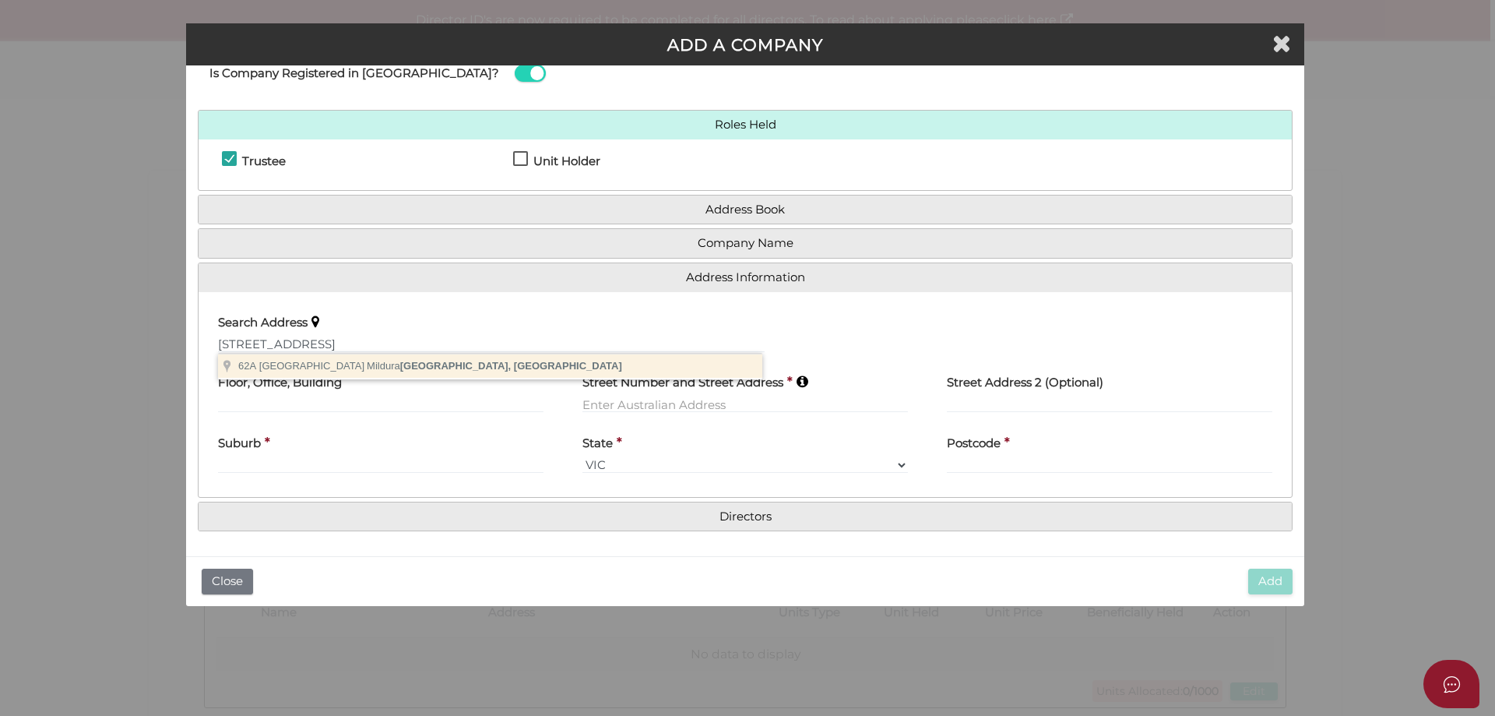
type input "62A Lime Avenue, Mildura VIC, Australia"
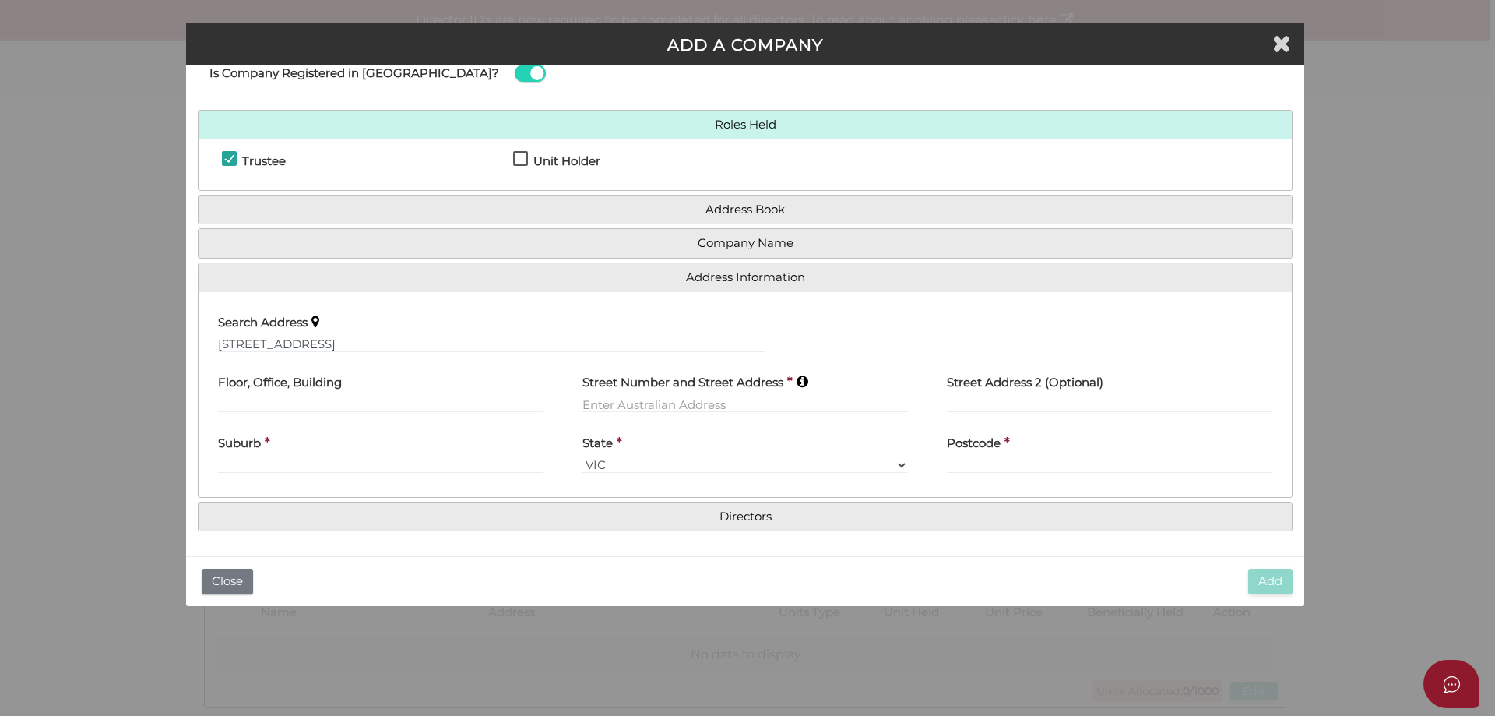
type input "62A Lime Avenue"
type input "Mildura"
select select "VIC"
type input "3500"
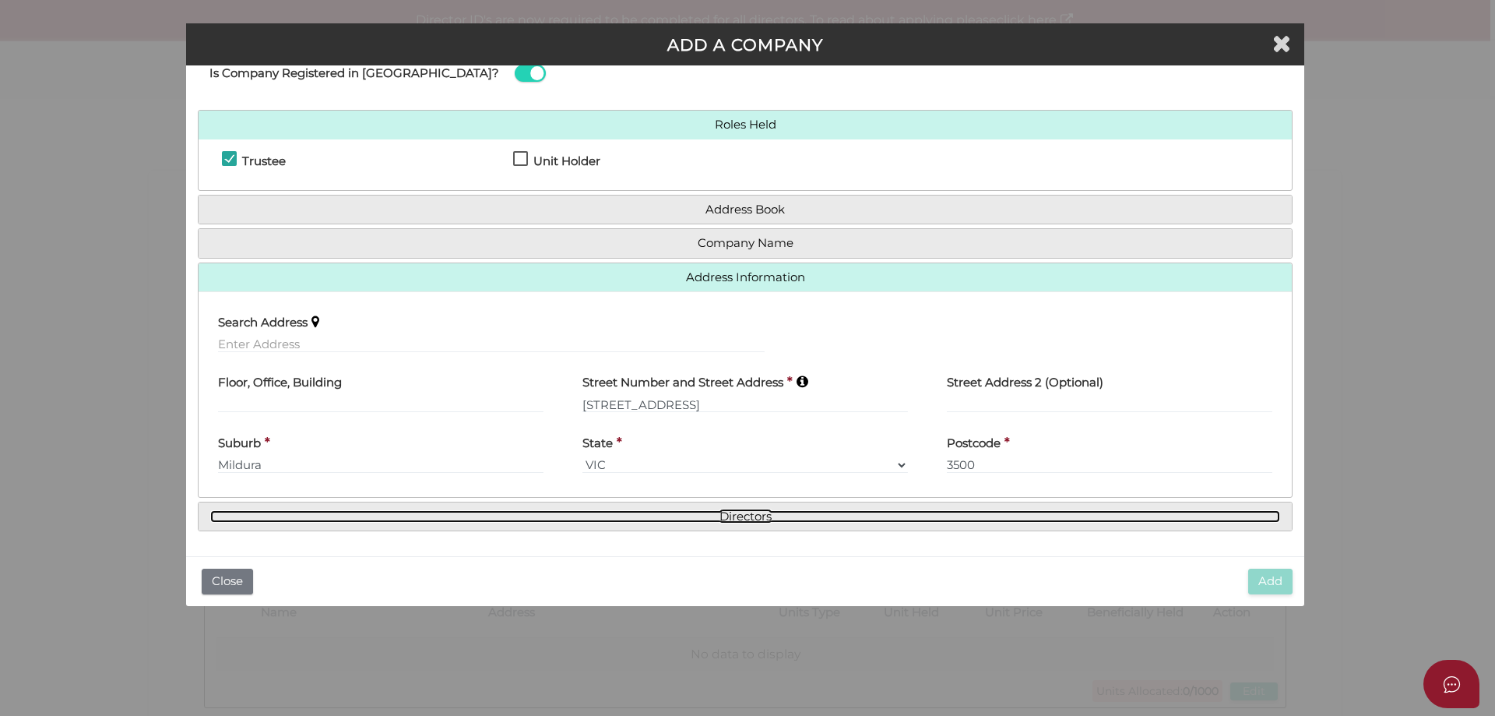
click at [781, 517] on link "Directors" at bounding box center [745, 516] width 1070 height 13
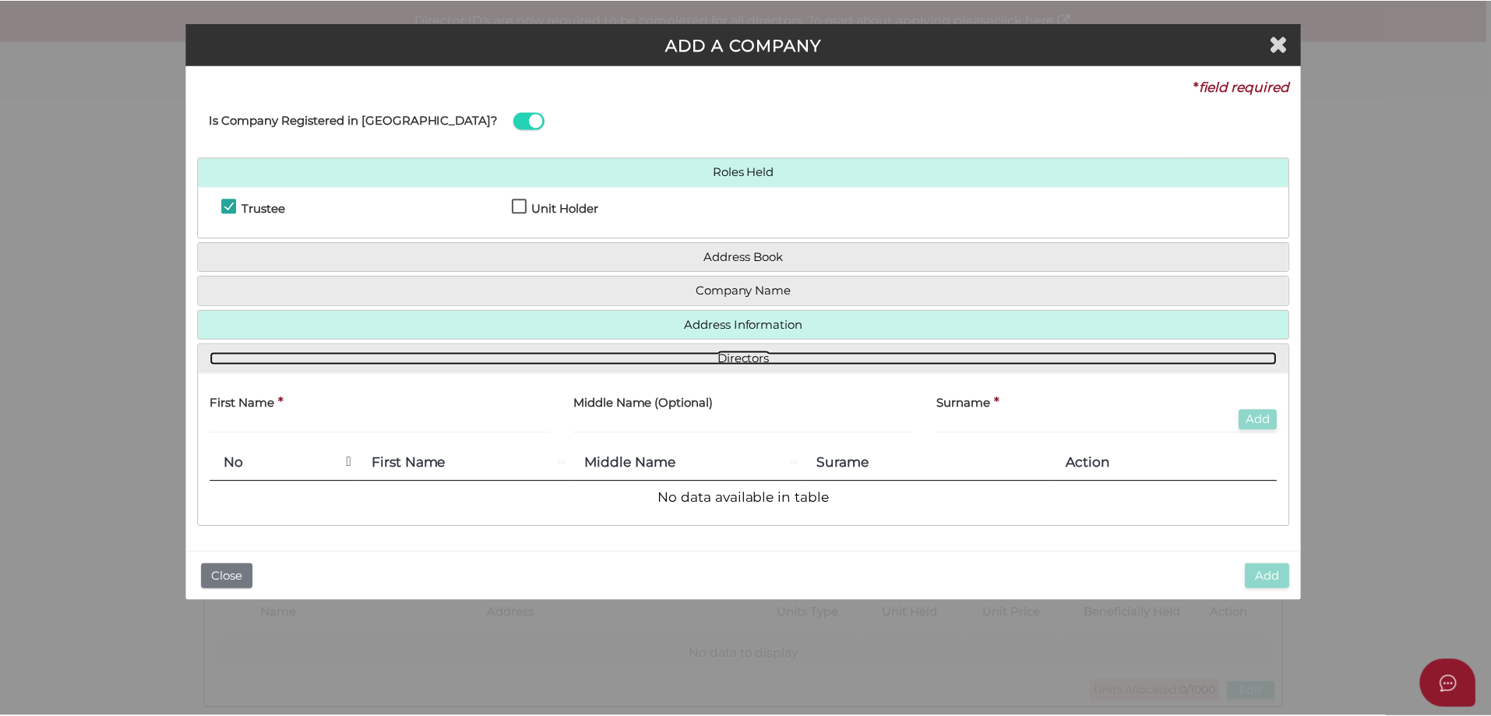
scroll to position [0, 0]
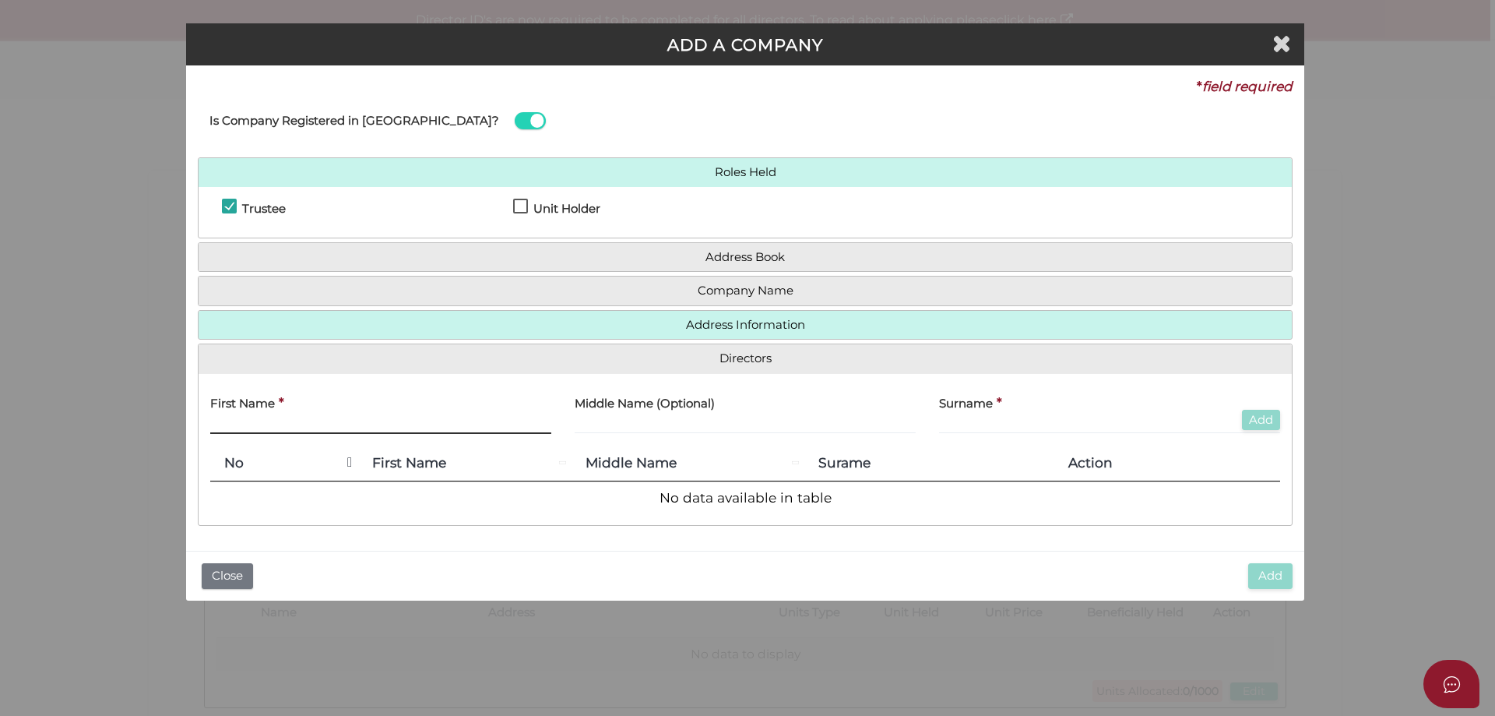
click at [219, 422] on input "text" at bounding box center [380, 425] width 341 height 17
type input "Shashank"
type input "Hardar"
click at [1274, 416] on button "Add" at bounding box center [1261, 420] width 38 height 21
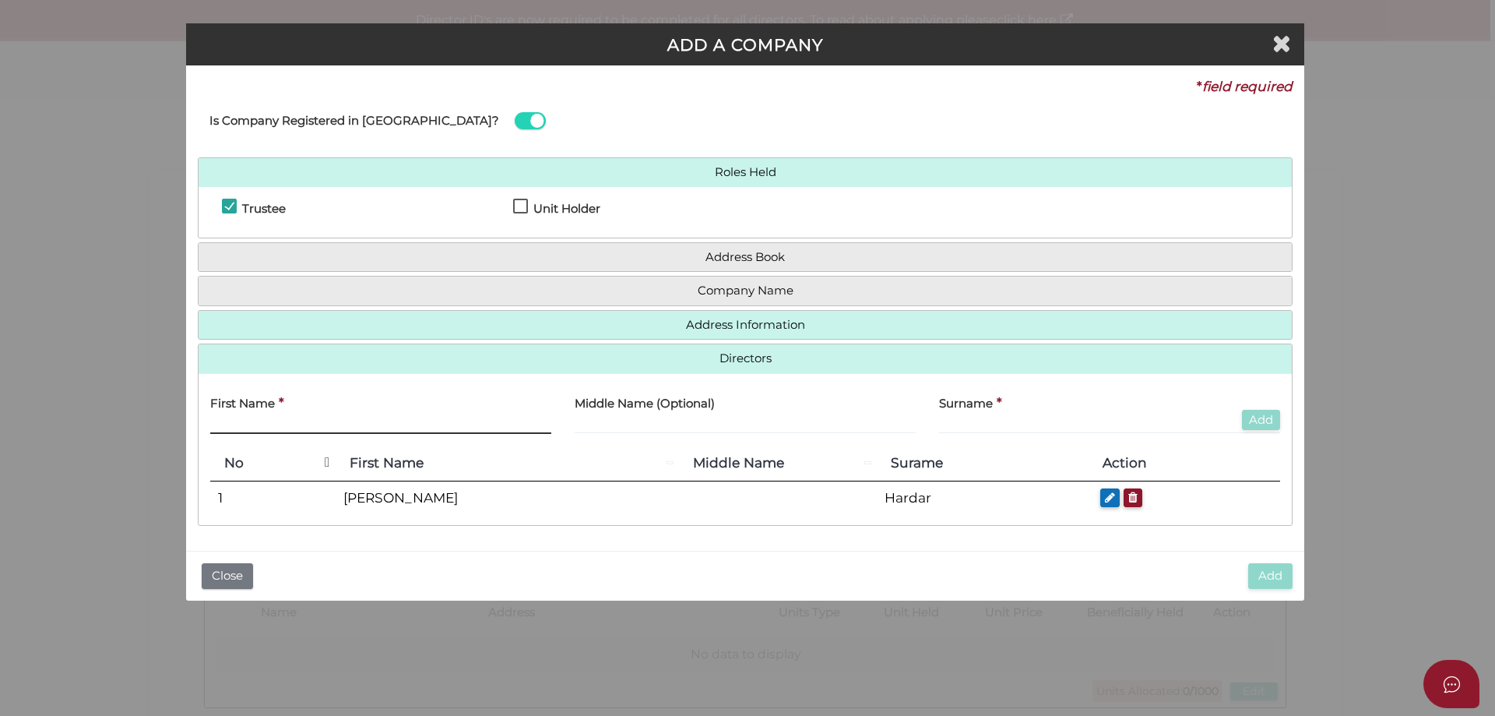
click at [241, 424] on input "text" at bounding box center [380, 425] width 341 height 17
type input "Sachin"
type input "U"
type input "Gupta"
click at [1261, 424] on button "Add" at bounding box center [1261, 420] width 38 height 21
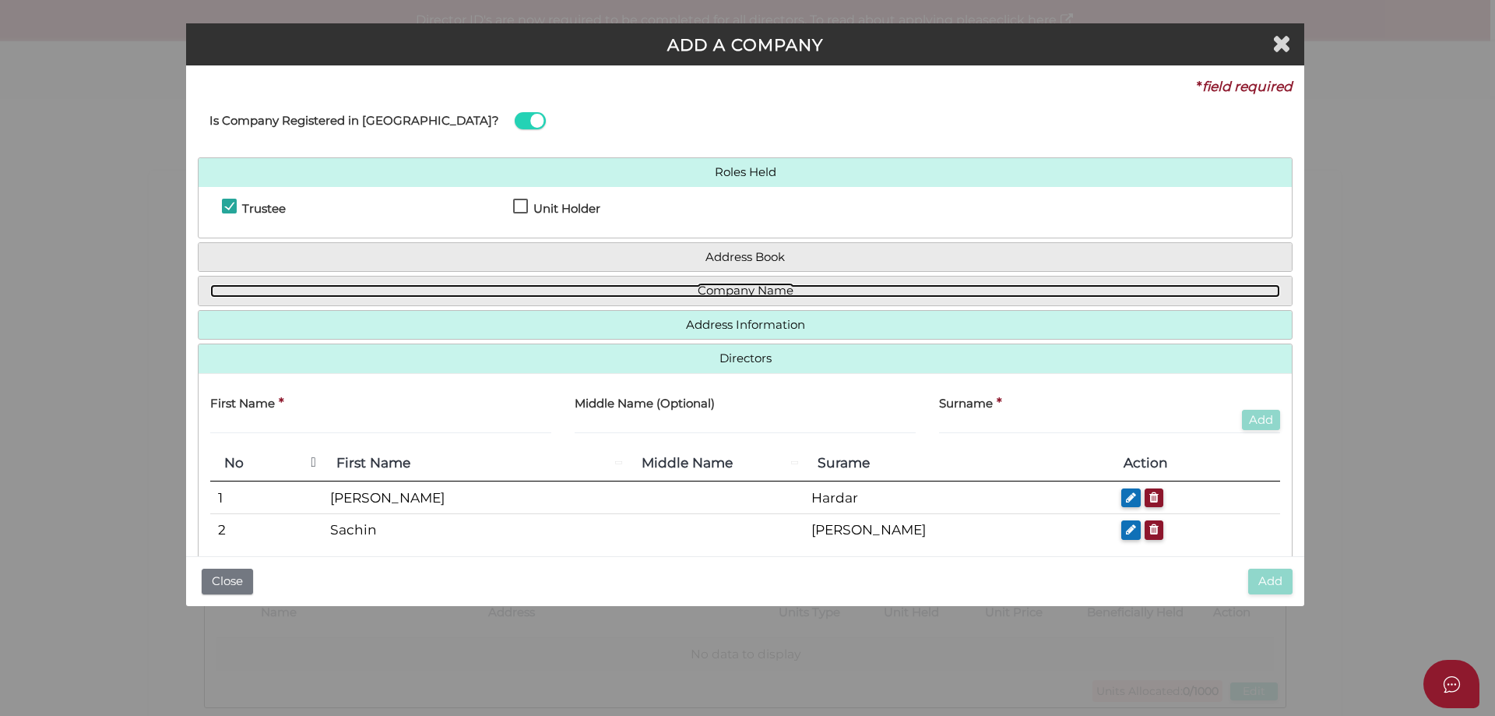
click at [737, 287] on link "Company Name" at bounding box center [745, 290] width 1070 height 13
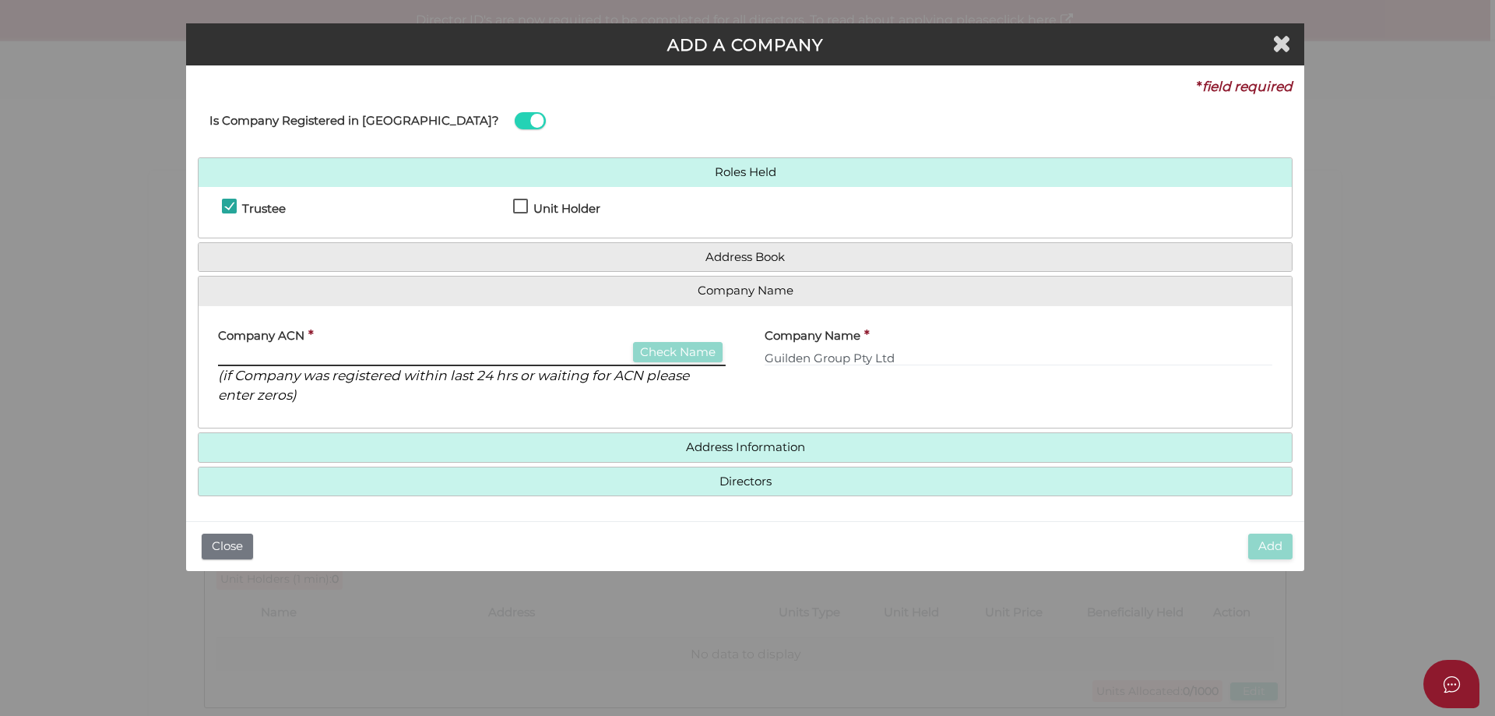
click at [285, 353] on input "text" at bounding box center [472, 357] width 508 height 17
type input "0"
type input "000000000"
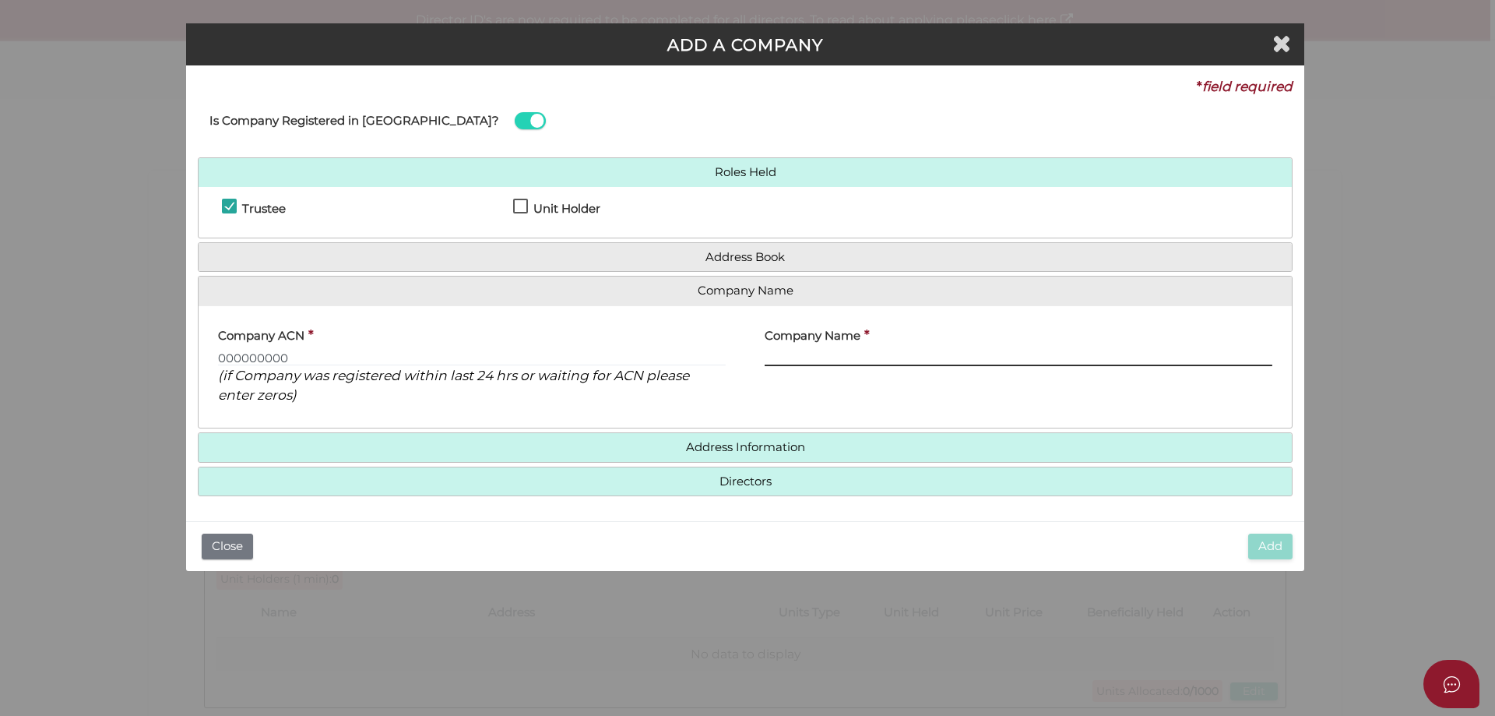
click at [859, 359] on input "text" at bounding box center [1019, 357] width 508 height 17
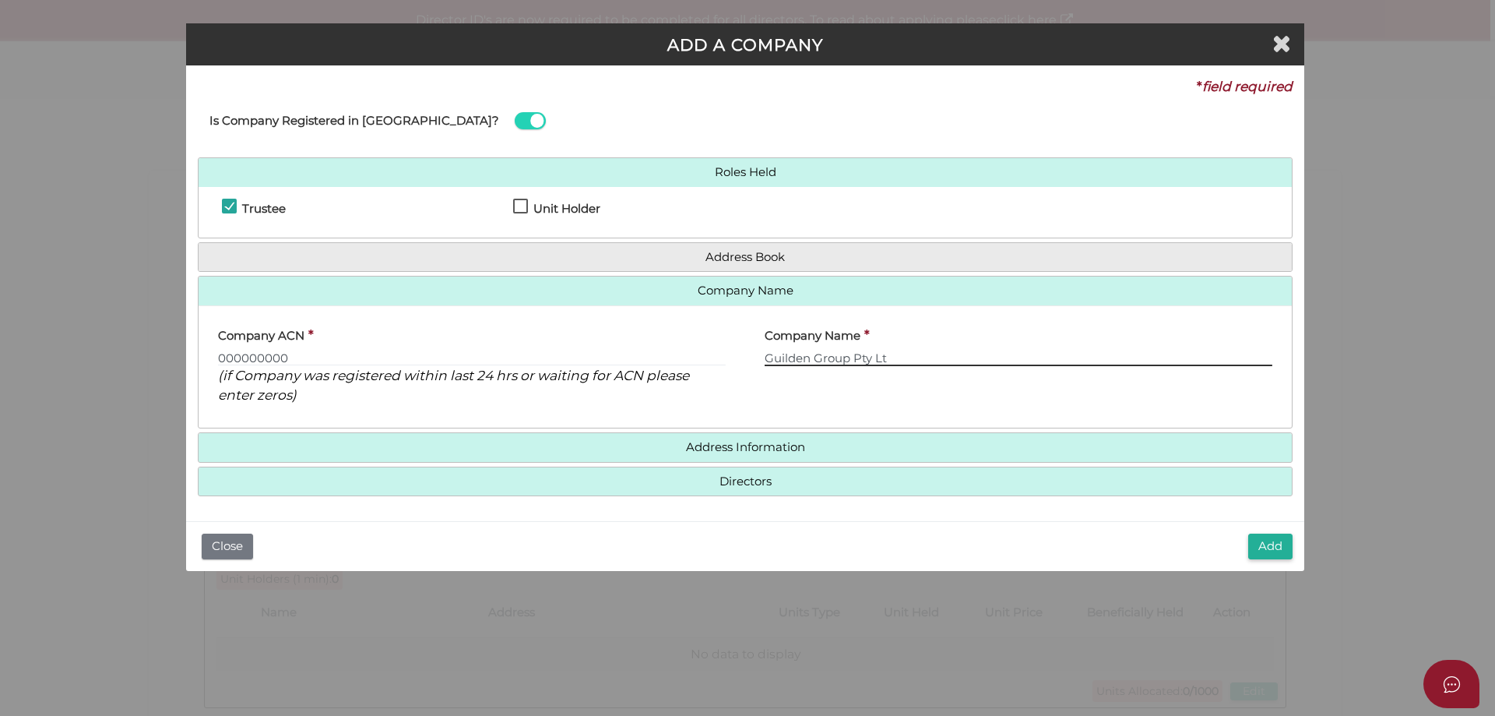
type input "Guilden Group Pty Ltd"
click at [1280, 550] on button "Add" at bounding box center [1271, 547] width 44 height 26
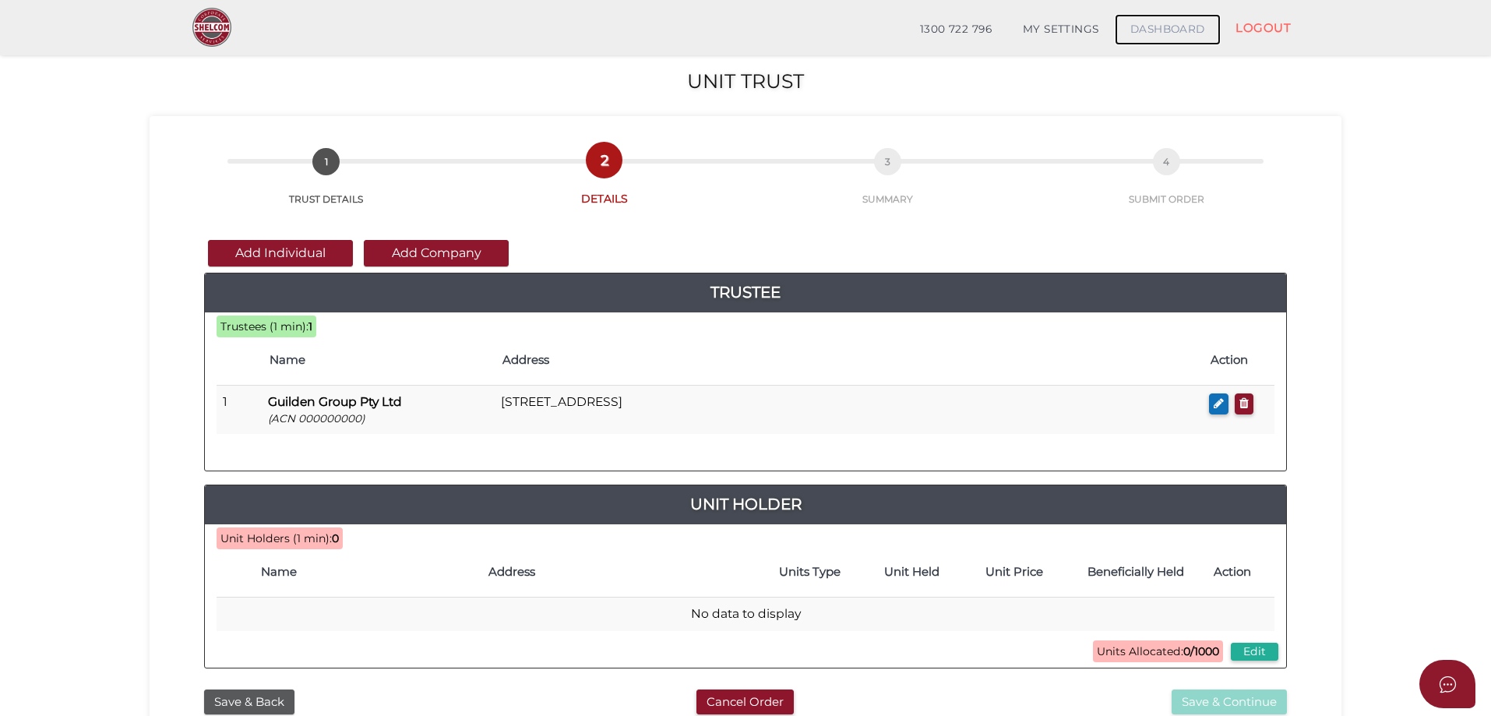
scroll to position [156, 0]
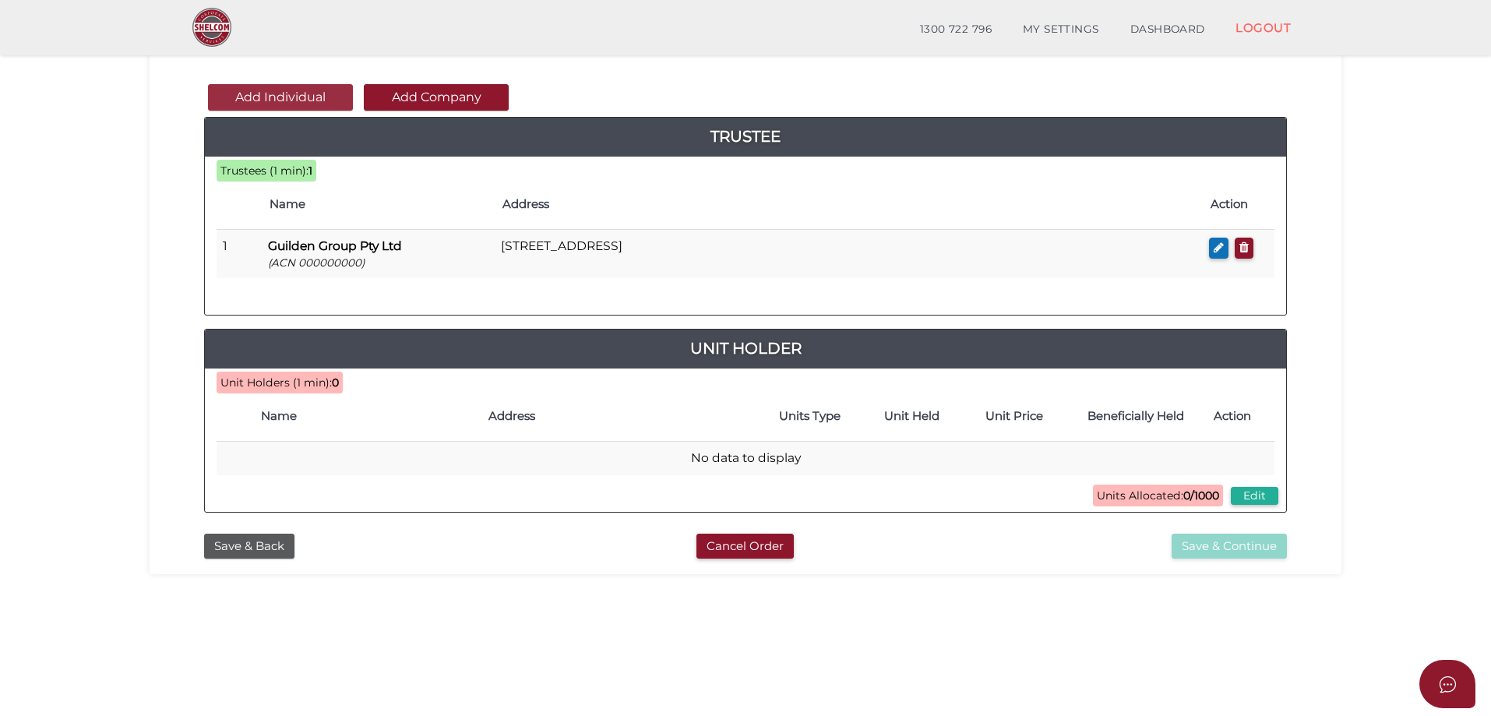
click at [319, 100] on button "Add Individual" at bounding box center [280, 97] width 145 height 26
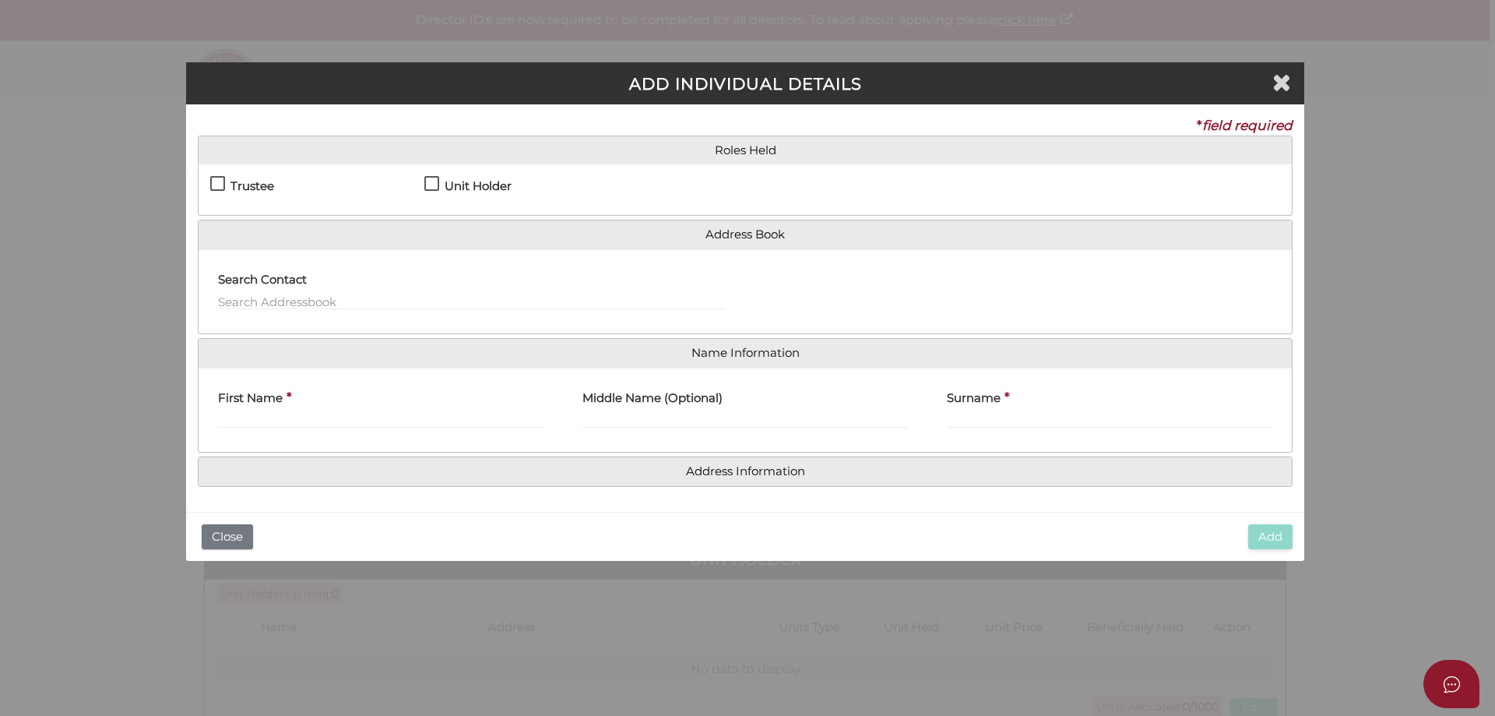
click at [428, 186] on label "Unit Holder" at bounding box center [467, 189] width 87 height 19
checkbox input "true"
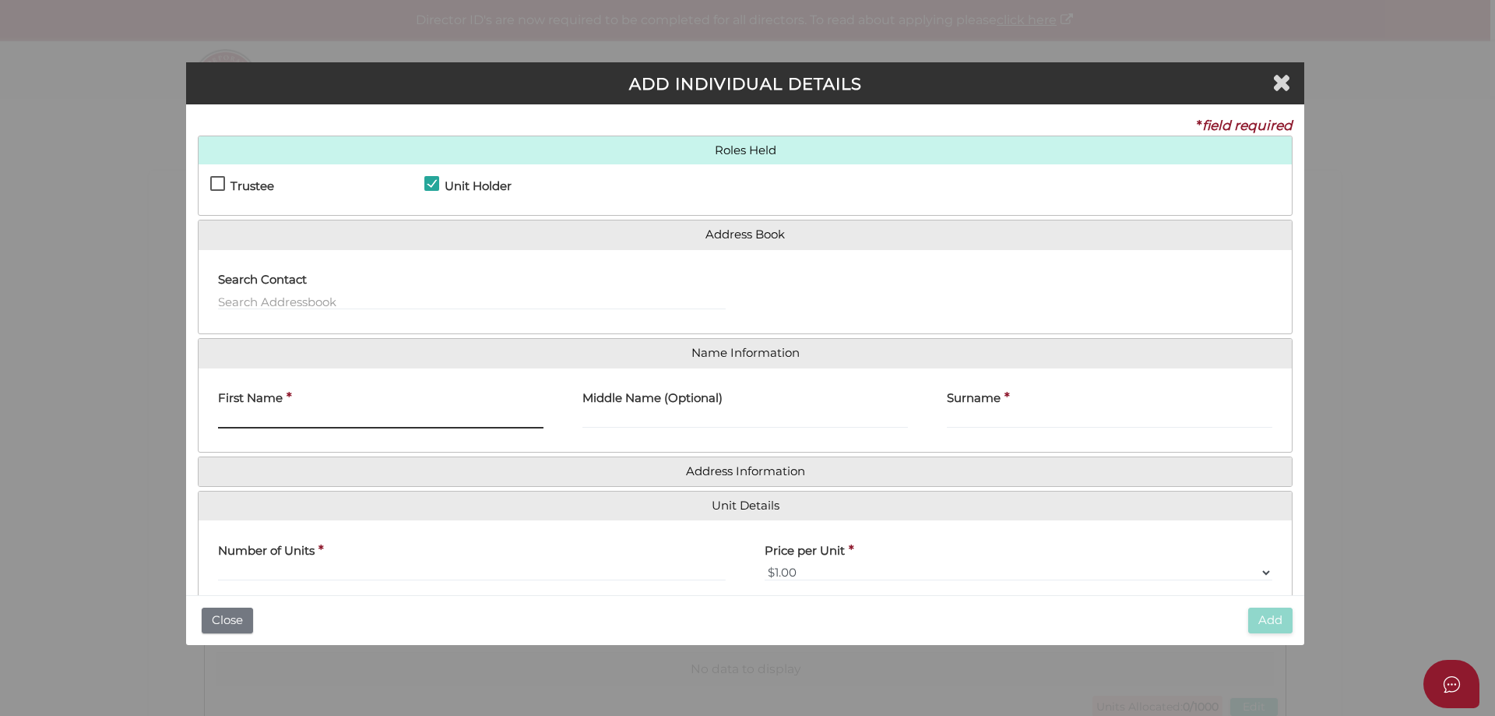
click at [252, 414] on input "First Name" at bounding box center [381, 419] width 326 height 17
drag, startPoint x: 245, startPoint y: 417, endPoint x: 257, endPoint y: 416, distance: 11.8
click at [250, 417] on input "First Name" at bounding box center [381, 419] width 326 height 17
type input "[PERSON_NAME]"
type input "Baljinder"
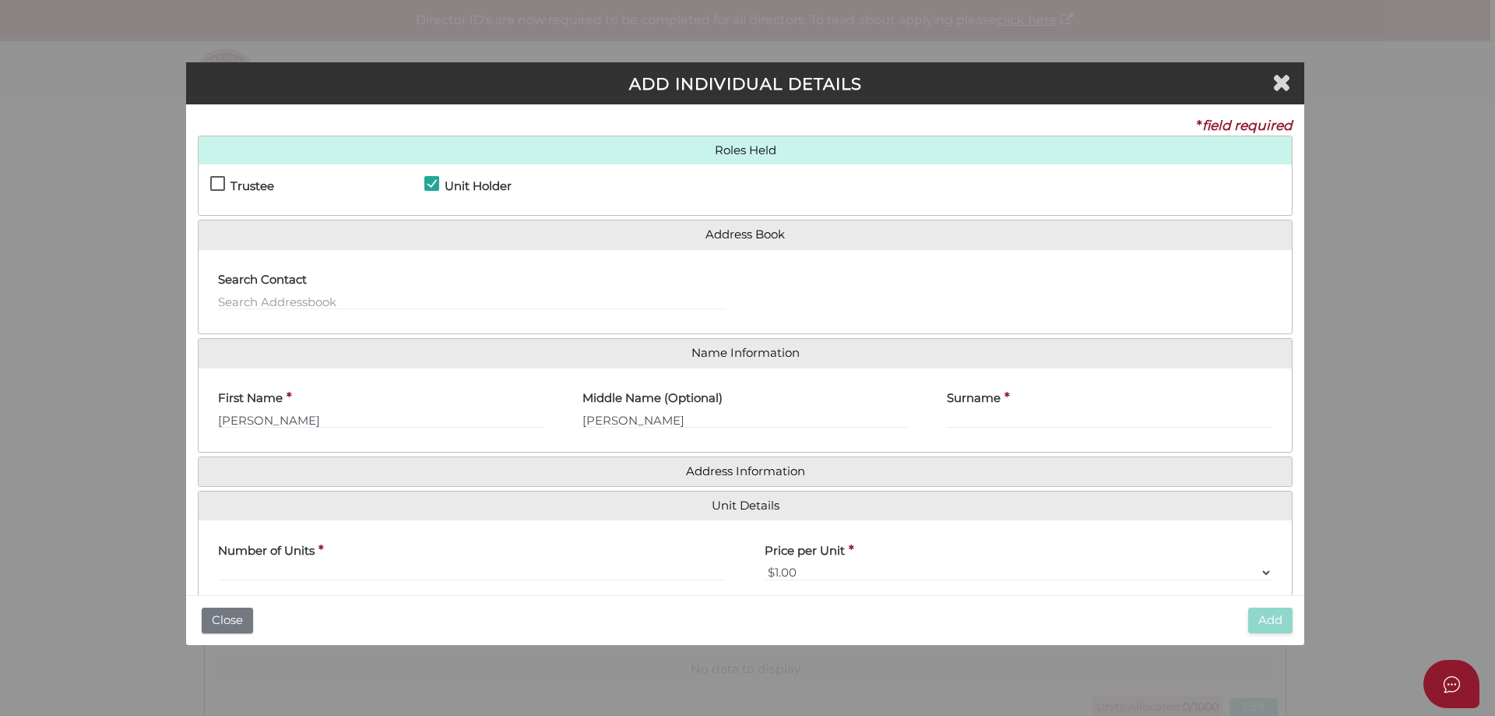
click at [320, 405] on div "First Name * Simranjeet Kaur" at bounding box center [381, 404] width 326 height 49
drag, startPoint x: 317, startPoint y: 418, endPoint x: 7, endPoint y: 410, distance: 310.1
click at [16, 410] on div "ADD INDIVIDUAL DETAILS * field required Roles Held Trustee Principal Beneficiar…" at bounding box center [747, 358] width 1495 height 716
type input "Baljinder Sandhu"
type input "Simranjeet Kaur"
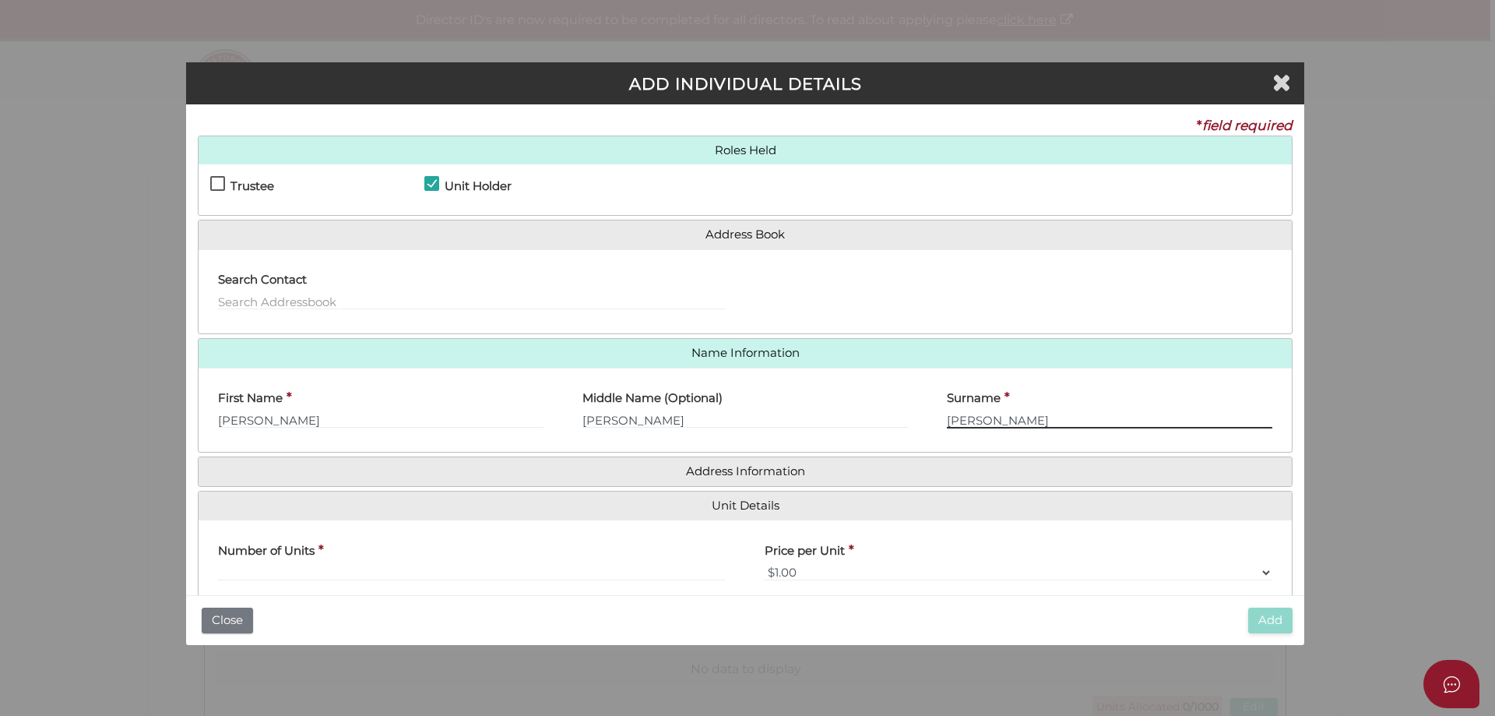
type input "Harkirat Singh"
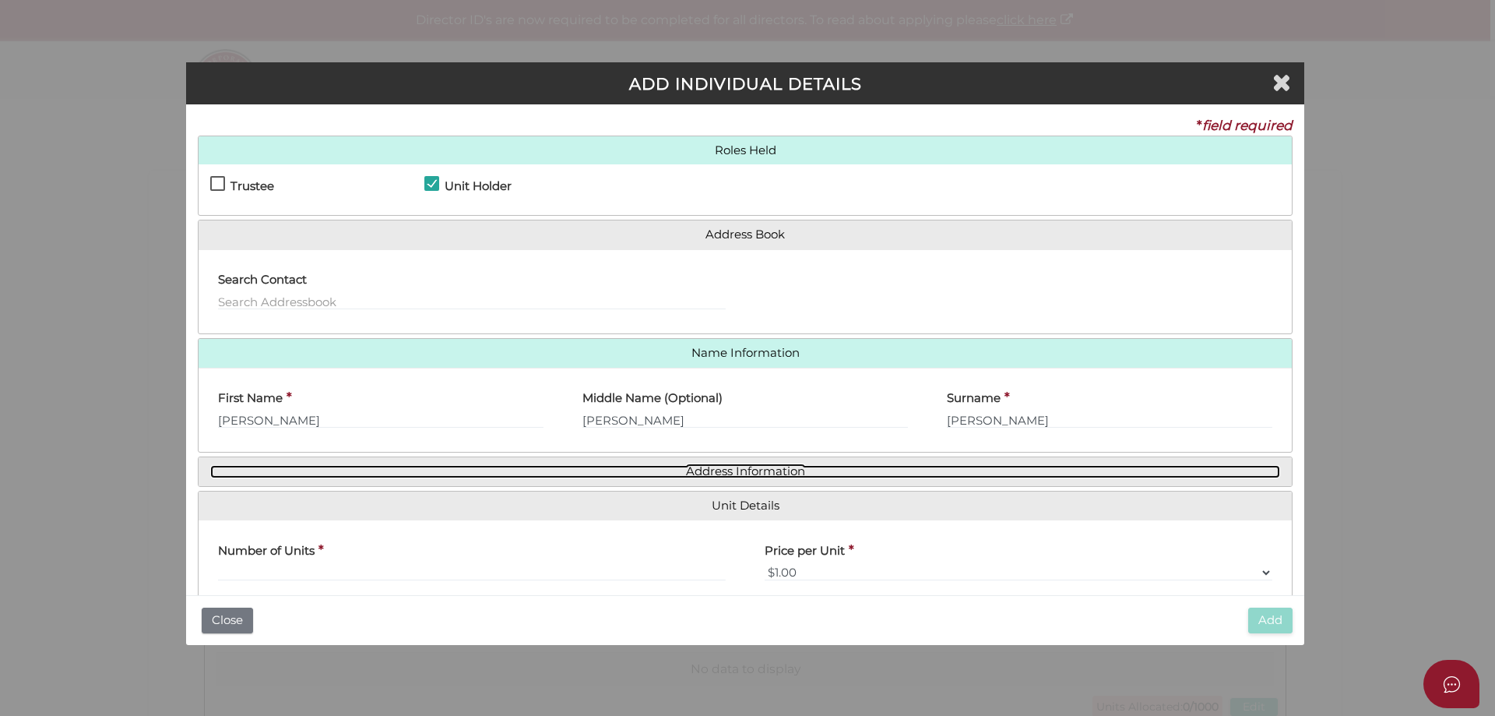
click at [727, 472] on link "Address Information" at bounding box center [745, 471] width 1070 height 13
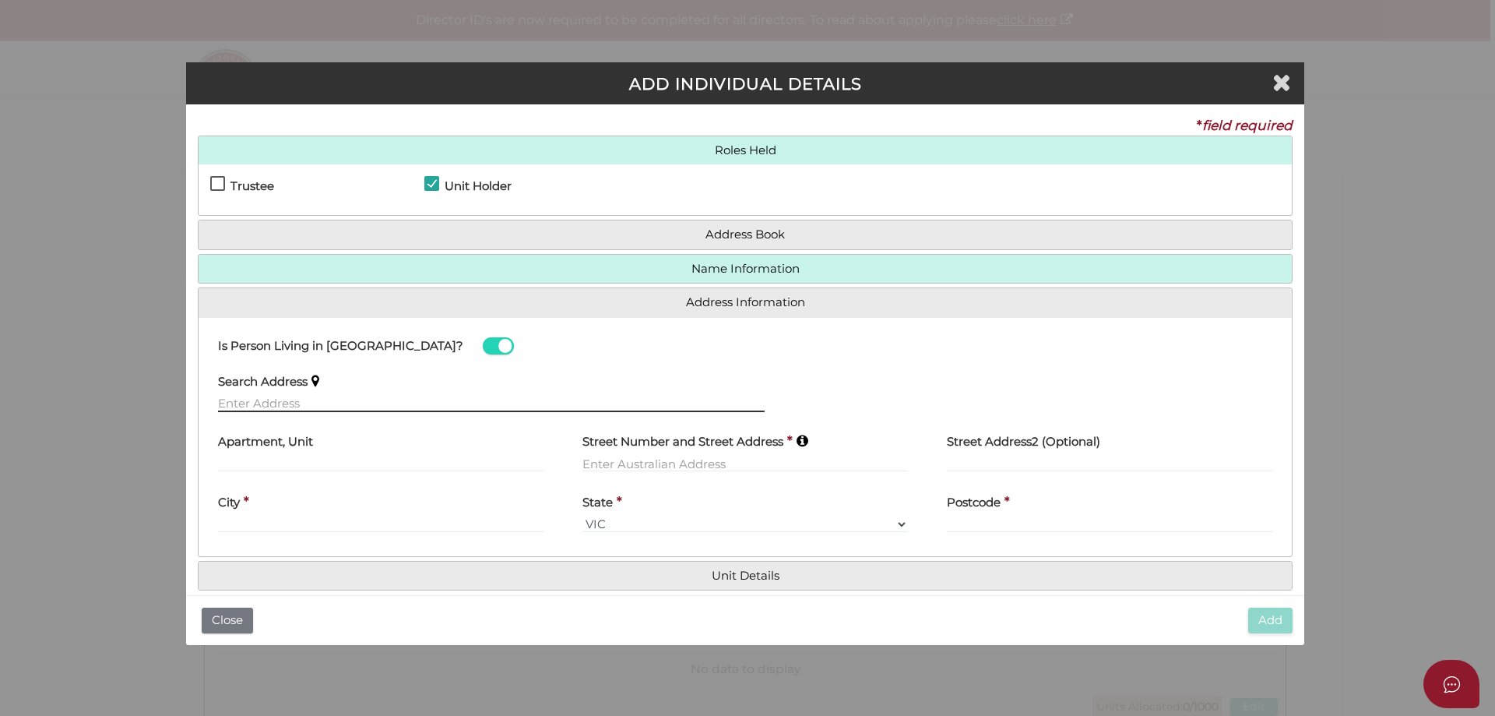
click at [250, 406] on input "text" at bounding box center [491, 403] width 547 height 17
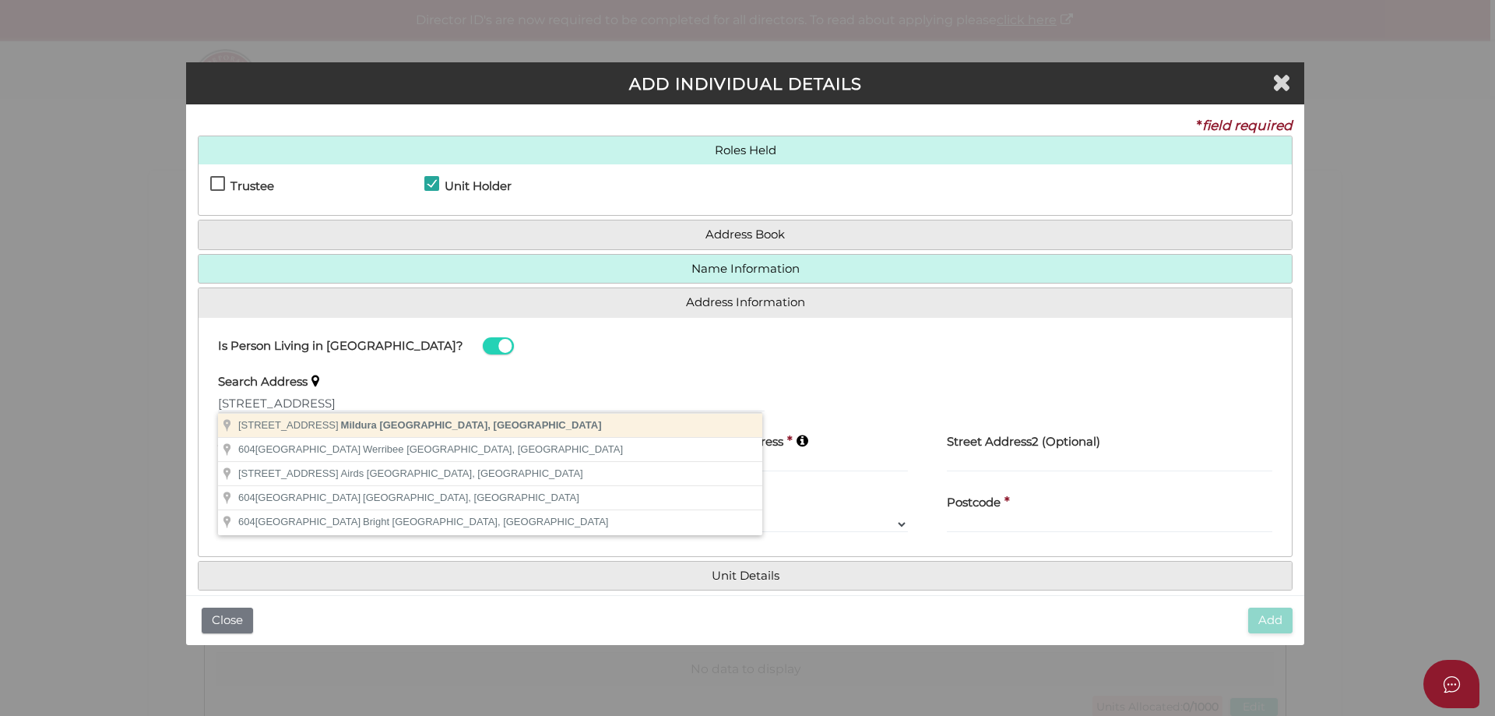
type input "604 Riverside Avenue, Mildura VIC, Australia"
type input "604 Riverside Avenue"
type input "Mildura"
select select "VIC"
type input "3500"
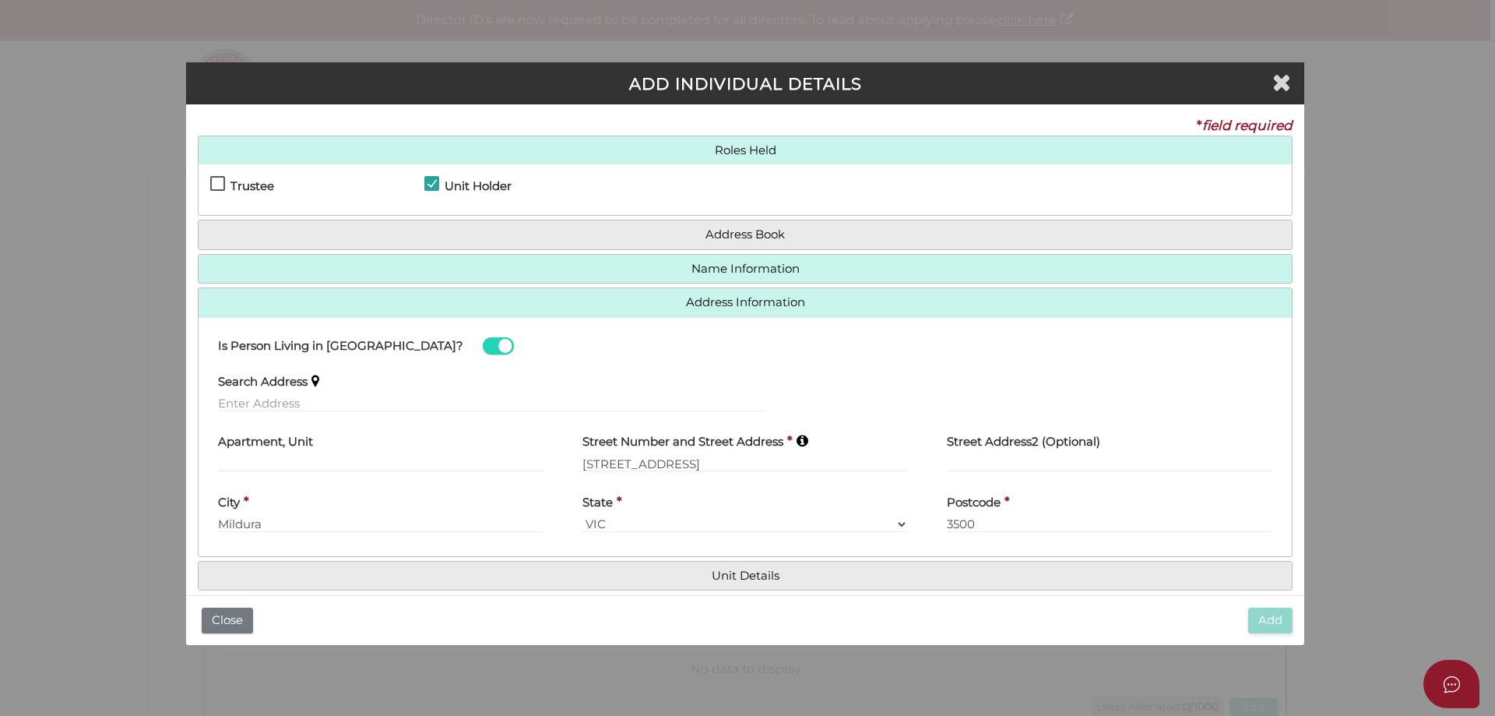
scroll to position [20, 0]
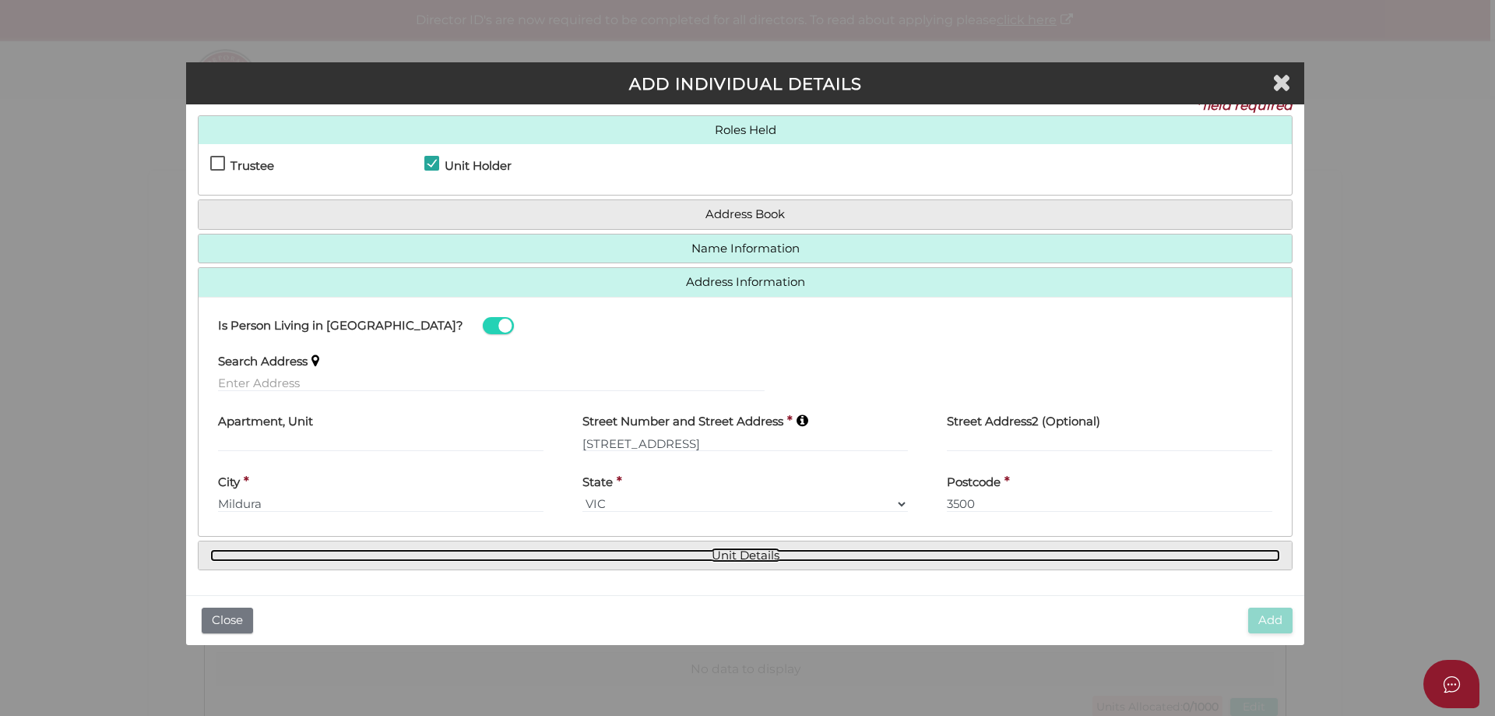
click at [752, 560] on link "Unit Details" at bounding box center [745, 555] width 1070 height 13
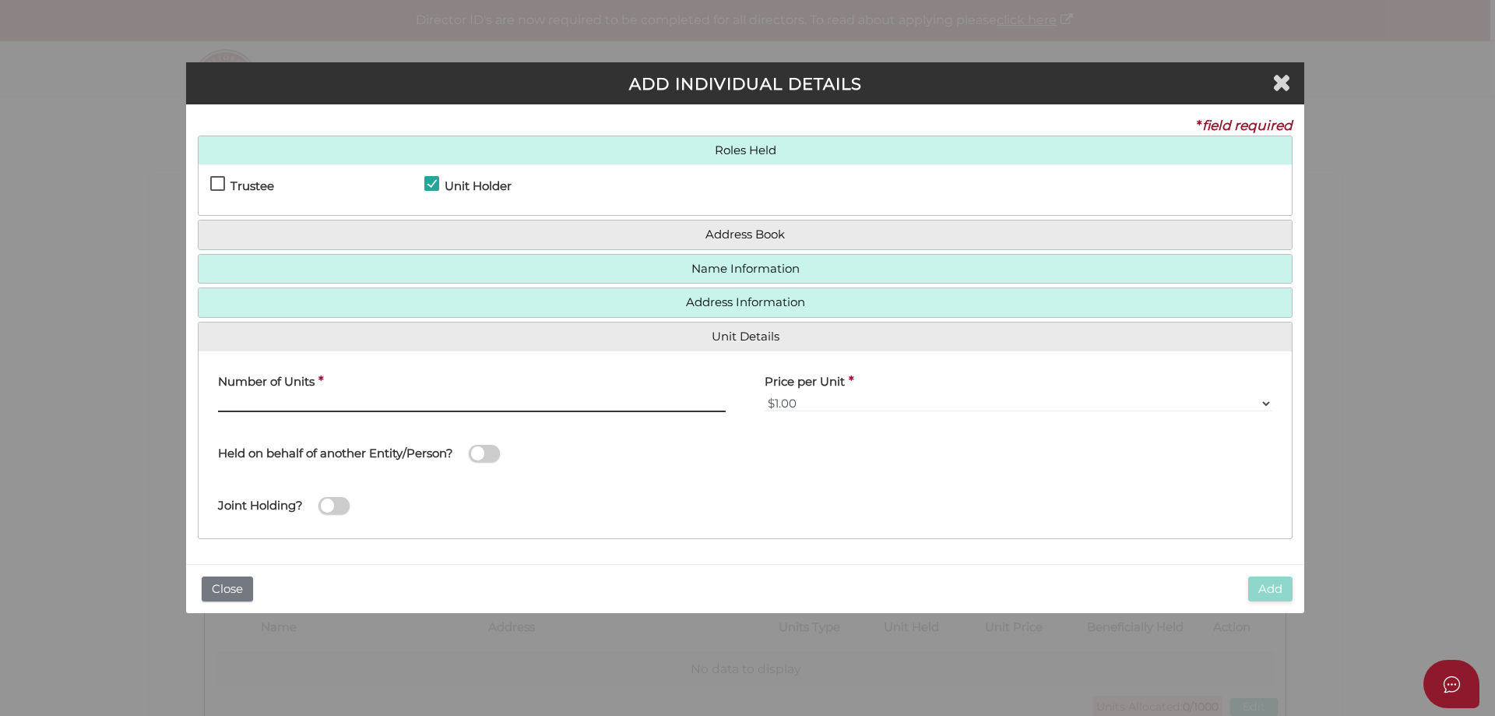
click at [323, 411] on input "text" at bounding box center [472, 403] width 508 height 17
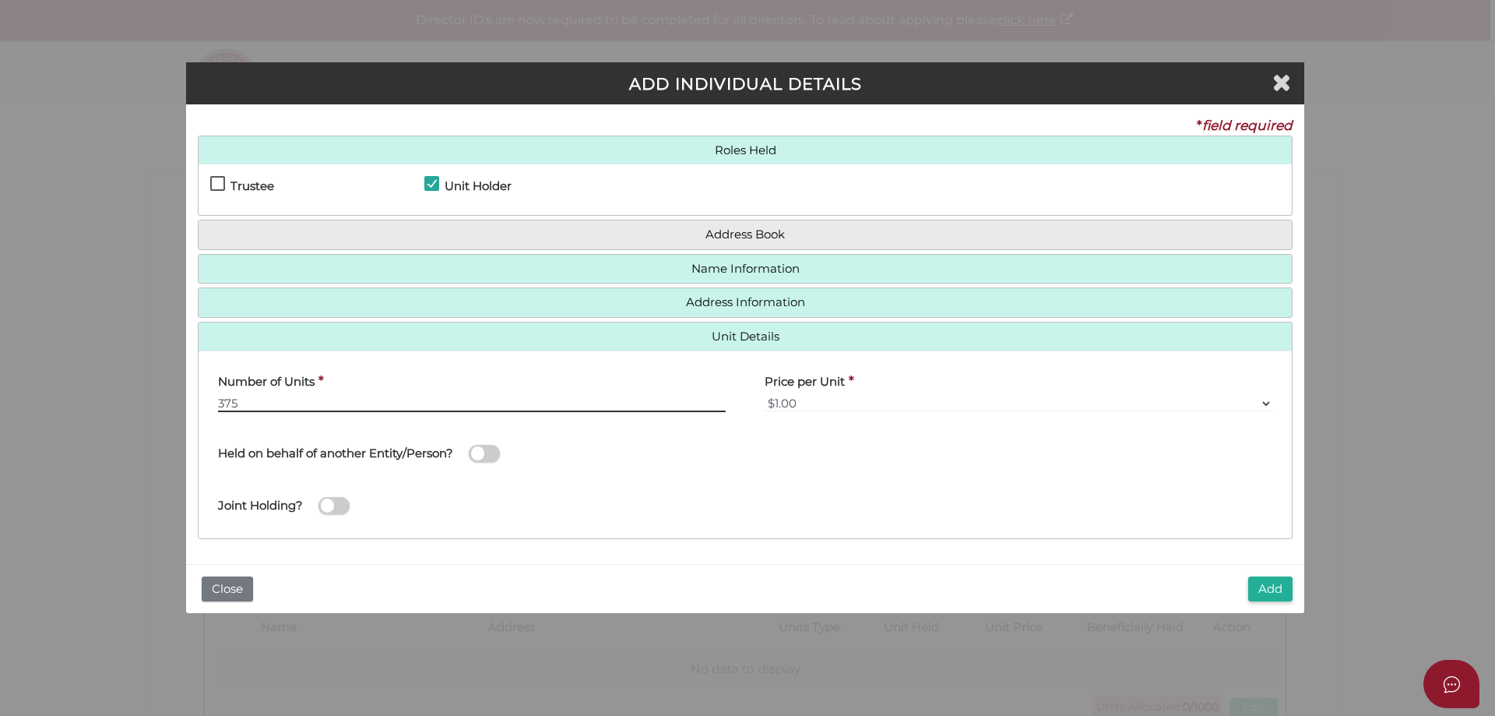
type input "375"
click at [479, 454] on span at bounding box center [484, 454] width 31 height 18
click at [0, 0] on input "checkbox" at bounding box center [0, 0] width 0 height 0
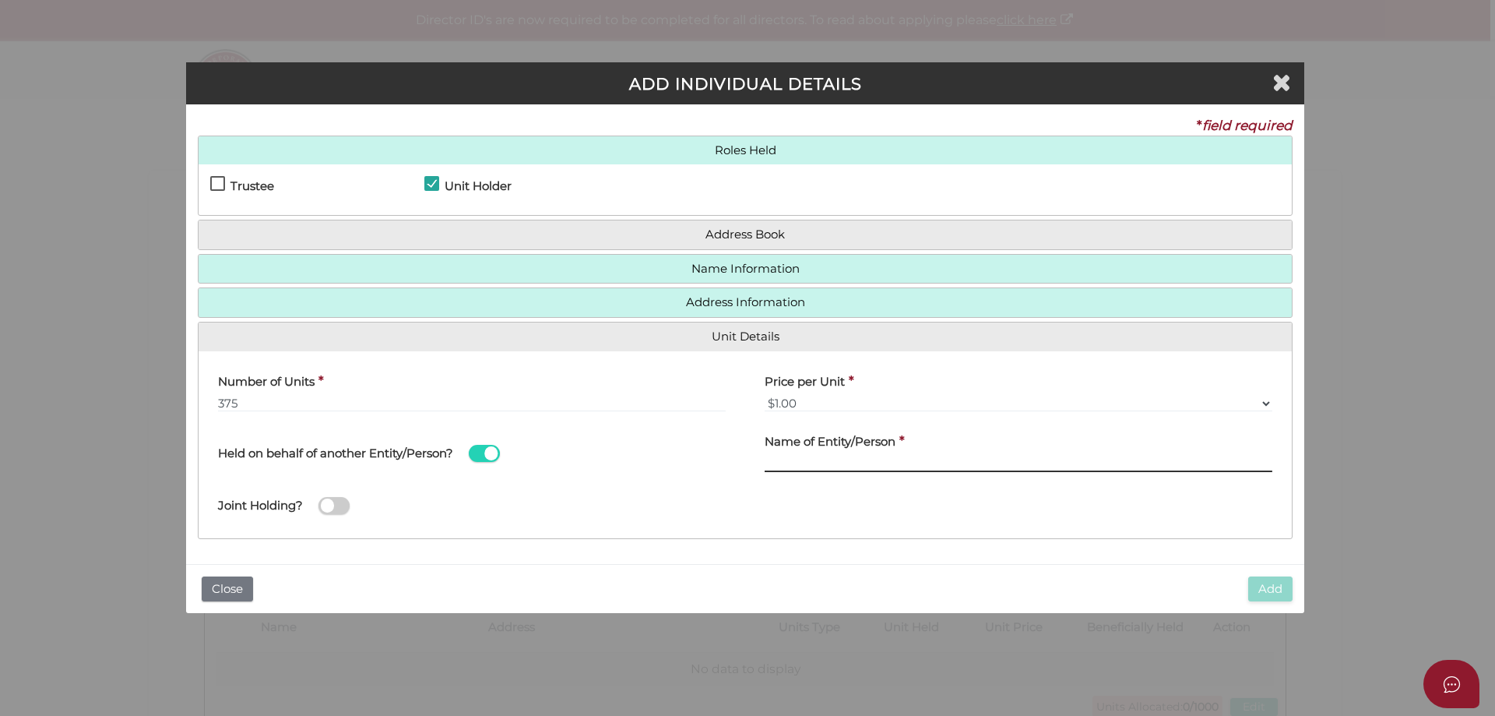
click at [830, 465] on input "text" at bounding box center [1019, 463] width 508 height 17
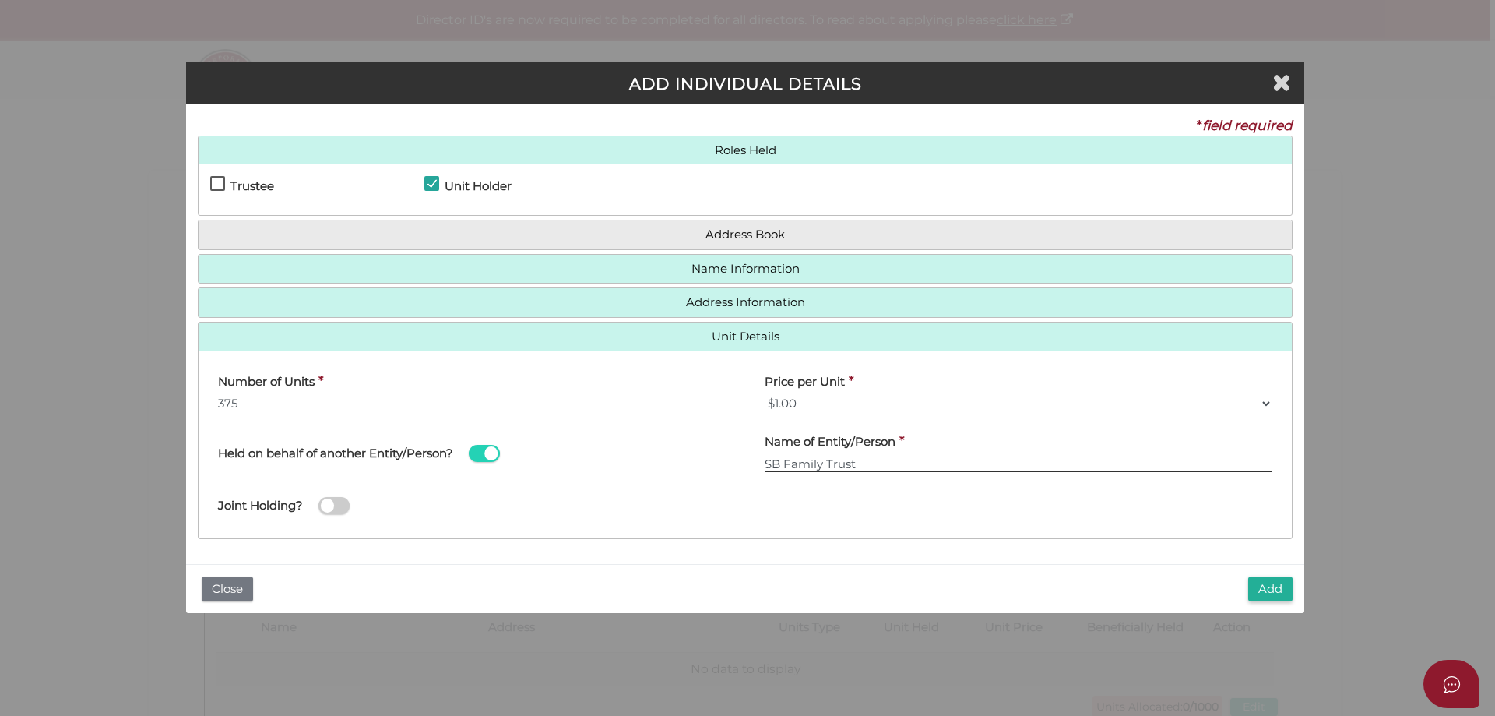
type input "SB Family Trust"
click at [346, 509] on span at bounding box center [334, 506] width 31 height 18
click at [0, 0] on input "checkbox" at bounding box center [0, 0] width 0 height 0
click at [1277, 586] on button "Add" at bounding box center [1271, 589] width 44 height 26
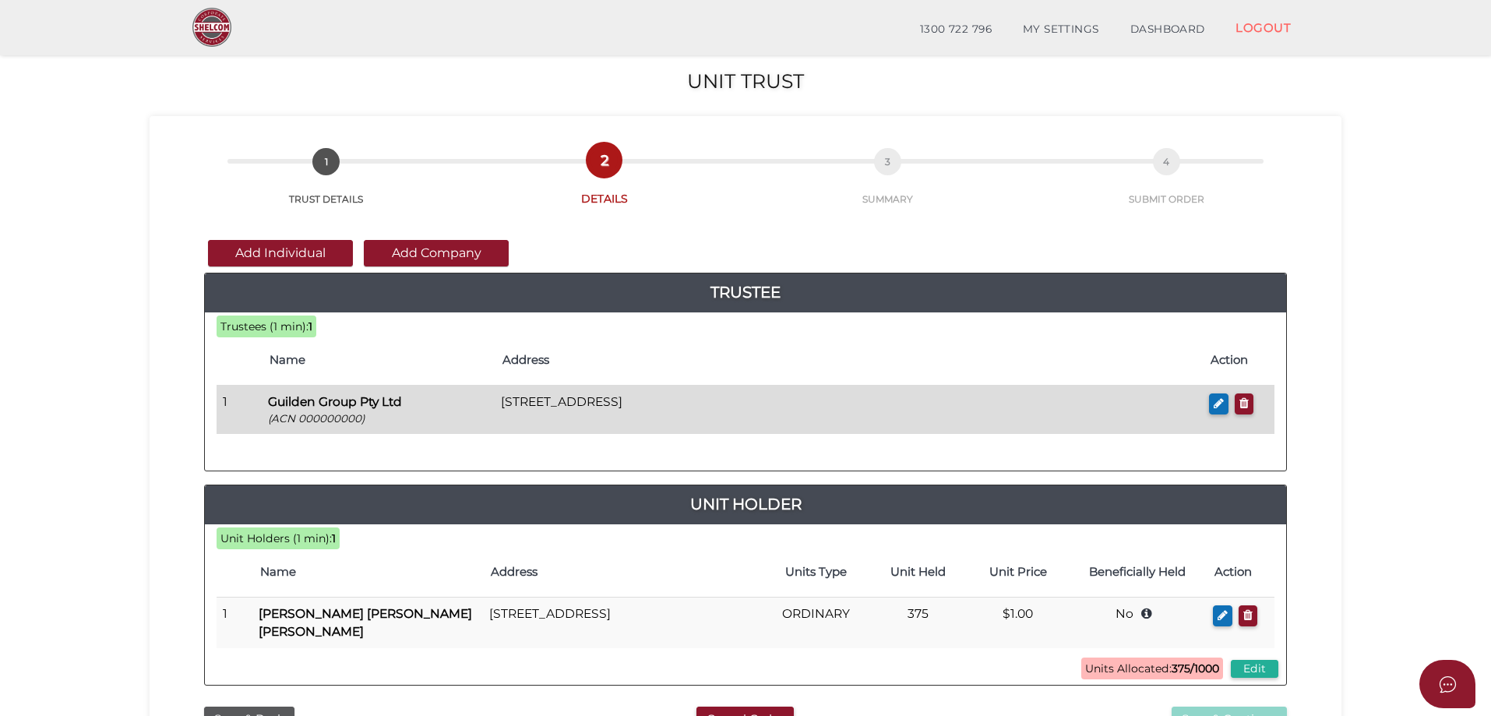
scroll to position [78, 0]
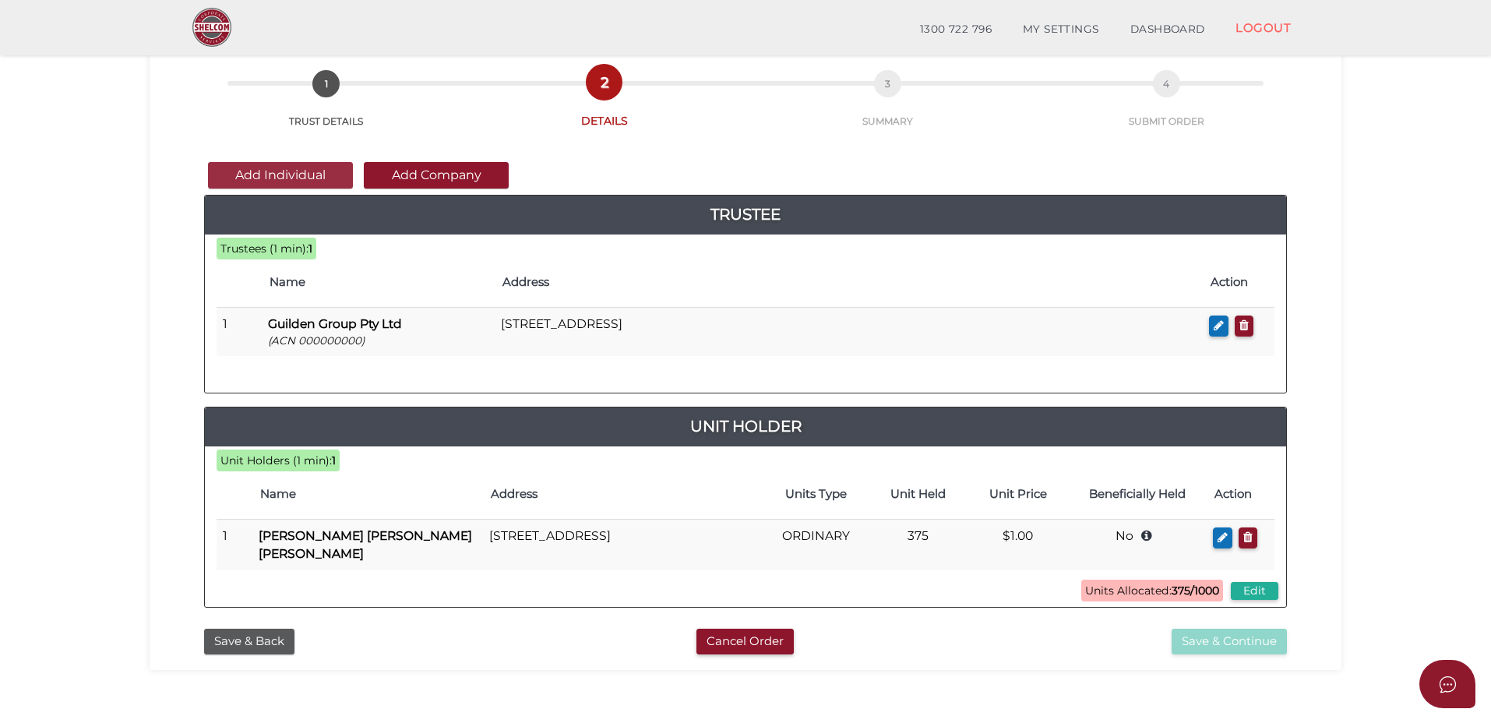
click at [291, 181] on button "Add Individual" at bounding box center [280, 175] width 145 height 26
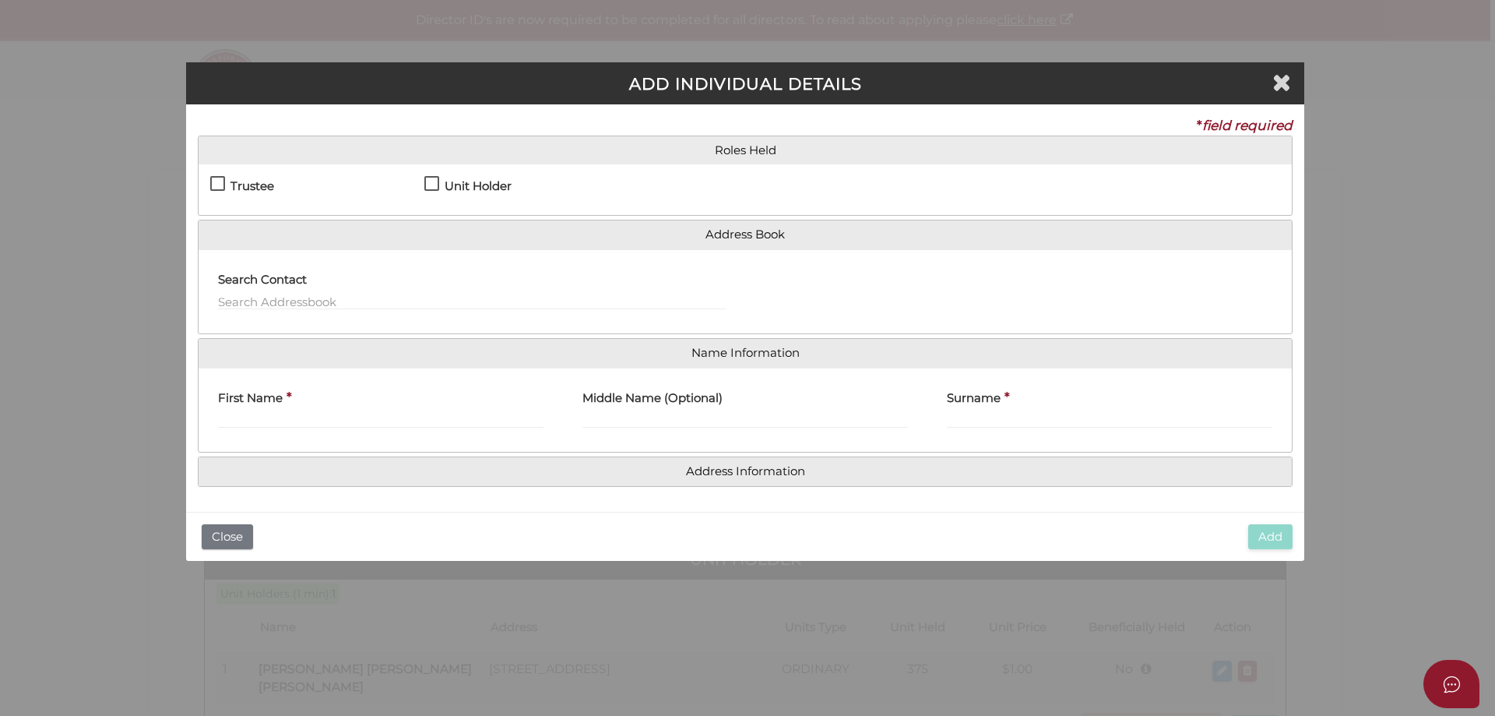
click at [223, 184] on label "Trustee" at bounding box center [242, 189] width 64 height 19
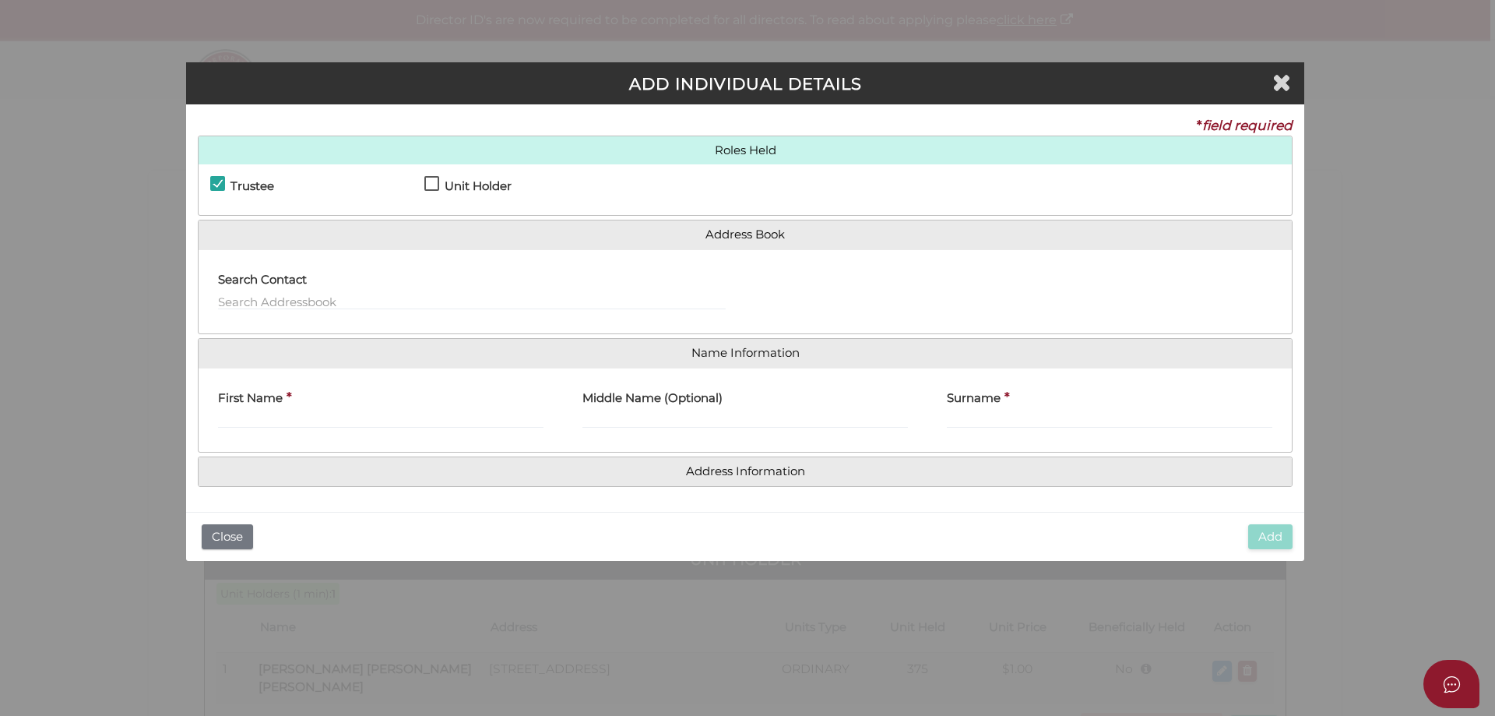
click at [223, 184] on label "Trustee" at bounding box center [242, 189] width 64 height 19
checkbox input "false"
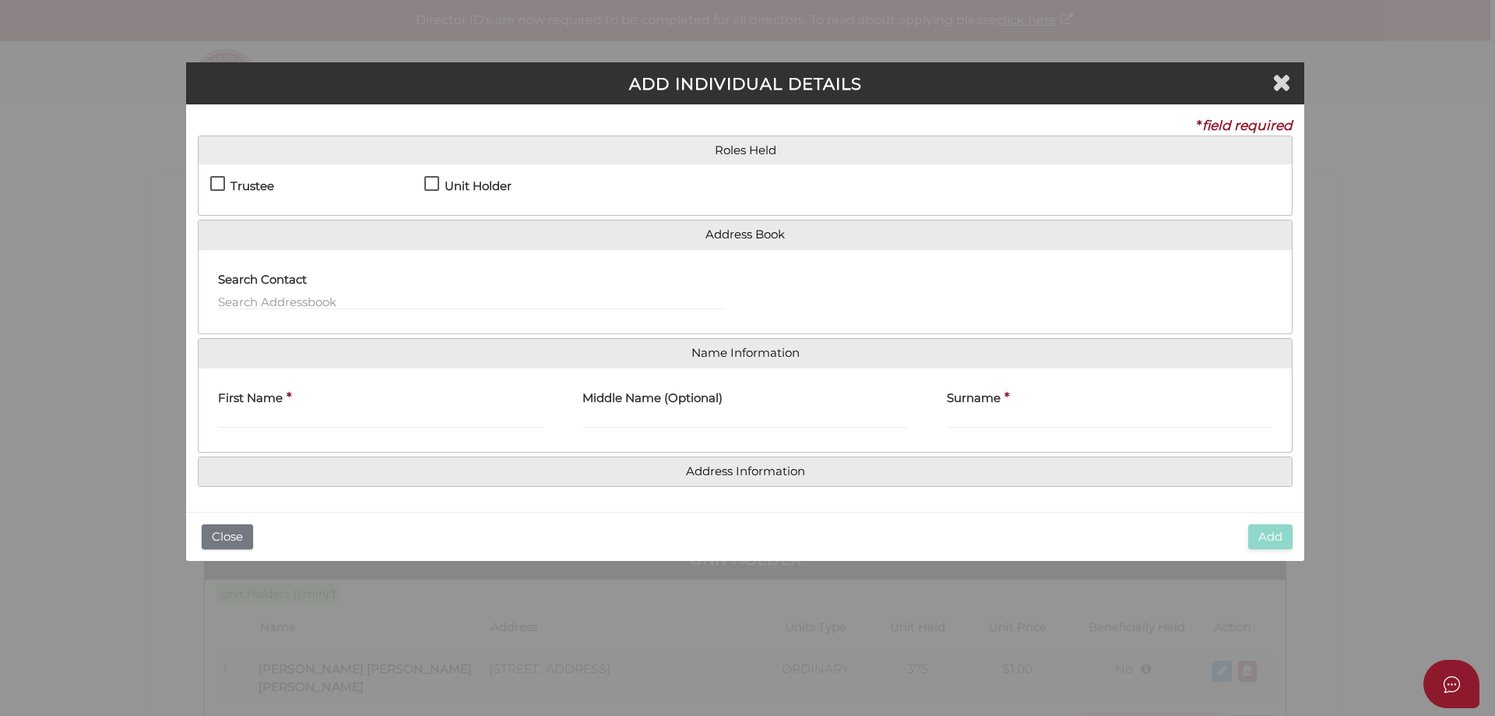
click at [423, 184] on div "Trustee" at bounding box center [317, 189] width 214 height 27
click at [427, 184] on label "Unit Holder" at bounding box center [467, 189] width 87 height 19
checkbox input "true"
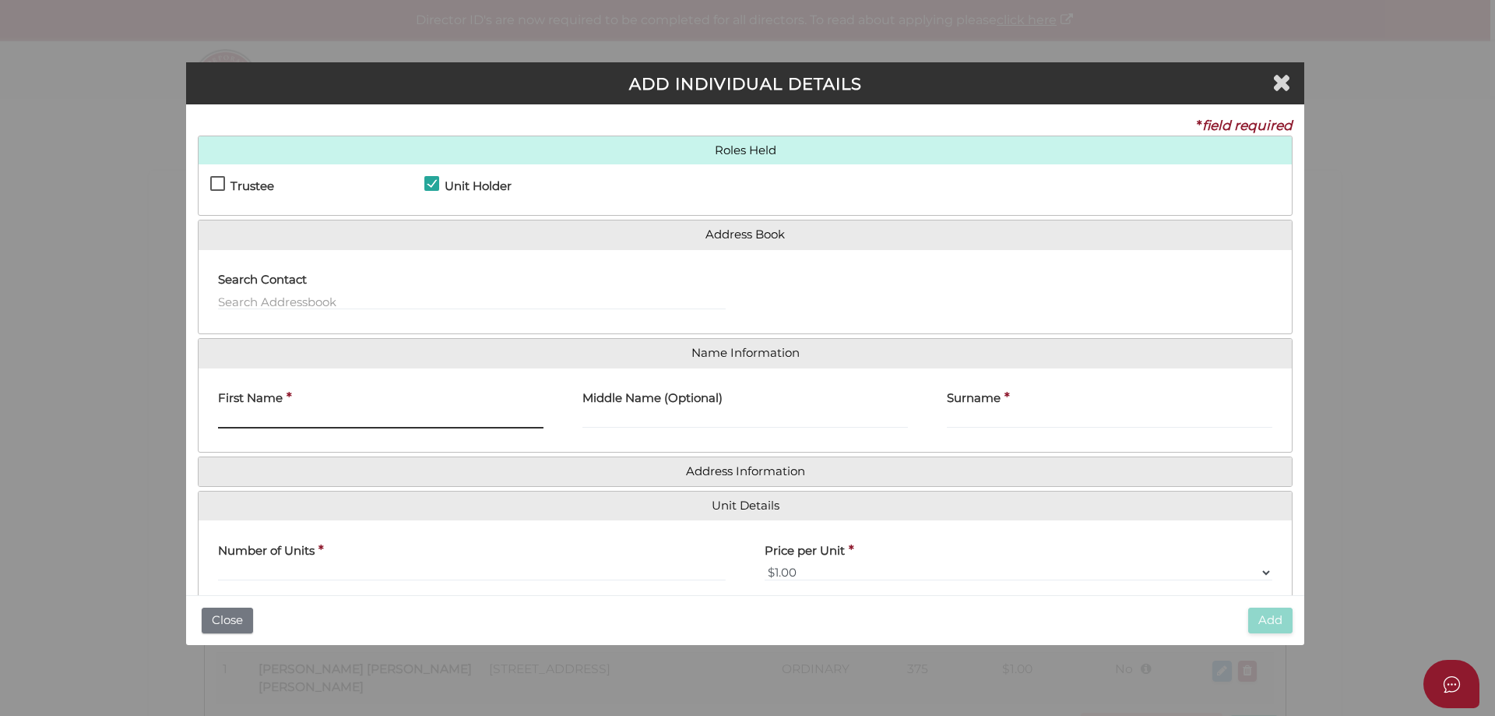
click at [273, 413] on input "First Name" at bounding box center [381, 419] width 326 height 17
click at [220, 619] on button "Close" at bounding box center [227, 621] width 51 height 26
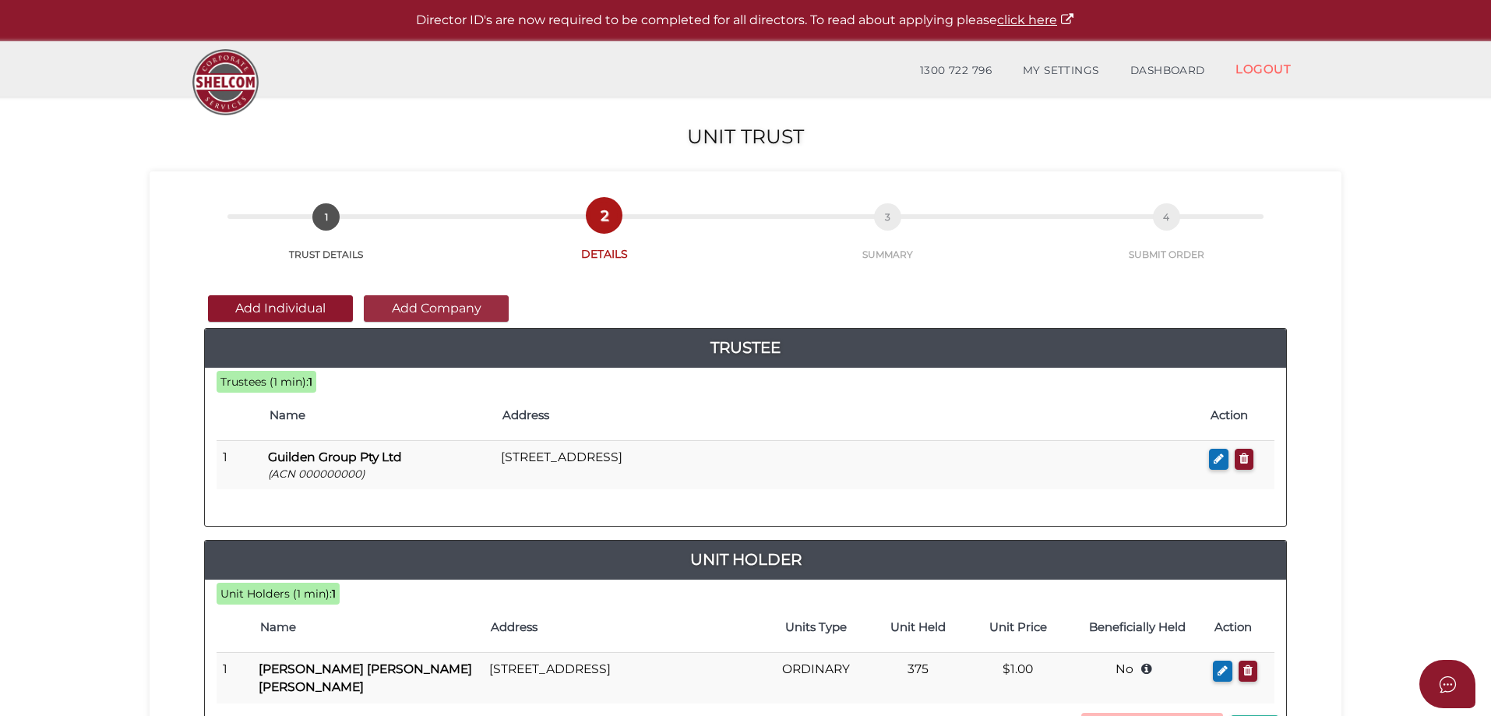
click at [436, 302] on button "Add Company" at bounding box center [436, 308] width 145 height 26
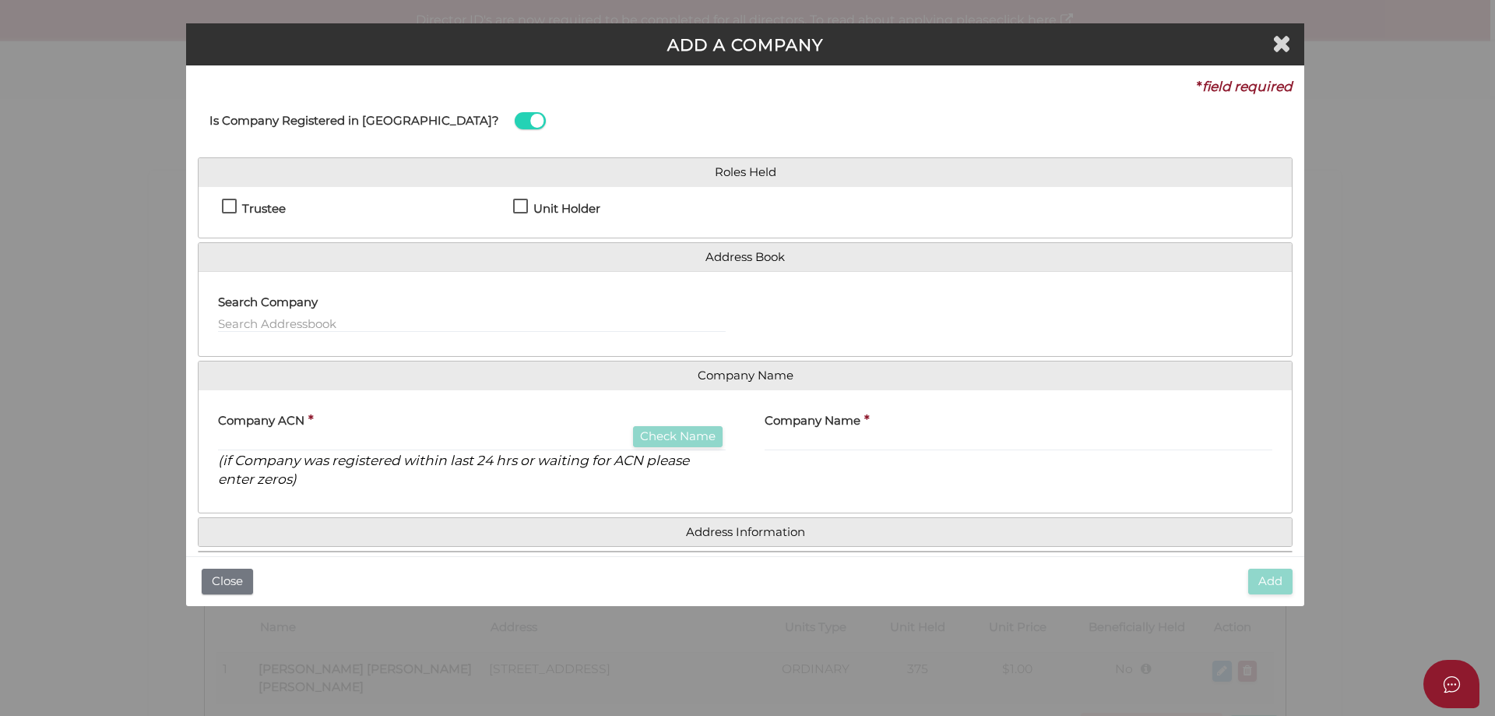
click at [520, 191] on div "Trustee Unit Holder" at bounding box center [746, 212] width 1094 height 51
click at [516, 209] on label "Unit Holder" at bounding box center [556, 212] width 87 height 19
checkbox input "true"
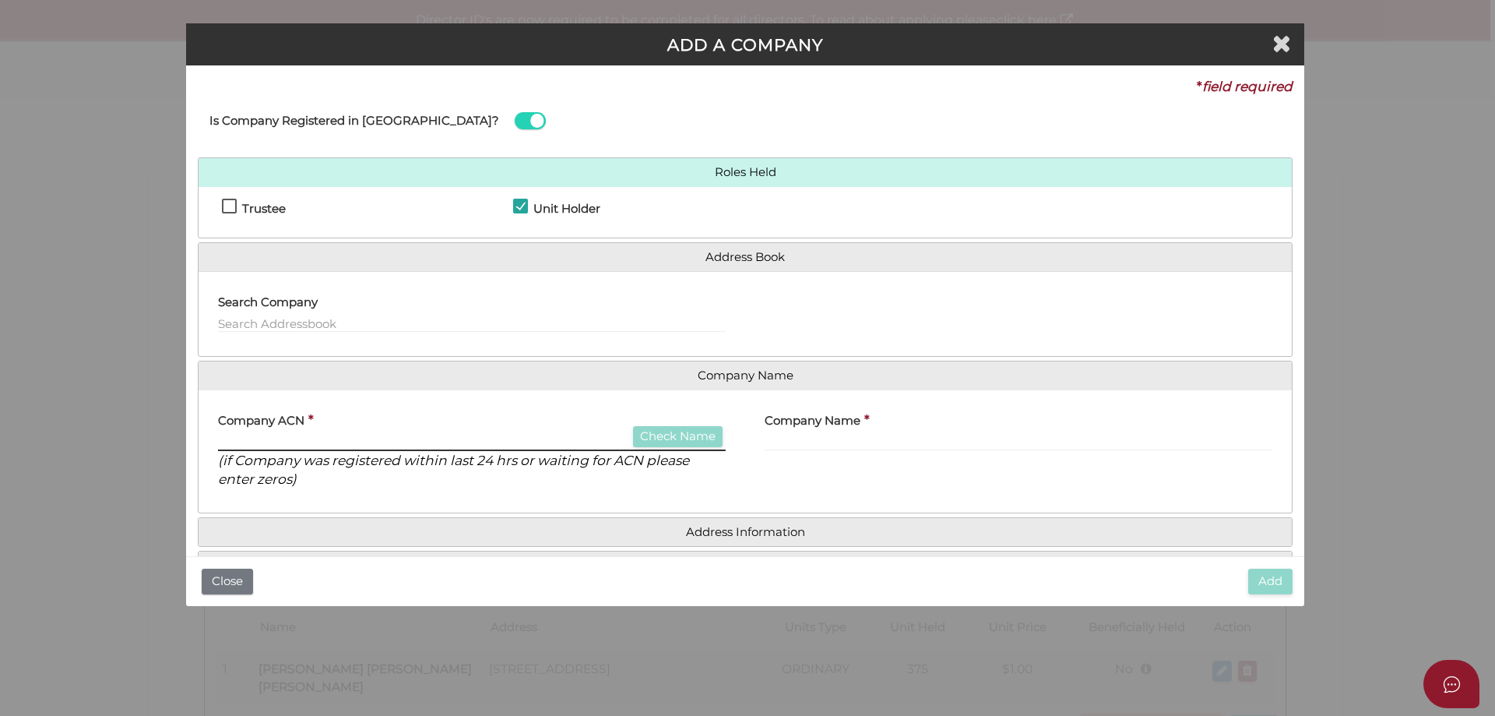
click at [321, 437] on input "text" at bounding box center [472, 442] width 508 height 17
type input "681658855"
click at [703, 437] on button "Check Name" at bounding box center [678, 436] width 90 height 21
type input "GOPAL GROUP INVESTORS PTY LTD"
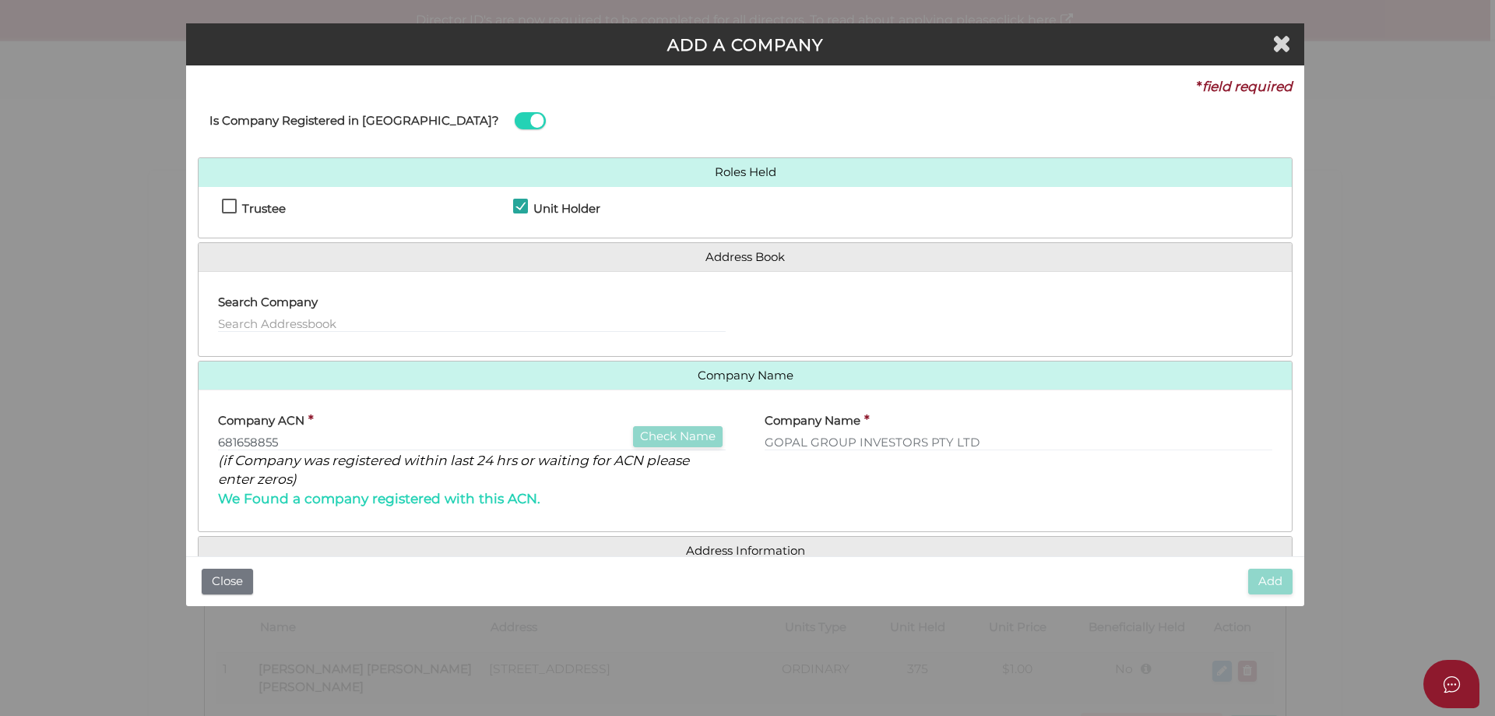
scroll to position [156, 0]
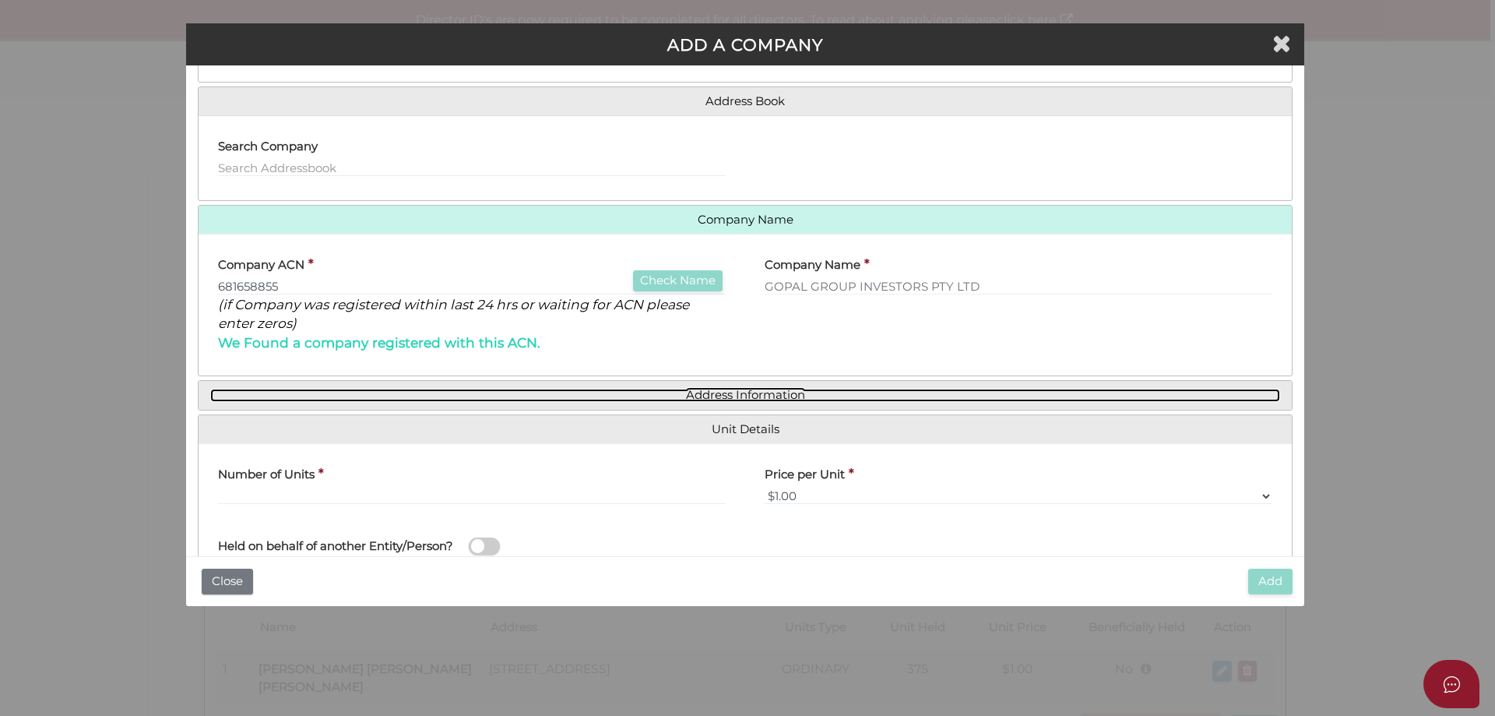
click at [703, 398] on link "Address Information" at bounding box center [745, 395] width 1070 height 13
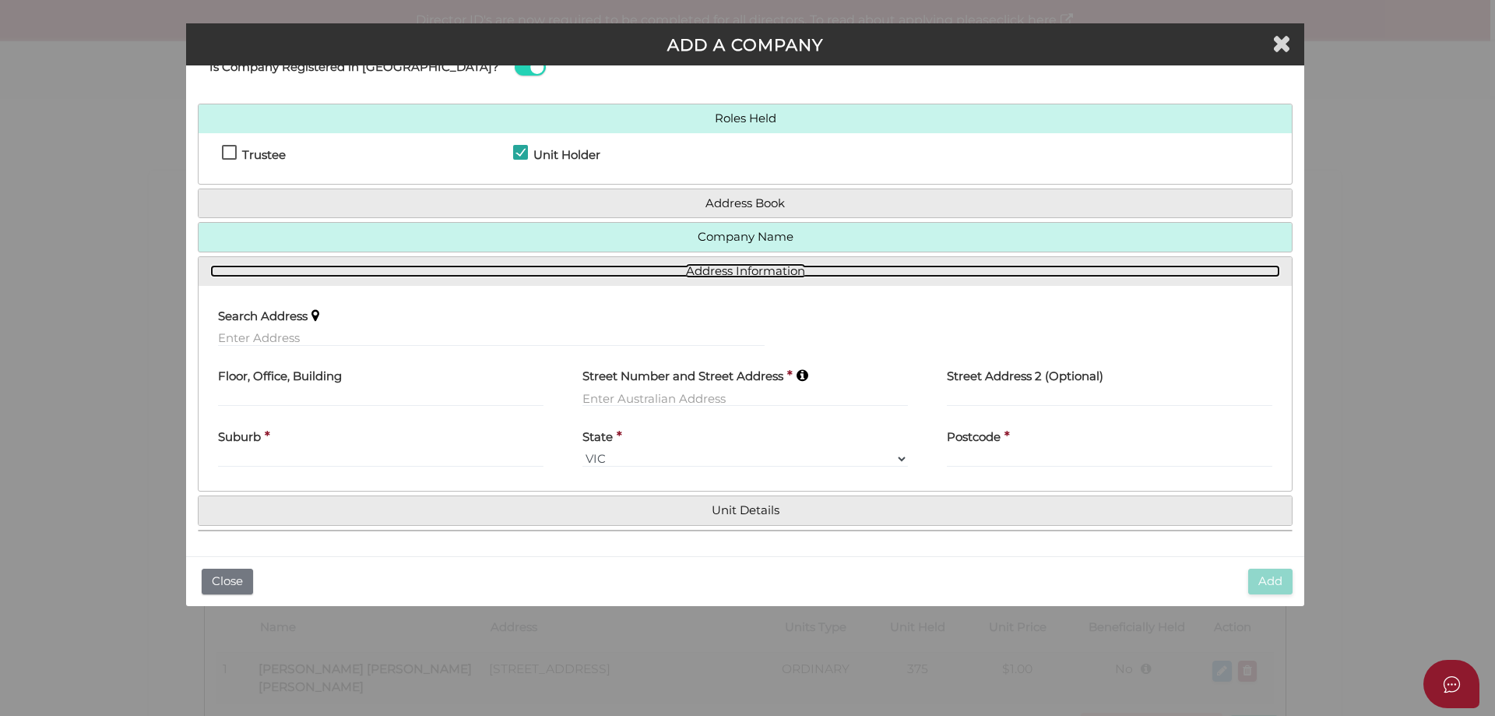
scroll to position [53, 0]
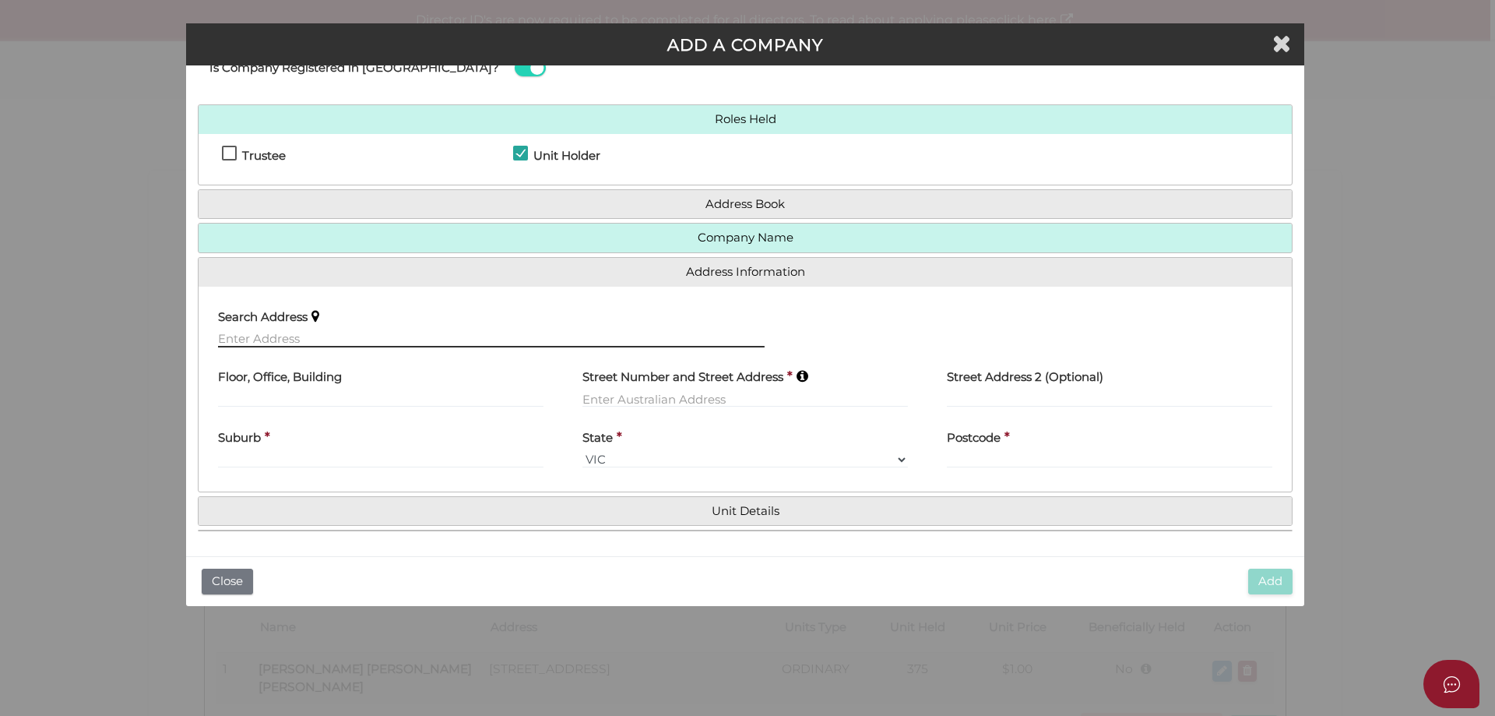
click at [262, 334] on input "text" at bounding box center [491, 338] width 547 height 17
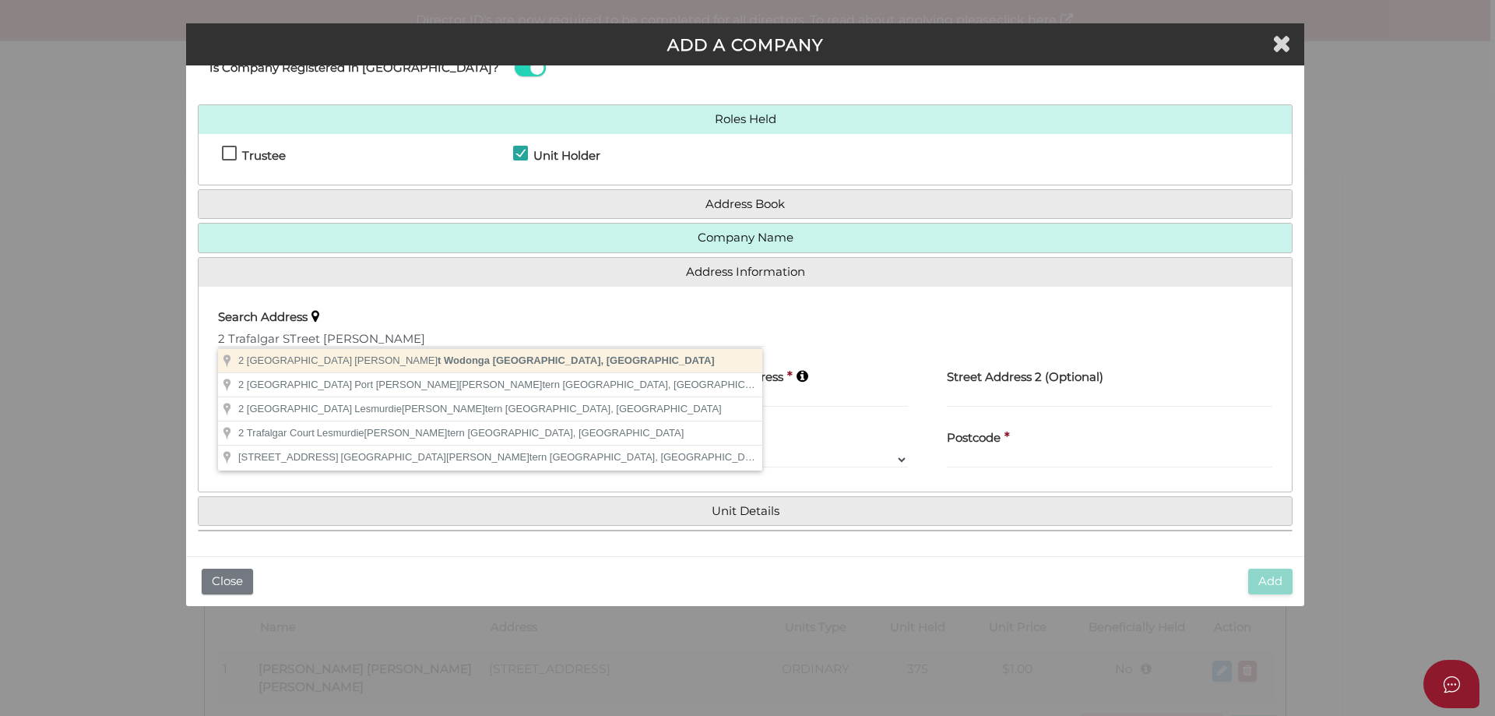
type input "[STREET_ADDRESS]"
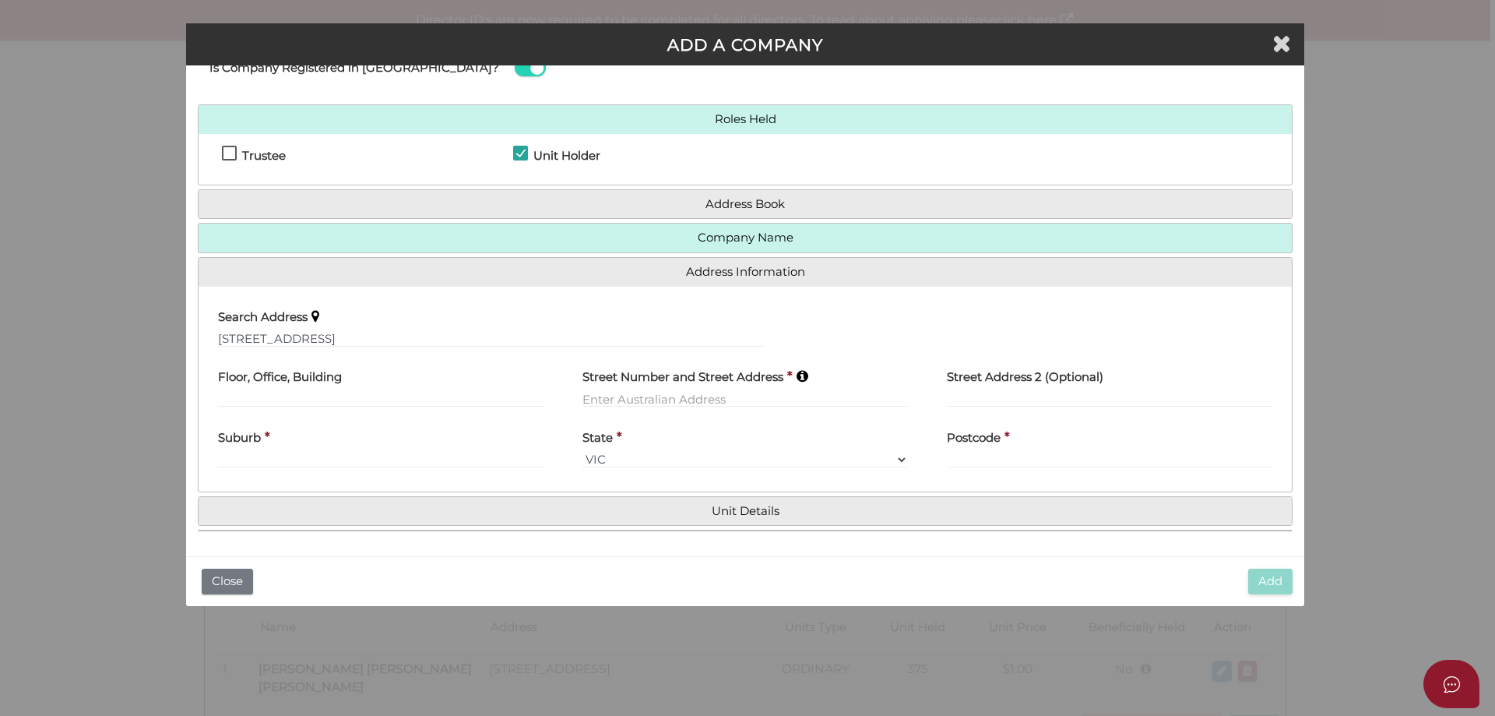
type input "[STREET_ADDRESS]"
type input "[GEOGRAPHIC_DATA]"
select select "VIC"
type input "3690"
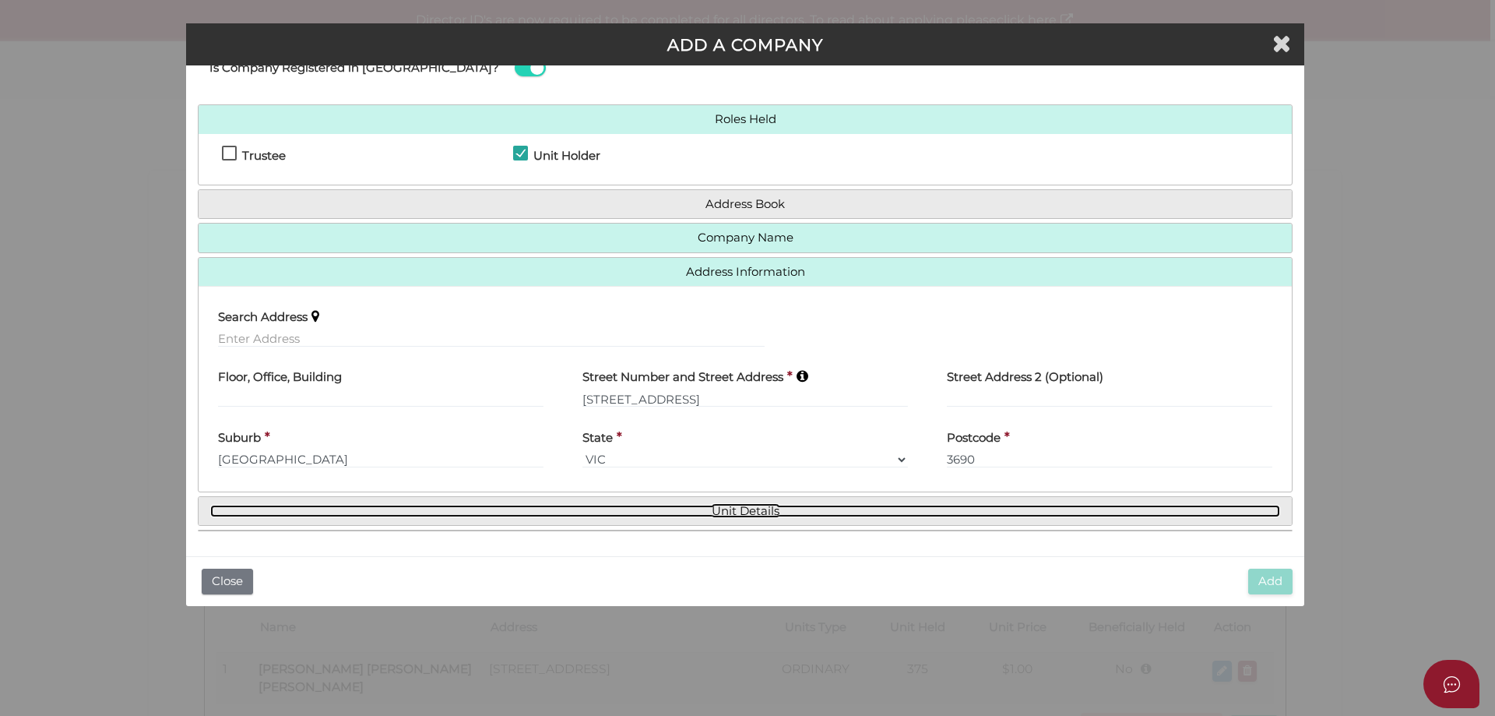
click at [756, 515] on link "Unit Details" at bounding box center [745, 511] width 1070 height 13
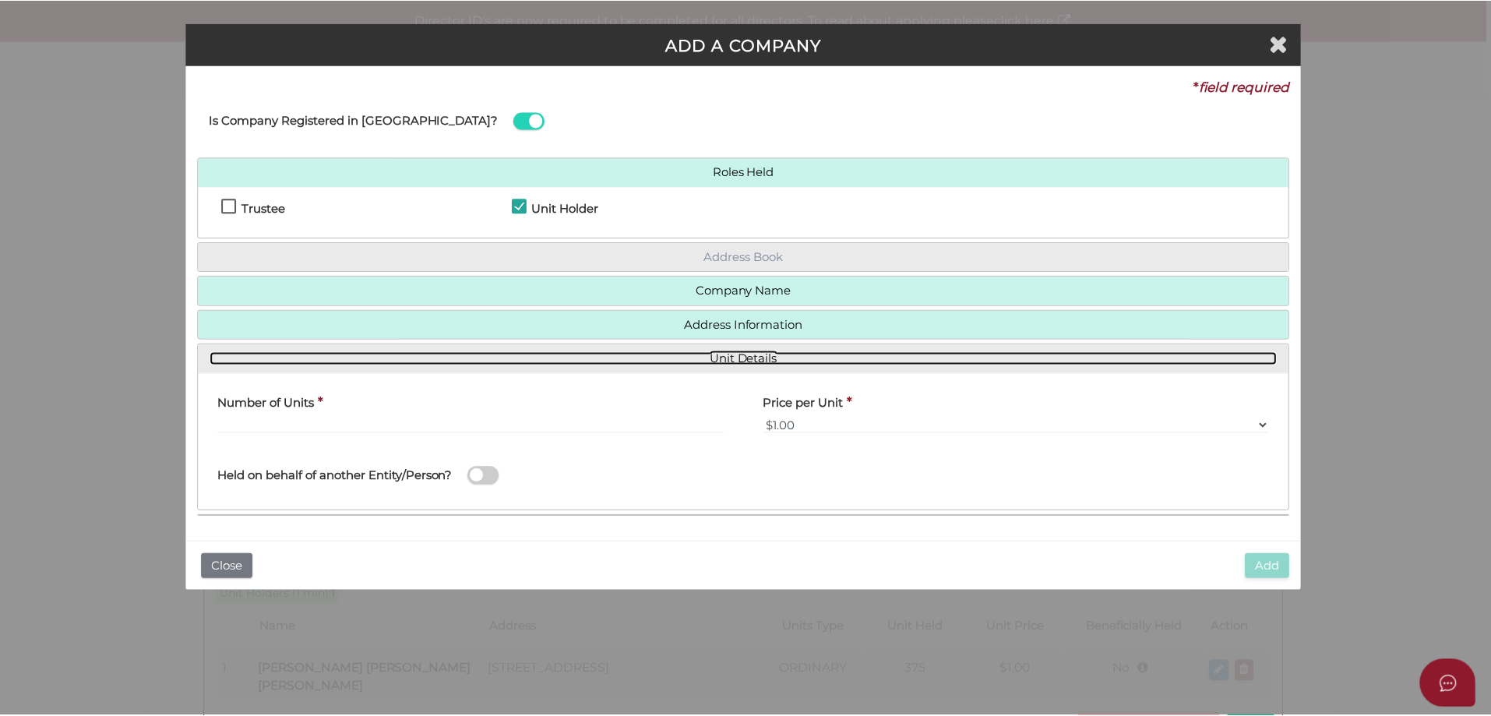
scroll to position [0, 0]
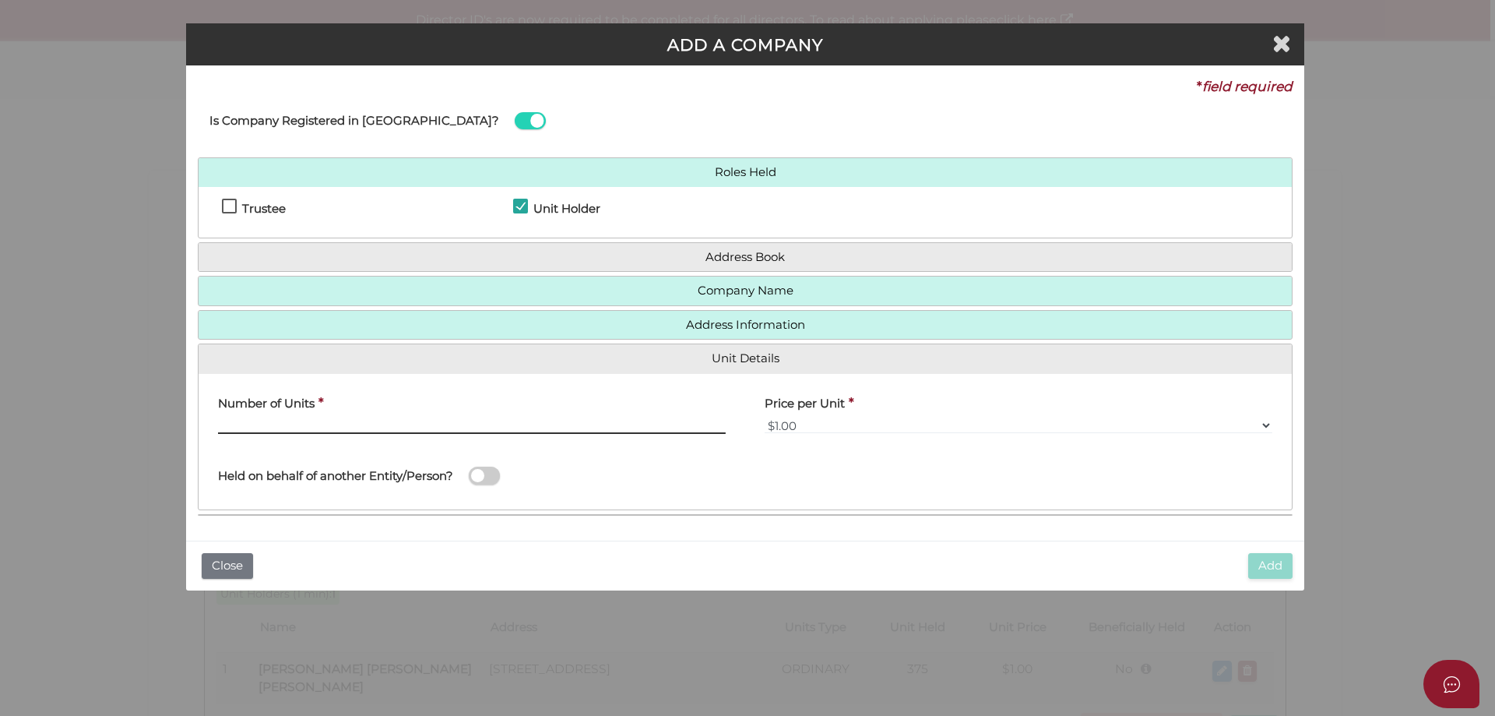
click at [368, 420] on input "text" at bounding box center [472, 425] width 508 height 17
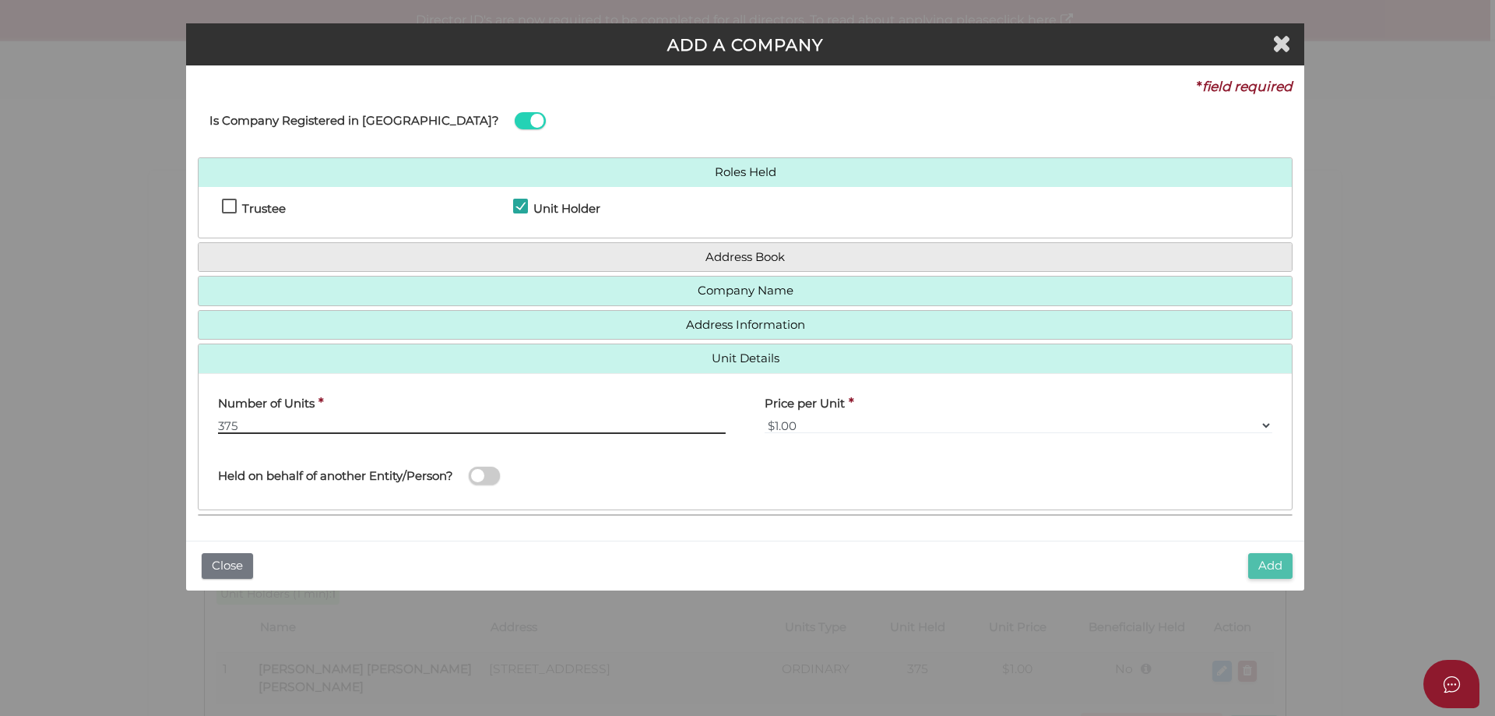
type input "375"
click at [1269, 562] on button "Add" at bounding box center [1271, 566] width 44 height 26
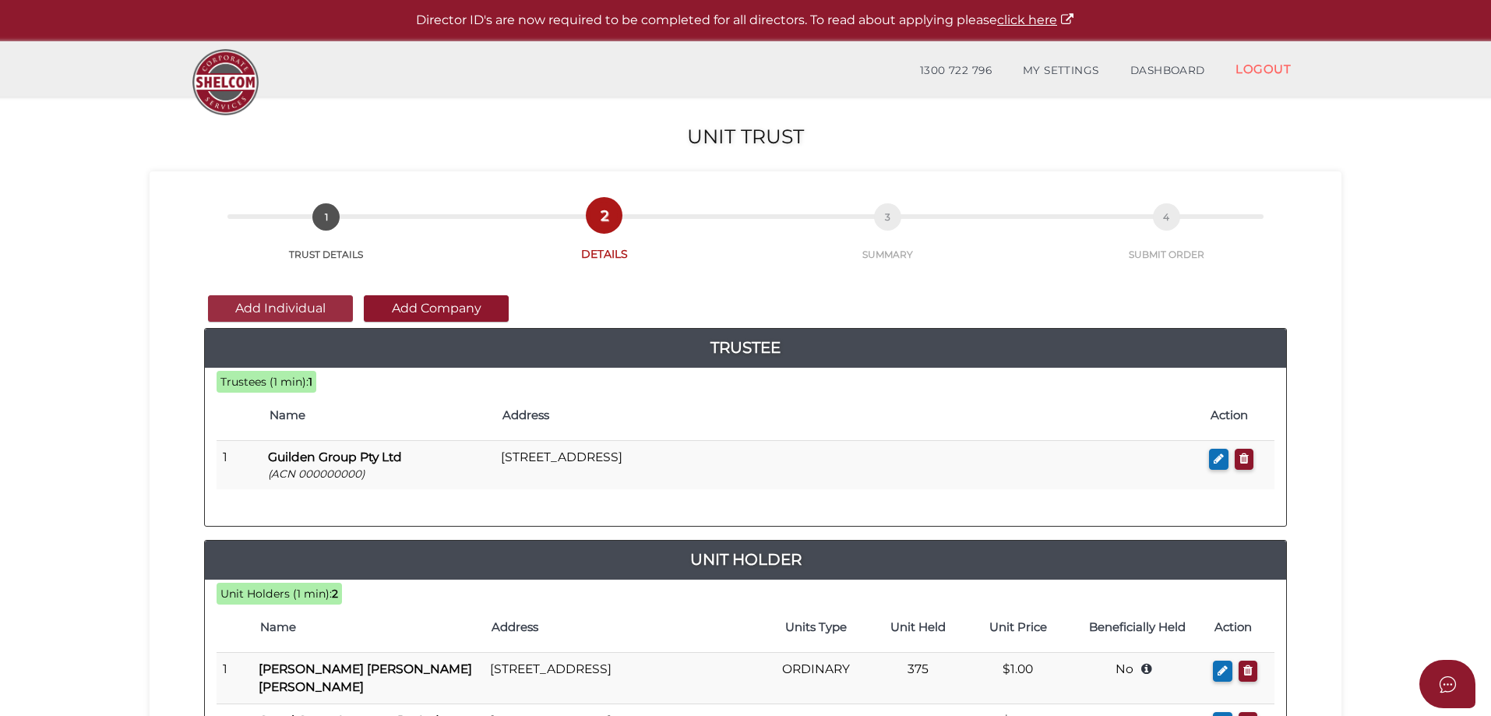
click at [306, 308] on button "Add Individual" at bounding box center [280, 308] width 145 height 26
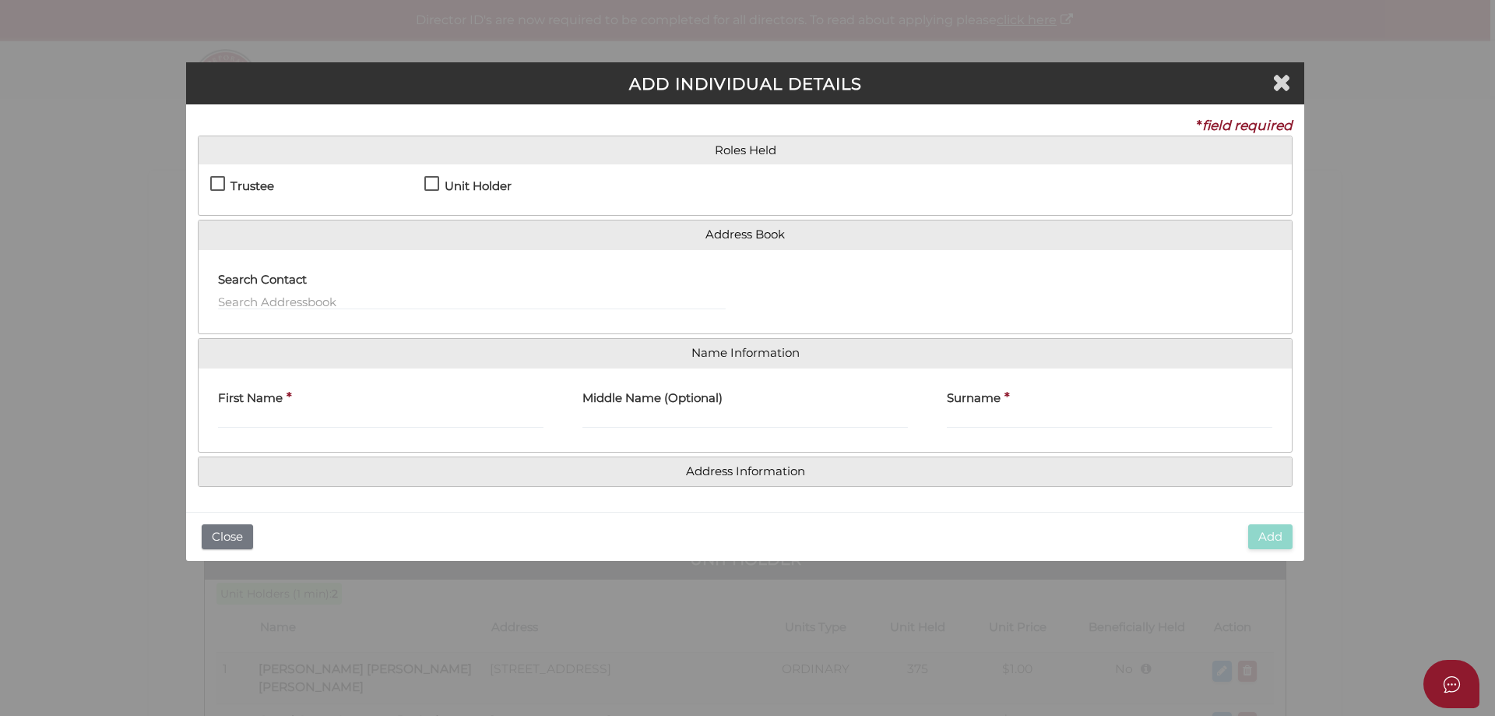
click at [431, 186] on label "Unit Holder" at bounding box center [467, 189] width 87 height 19
checkbox input "true"
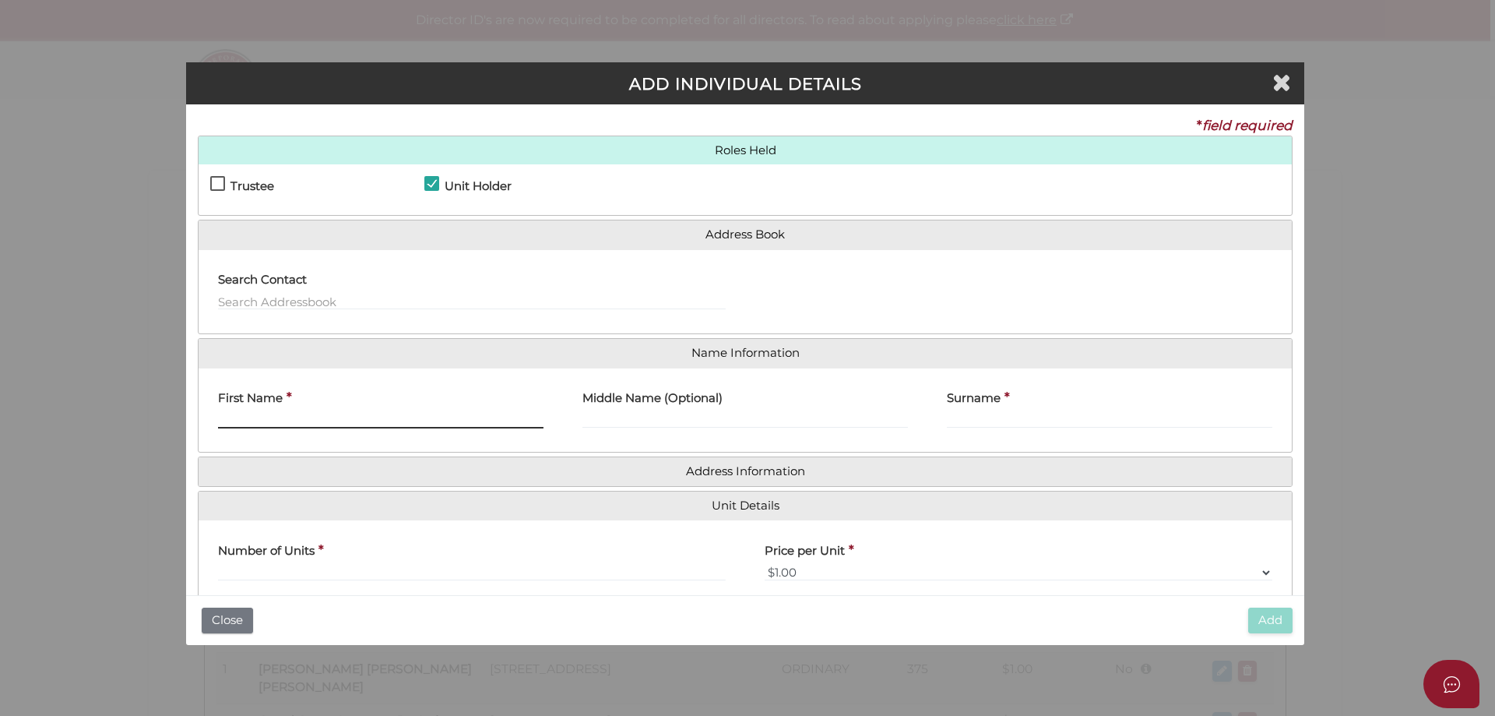
click at [297, 421] on input "First Name" at bounding box center [381, 419] width 326 height 17
type input "Jason Wilkie"
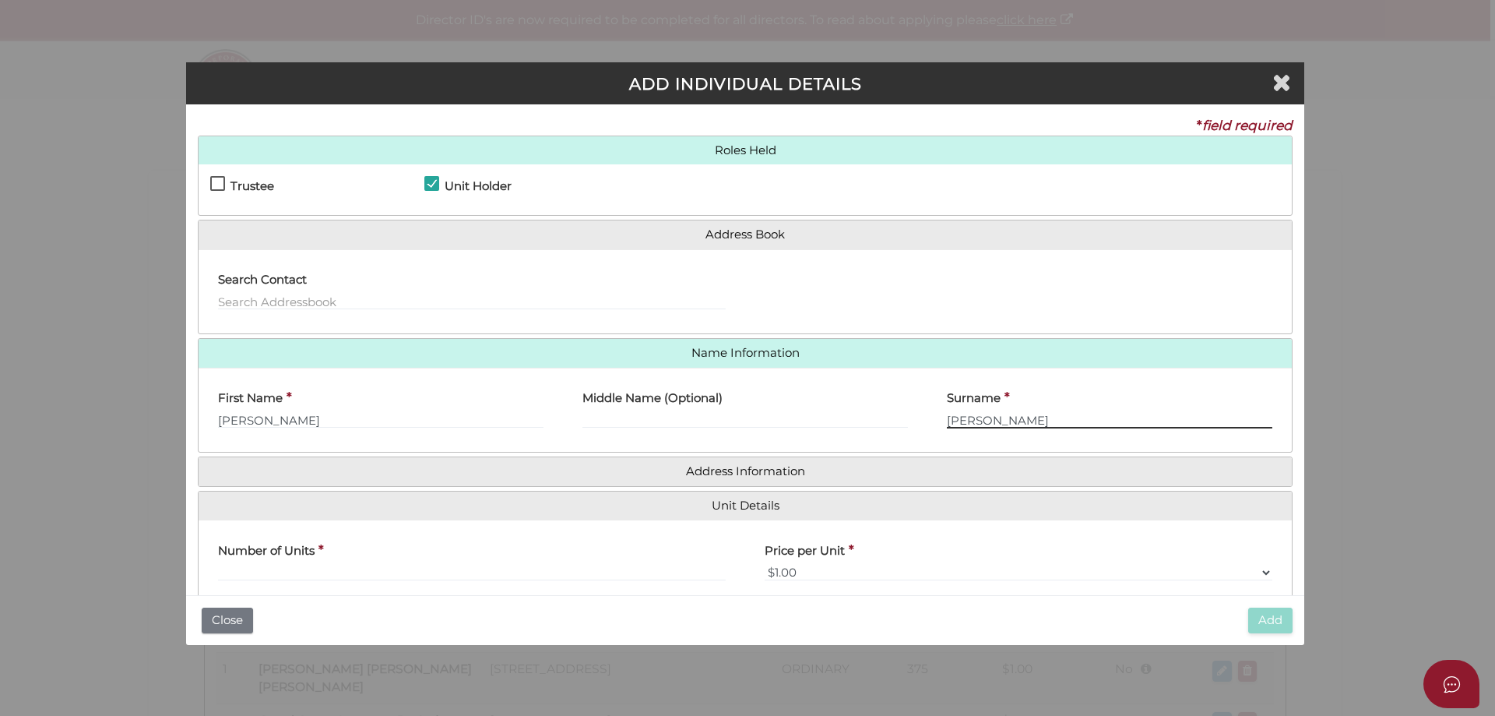
type input "Tina Wilkie"
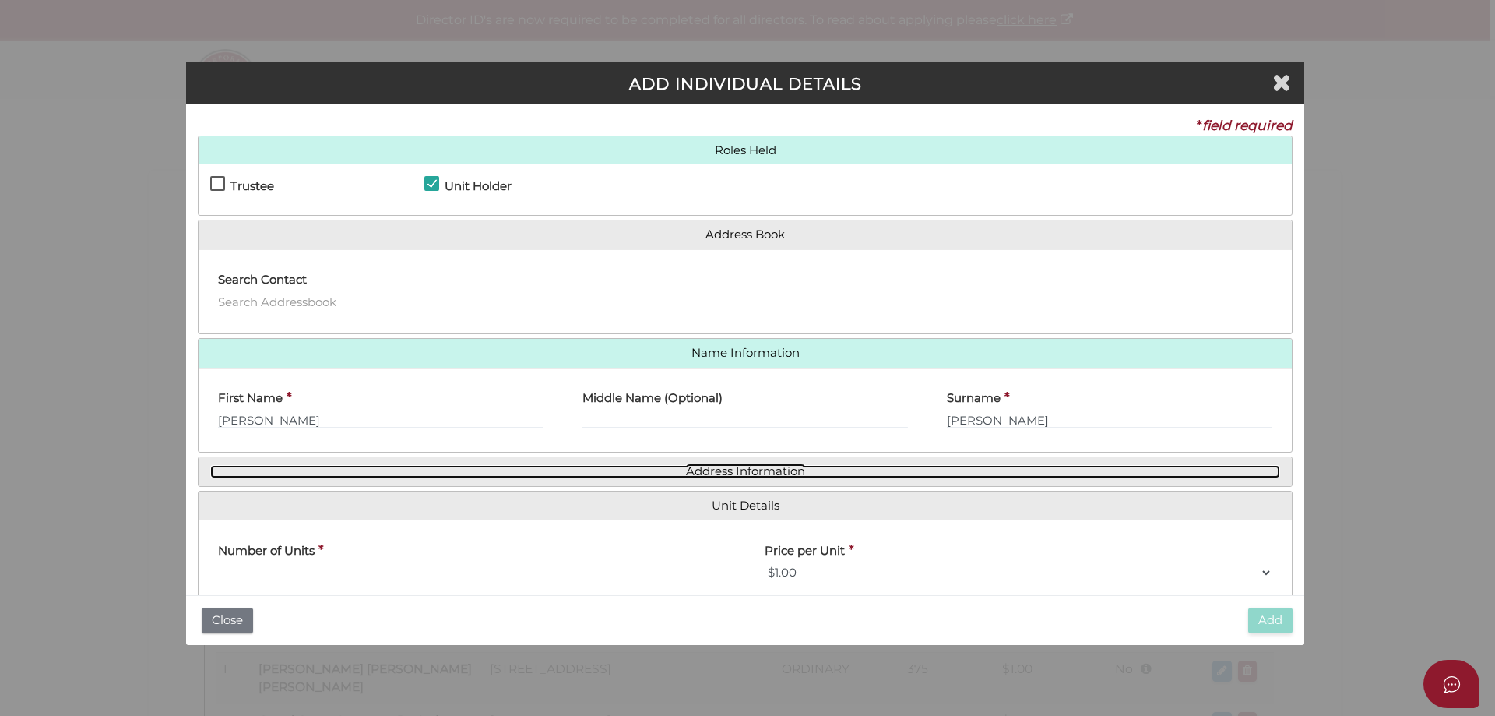
click at [781, 474] on link "Address Information" at bounding box center [745, 471] width 1070 height 13
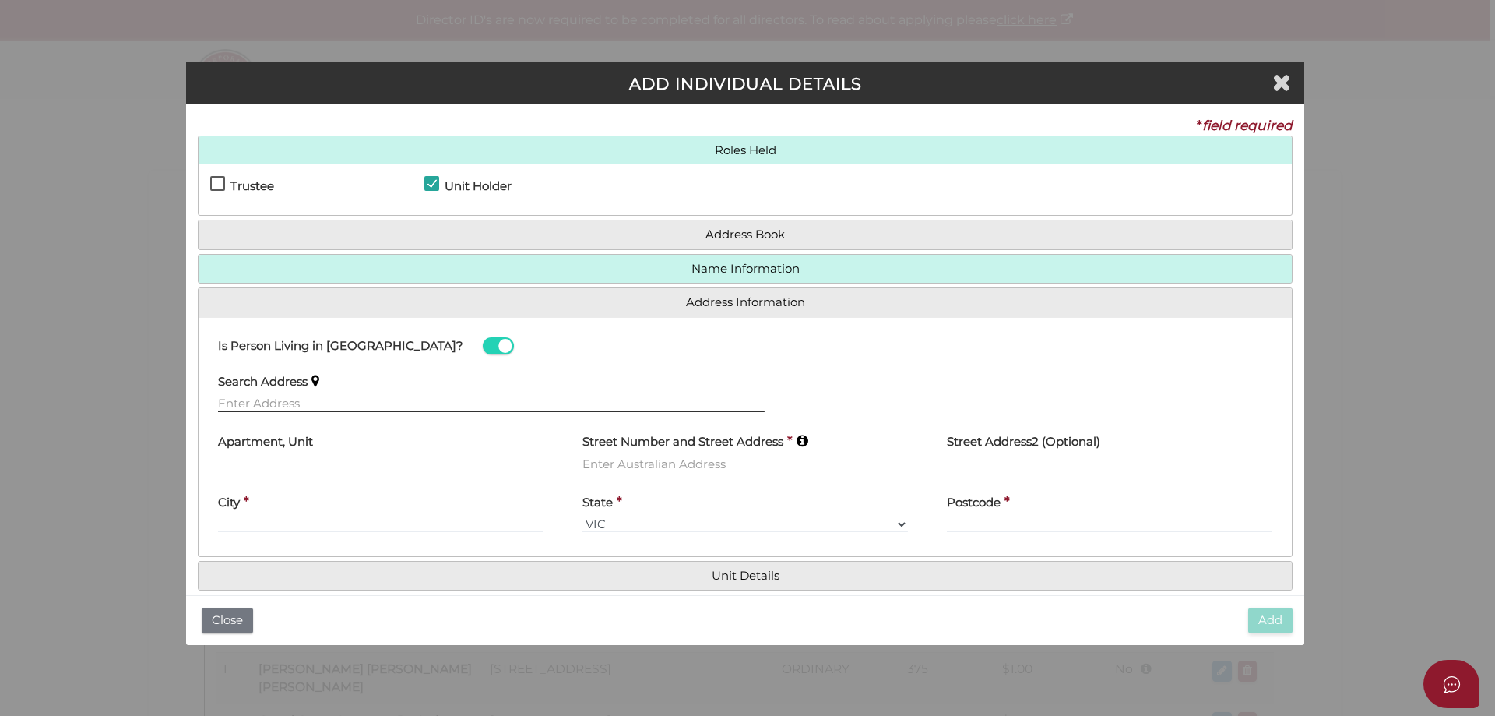
click at [280, 396] on input "text" at bounding box center [491, 403] width 547 height 17
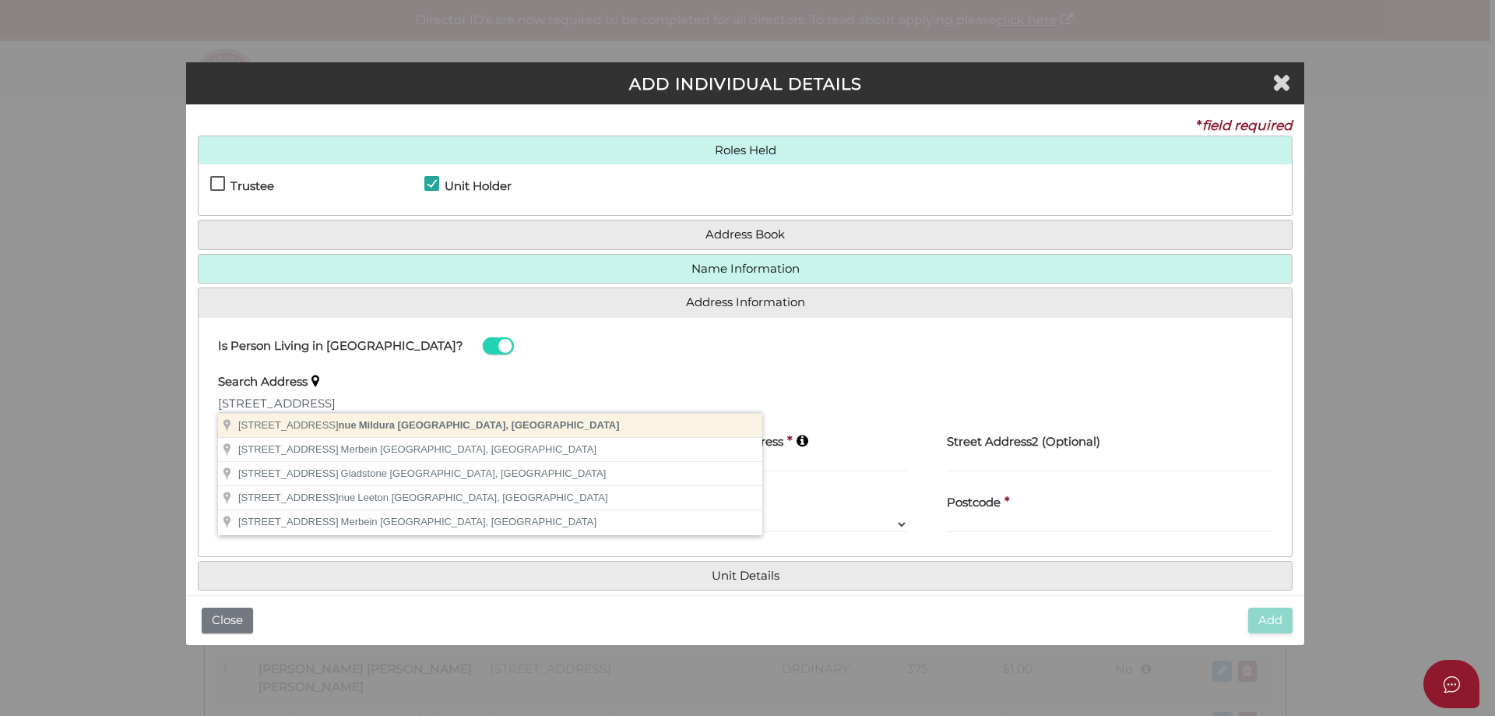
type input "41-43 Chaffey Avenue, Mildura VIC, Australia"
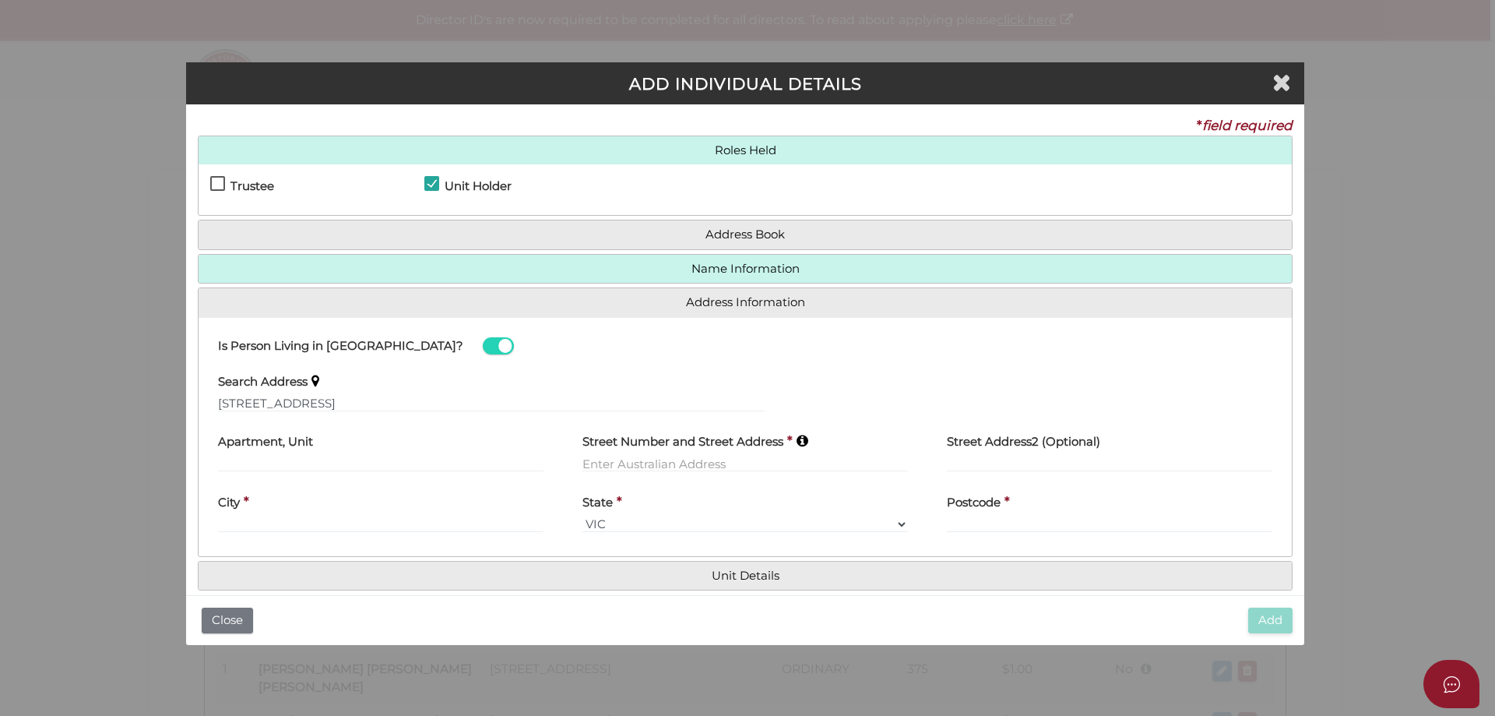
type input "41 Chaffey Avenue"
type input "Mildura"
select select "VIC"
type input "3500"
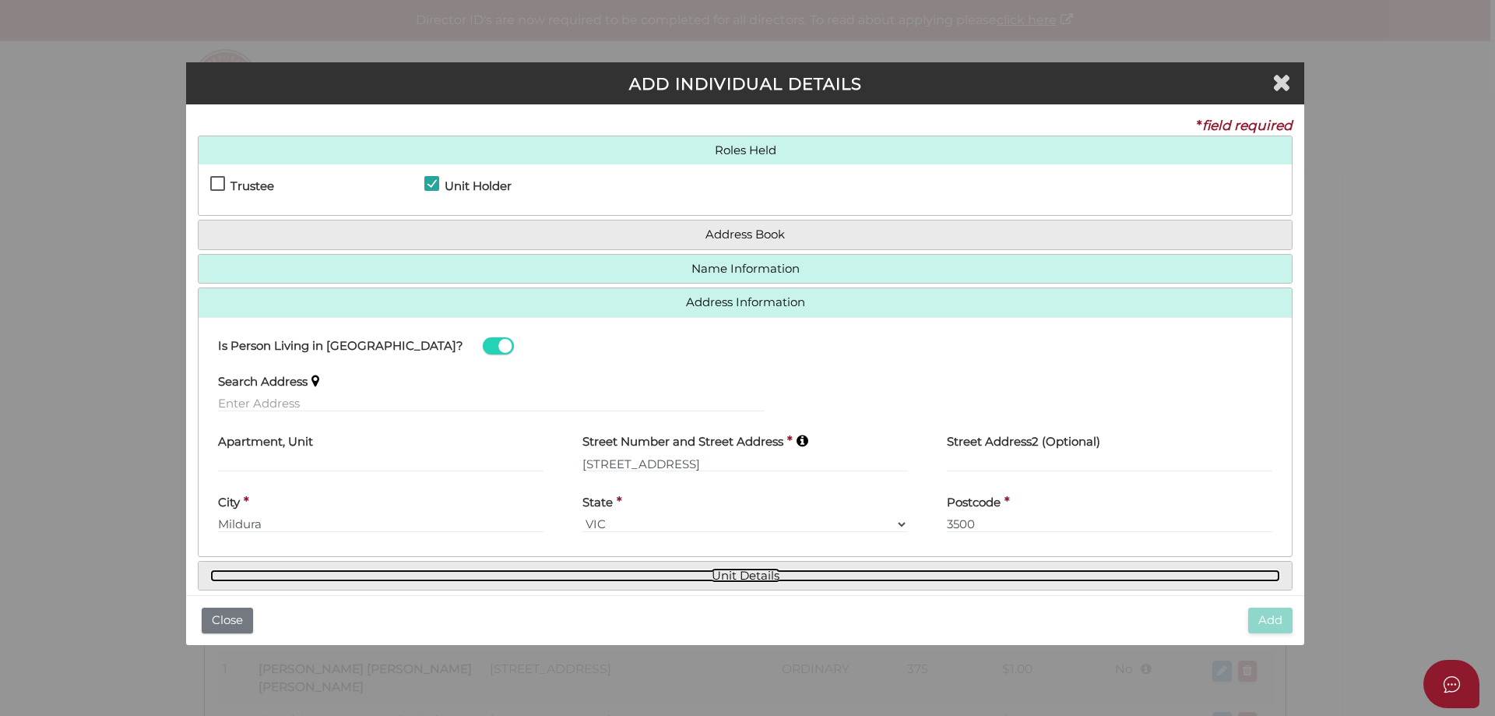
click at [745, 577] on link "Unit Details" at bounding box center [745, 575] width 1070 height 13
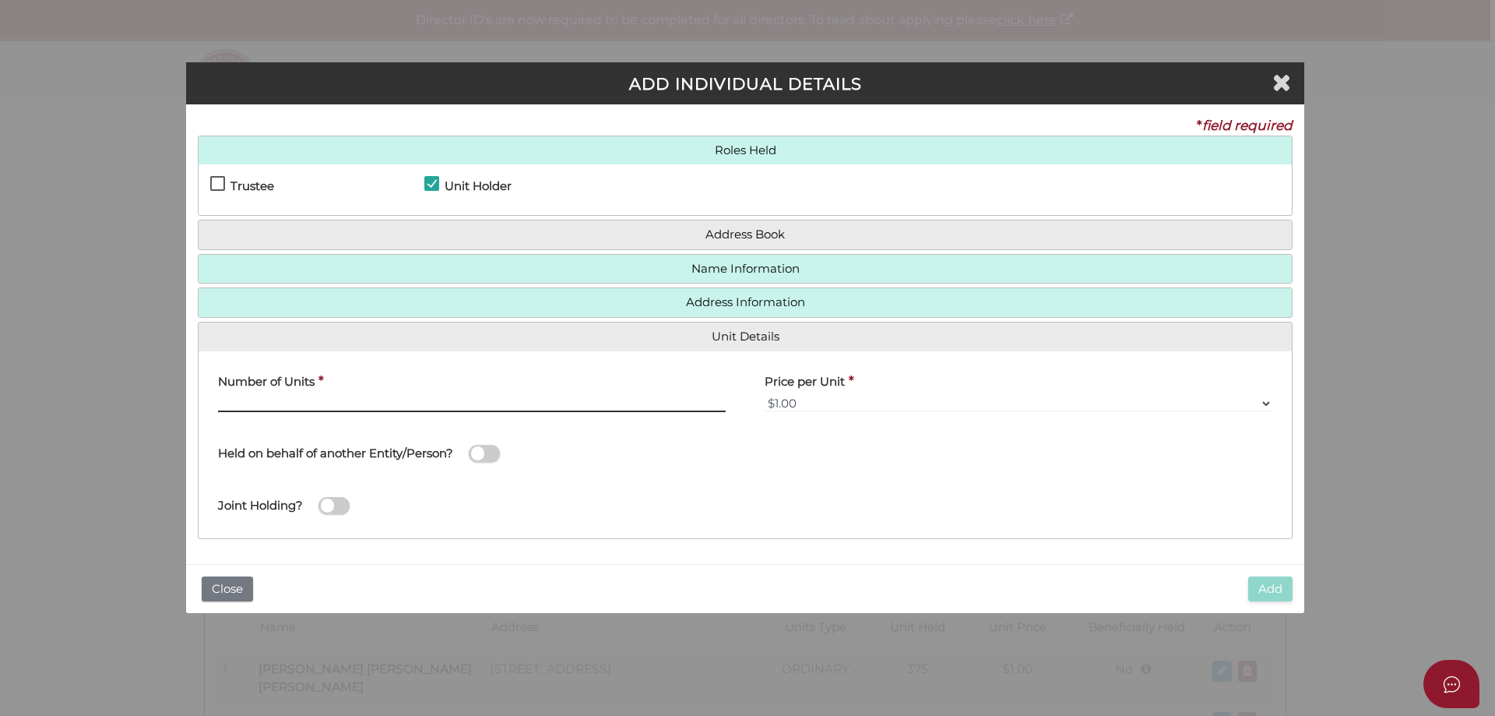
click at [288, 403] on input "text" at bounding box center [472, 403] width 508 height 17
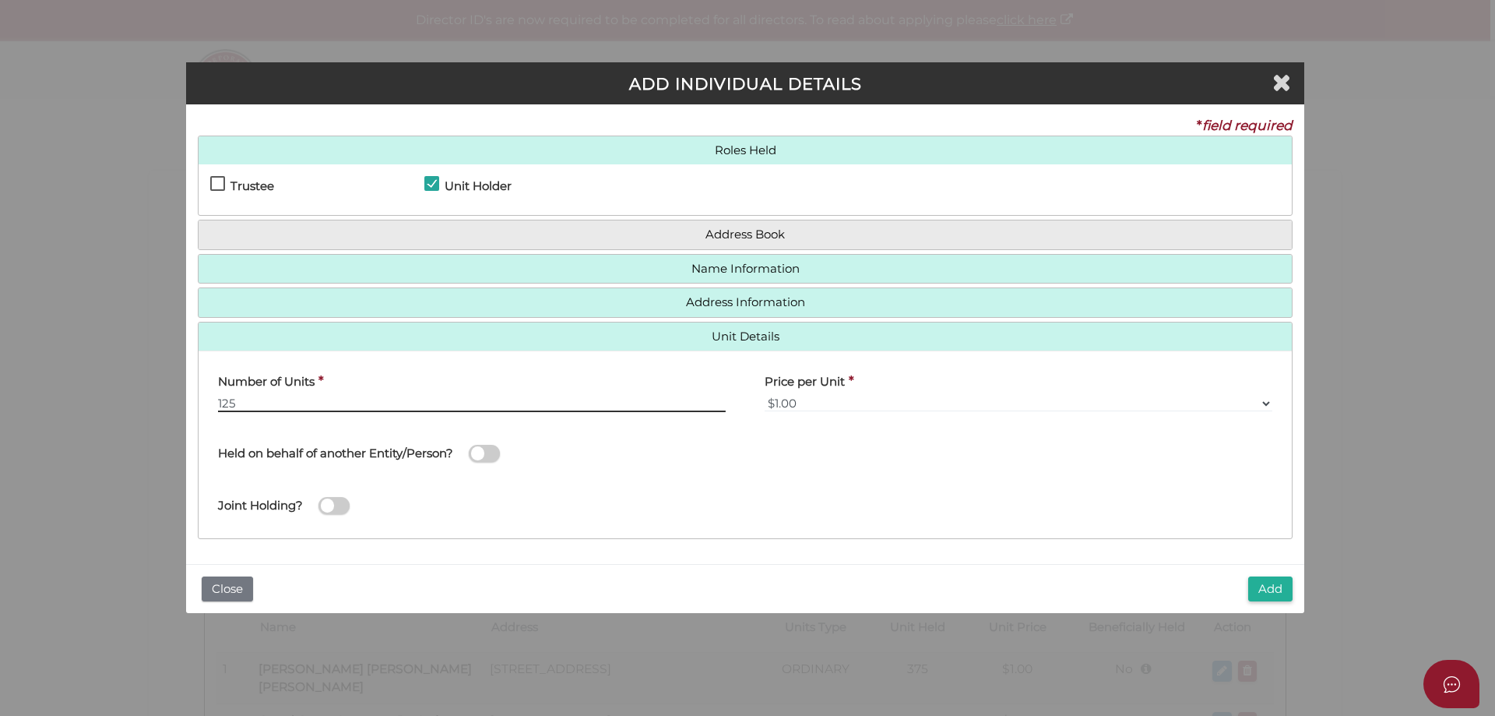
type input "125"
click at [509, 453] on div "Held on behalf of another Entity/Person?" at bounding box center [491, 446] width 547 height 44
click at [491, 453] on span at bounding box center [484, 454] width 31 height 18
click at [0, 0] on input "checkbox" at bounding box center [0, 0] width 0 height 0
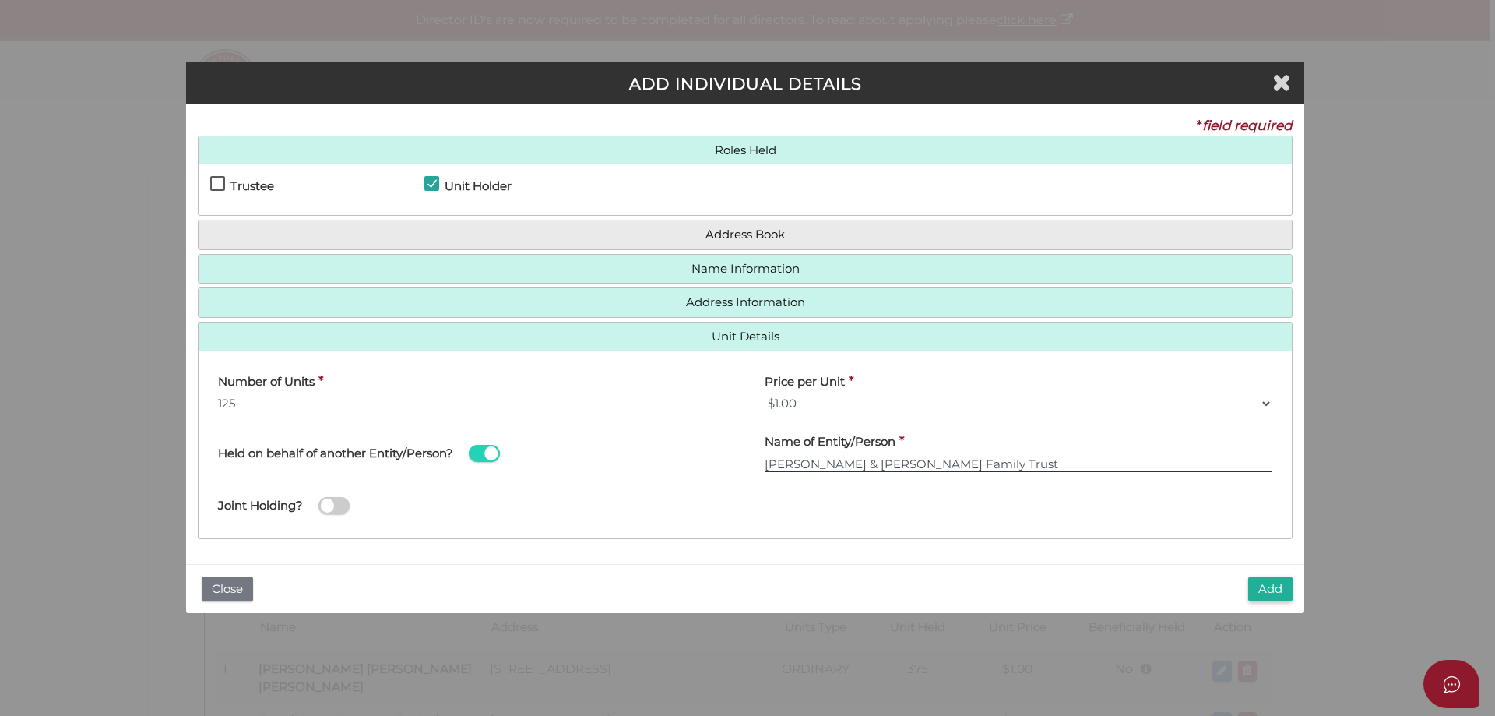
click at [869, 464] on input "Jason & Tina Wilklie Family Trust" at bounding box center [1019, 463] width 508 height 17
type input "[PERSON_NAME] & [PERSON_NAME] Family Trust"
click at [333, 514] on span at bounding box center [334, 506] width 31 height 18
click at [0, 0] on input "checkbox" at bounding box center [0, 0] width 0 height 0
click at [1252, 588] on button "Add" at bounding box center [1271, 589] width 44 height 26
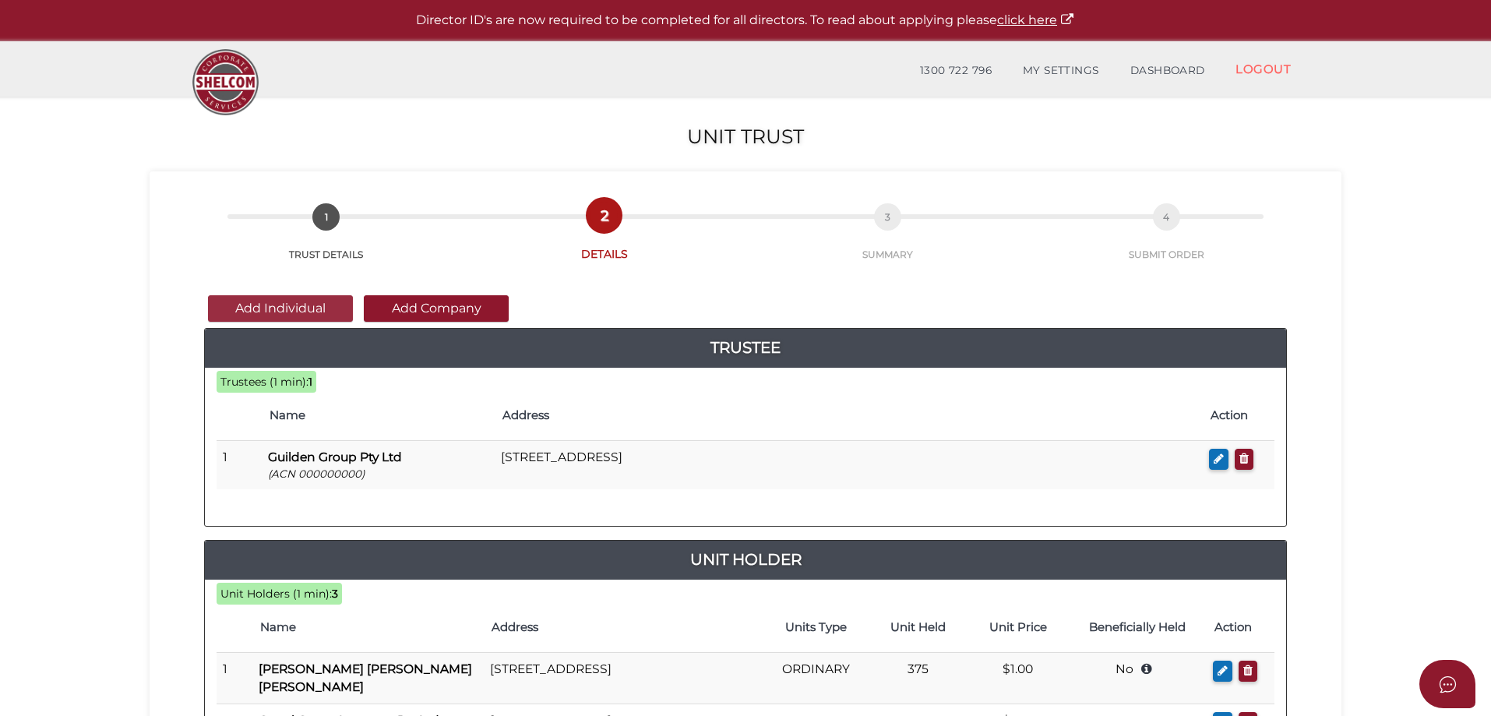
click at [321, 308] on button "Add Individual" at bounding box center [280, 308] width 145 height 26
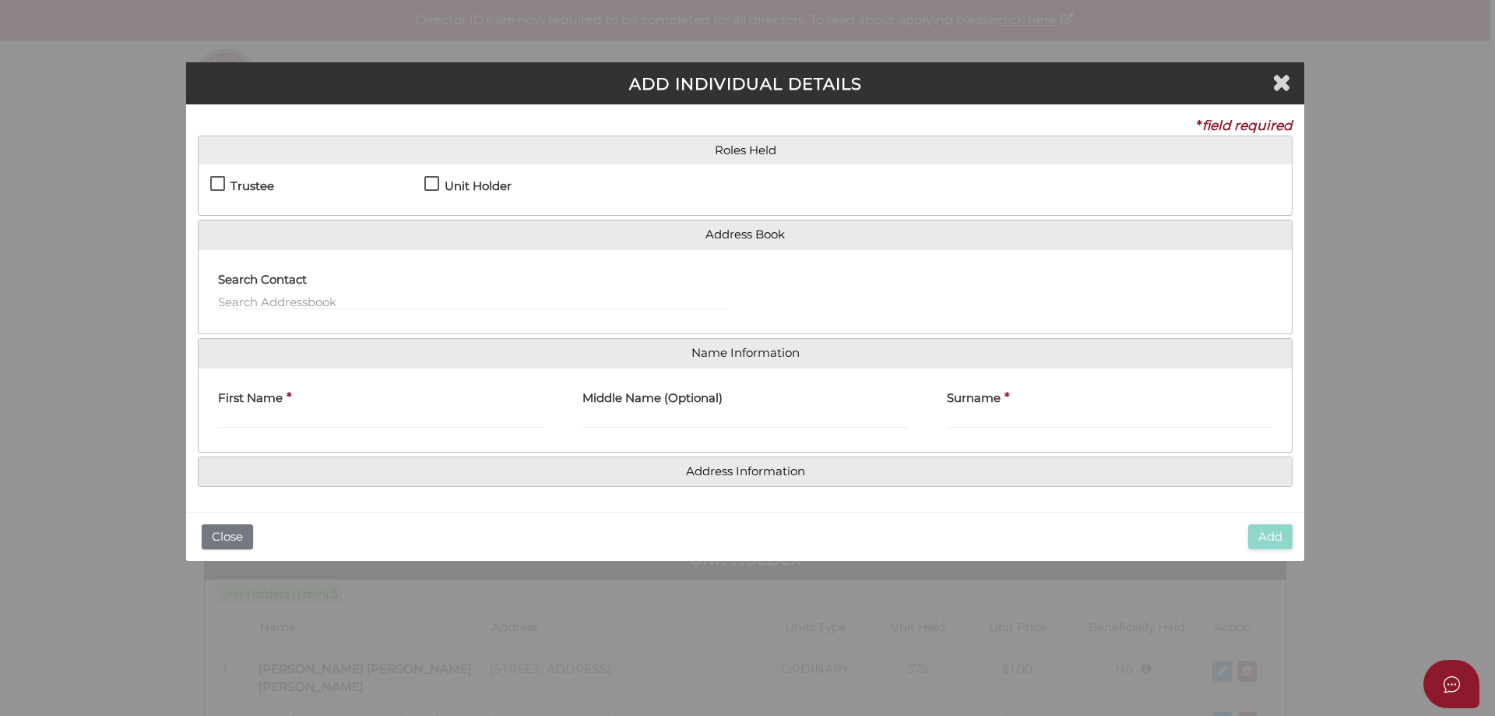
click at [430, 182] on label "Unit Holder" at bounding box center [467, 189] width 87 height 19
checkbox input "true"
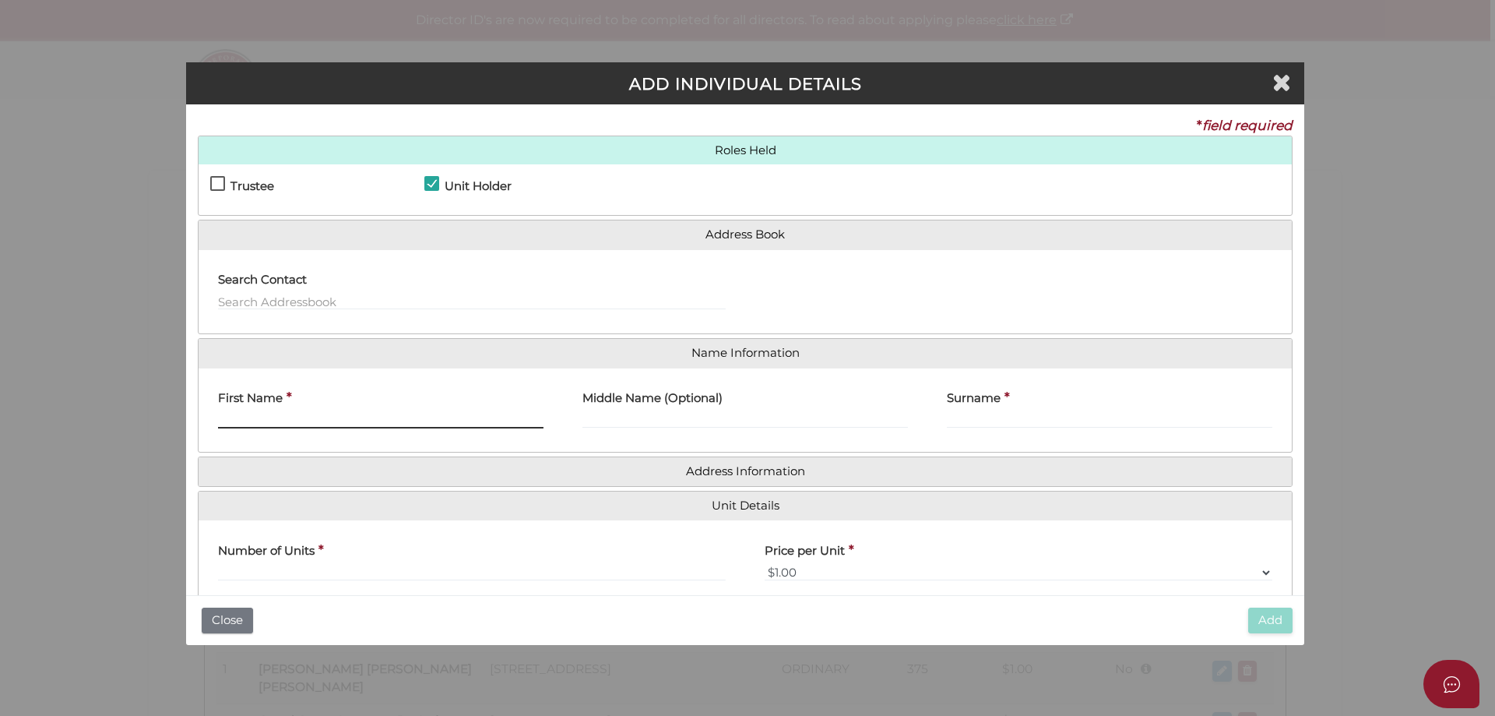
click at [346, 421] on input "First Name" at bounding box center [381, 419] width 326 height 17
type input "[PERSON_NAME]"
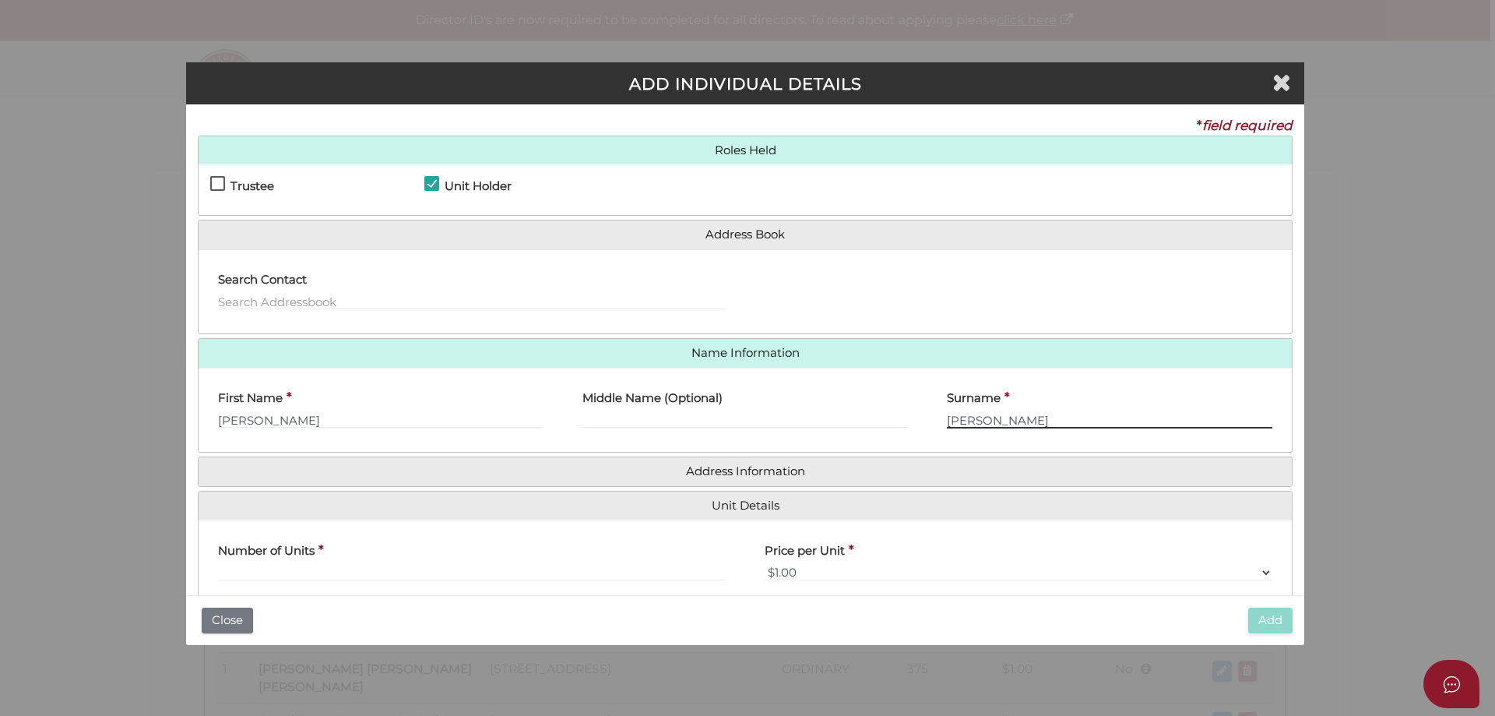
type input "[PERSON_NAME]"
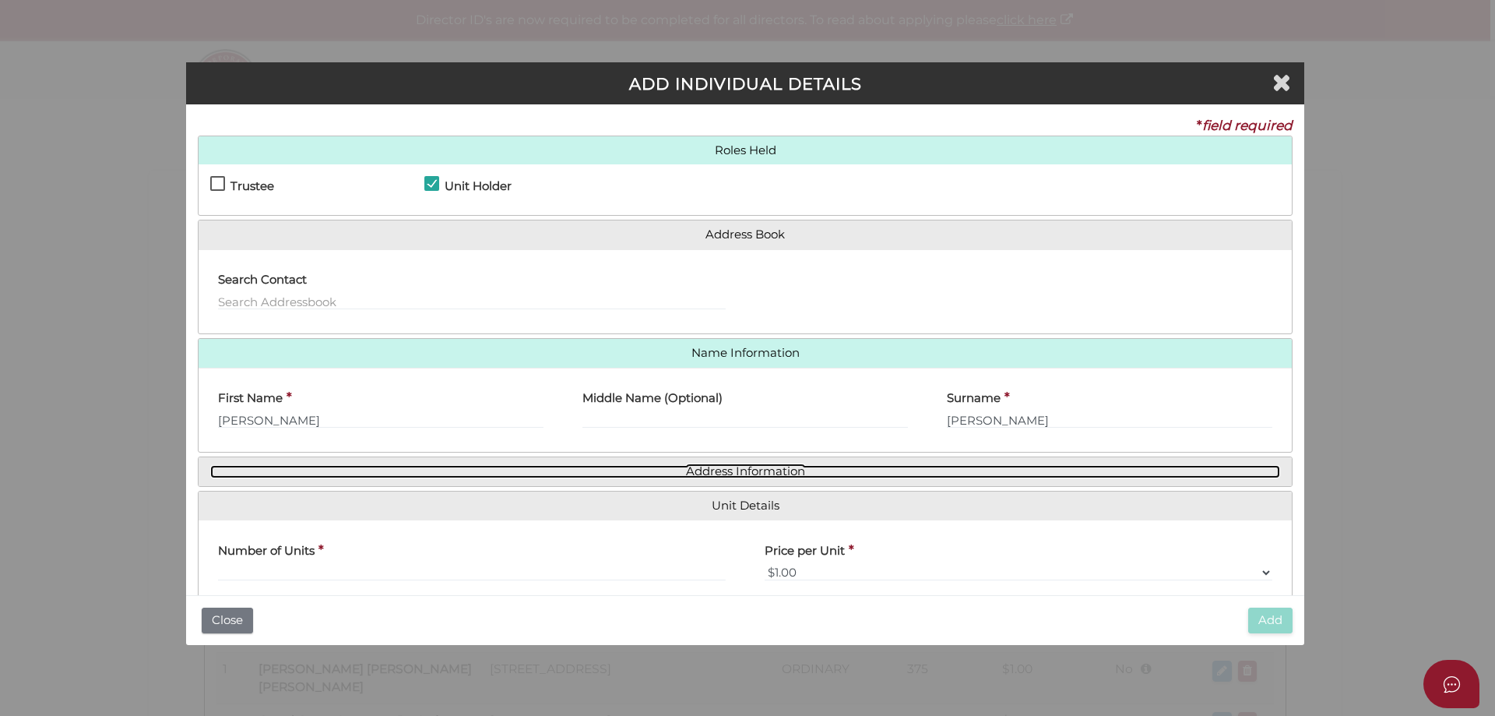
click at [741, 473] on link "Address Information" at bounding box center [745, 471] width 1070 height 13
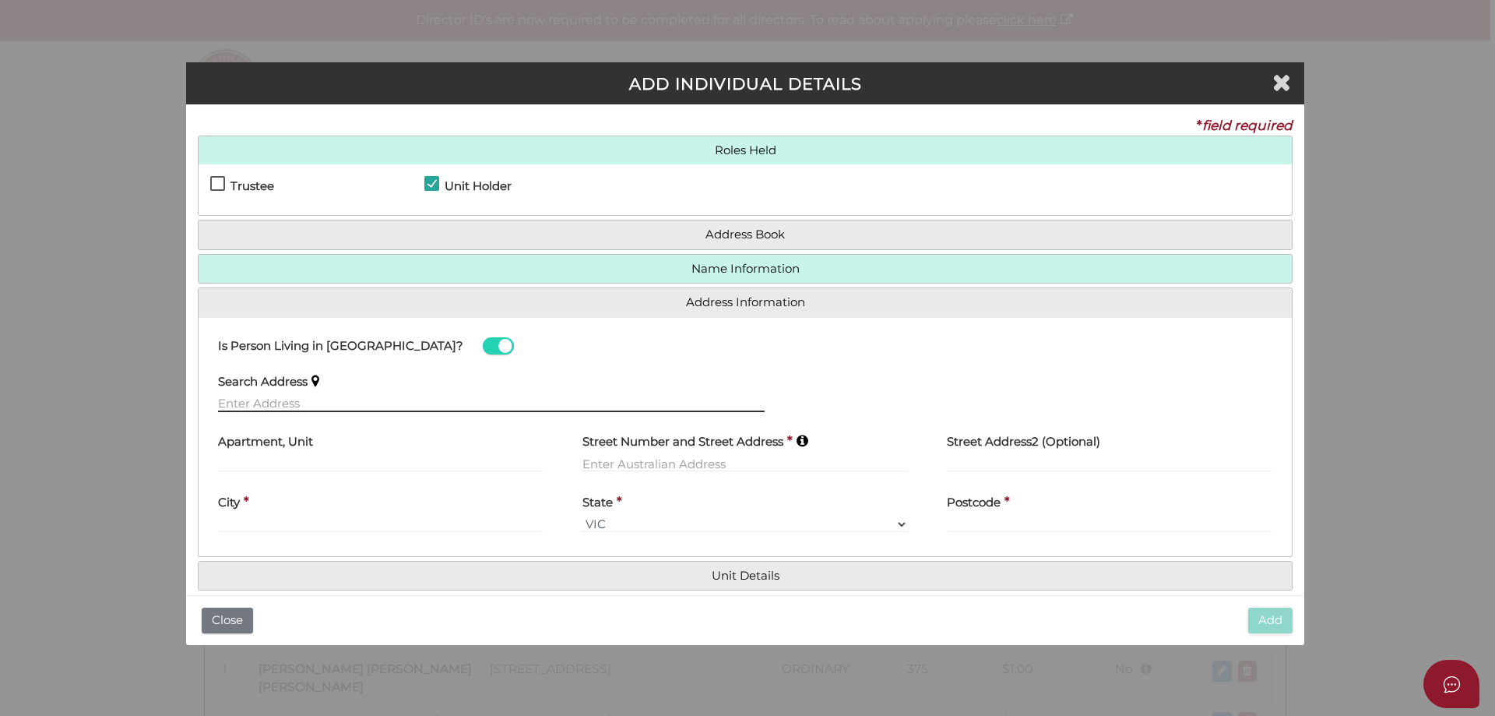
click at [257, 404] on input "text" at bounding box center [491, 403] width 547 height 17
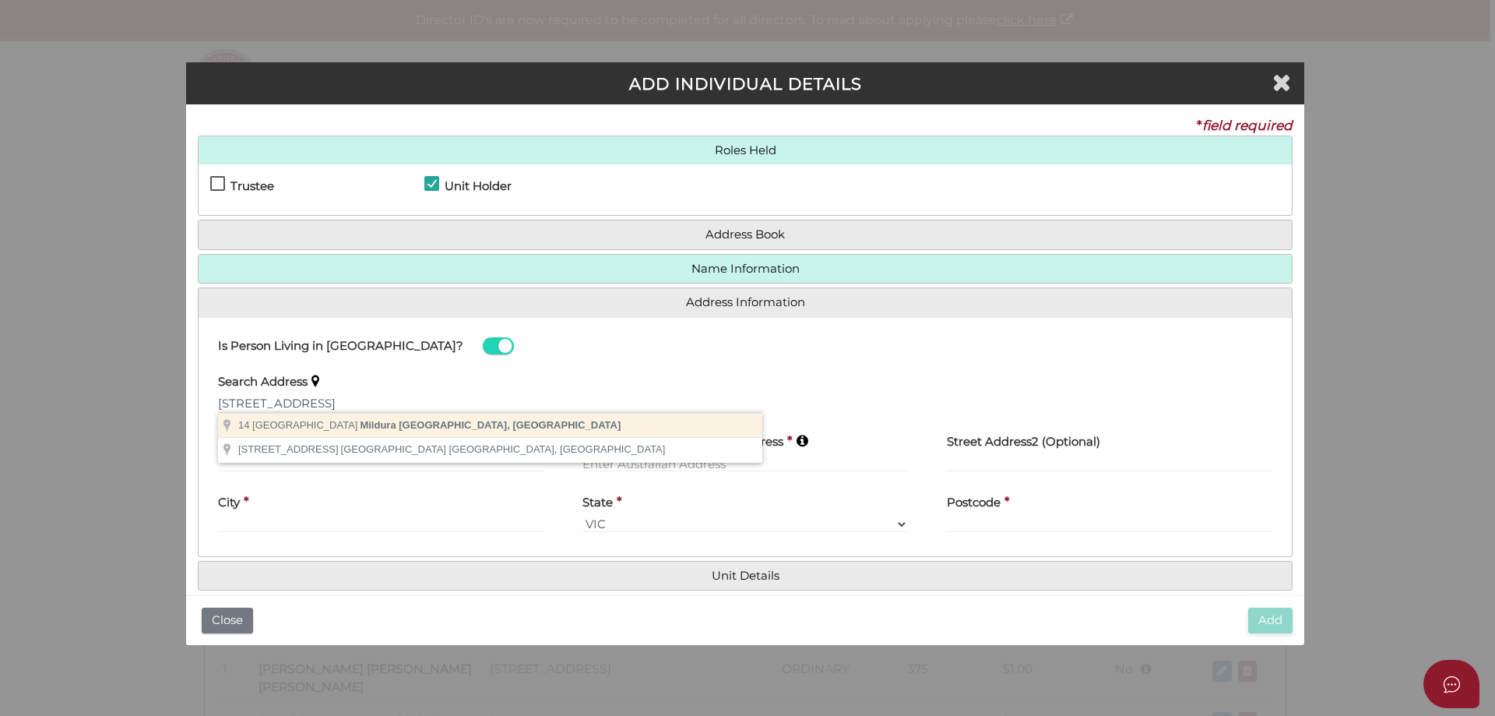
type input "[STREET_ADDRESS]"
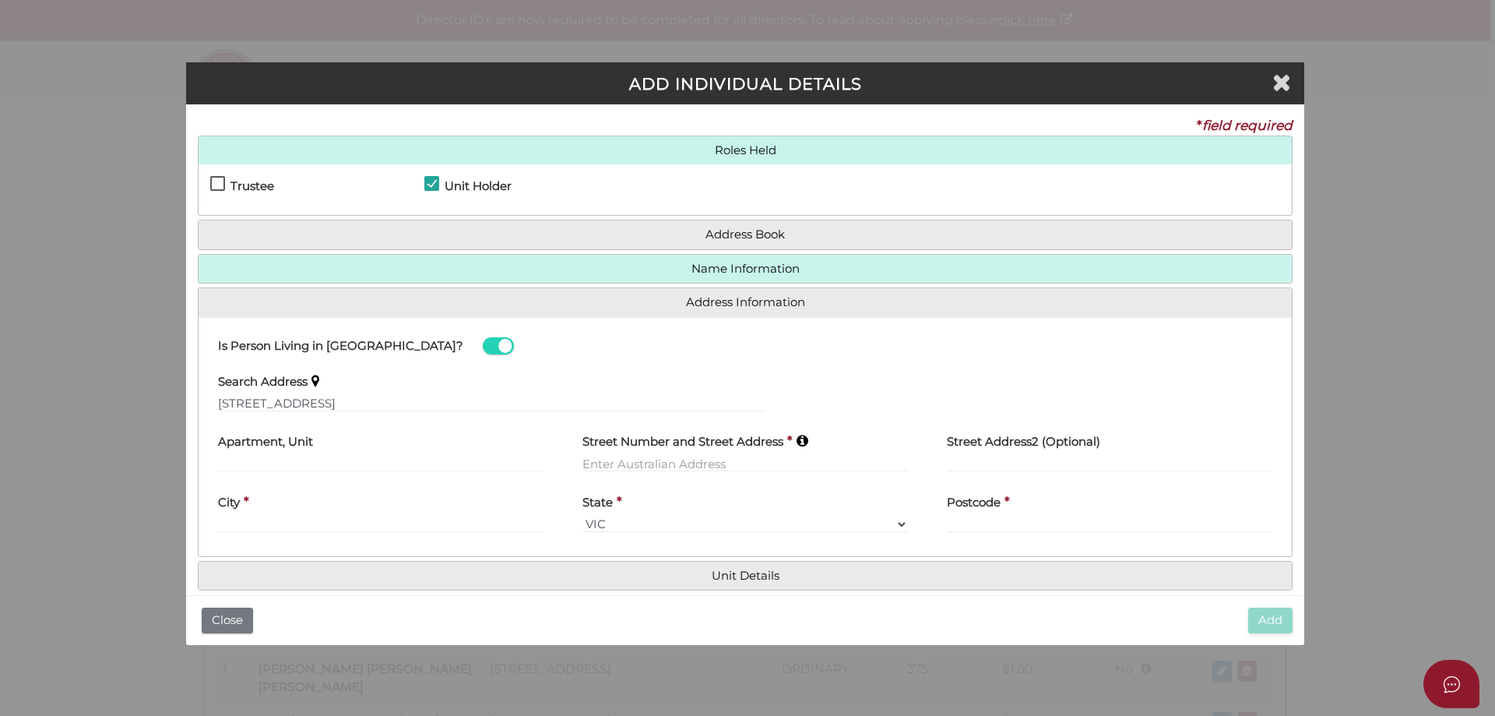
type input "[STREET_ADDRESS]"
type input "Mildura"
select select "VIC"
type input "3500"
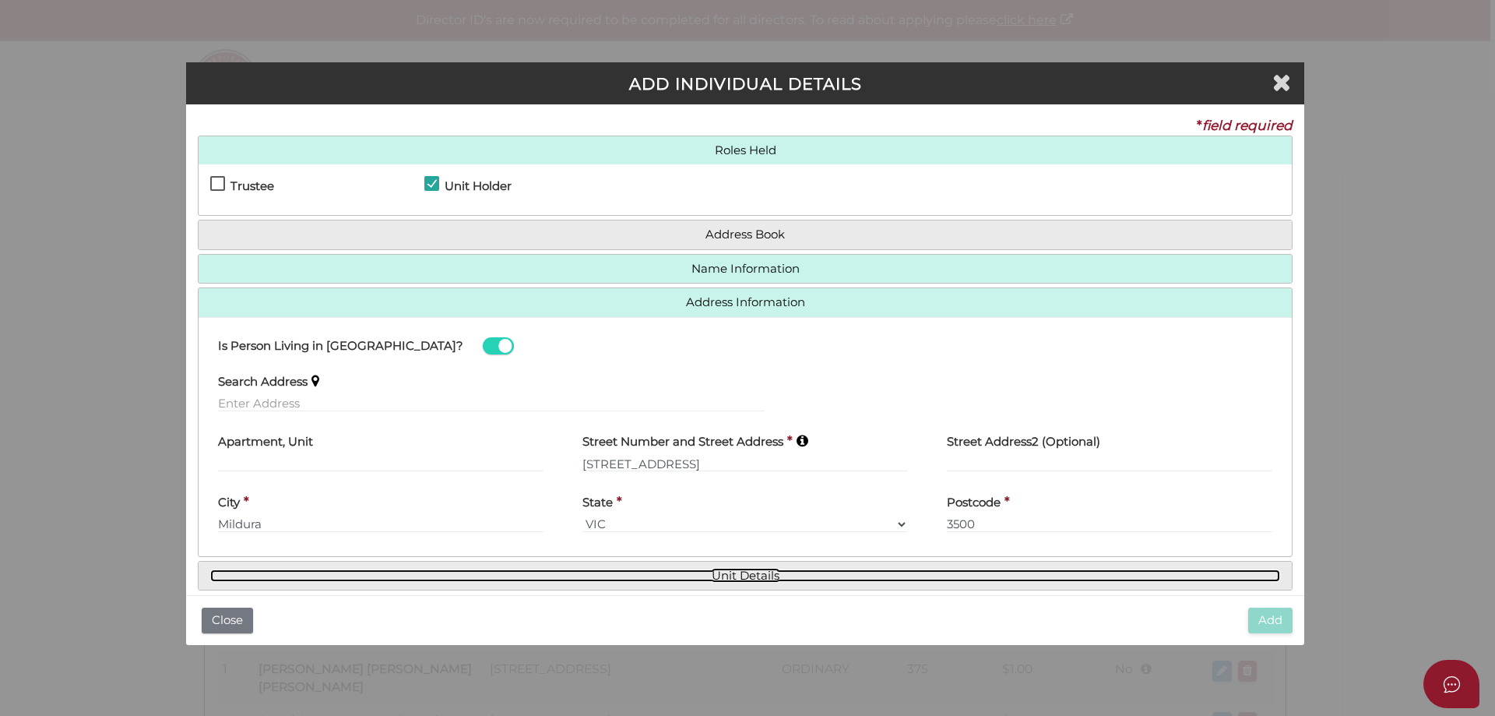
click at [713, 575] on link "Unit Details" at bounding box center [745, 575] width 1070 height 13
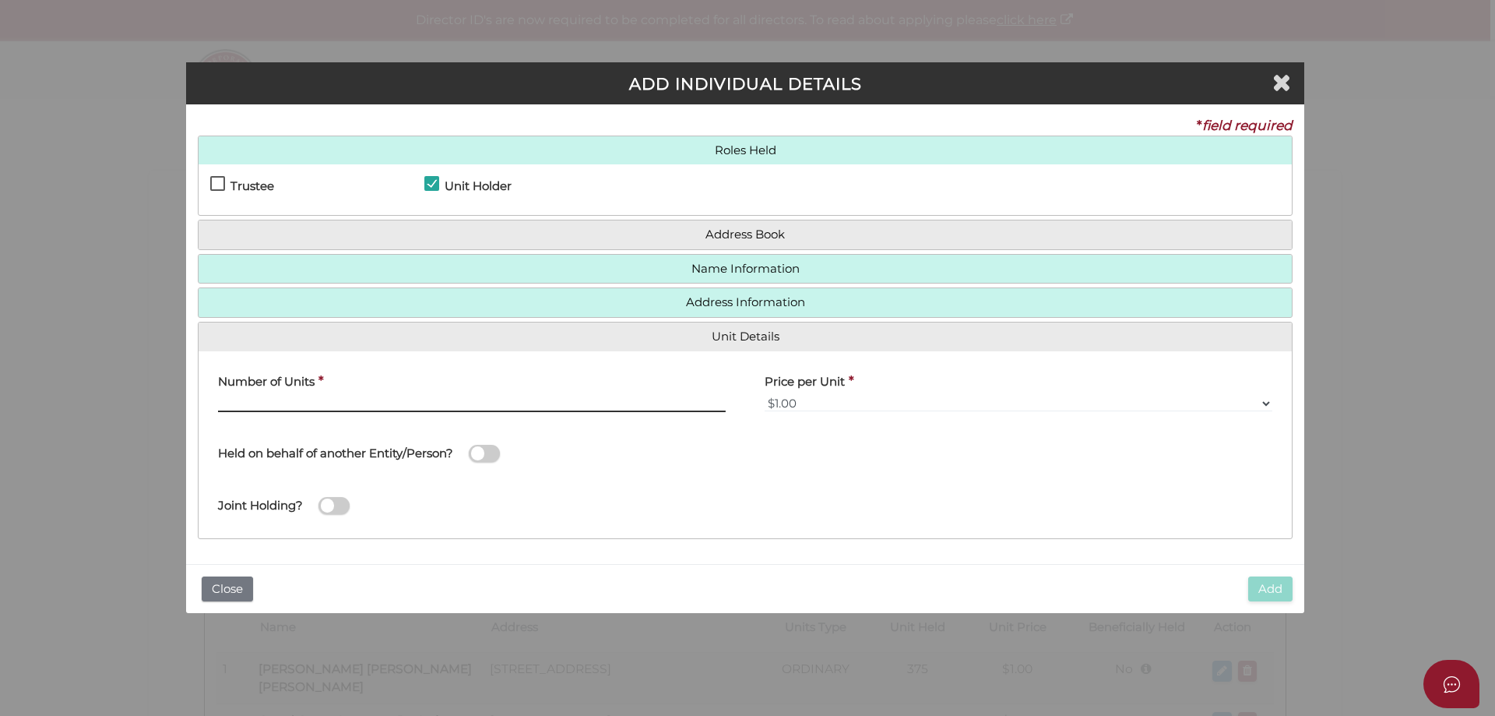
click at [293, 396] on input "text" at bounding box center [472, 403] width 508 height 17
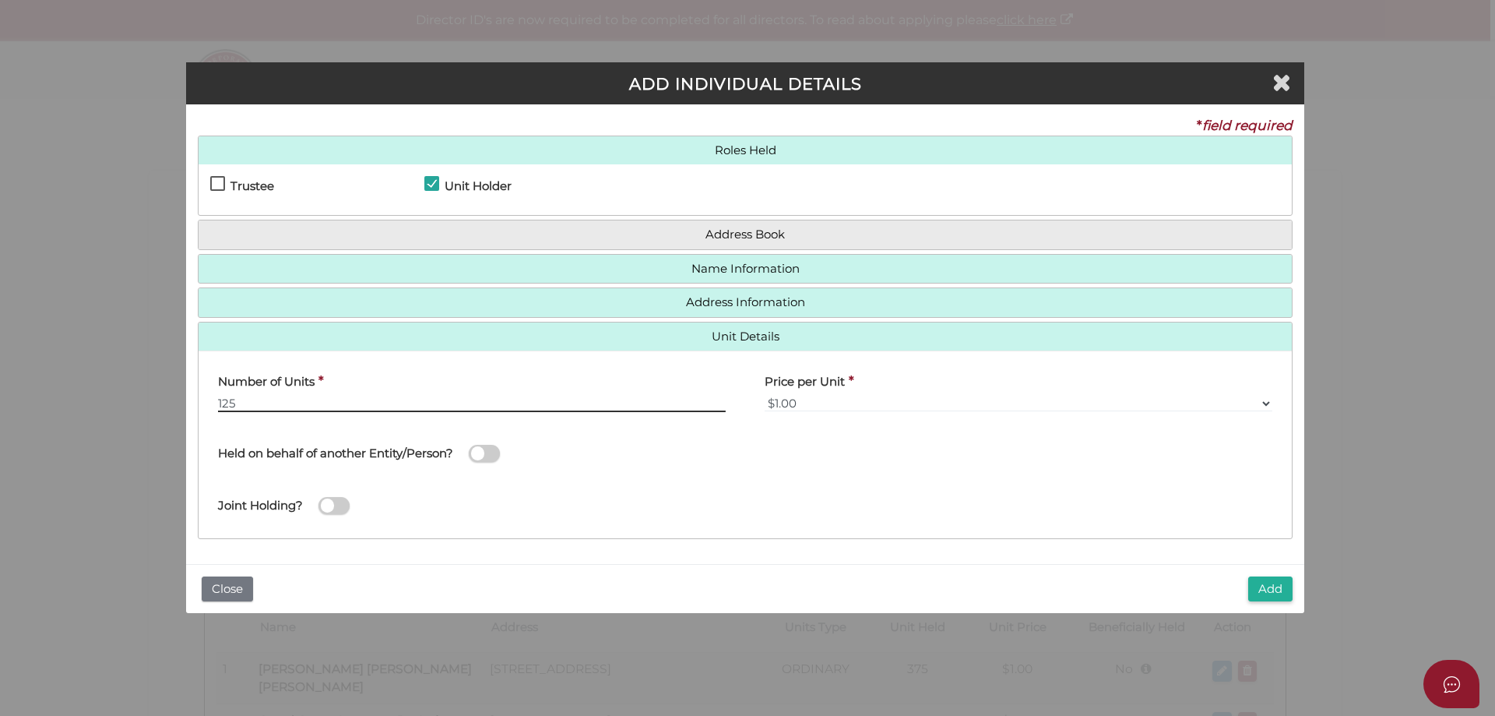
type input "125"
click at [496, 451] on span at bounding box center [484, 454] width 31 height 18
click at [0, 0] on input "checkbox" at bounding box center [0, 0] width 0 height 0
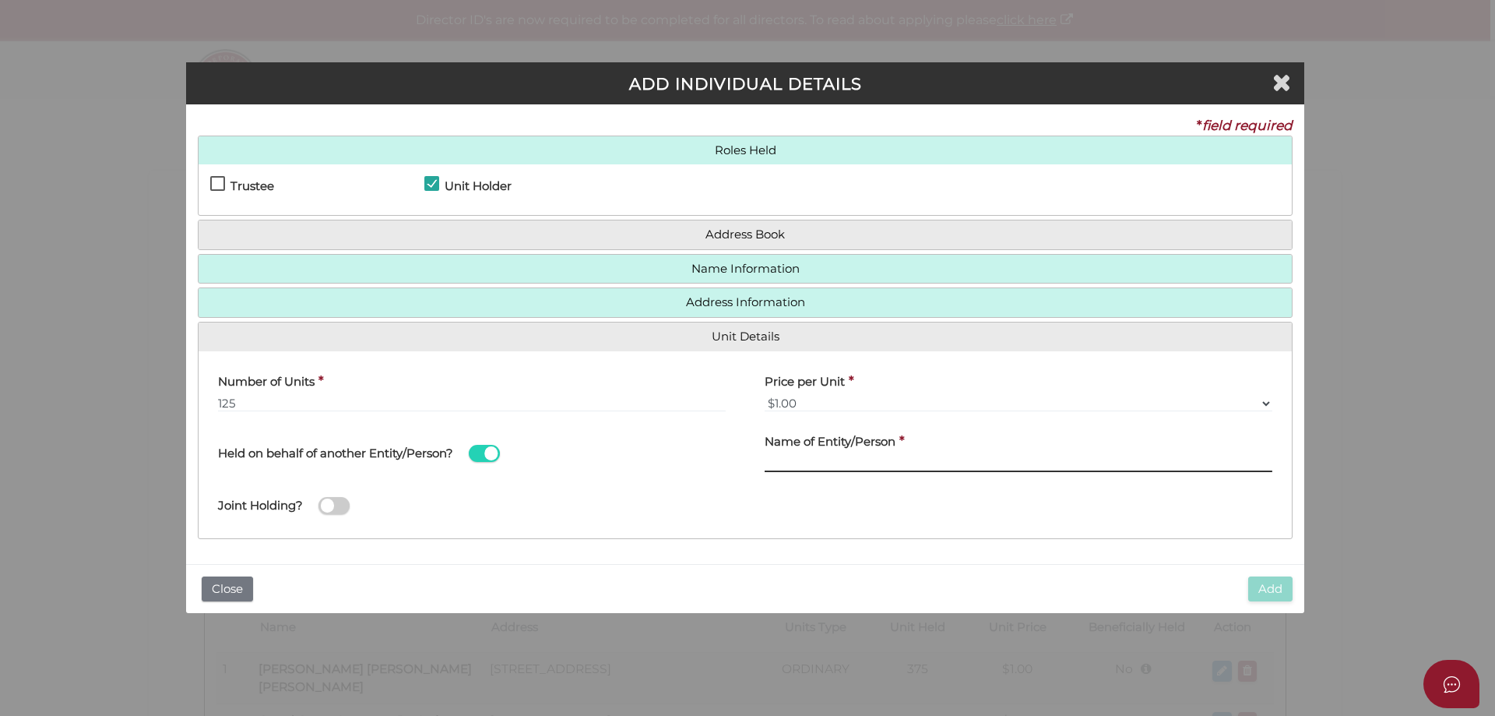
click at [908, 465] on input "text" at bounding box center [1019, 463] width 508 height 17
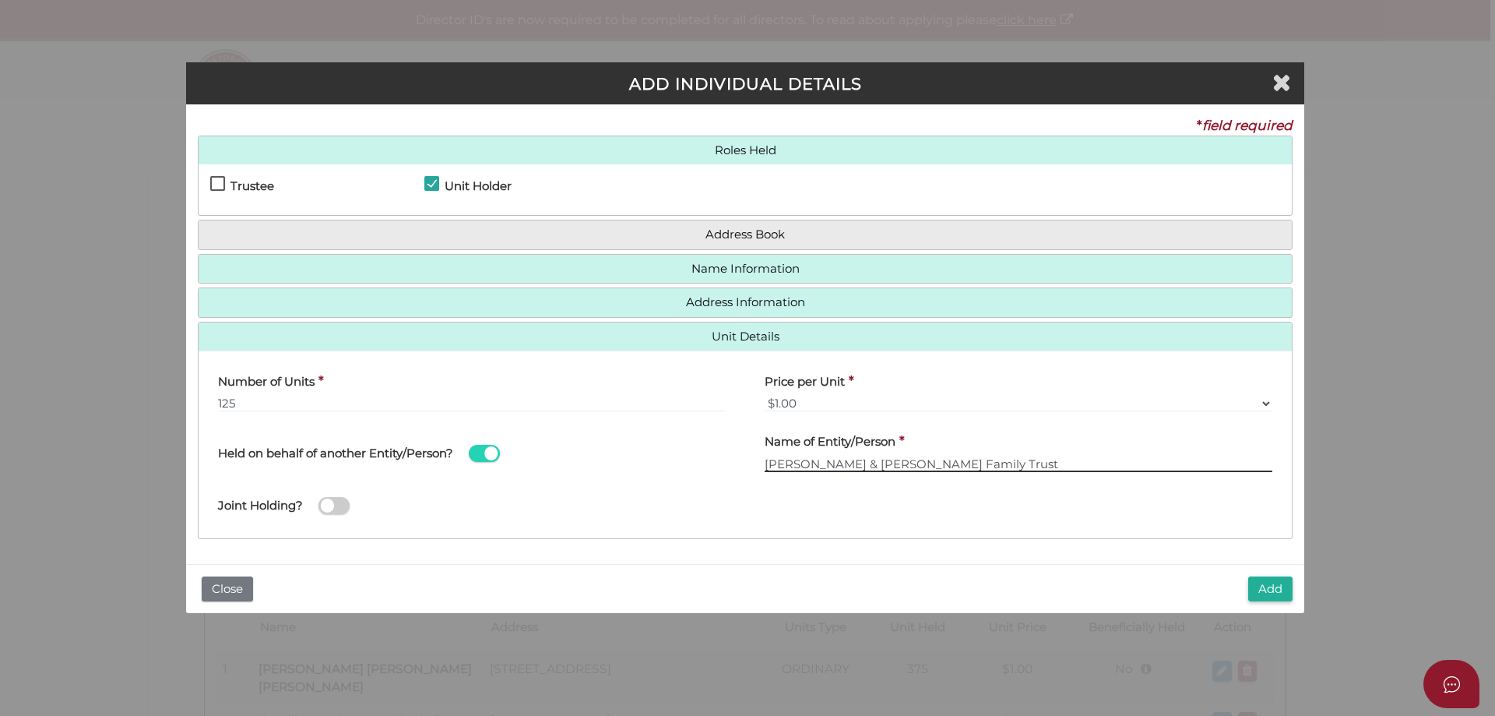
type input "[PERSON_NAME] & [PERSON_NAME] Family Trust"
click at [347, 507] on span at bounding box center [334, 506] width 31 height 18
click at [0, 0] on input "checkbox" at bounding box center [0, 0] width 0 height 0
click at [1261, 596] on button "Add" at bounding box center [1271, 589] width 44 height 26
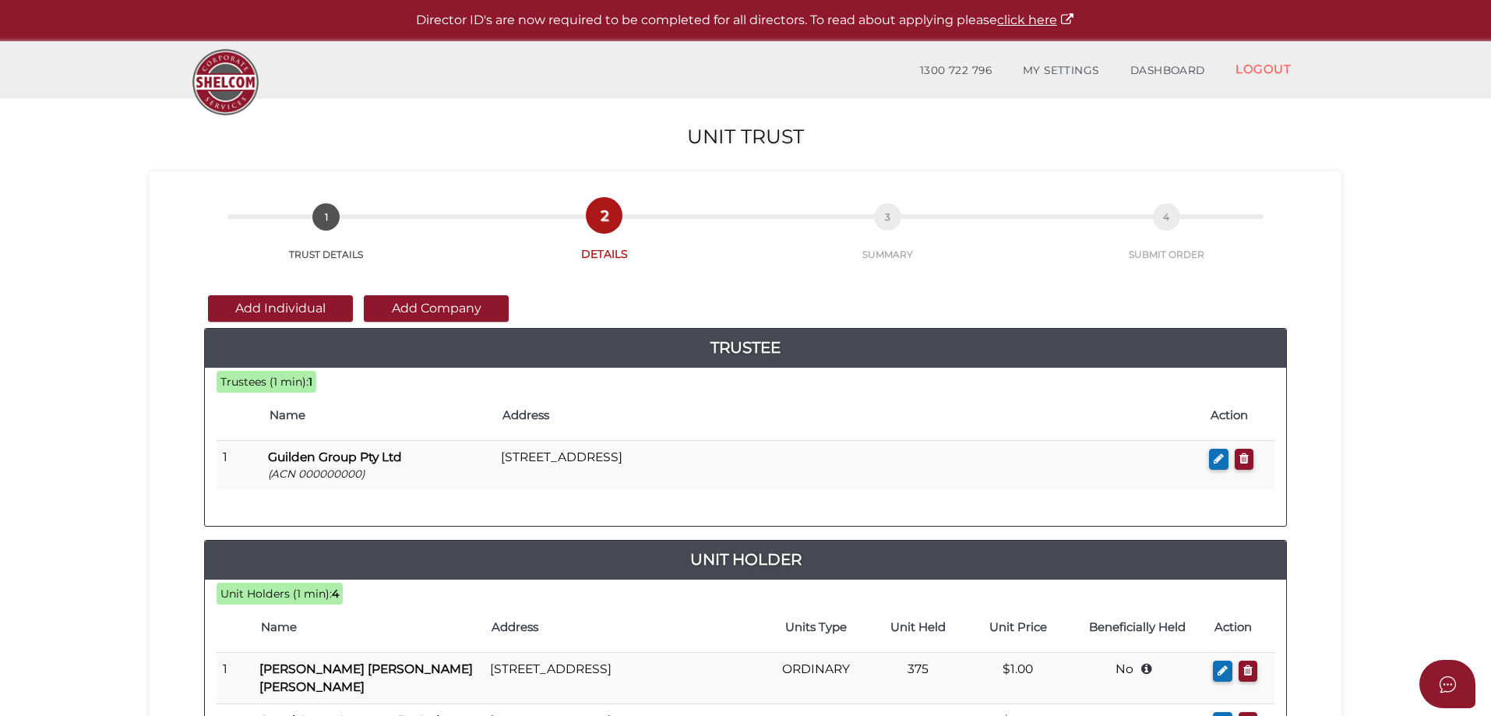
scroll to position [354, 0]
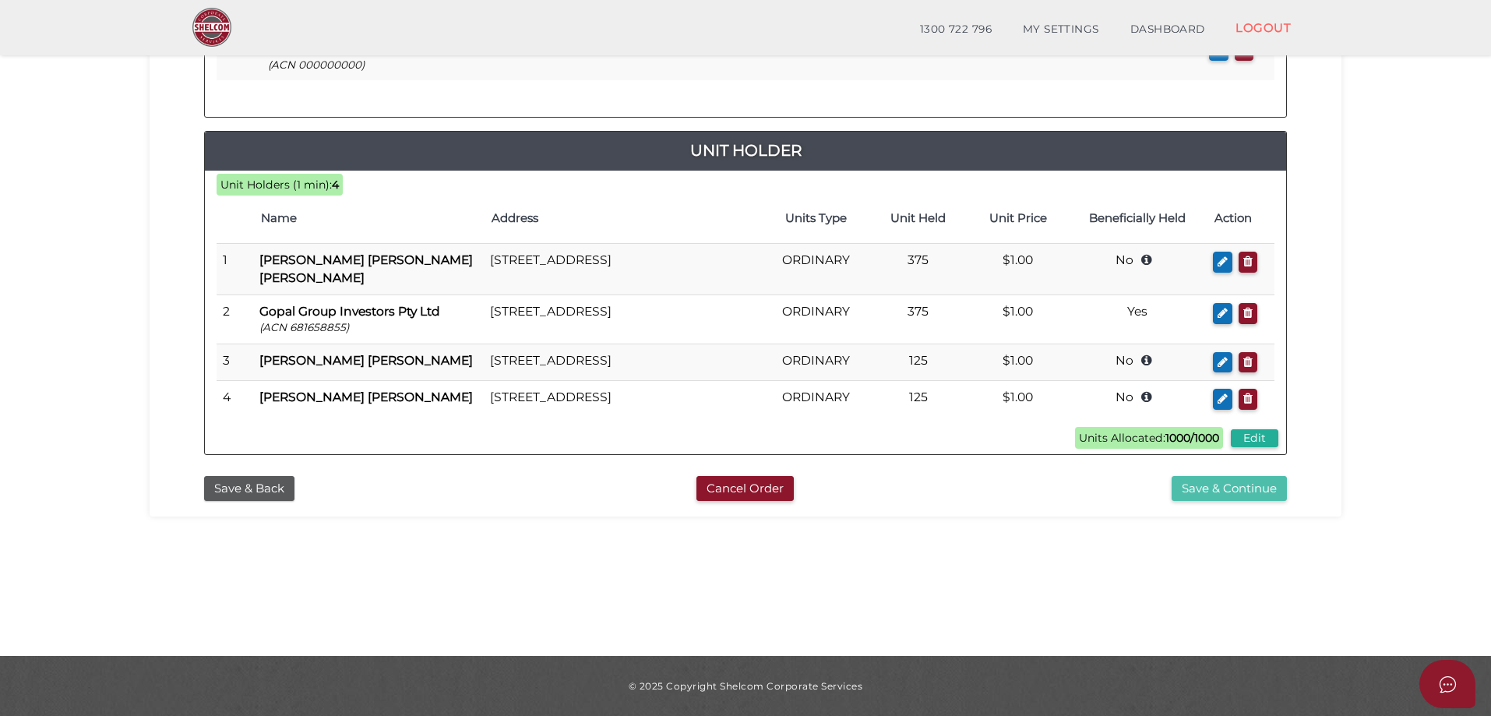
click at [1261, 487] on button "Save & Continue" at bounding box center [1228, 489] width 115 height 26
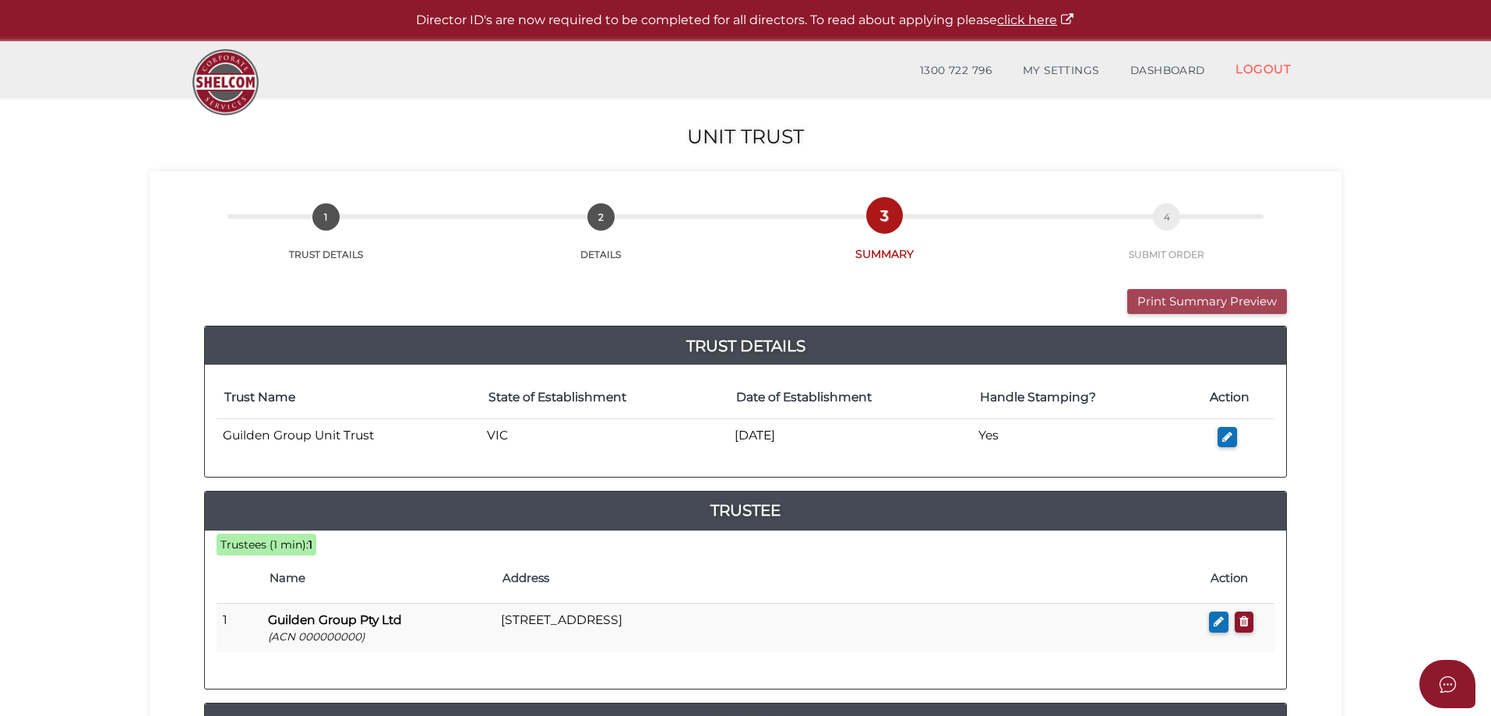
click at [1185, 300] on button "Print Summary Preview" at bounding box center [1207, 302] width 160 height 26
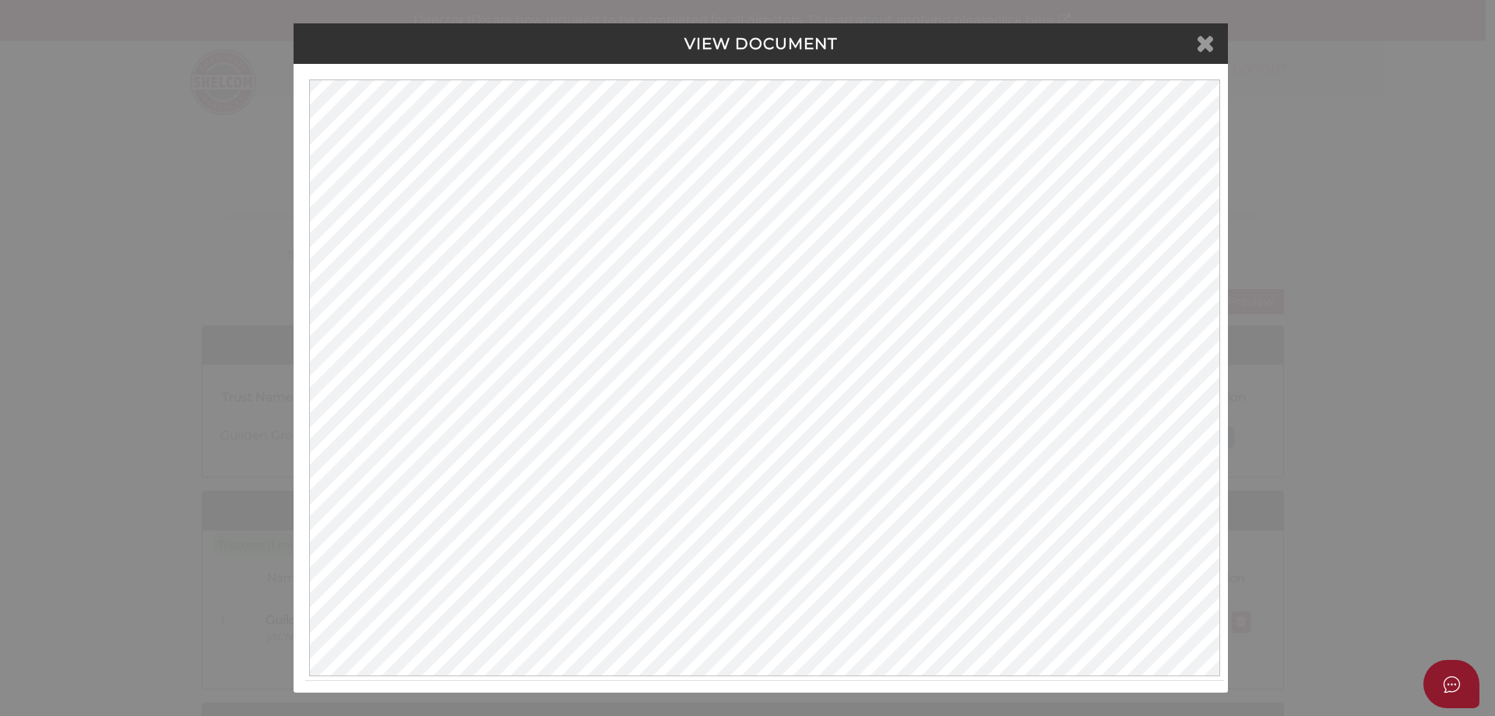
click at [1199, 43] on icon at bounding box center [1205, 42] width 19 height 23
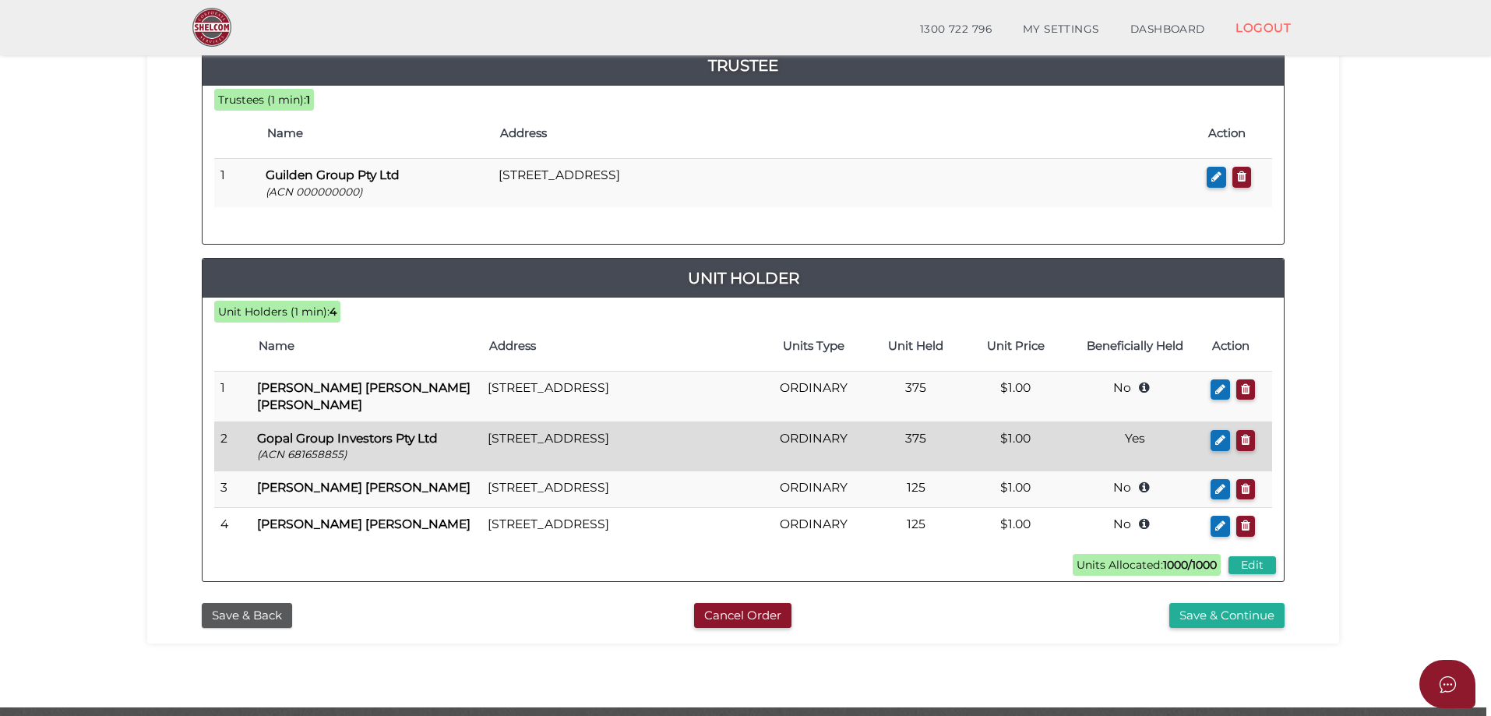
scroll to position [441, 0]
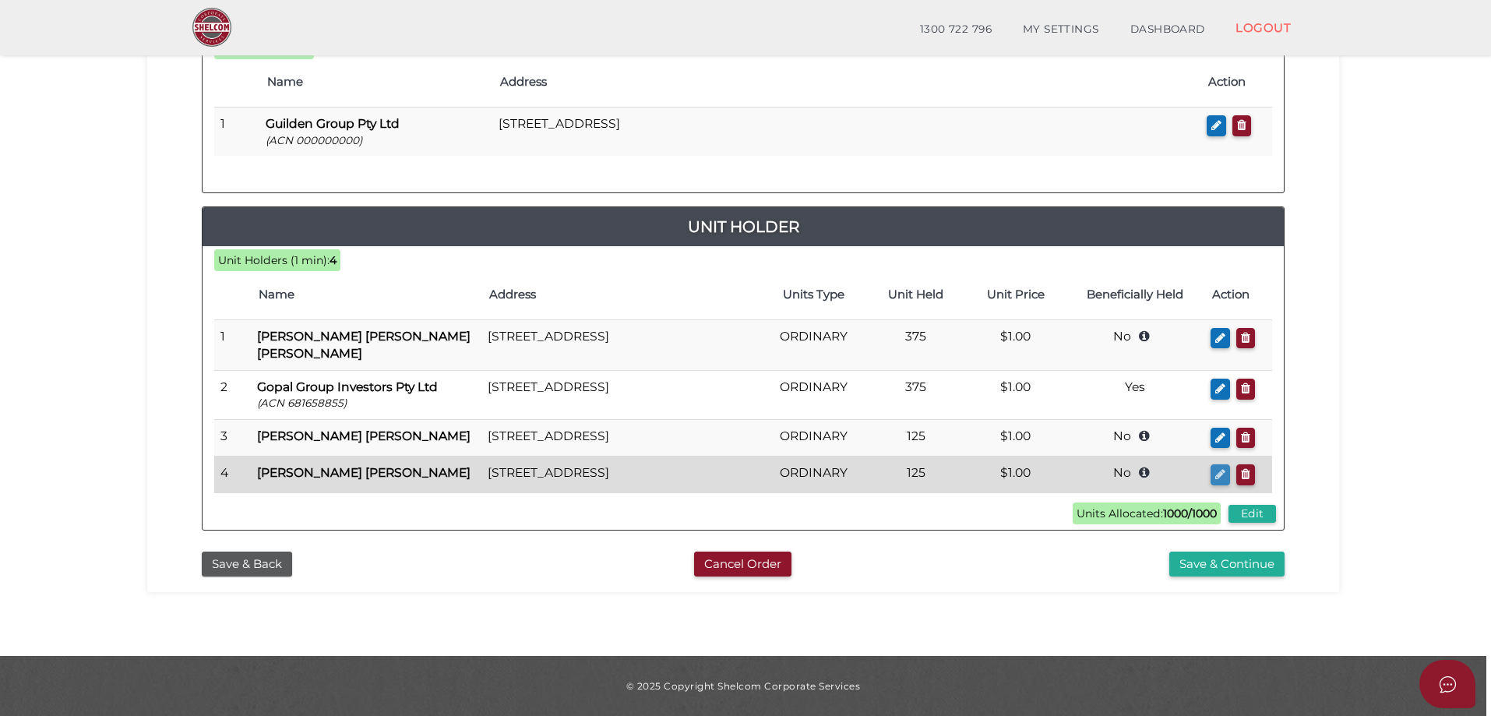
click at [1221, 477] on icon "button" at bounding box center [1220, 474] width 10 height 12
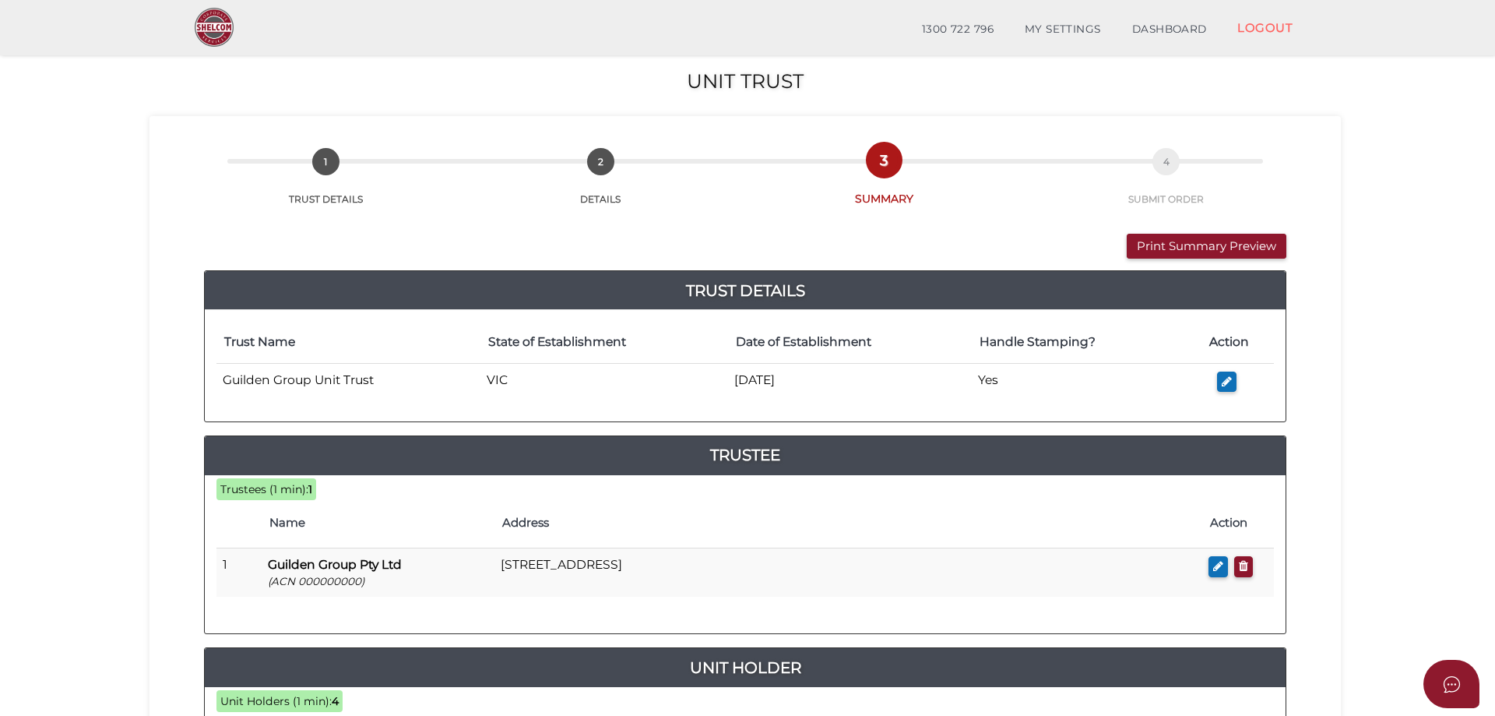
checkbox input "true"
type input "[PERSON_NAME]"
type input "125"
select select "$1.00"
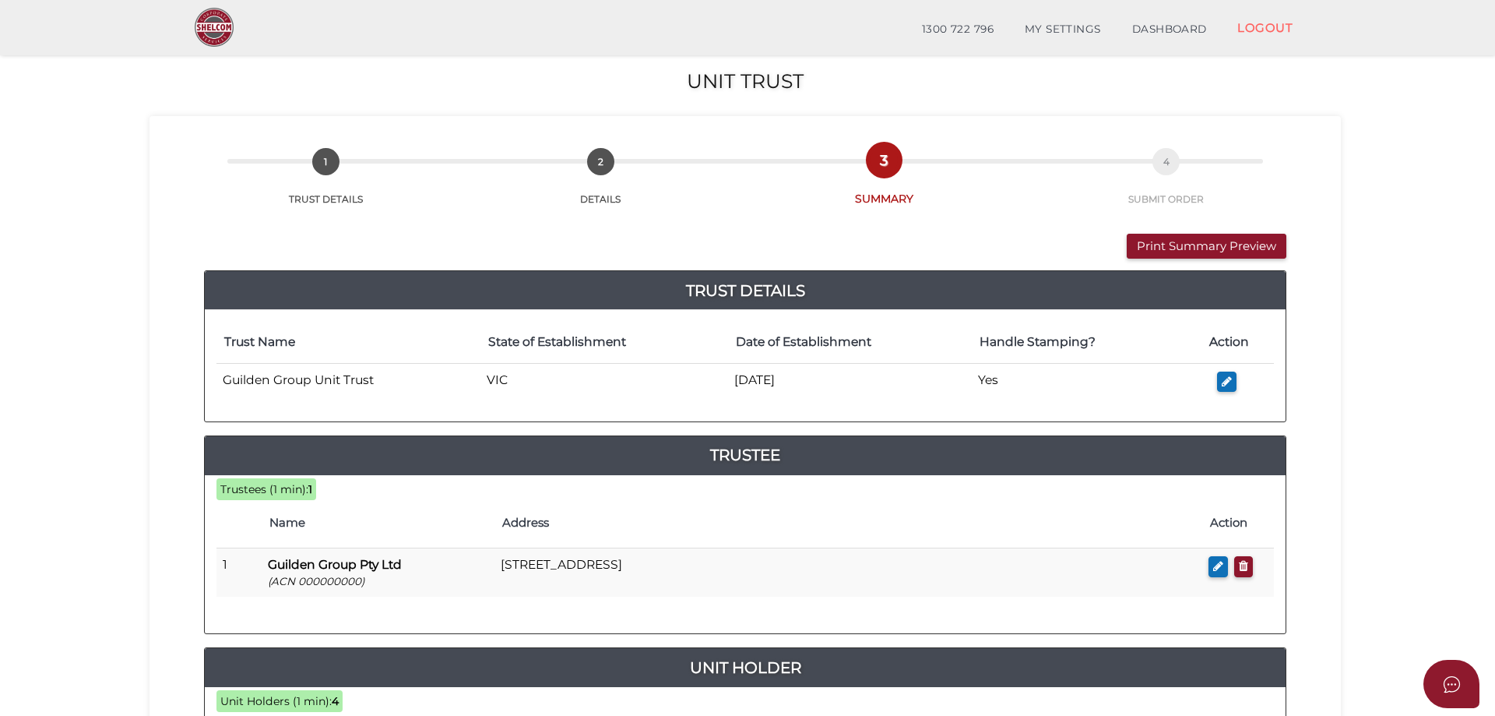
type input "[PERSON_NAME] & [PERSON_NAME] Family Trust"
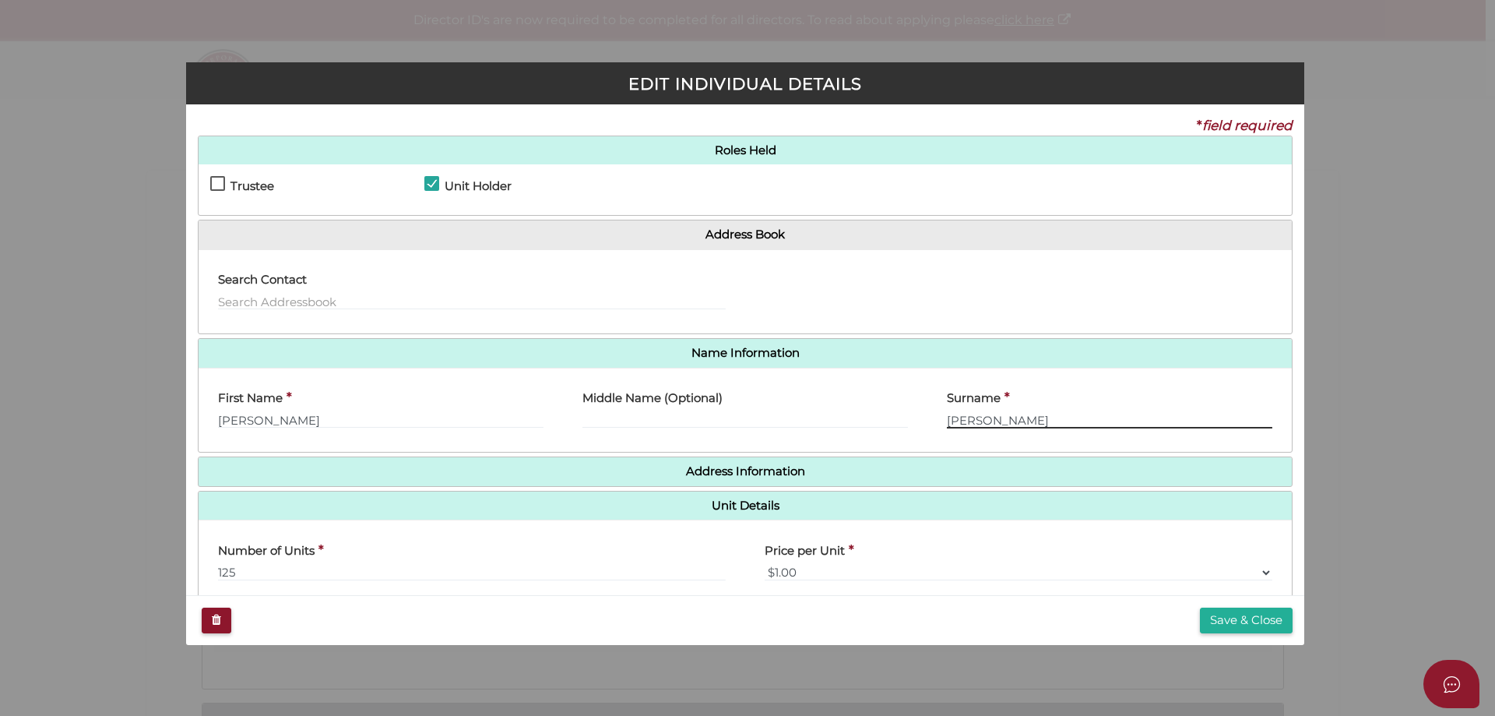
click at [1050, 421] on input "Nisha Hardar" at bounding box center [1110, 419] width 326 height 17
type input "Nisha Dharanu"
click at [1224, 625] on button "Save & Close" at bounding box center [1246, 621] width 93 height 26
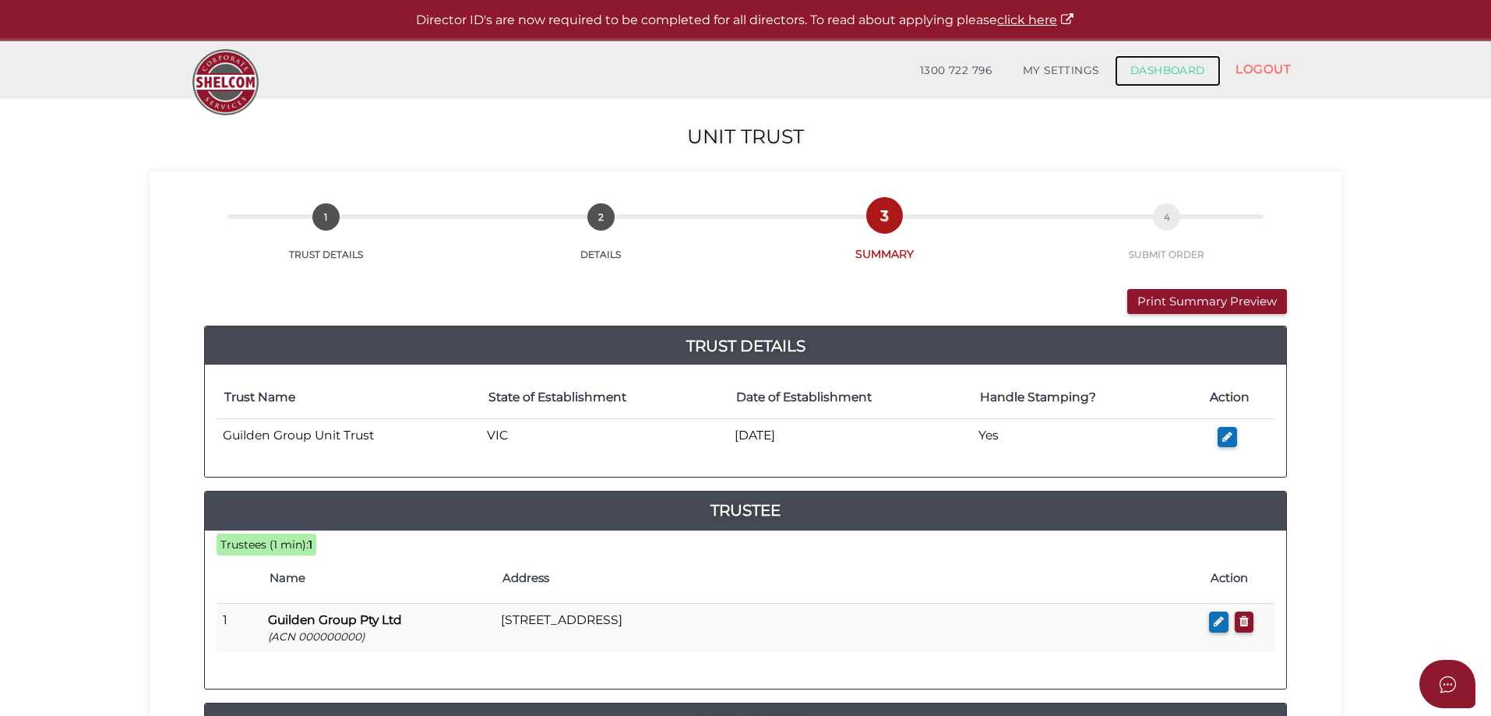
click at [1176, 69] on link "DASHBOARD" at bounding box center [1168, 70] width 106 height 31
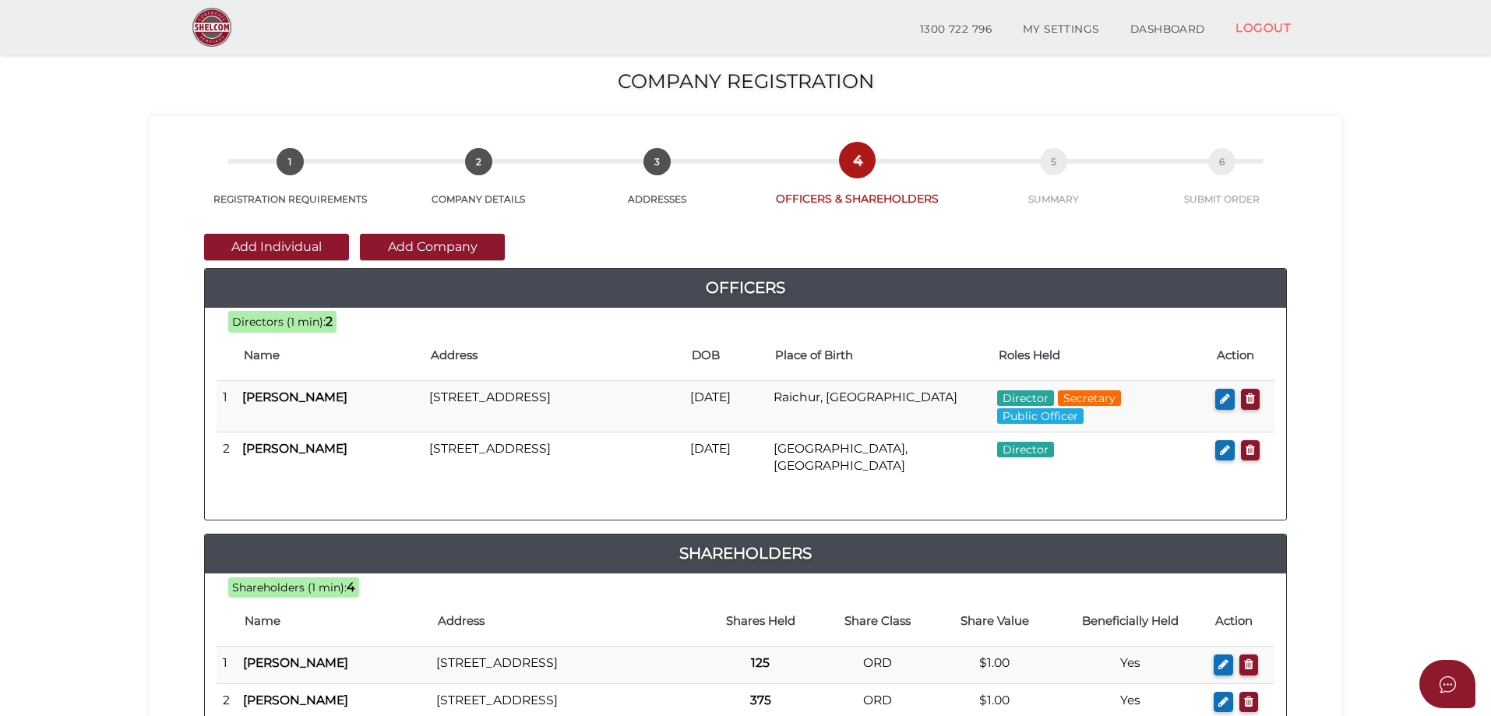
scroll to position [359, 0]
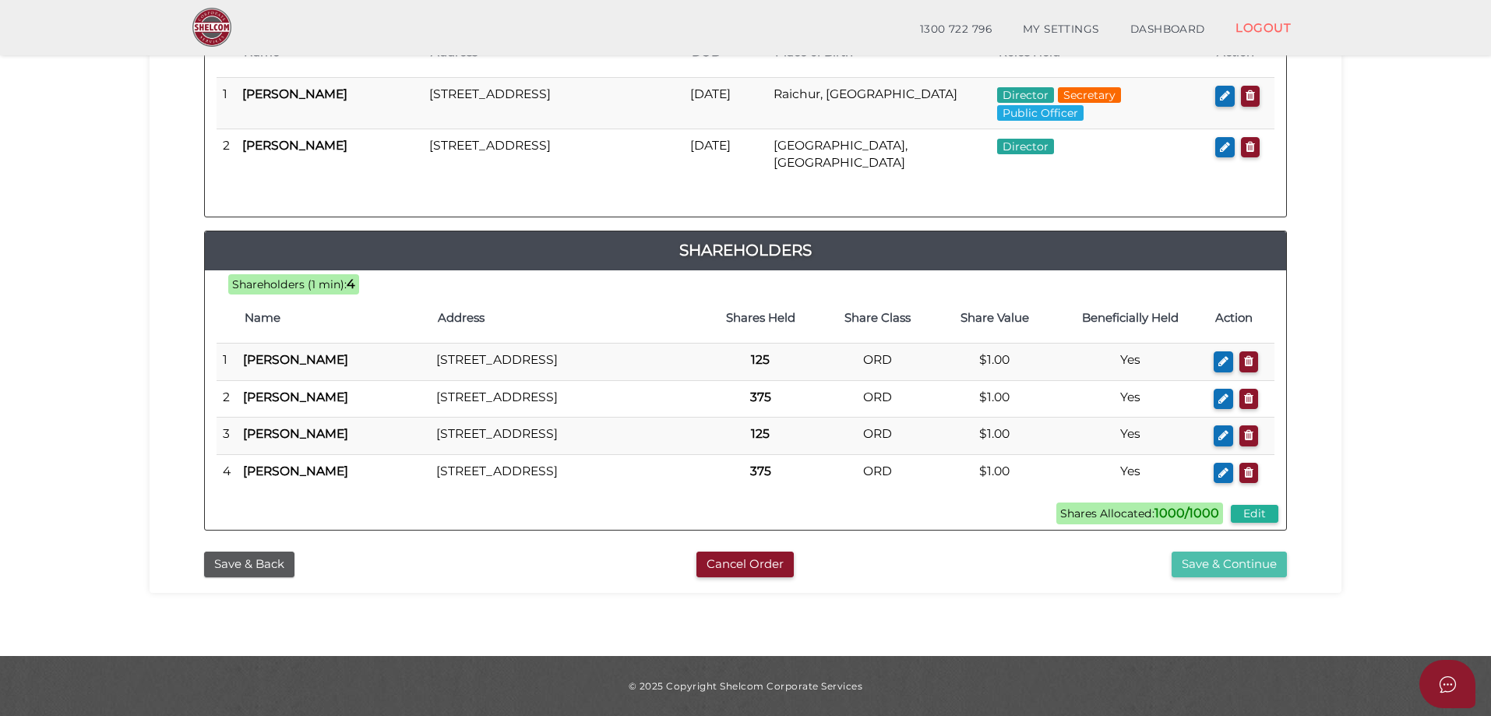
click at [1270, 562] on button "Save & Continue" at bounding box center [1228, 564] width 115 height 26
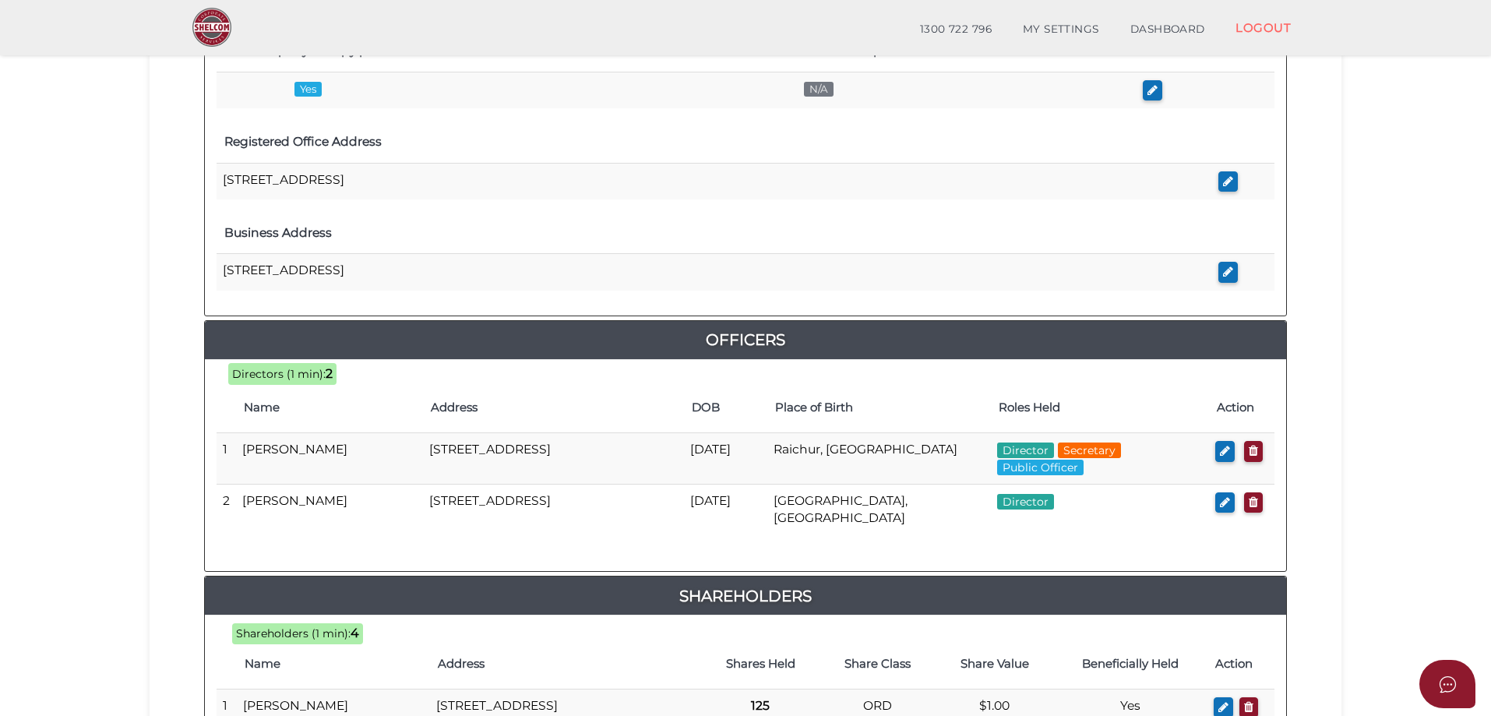
scroll to position [867, 0]
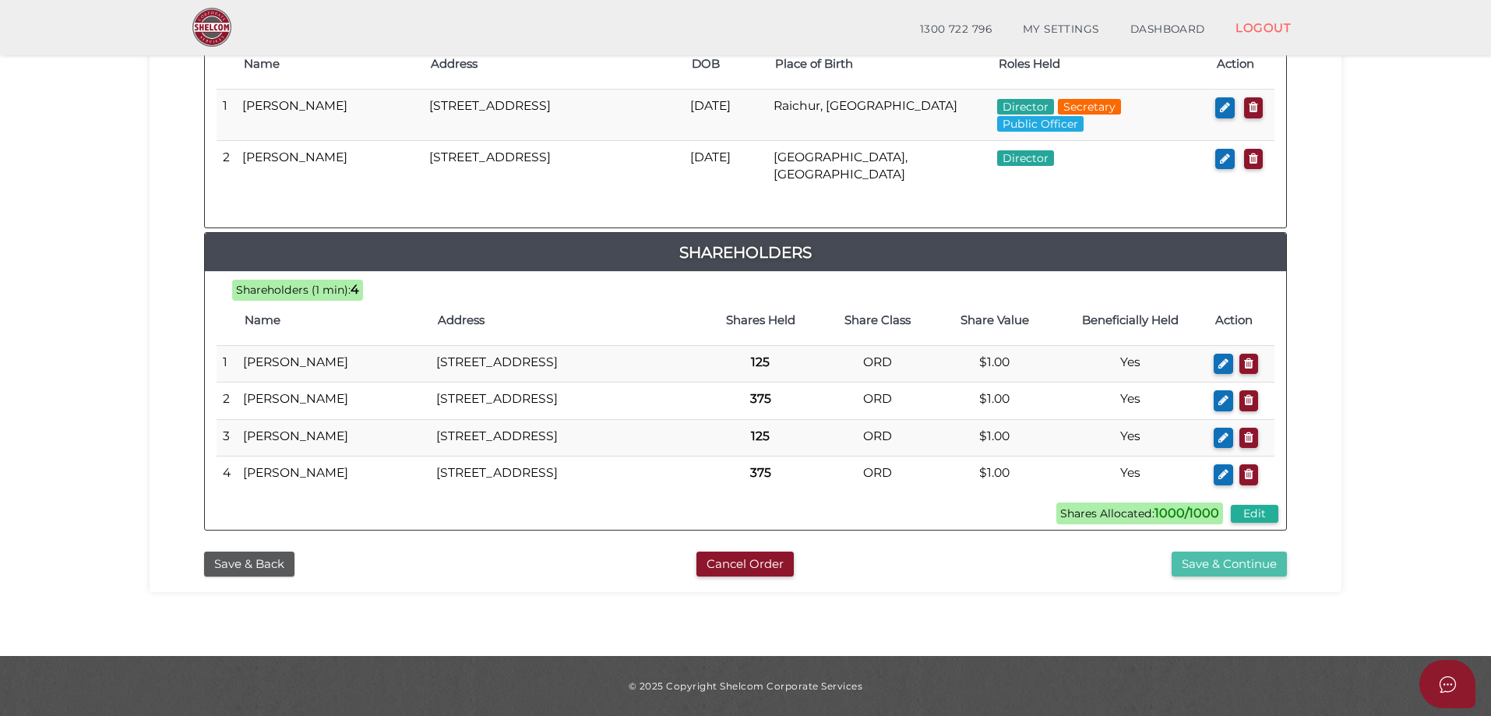
click at [1248, 569] on button "Save & Continue" at bounding box center [1228, 564] width 115 height 26
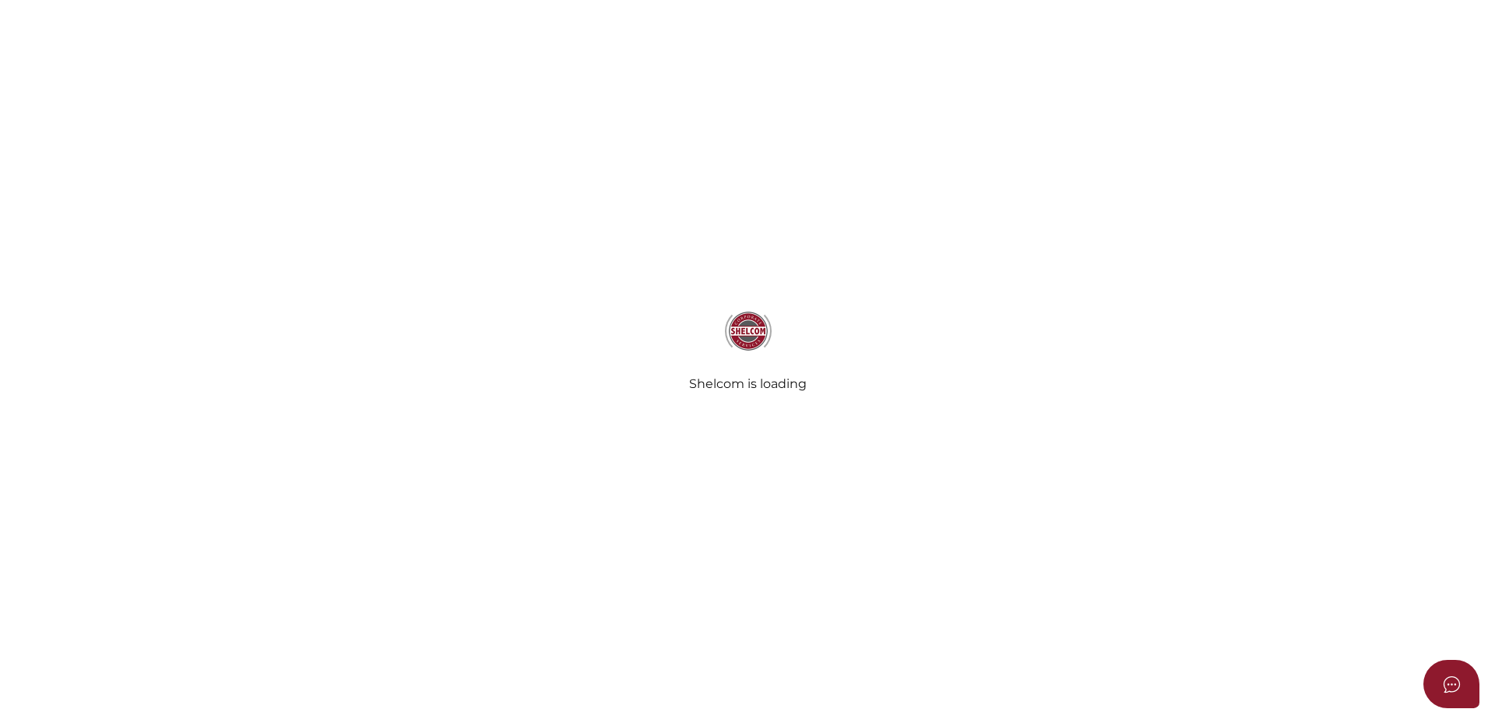
select select "Comb Binding"
radio input "true"
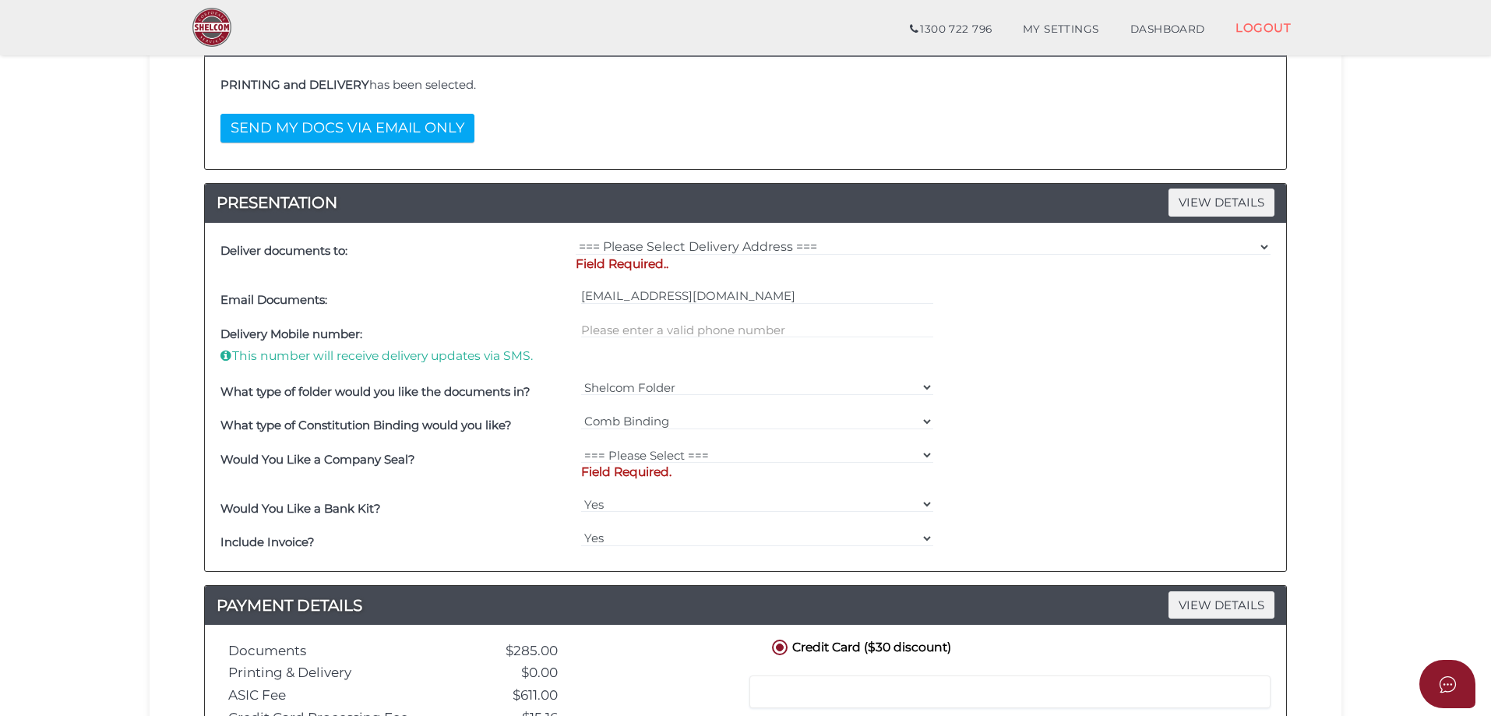
scroll to position [389, 0]
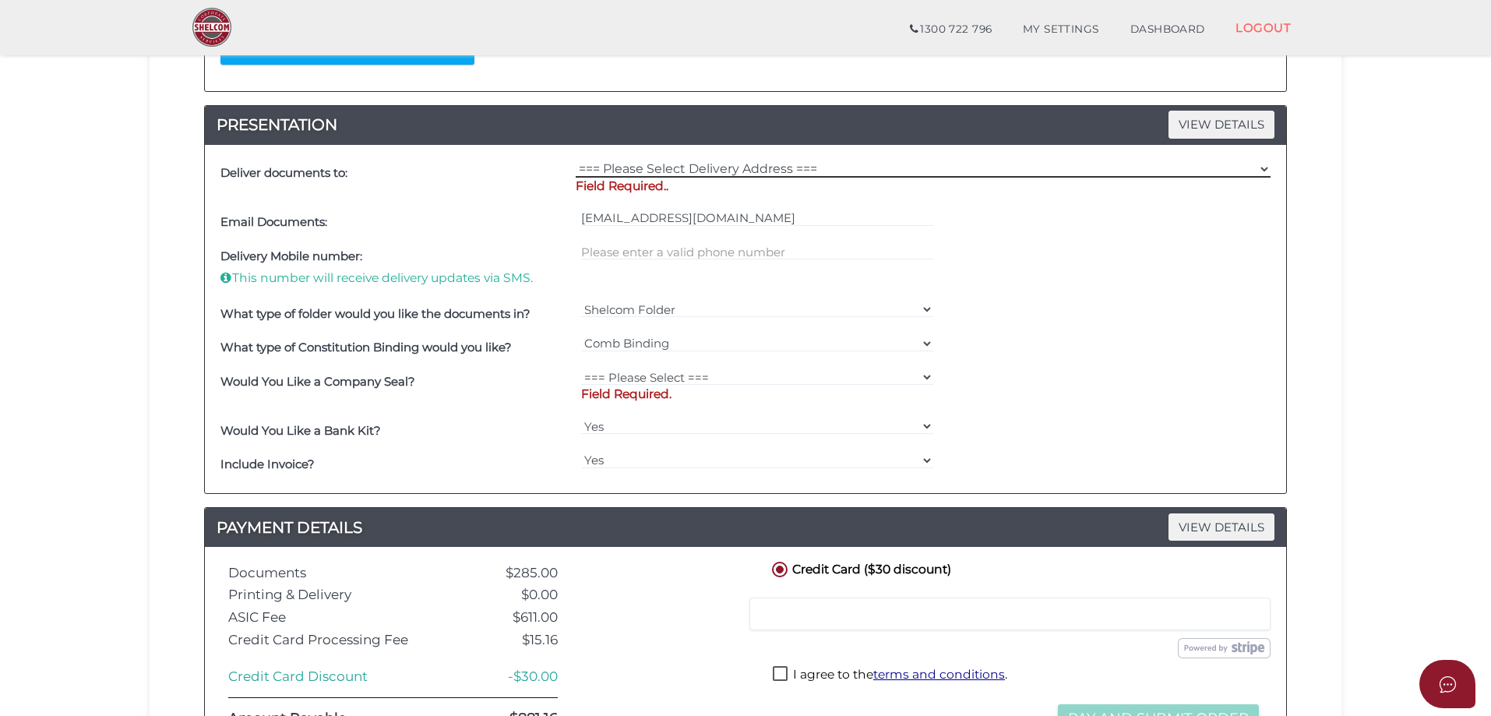
click at [686, 167] on select "=== Please Select Delivery Address === (User Address - Carrie Dichiera) 62a Lim…" at bounding box center [923, 168] width 695 height 17
select select "0"
click at [576, 160] on select "=== Please Select Delivery Address === (User Address - Carrie Dichiera) 62a Lim…" at bounding box center [923, 168] width 695 height 17
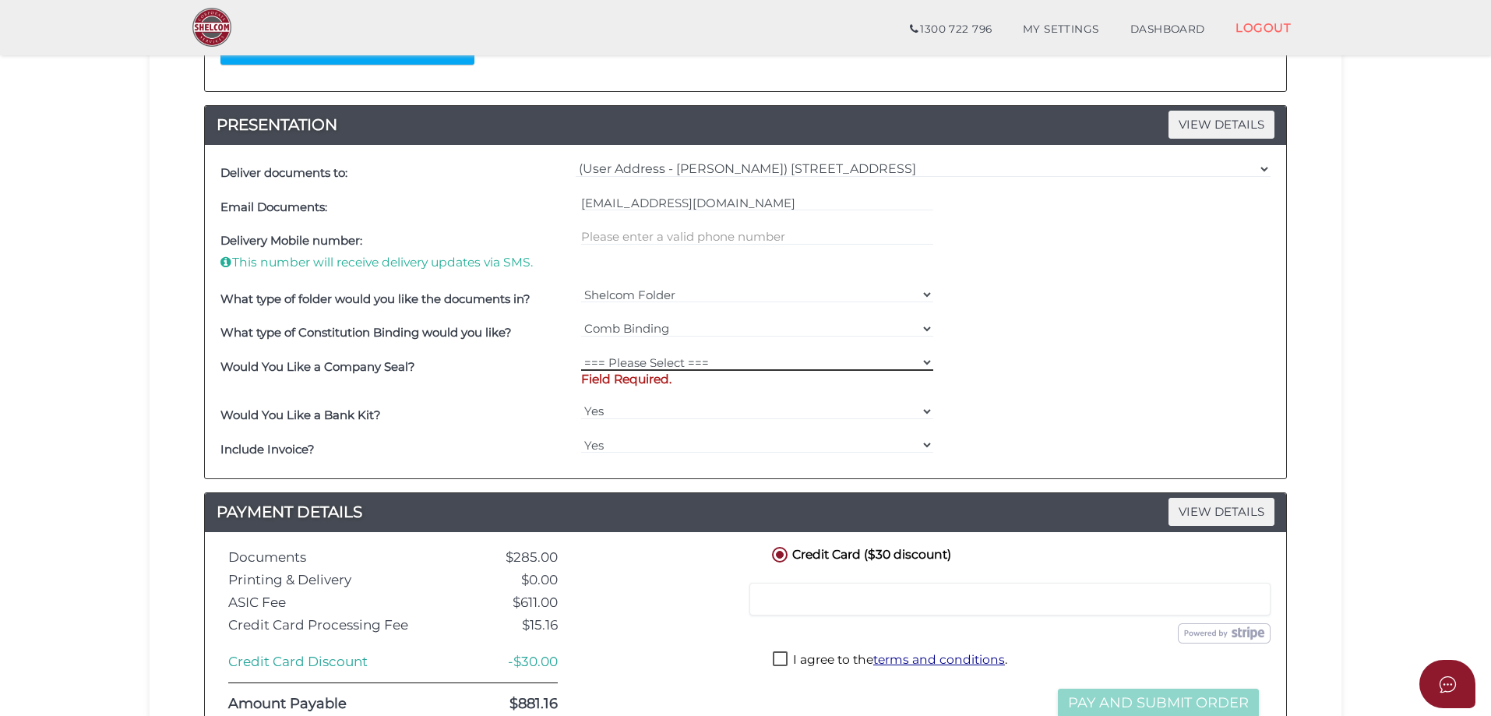
click at [637, 365] on select "=== Please Select === Fold Seal $50 No Seal" at bounding box center [757, 362] width 353 height 17
select select "0"
click at [581, 354] on select "=== Please Select === Fold Seal $50 No Seal" at bounding box center [757, 362] width 353 height 17
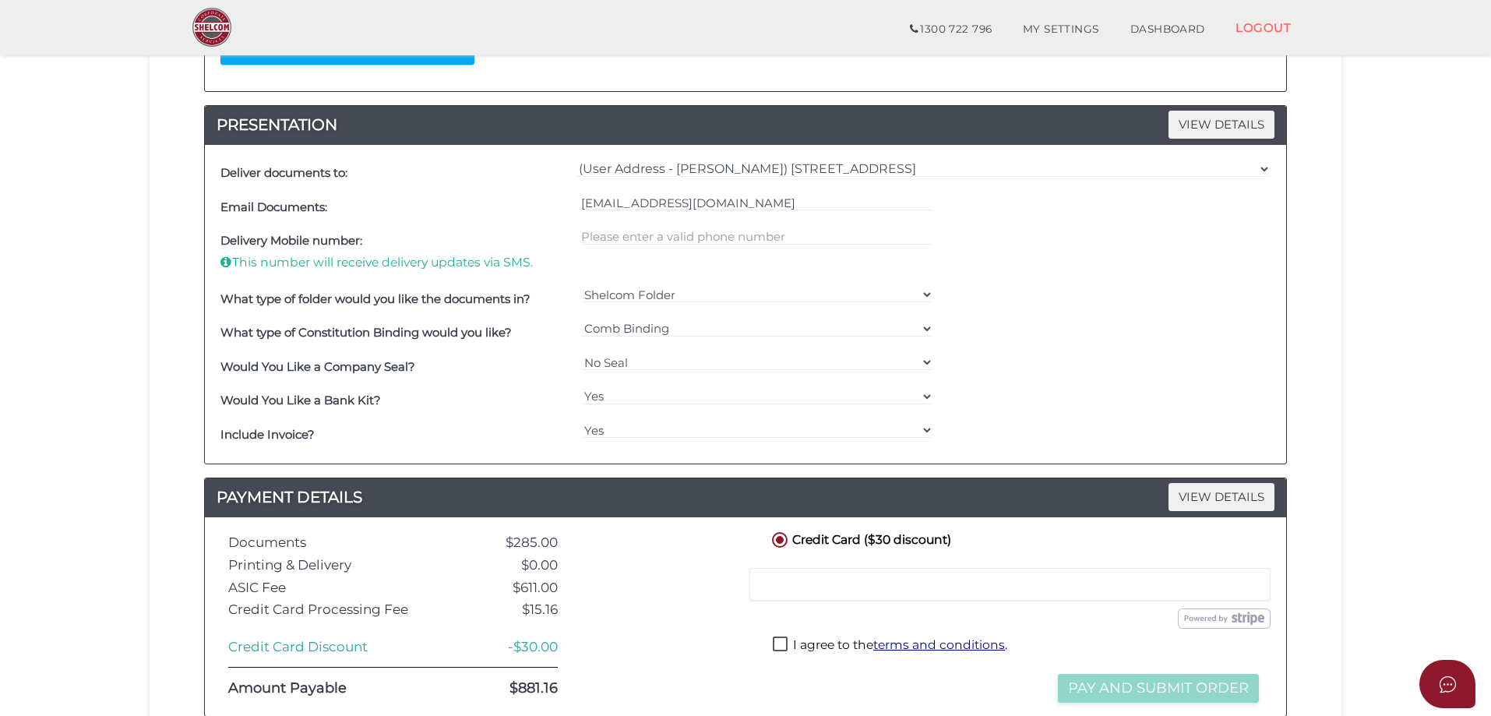
click at [769, 415] on div "Yes No" at bounding box center [757, 401] width 361 height 34
click at [769, 432] on select "Yes No" at bounding box center [757, 429] width 353 height 17
select select "No"
click at [581, 421] on select "Yes No" at bounding box center [757, 429] width 353 height 17
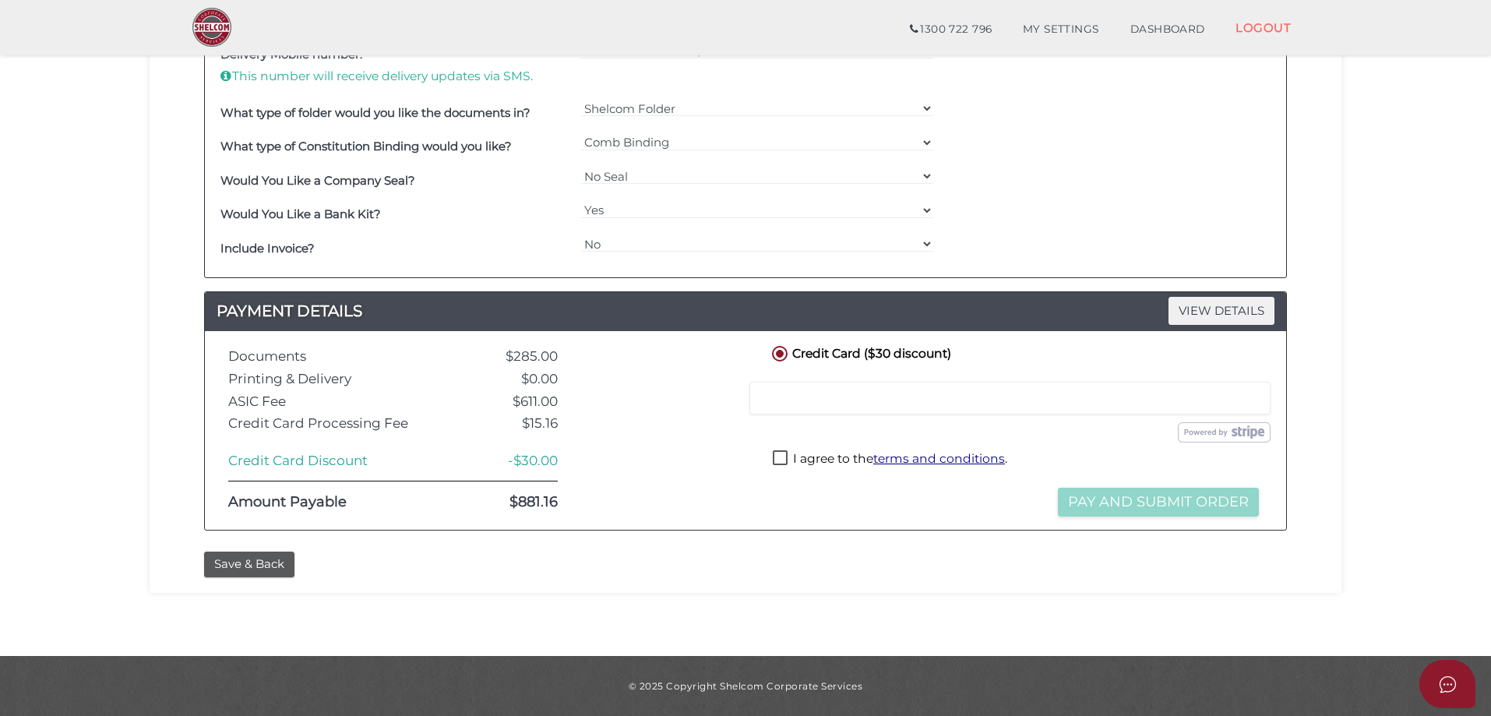
click at [805, 389] on div at bounding box center [1009, 398] width 521 height 33
click at [780, 458] on label "I agree to the terms and conditions ." at bounding box center [890, 459] width 234 height 19
checkbox input "true"
click at [1183, 509] on button "Pay and Submit Order" at bounding box center [1158, 502] width 201 height 29
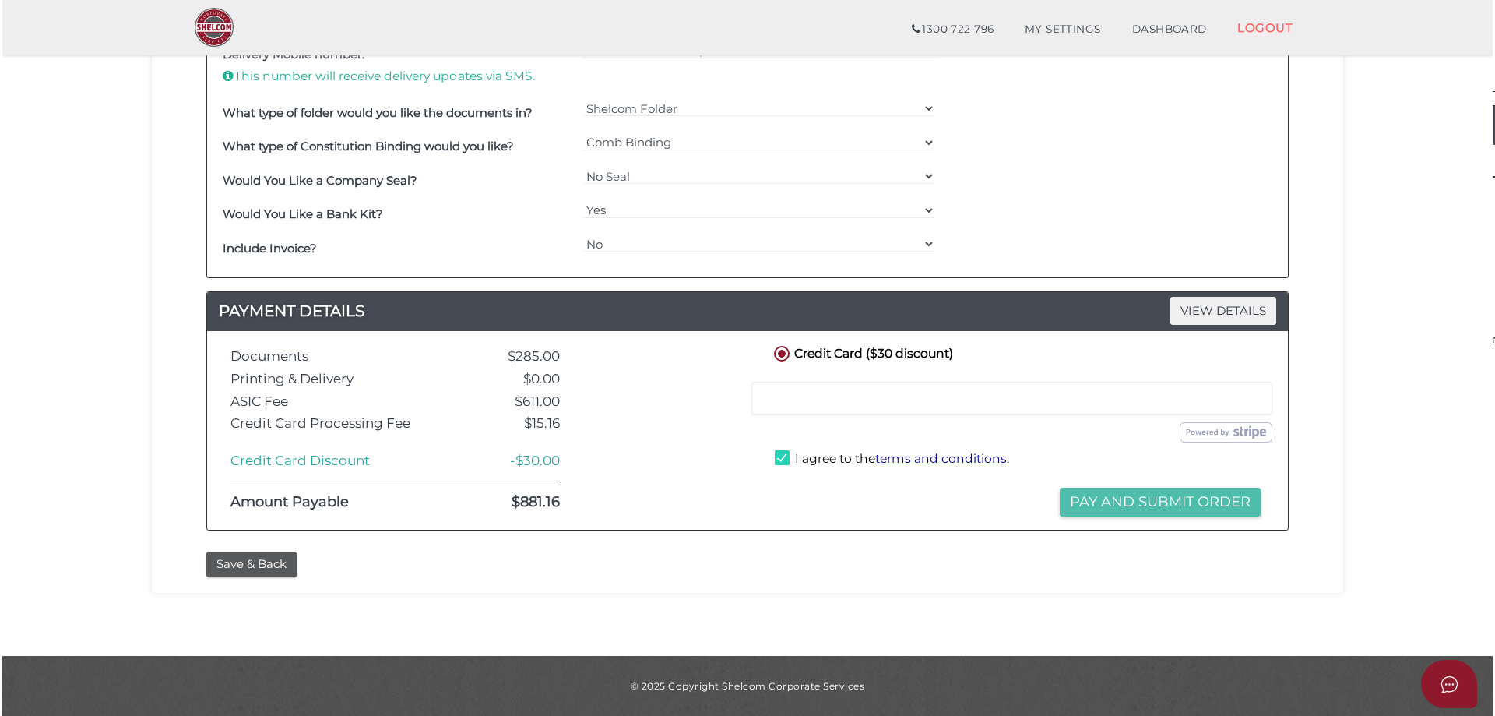
scroll to position [0, 0]
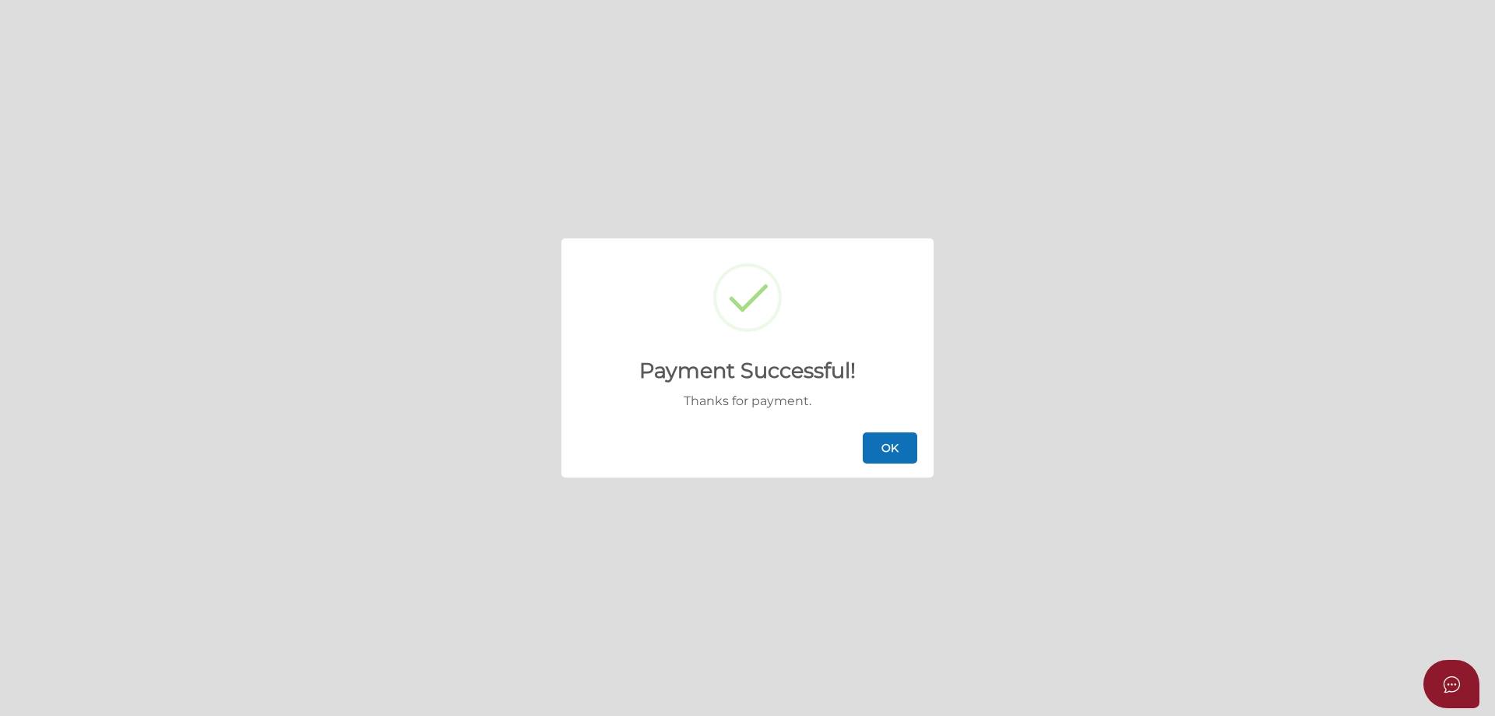
click at [880, 443] on button "OK" at bounding box center [890, 447] width 55 height 31
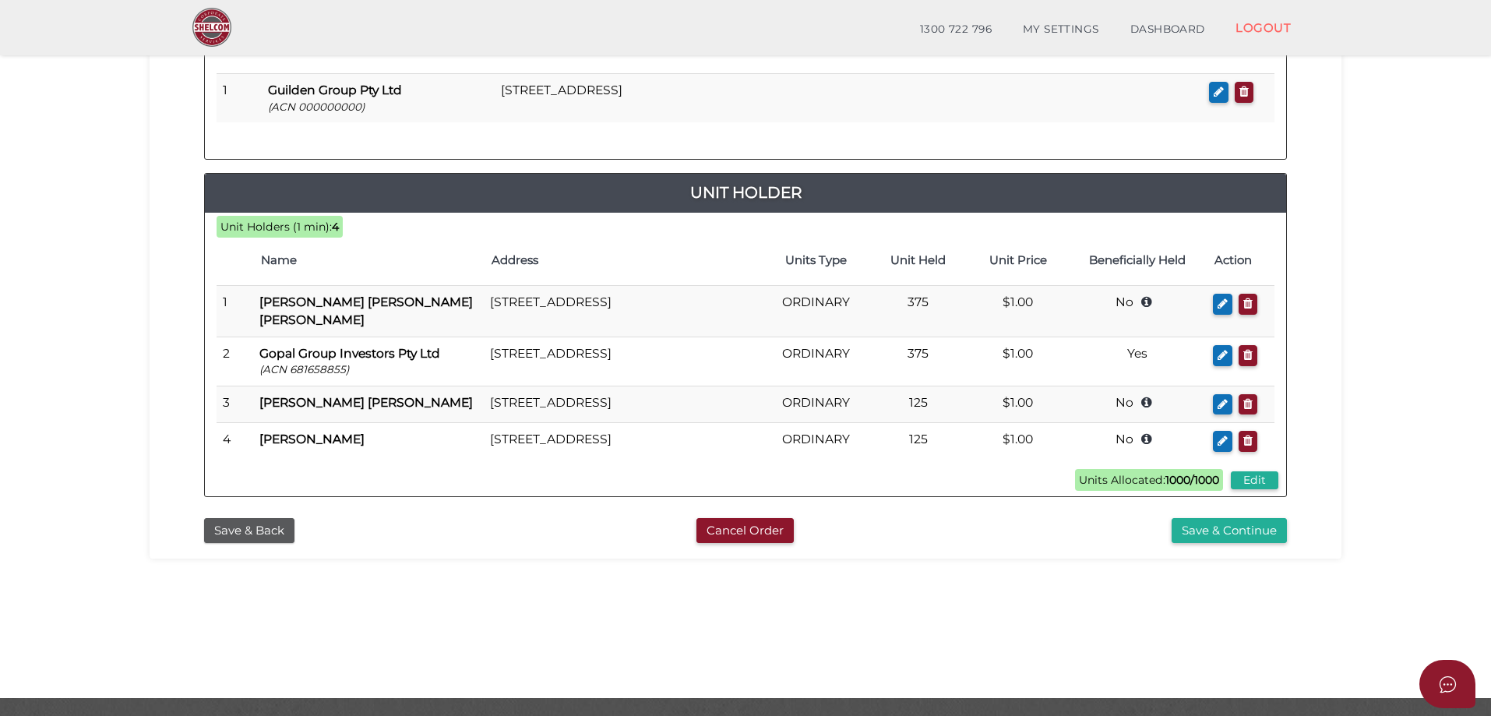
scroll to position [354, 0]
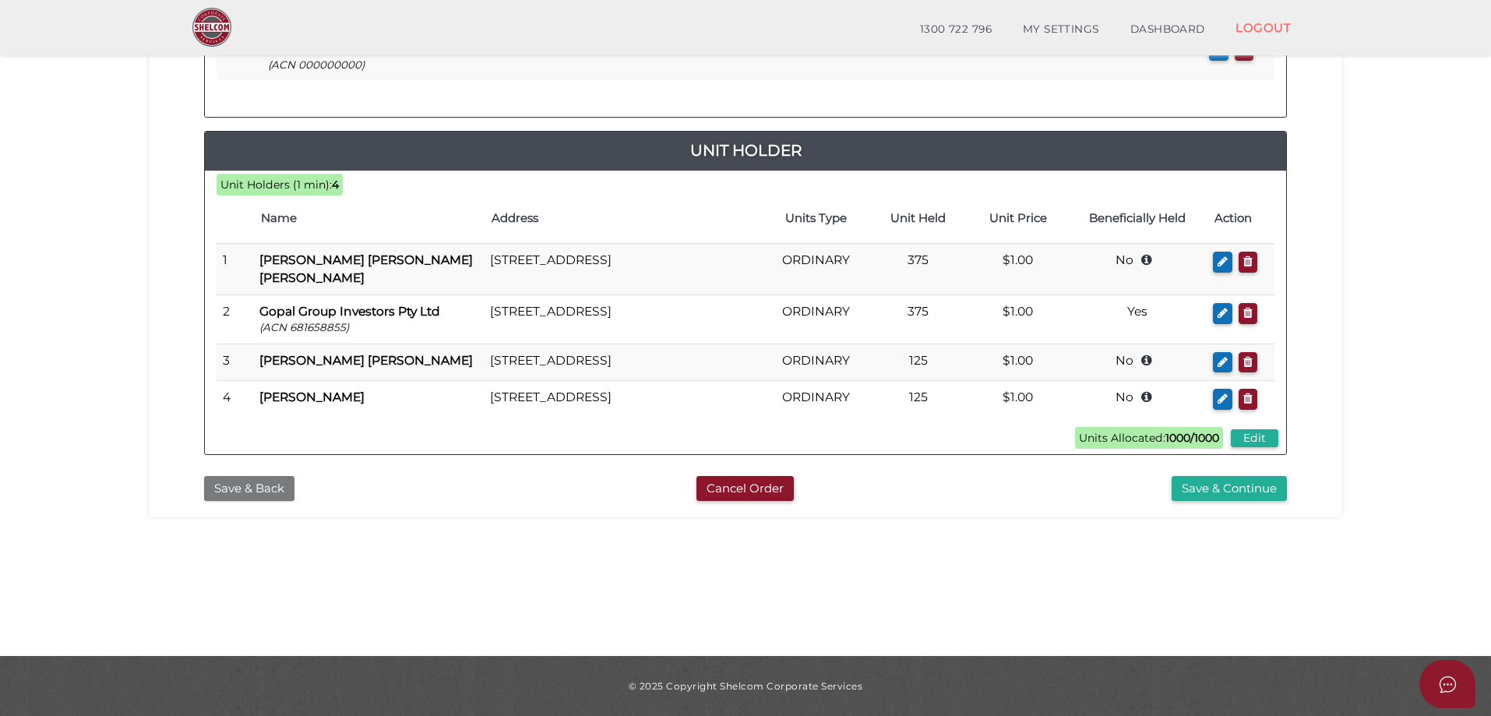
click at [227, 482] on button "Save & Back" at bounding box center [249, 489] width 90 height 26
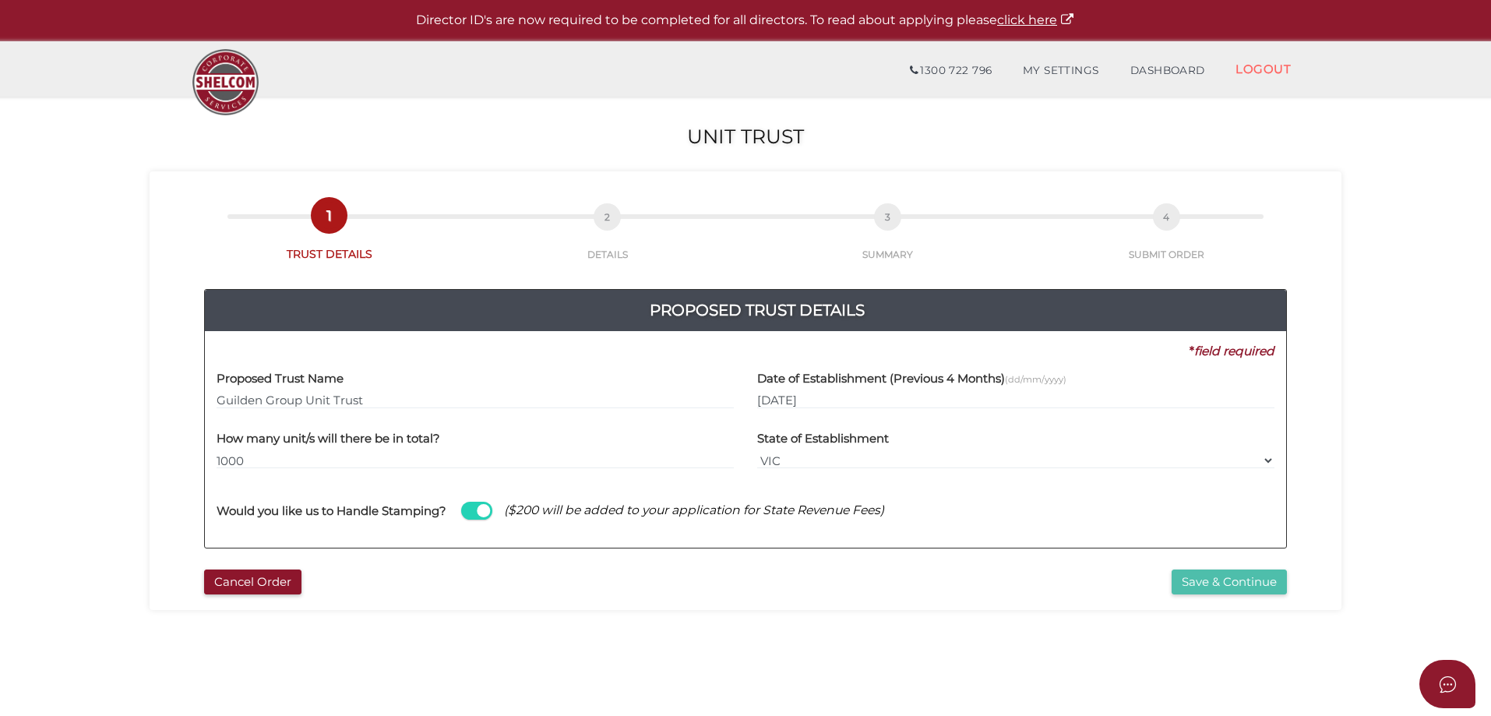
click at [1192, 589] on button "Save & Continue" at bounding box center [1228, 582] width 115 height 26
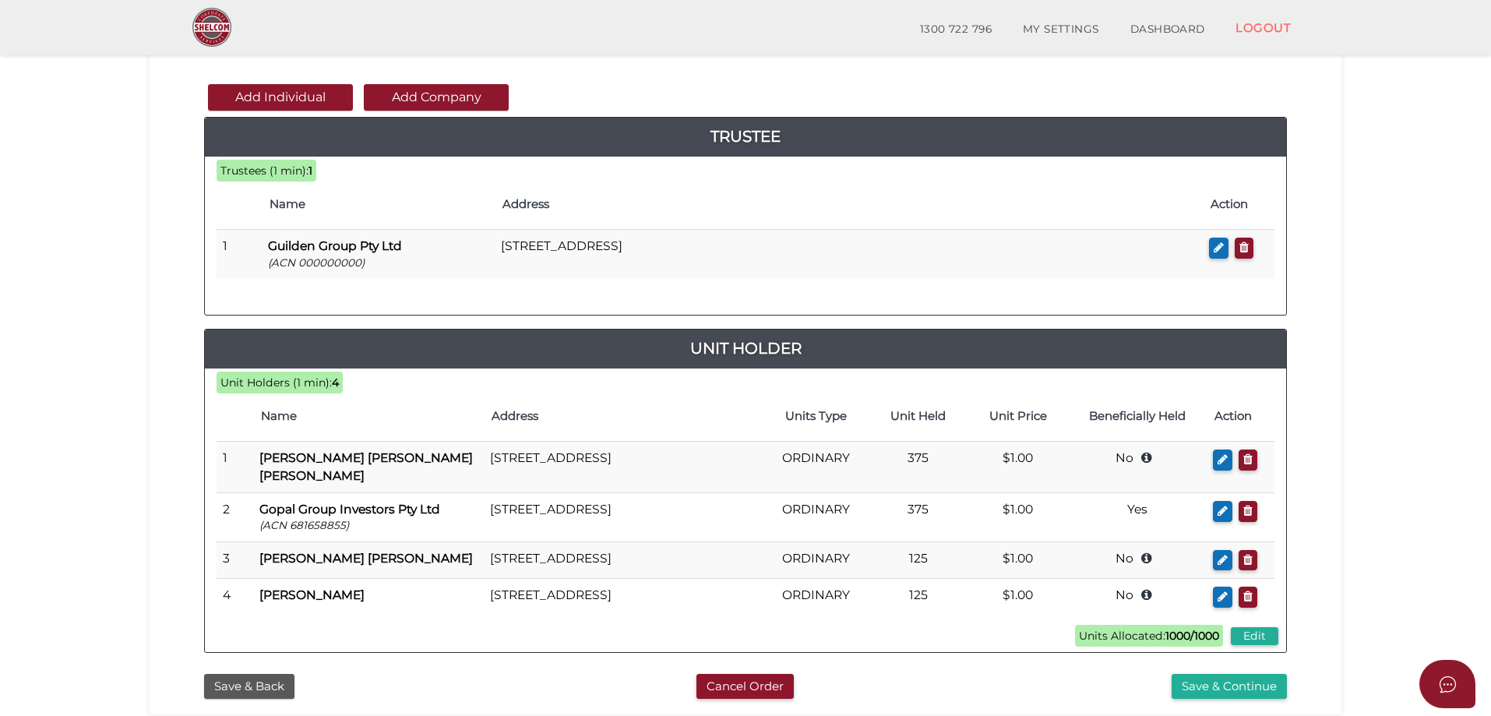
scroll to position [354, 0]
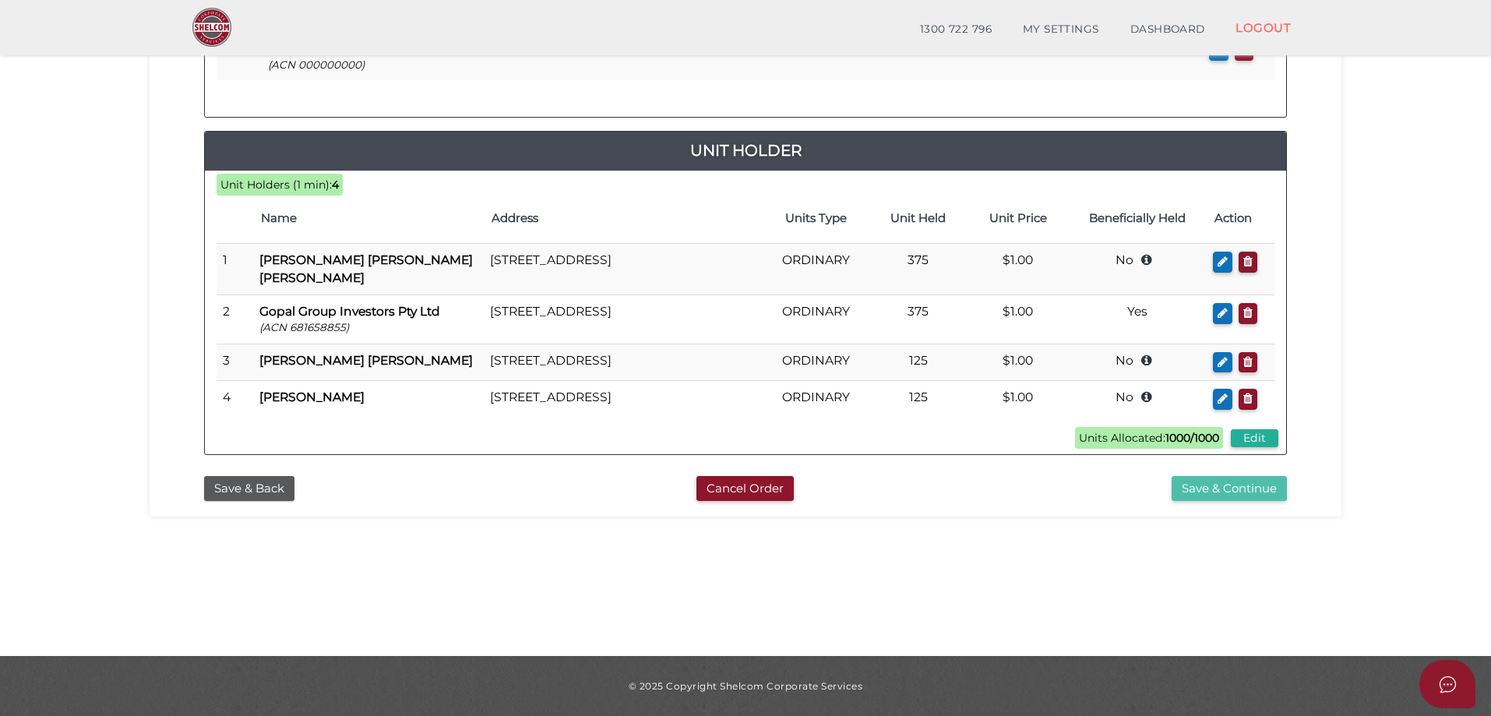
click at [1194, 490] on button "Save & Continue" at bounding box center [1228, 489] width 115 height 26
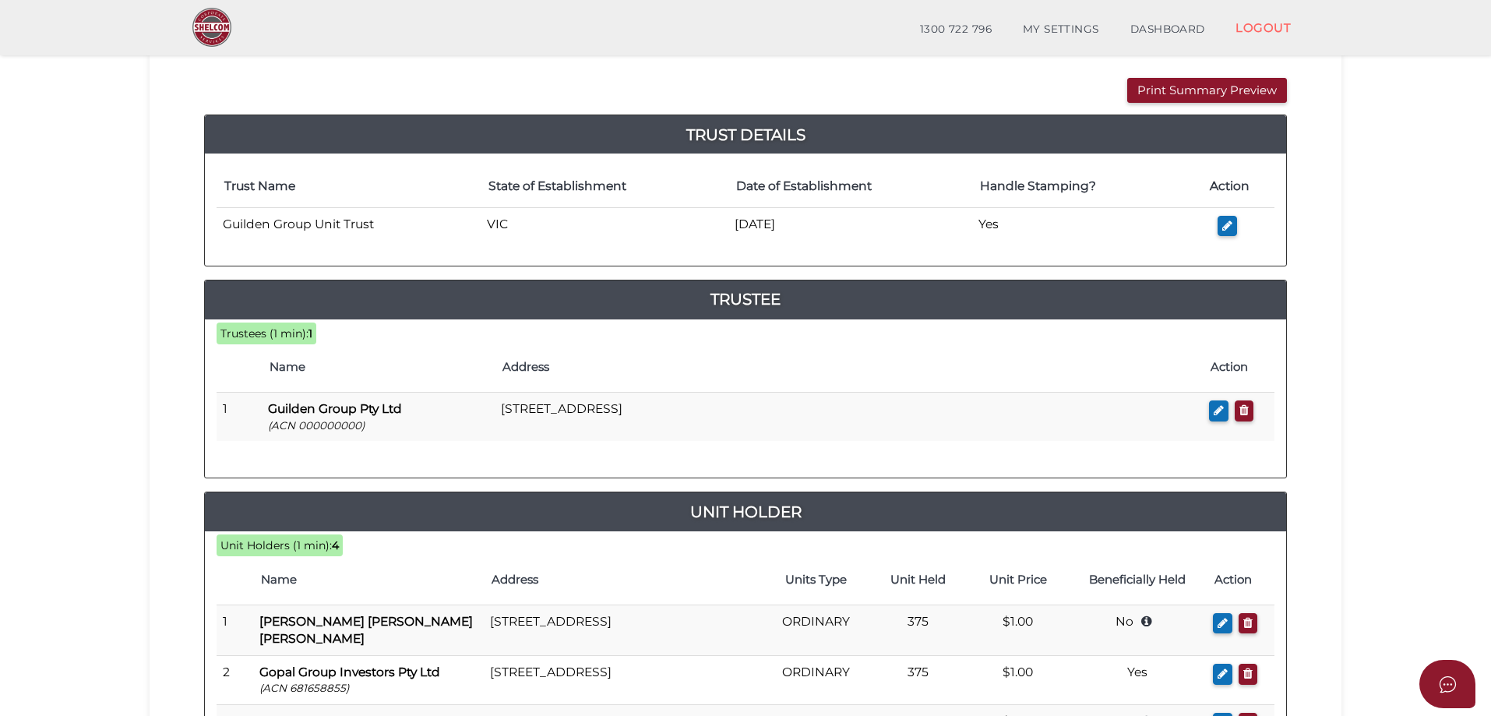
scroll to position [441, 0]
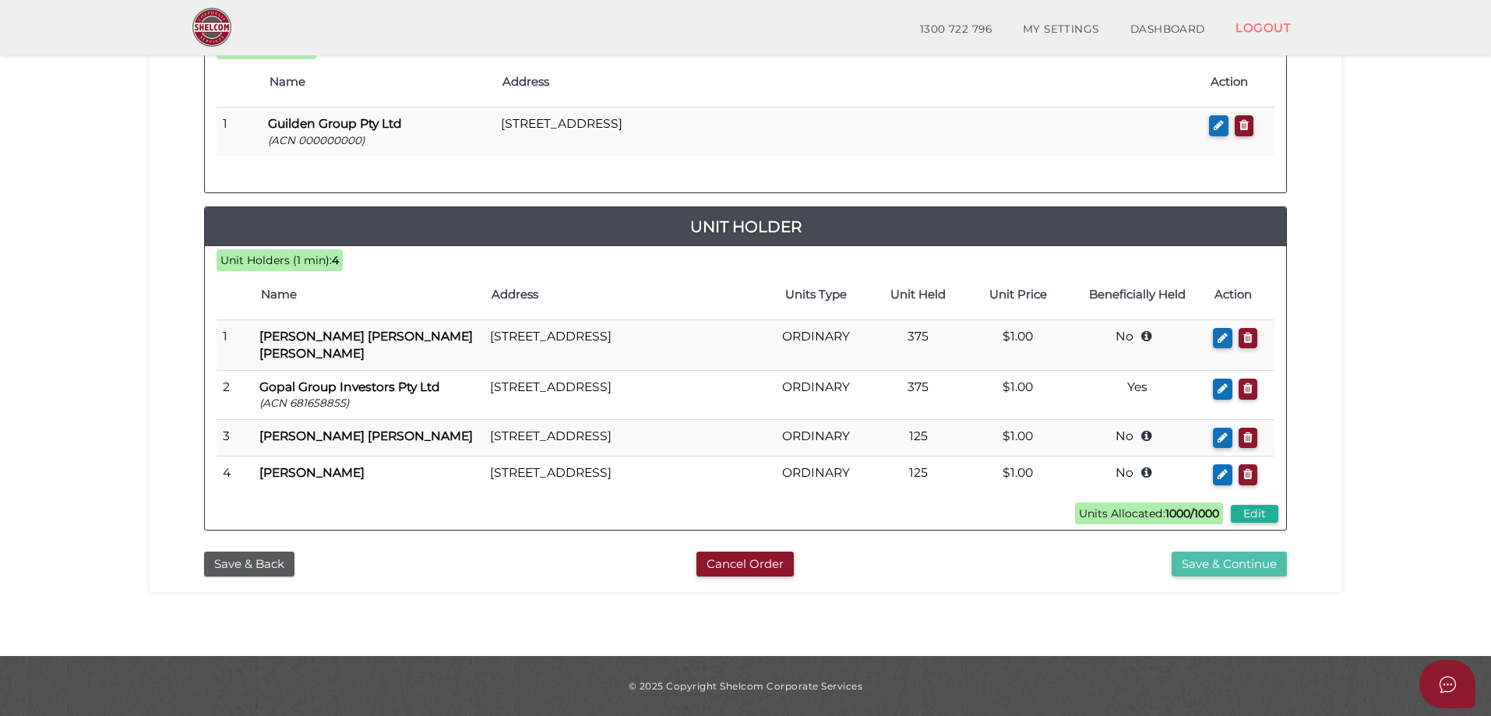
click at [1224, 565] on button "Save & Continue" at bounding box center [1228, 564] width 115 height 26
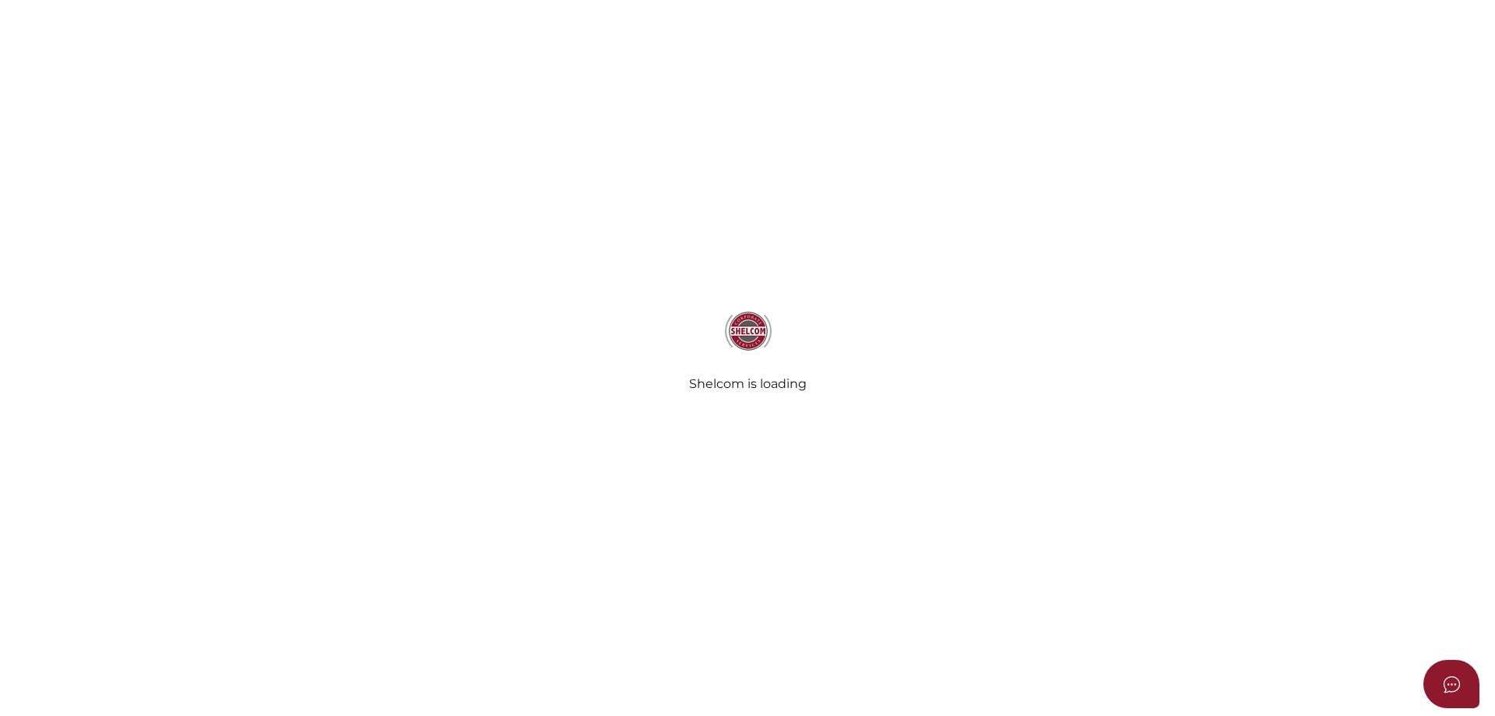
select select "Comb Binding"
radio input "true"
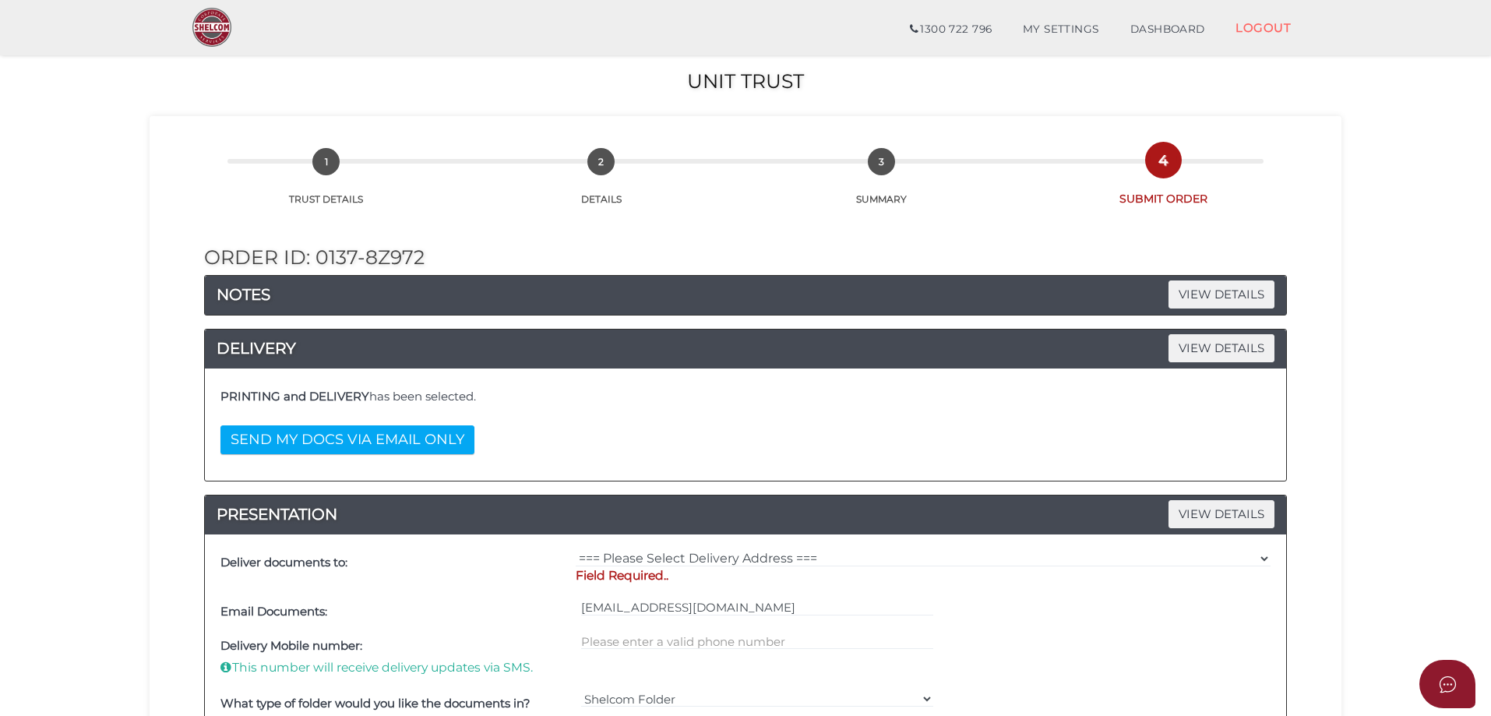
scroll to position [156, 0]
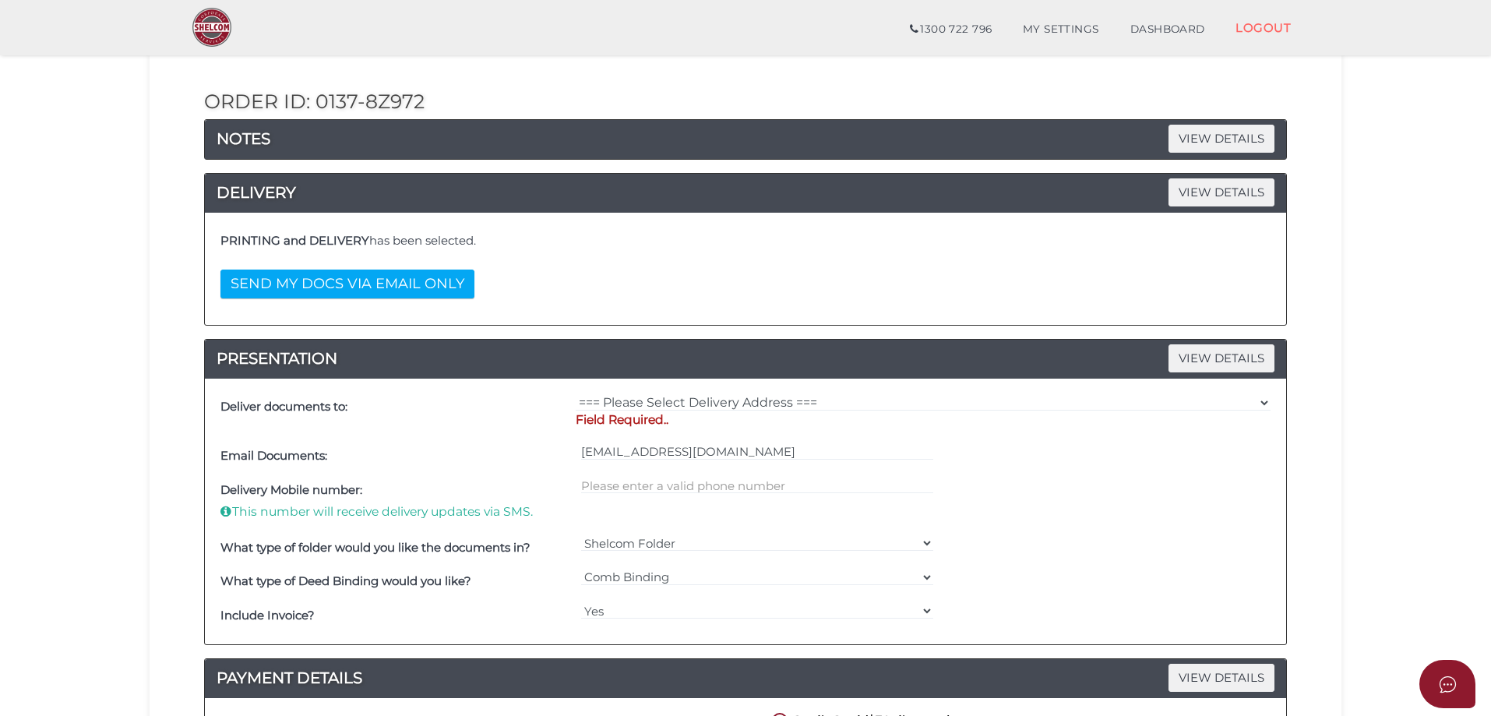
click at [686, 390] on div "=== Please Select Delivery Address === (User Address - Carrie Dichiera) 62a Lim…" at bounding box center [923, 414] width 703 height 49
click at [687, 394] on select "=== Please Select Delivery Address === (User Address - Carrie Dichiera) 62a Lim…" at bounding box center [923, 402] width 695 height 17
select select "0"
click at [576, 394] on select "=== Please Select Delivery Address === (User Address - Carrie Dichiera) 62a Lim…" at bounding box center [923, 402] width 695 height 17
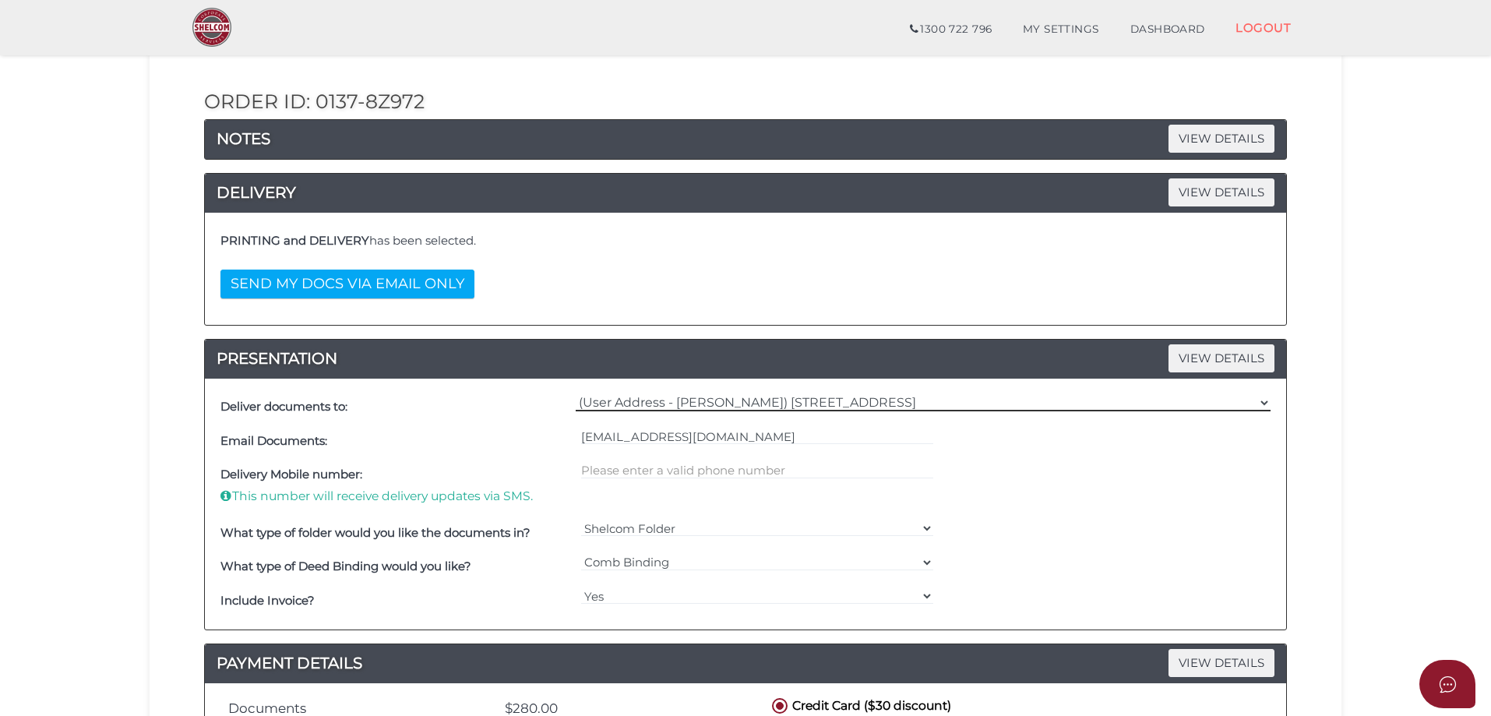
scroll to position [389, 0]
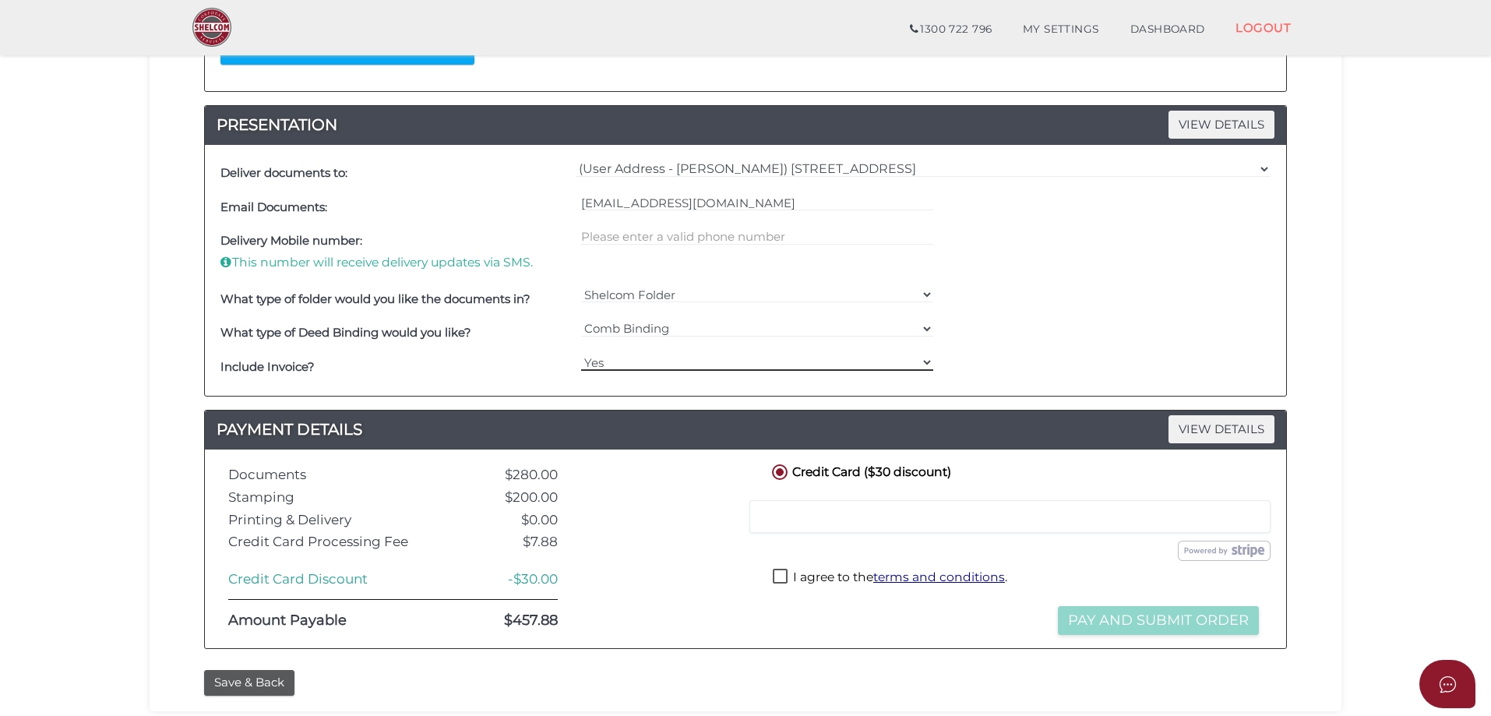
click at [608, 354] on select "Yes No" at bounding box center [757, 362] width 353 height 17
select select "No"
click at [581, 354] on select "Yes No" at bounding box center [757, 362] width 353 height 17
click at [774, 575] on label "I agree to the terms and conditions ." at bounding box center [890, 578] width 234 height 19
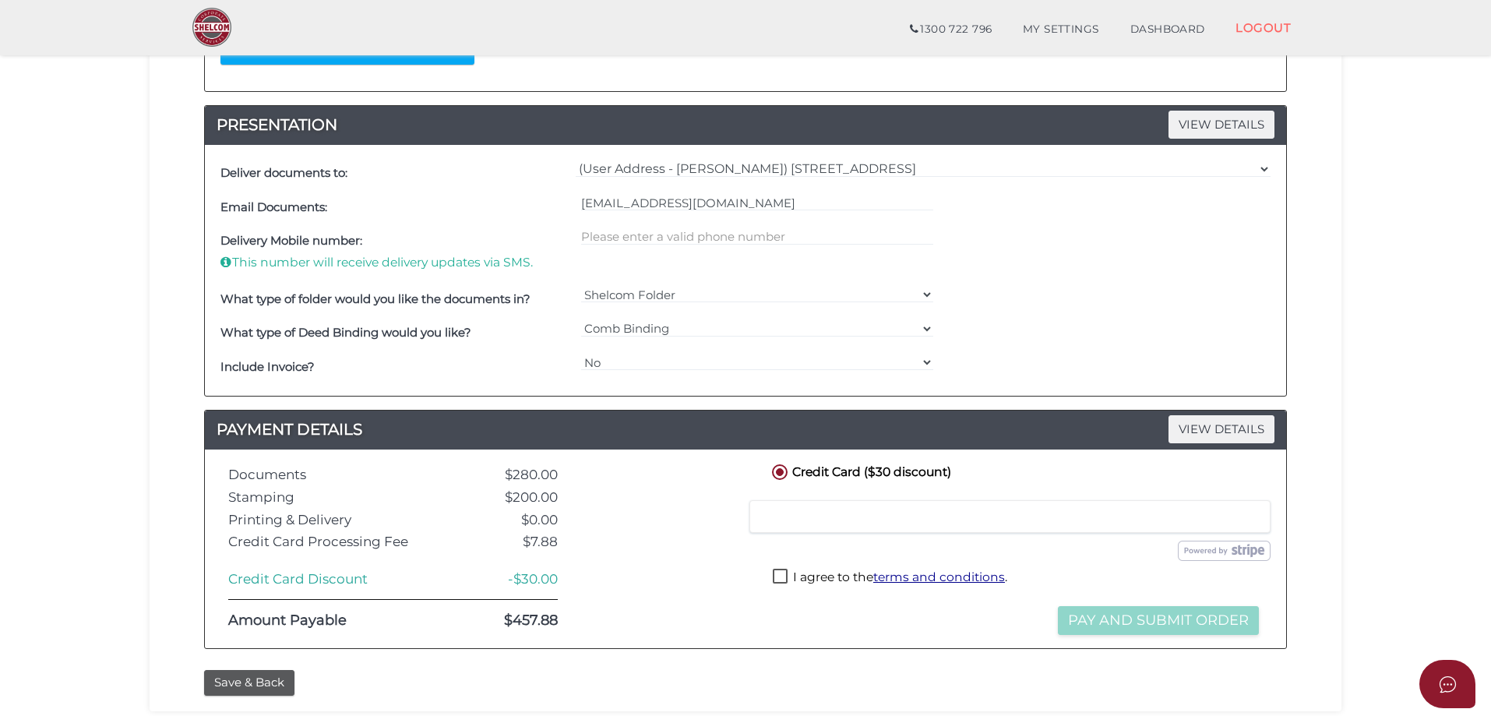
checkbox input "true"
click at [1136, 627] on button "Pay and Submit Order" at bounding box center [1158, 620] width 201 height 29
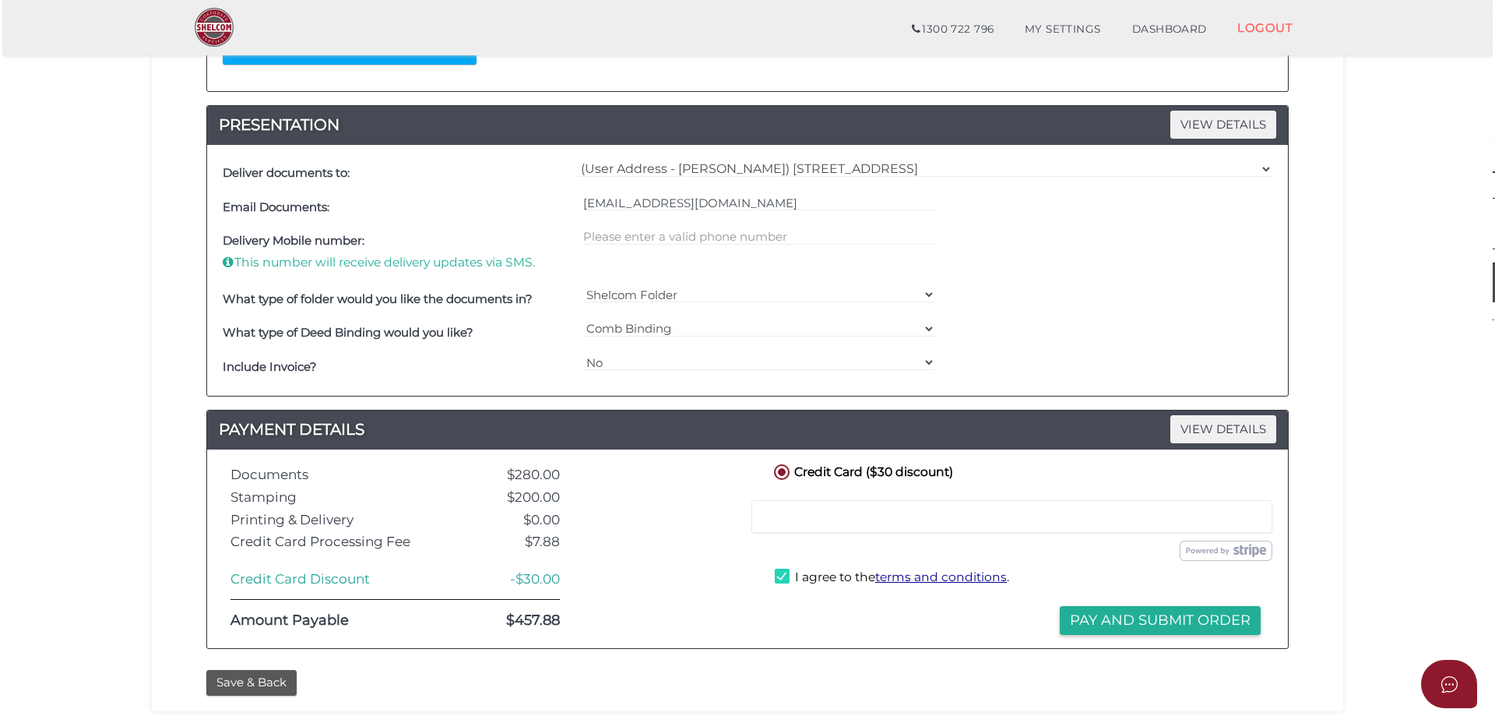
scroll to position [0, 0]
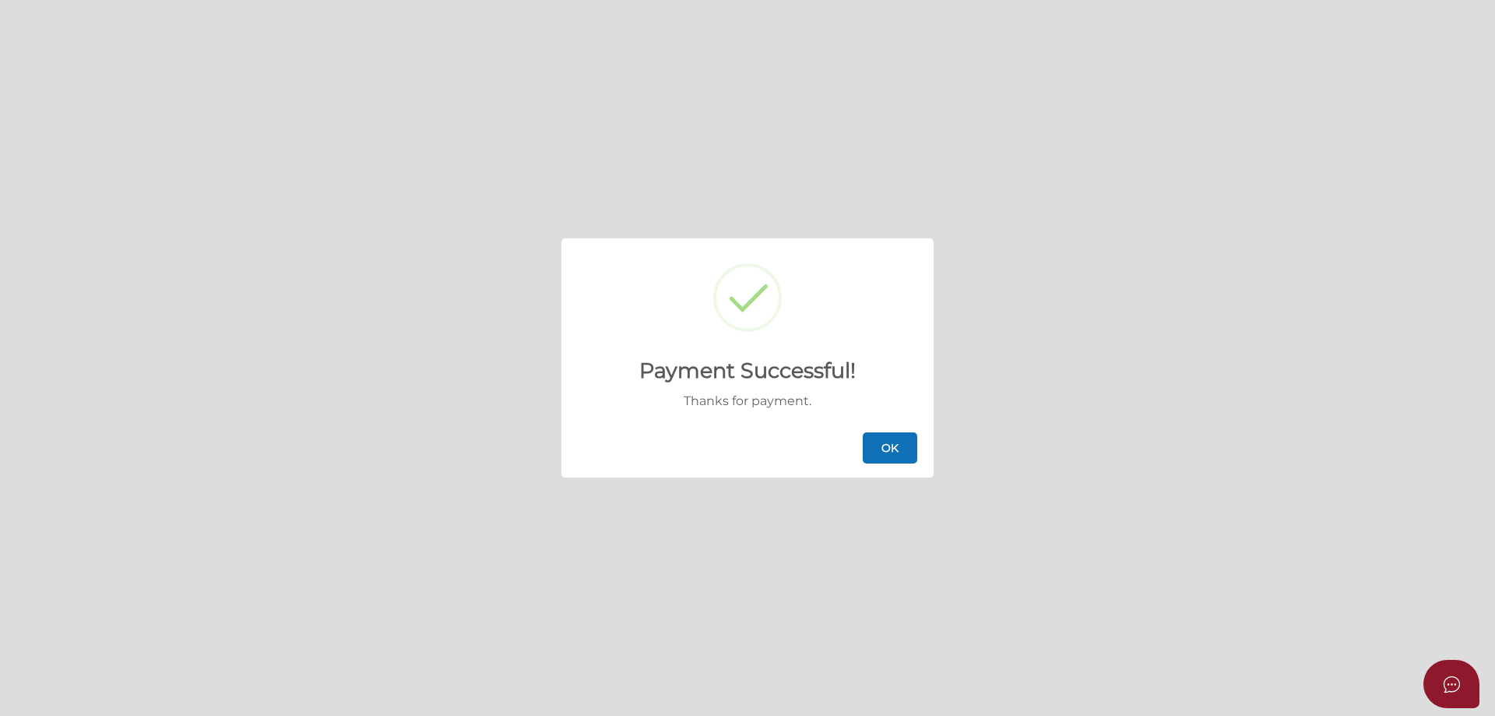
click at [890, 448] on button "OK" at bounding box center [890, 447] width 55 height 31
